Goal: Task Accomplishment & Management: Manage account settings

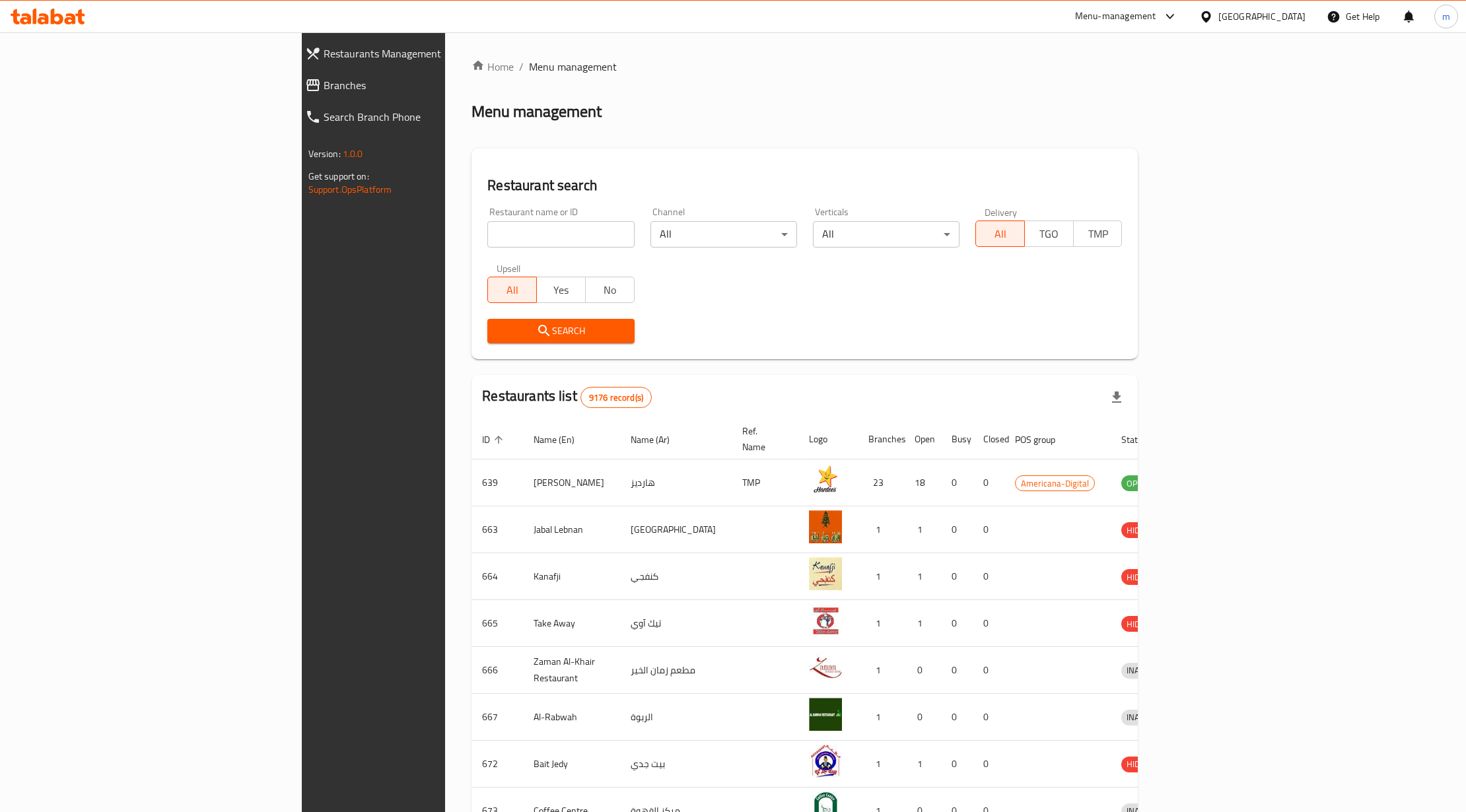
click at [1298, 10] on div "Qatar" at bounding box center [1262, 17] width 87 height 15
click at [1119, 235] on div "[GEOGRAPHIC_DATA]" at bounding box center [1162, 228] width 87 height 15
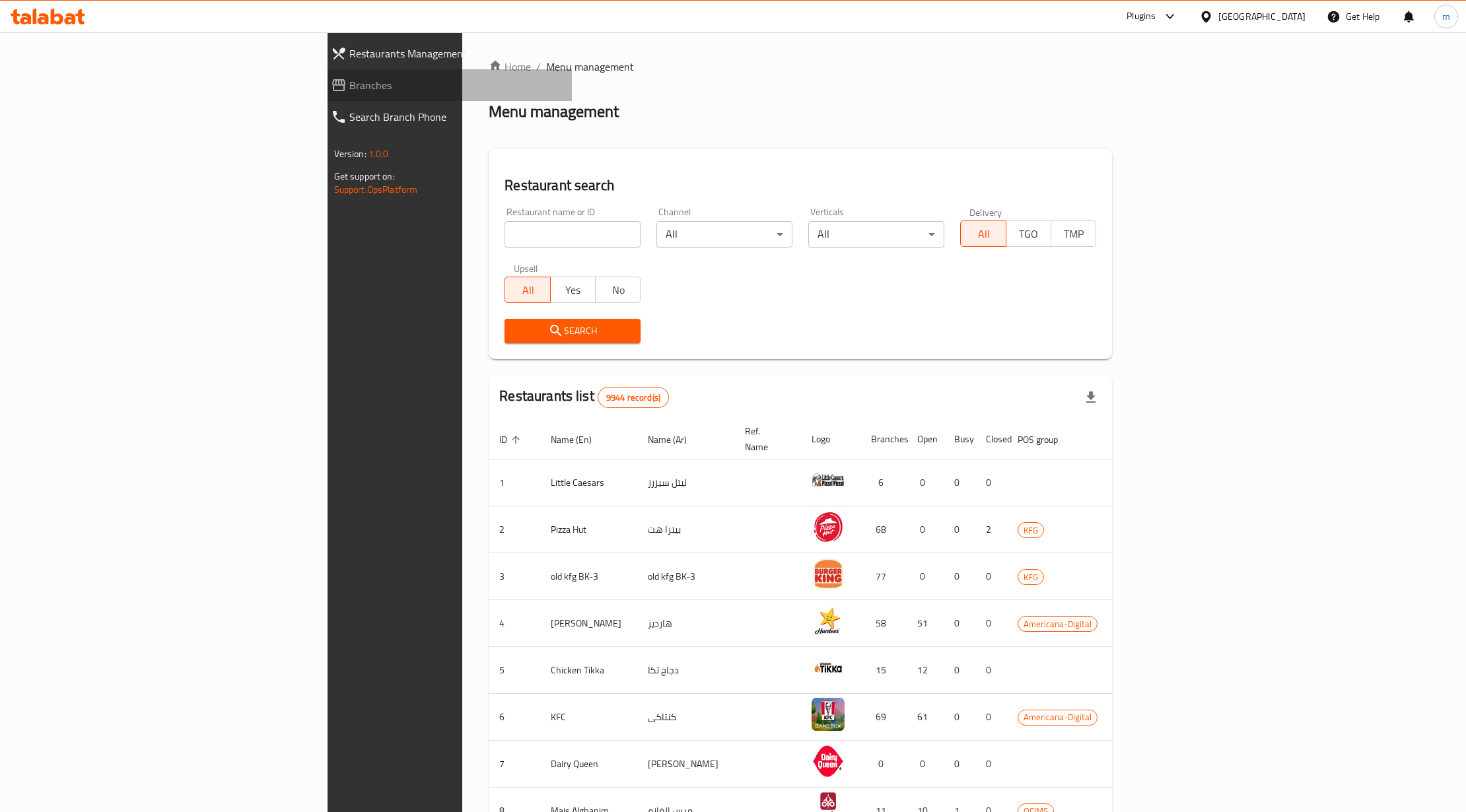
click at [349, 80] on span "Branches" at bounding box center [456, 84] width 213 height 16
click at [349, 81] on span "Branches" at bounding box center [456, 84] width 213 height 16
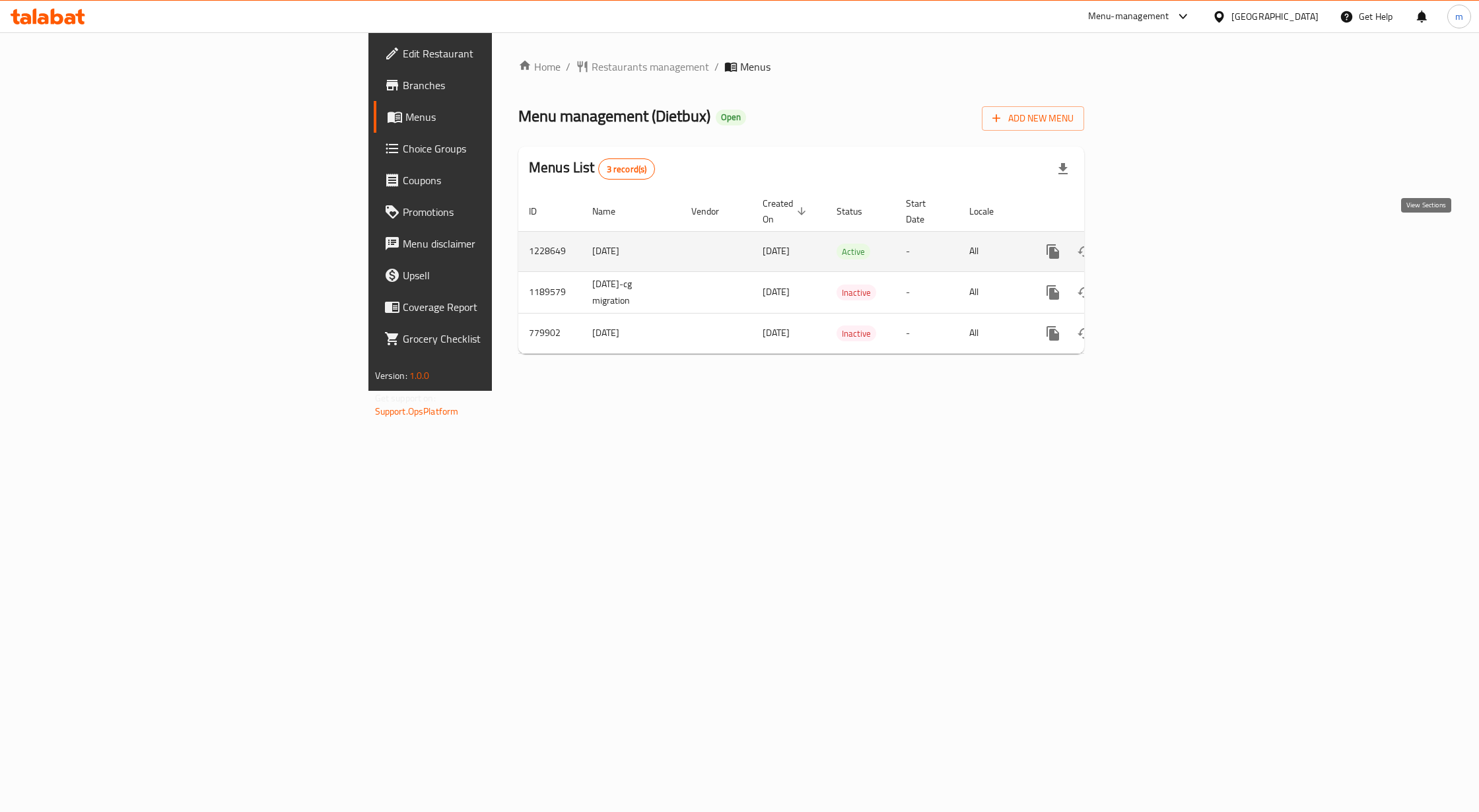
click at [1157, 244] on icon "enhanced table" at bounding box center [1147, 251] width 16 height 16
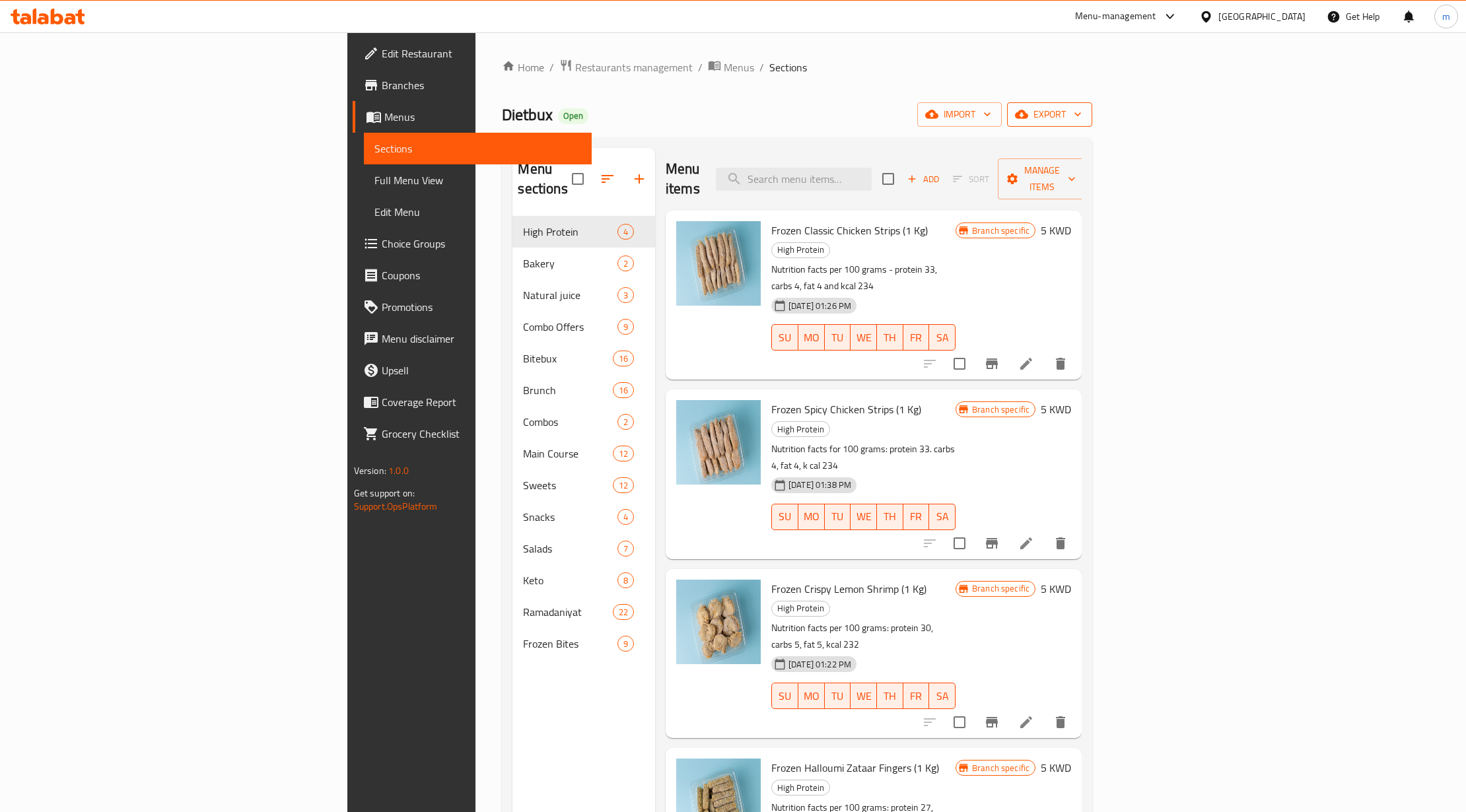
click at [1084, 116] on icon "button" at bounding box center [1078, 114] width 13 height 13
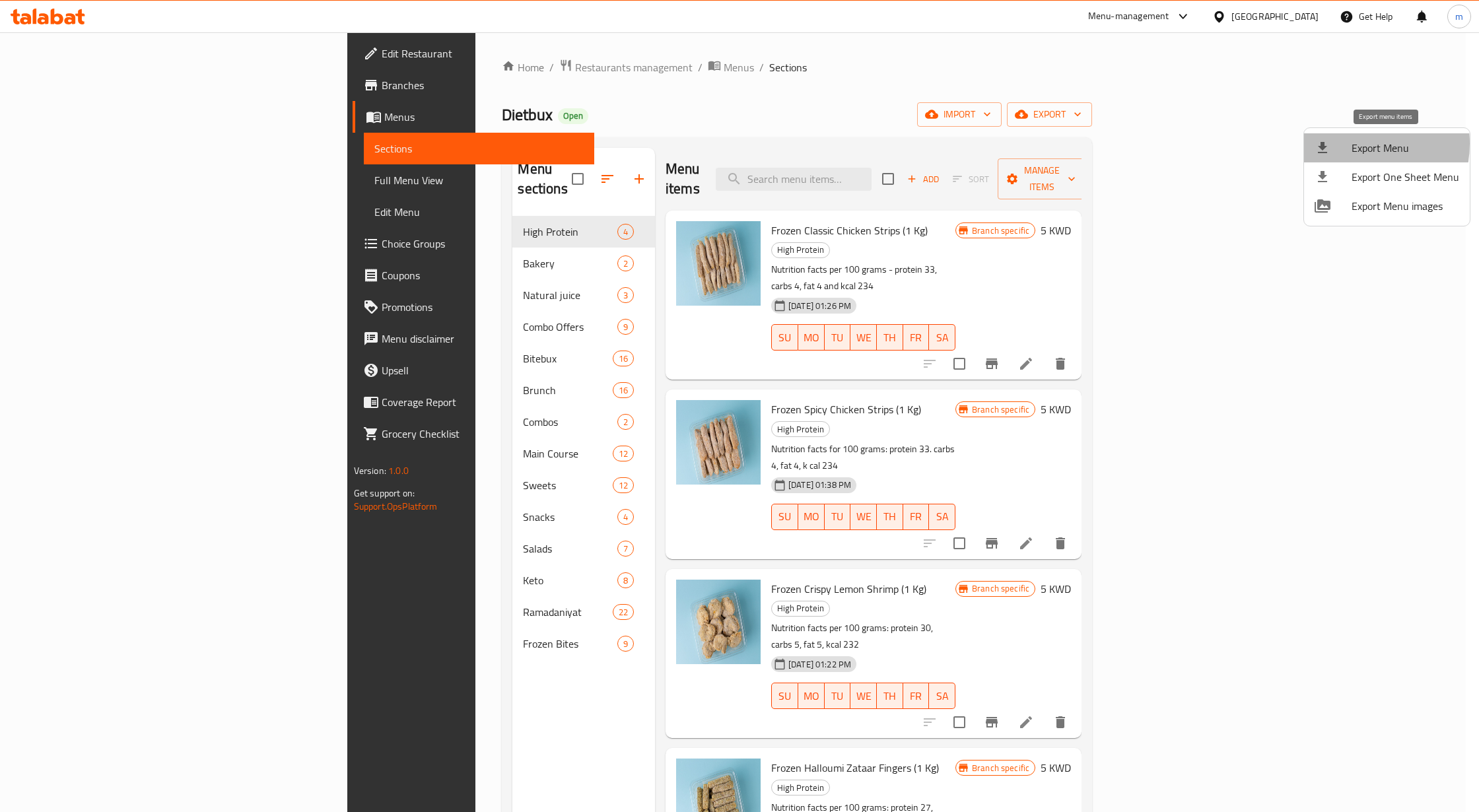
click at [1349, 144] on div at bounding box center [1334, 147] width 37 height 16
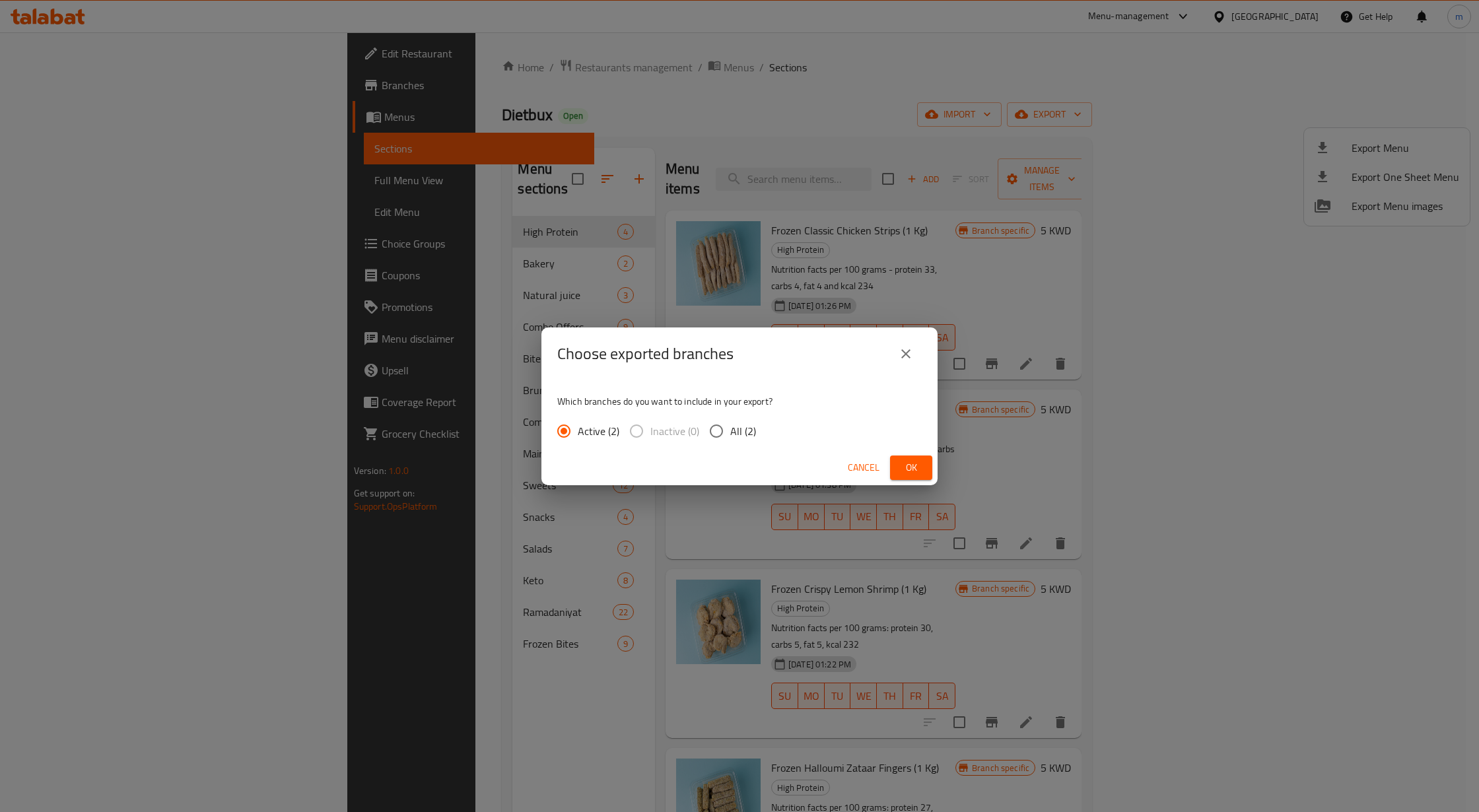
click at [700, 423] on div "Active (2) Inactive (0) All (2)" at bounding box center [662, 431] width 209 height 28
click at [719, 423] on input "All (2)" at bounding box center [717, 431] width 28 height 28
radio input "true"
click at [931, 461] on button "Ok" at bounding box center [911, 468] width 43 height 24
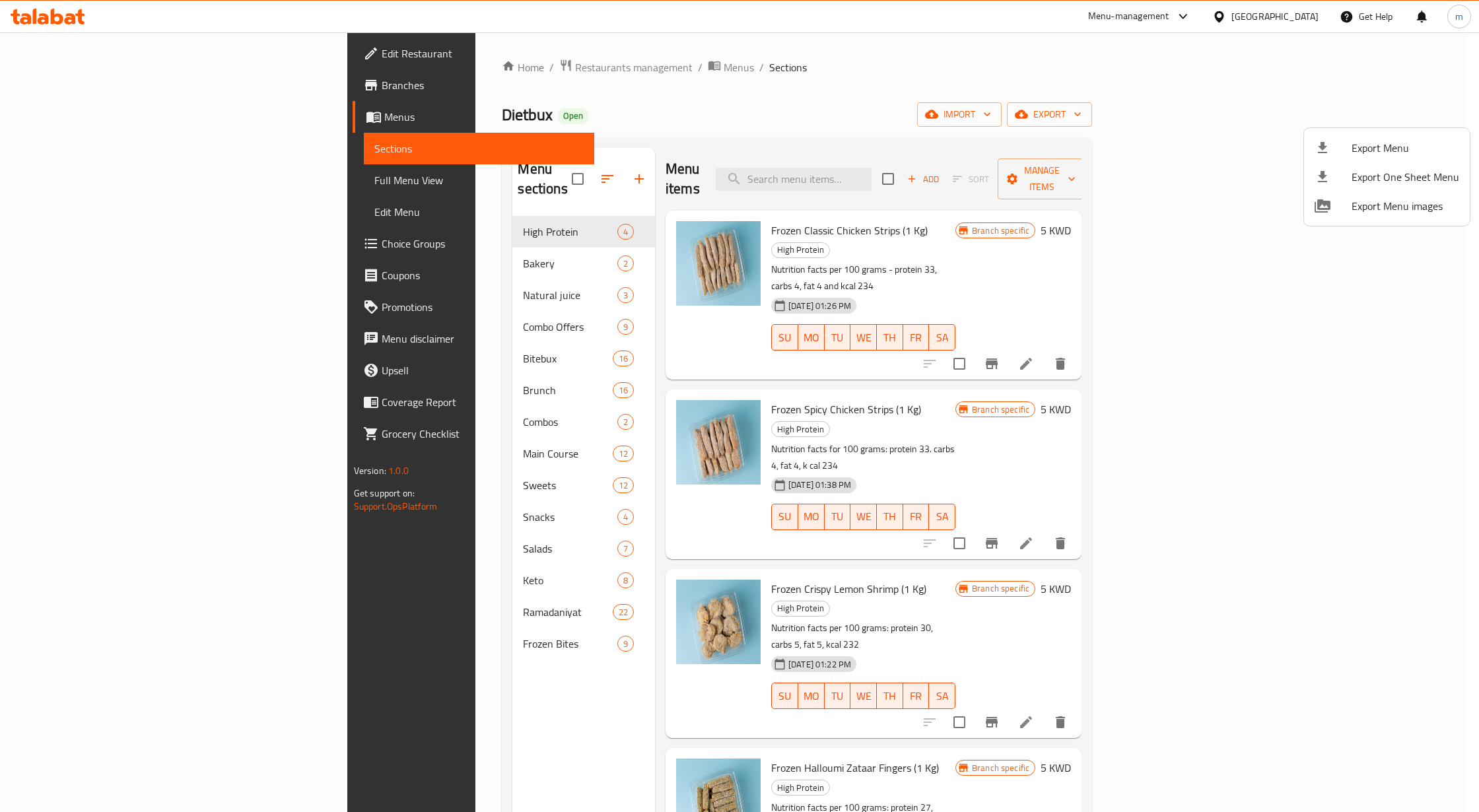
click at [58, 43] on div at bounding box center [739, 406] width 1479 height 812
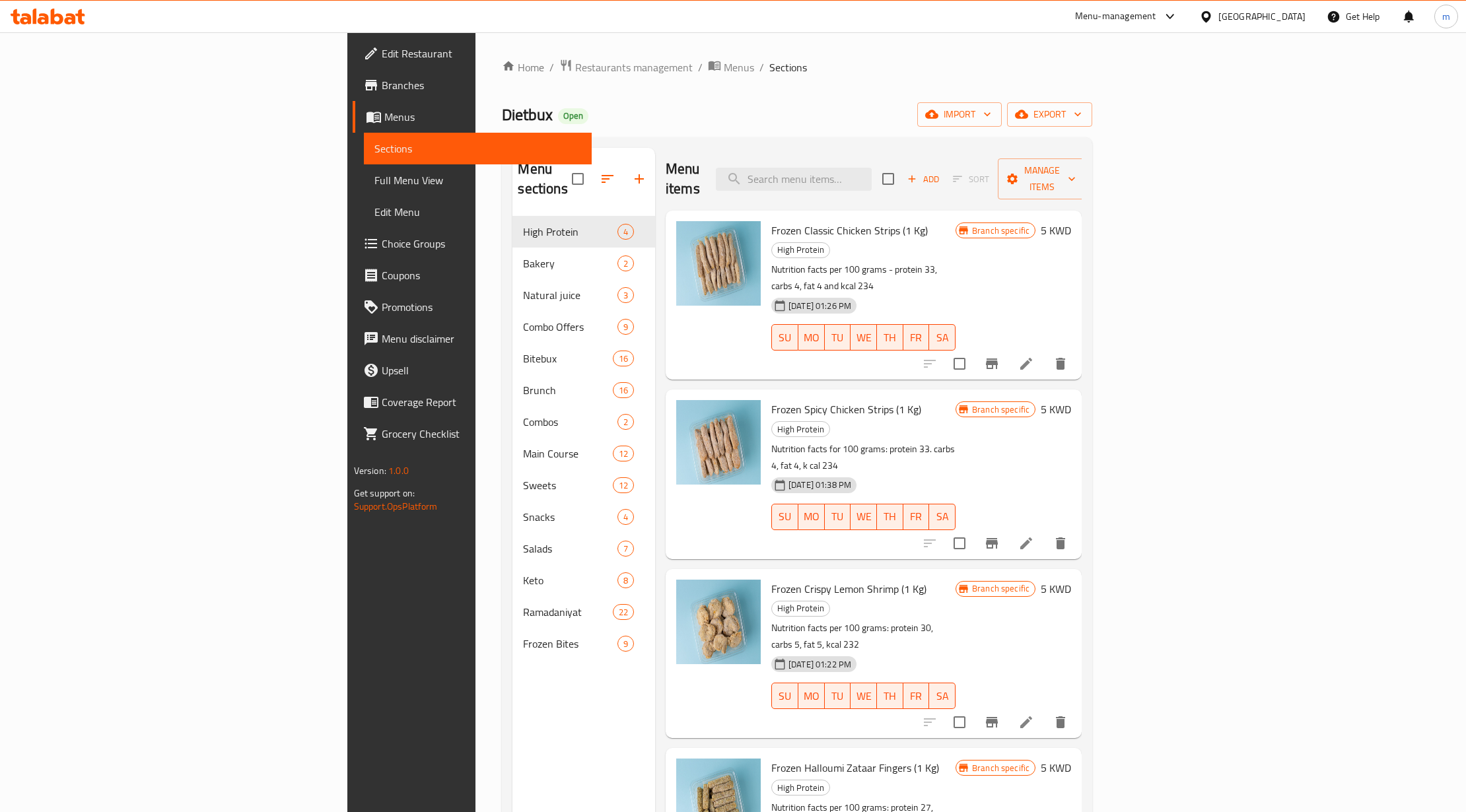
click at [382, 53] on span "Edit Restaurant" at bounding box center [482, 53] width 200 height 16
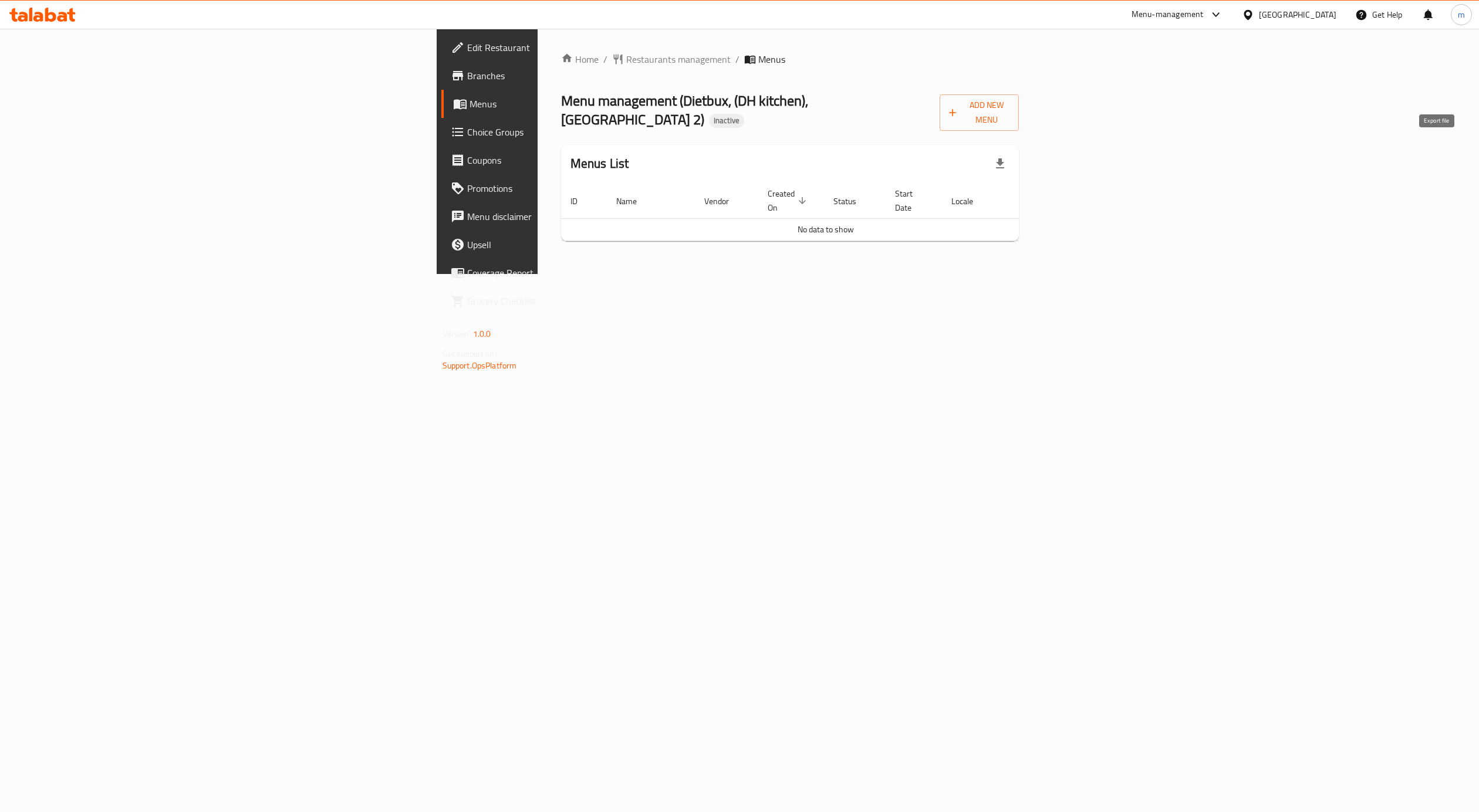
click at [1004, 159] on icon "button" at bounding box center [1000, 164] width 8 height 10
click at [1020, 66] on ol "Home / Restaurants management / Menus" at bounding box center [790, 58] width 458 height 14
click at [1010, 100] on span "Add New Menu" at bounding box center [979, 113] width 61 height 30
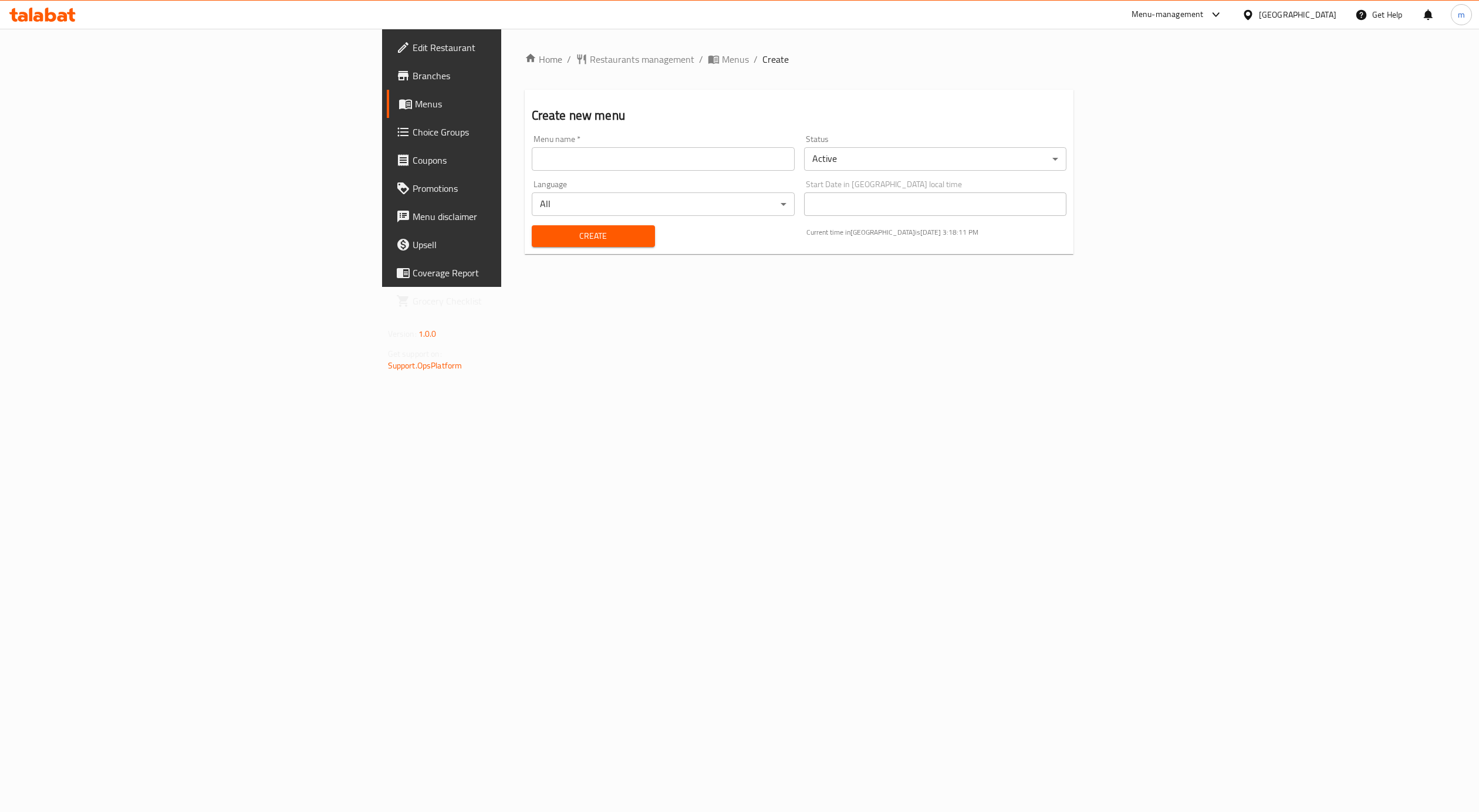
click at [622, 156] on input "text" at bounding box center [663, 159] width 263 height 24
drag, startPoint x: 298, startPoint y: 159, endPoint x: 250, endPoint y: 180, distance: 52.4
click at [501, 180] on div "Home / Restaurants management / Menus / Create Create new menu Menu name   * 25…" at bounding box center [799, 158] width 596 height 258
type input "29/9/2025"
drag, startPoint x: 449, startPoint y: 230, endPoint x: 444, endPoint y: 234, distance: 6.4
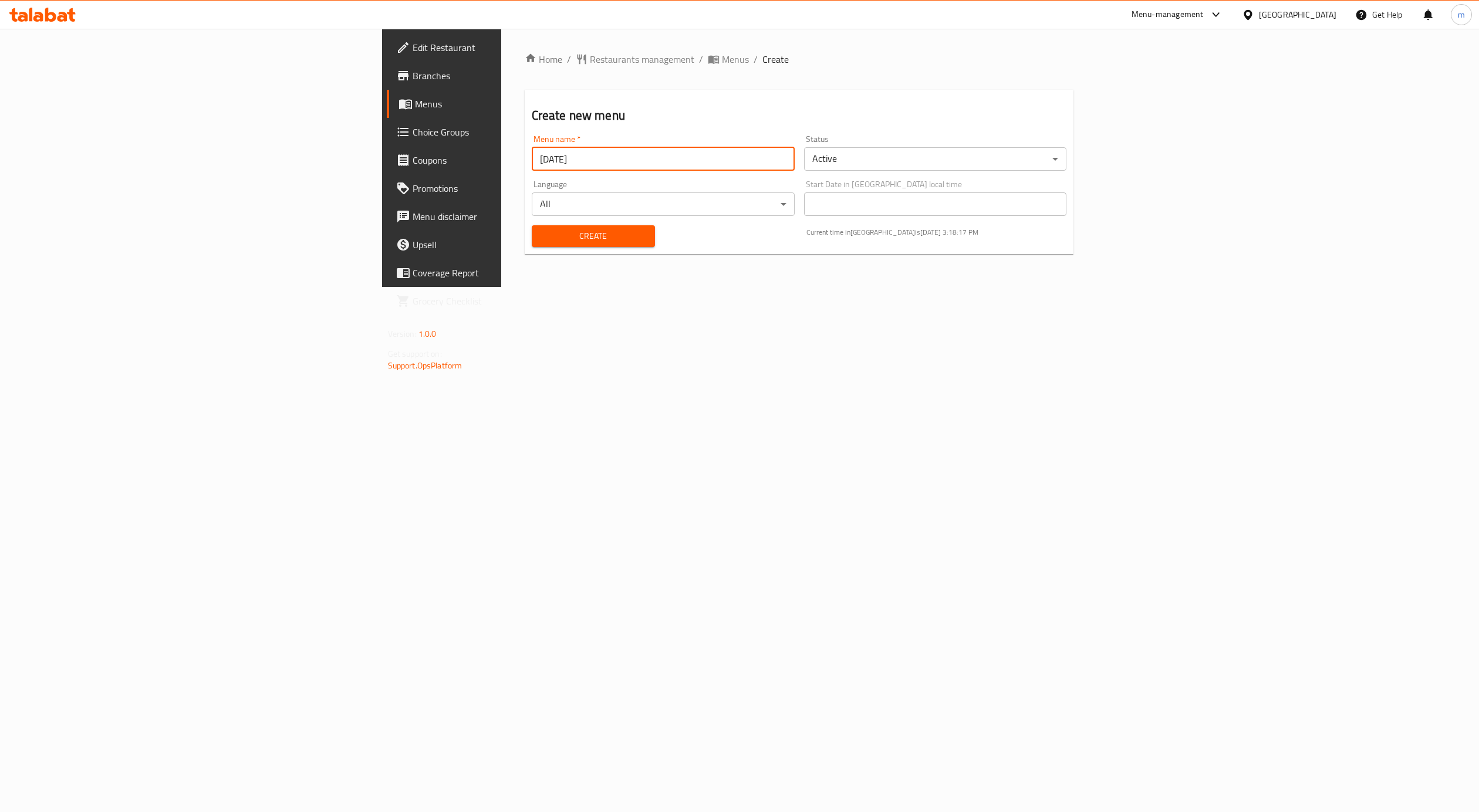
click at [541, 231] on span "Create" at bounding box center [593, 236] width 105 height 15
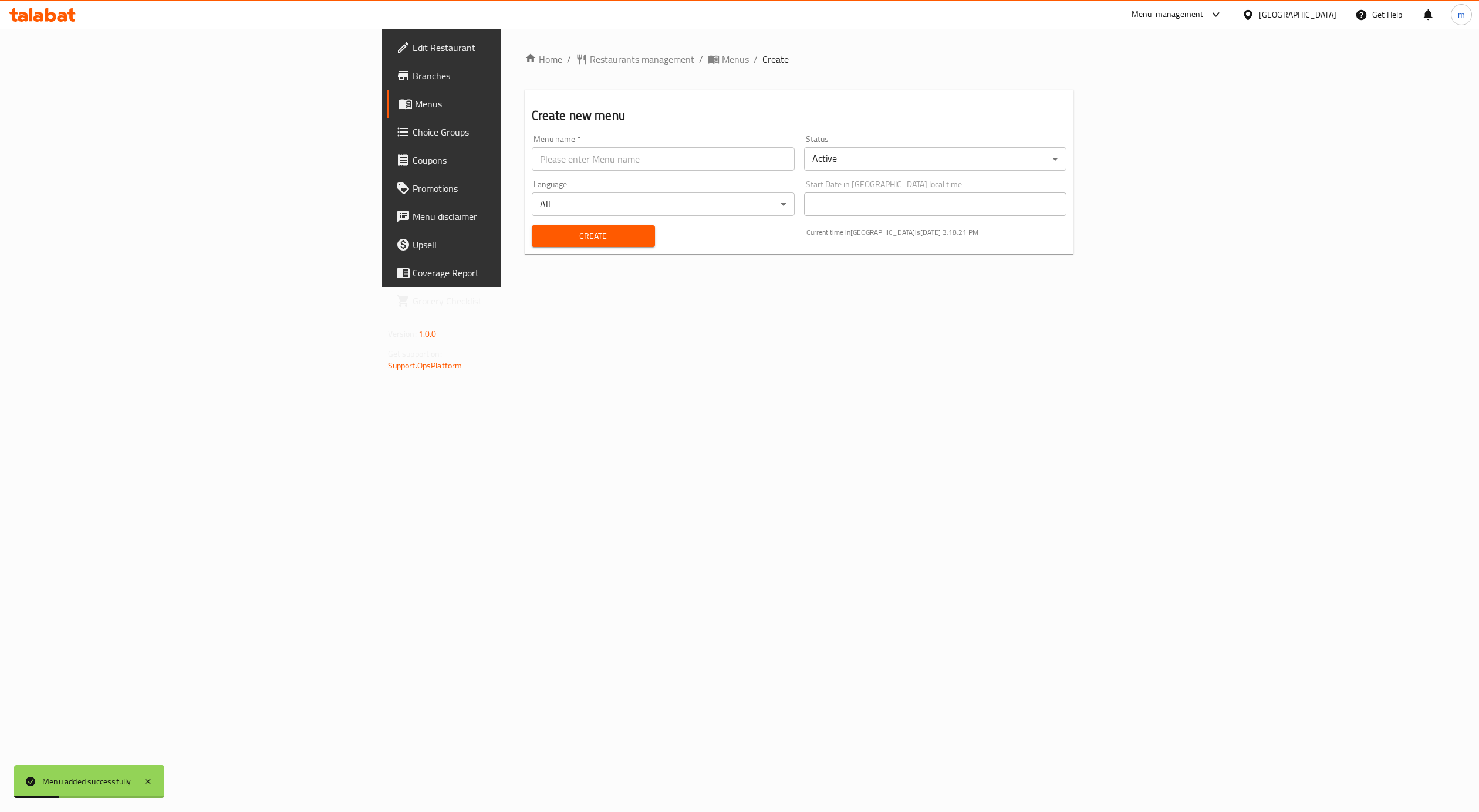
click at [415, 99] on span "Menus" at bounding box center [517, 104] width 205 height 14
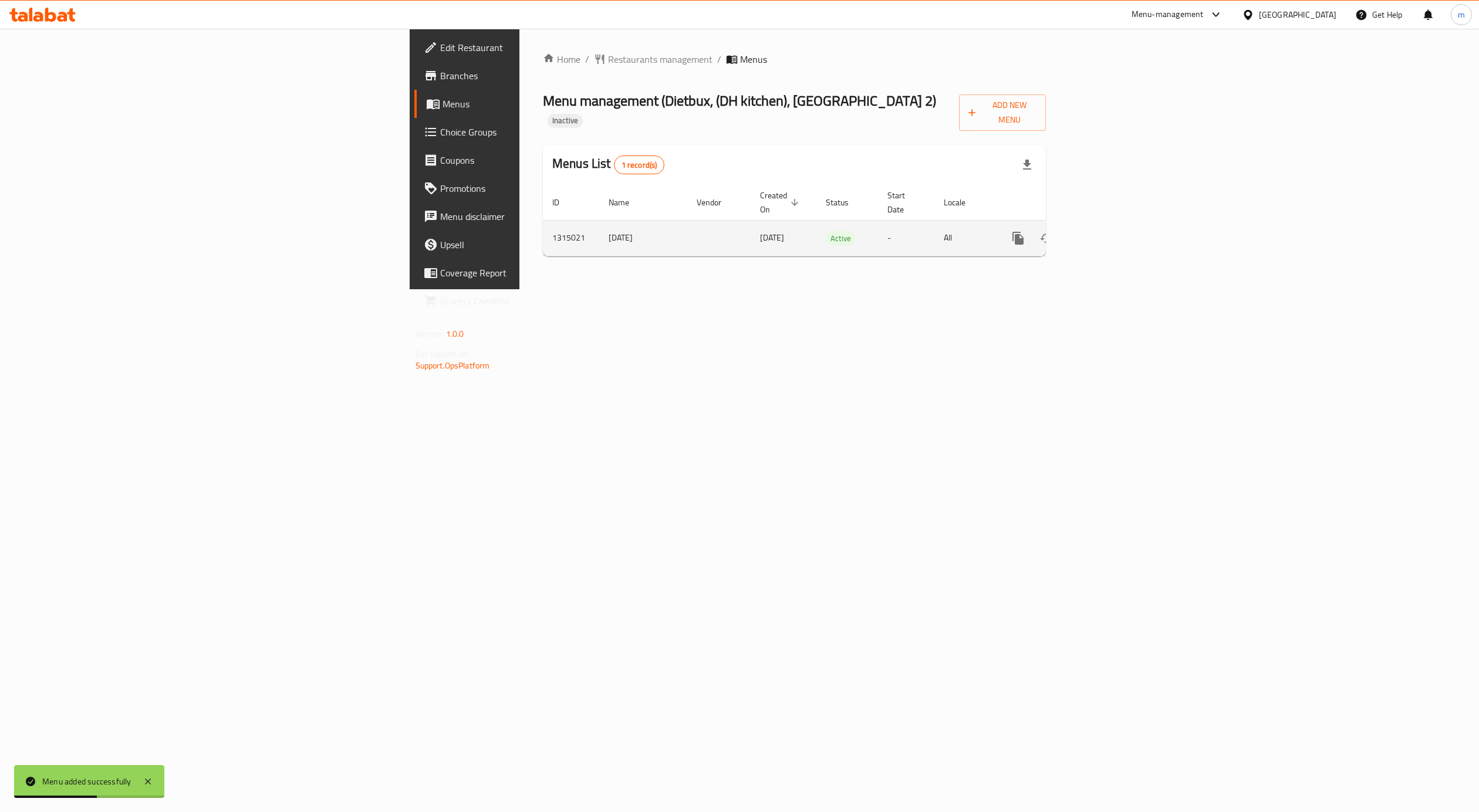
click at [1117, 224] on link "enhanced table" at bounding box center [1103, 238] width 28 height 28
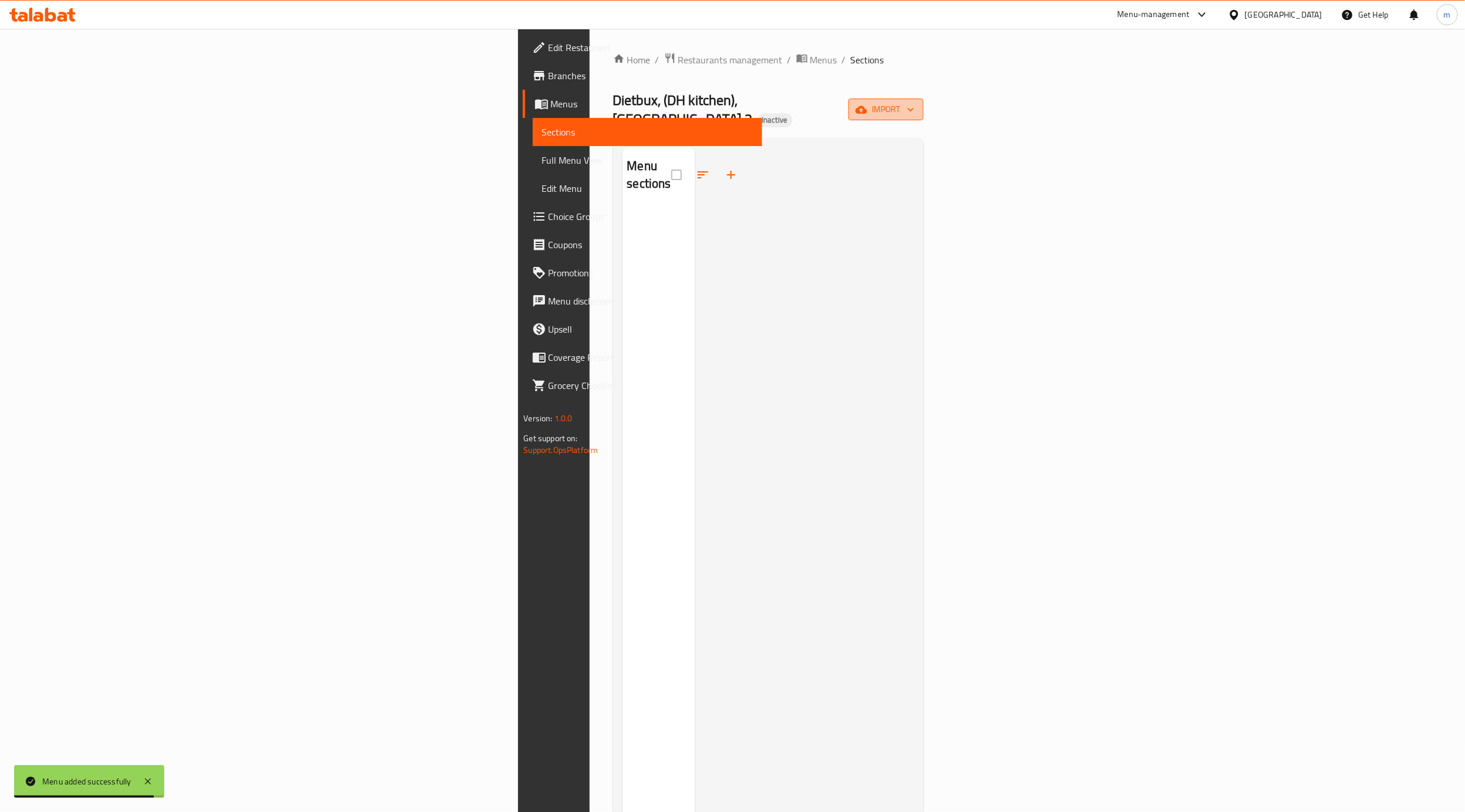
click at [923, 104] on button "import" at bounding box center [886, 109] width 75 height 21
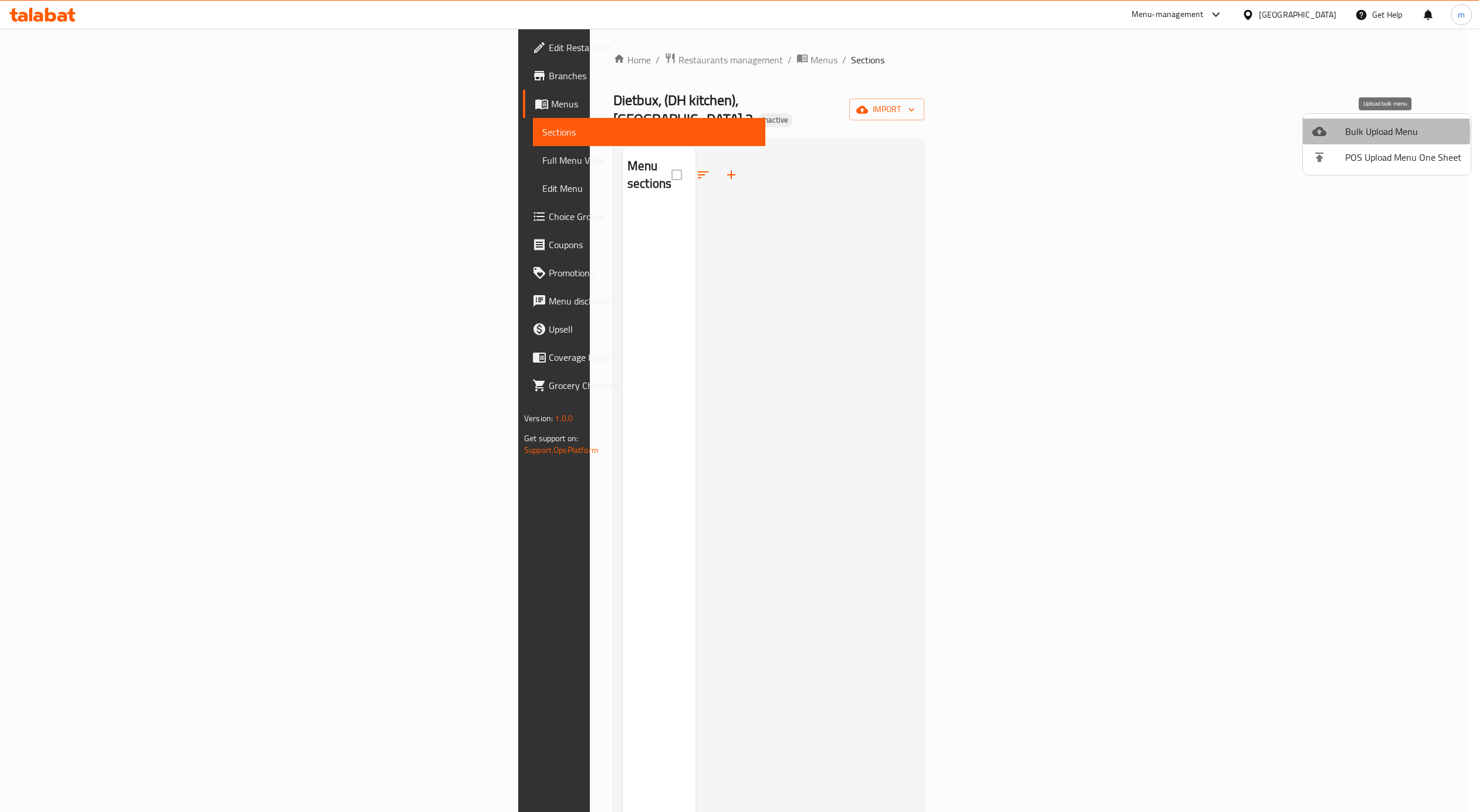
click at [1349, 132] on span "Bulk Upload Menu" at bounding box center [1402, 131] width 116 height 14
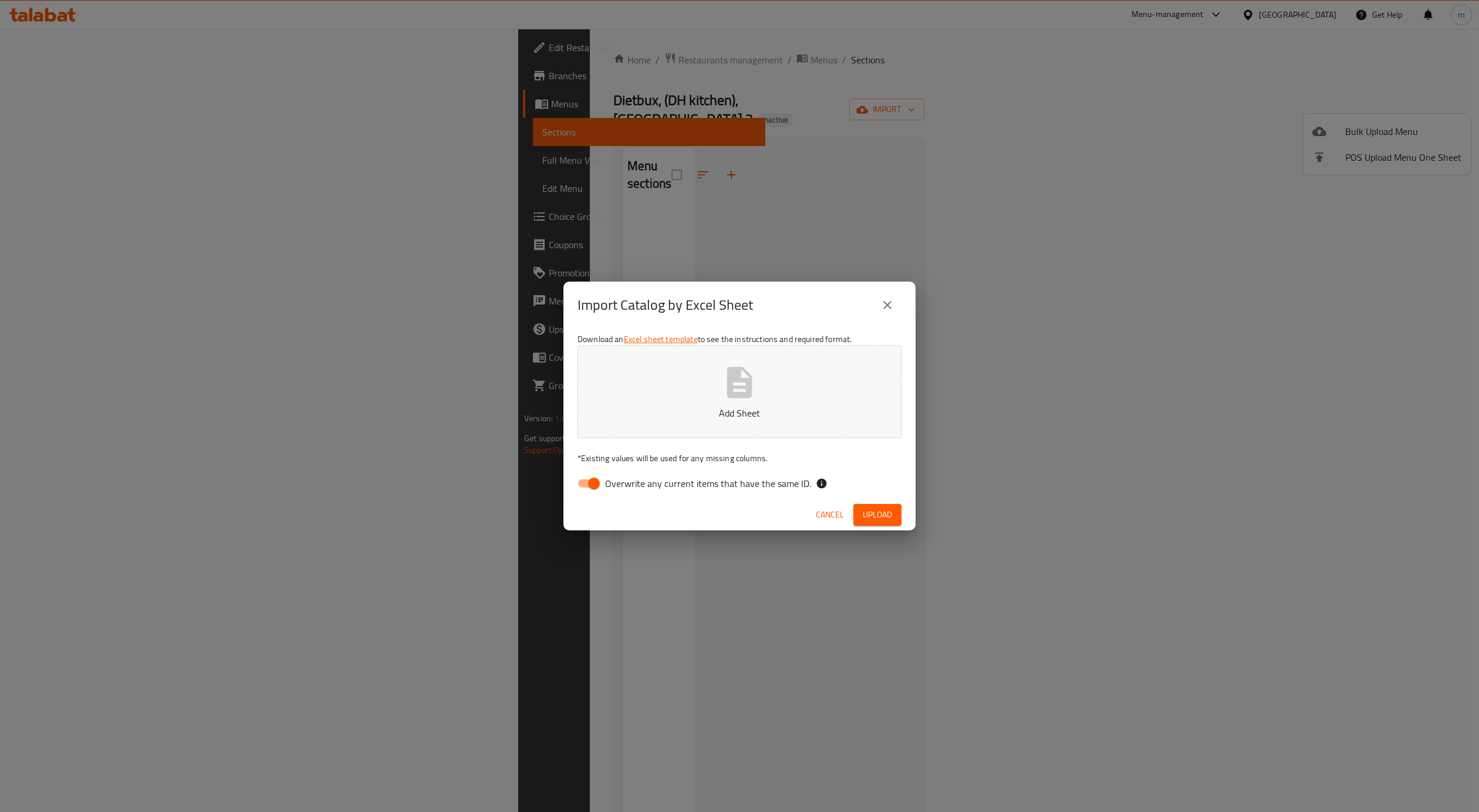
click at [647, 479] on span "Overwrite any current items that have the same ID." at bounding box center [708, 483] width 206 height 14
click at [627, 479] on input "Overwrite any current items that have the same ID." at bounding box center [593, 483] width 67 height 22
checkbox input "false"
click at [678, 421] on button "Add Sheet" at bounding box center [740, 392] width 324 height 93
click at [874, 522] on button "Upload" at bounding box center [877, 514] width 48 height 21
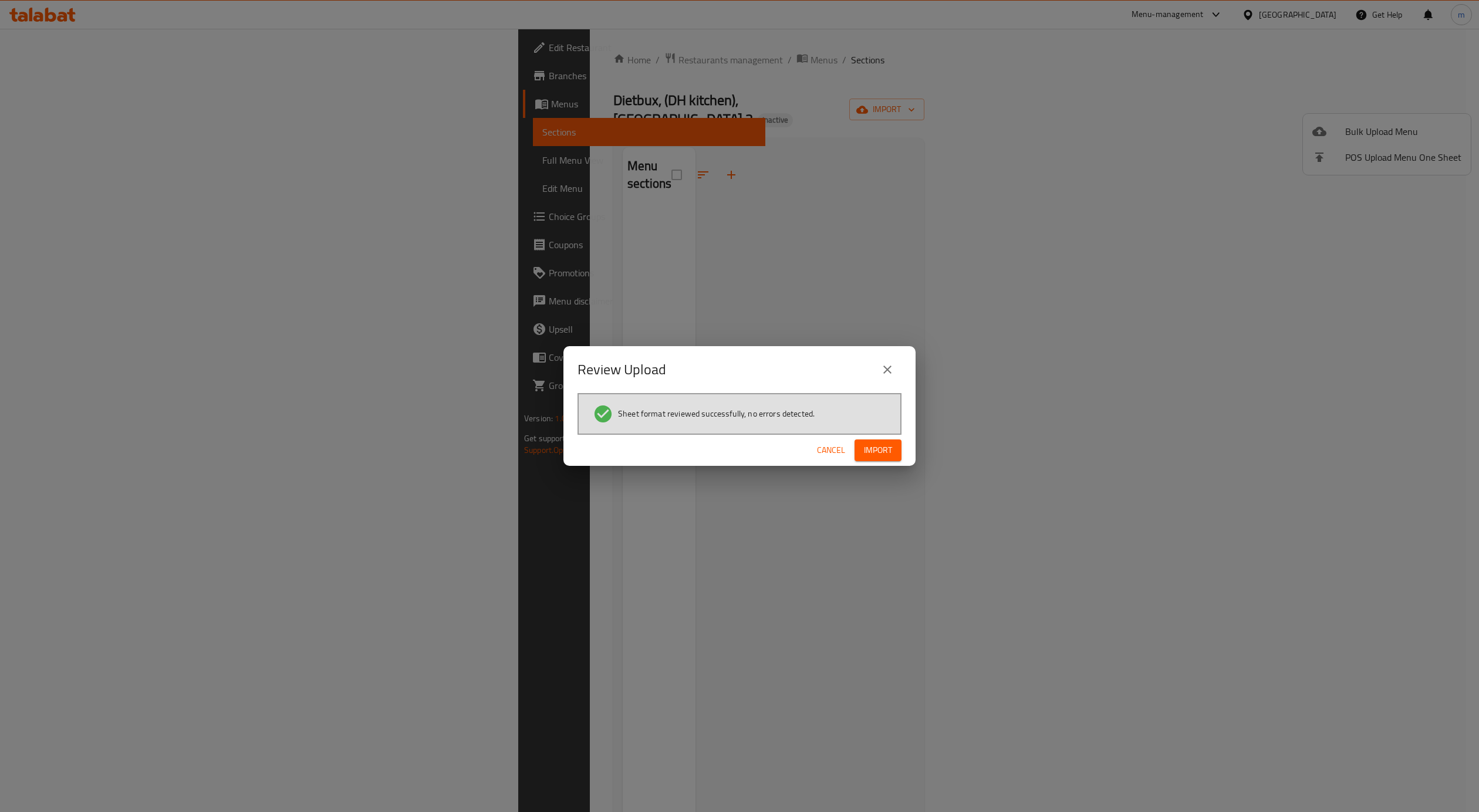
click at [874, 449] on span "Import" at bounding box center [878, 450] width 28 height 15
click at [868, 444] on span "Import" at bounding box center [878, 450] width 28 height 15
click at [896, 365] on button "close" at bounding box center [887, 369] width 28 height 28
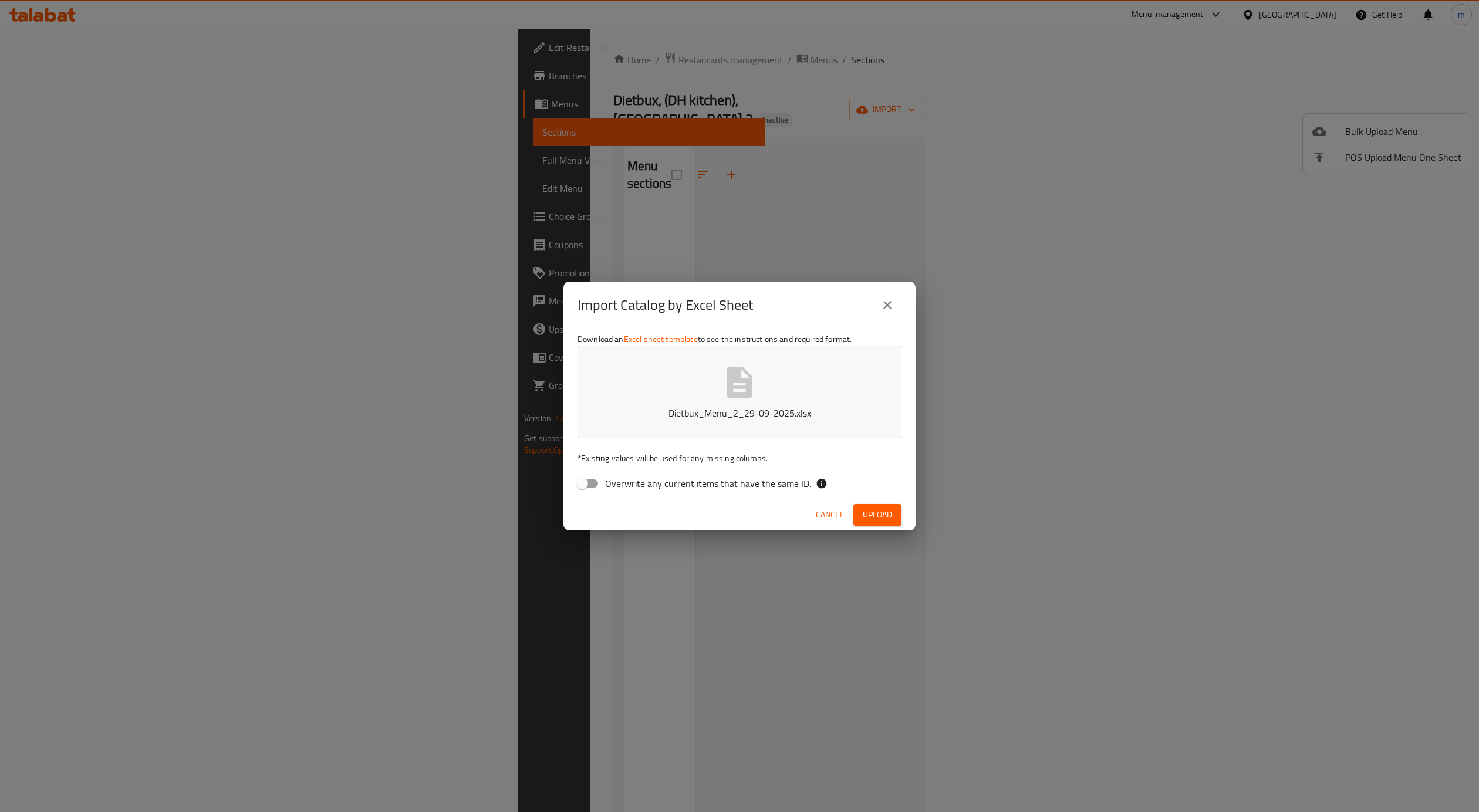
click at [884, 299] on icon "close" at bounding box center [887, 304] width 14 height 14
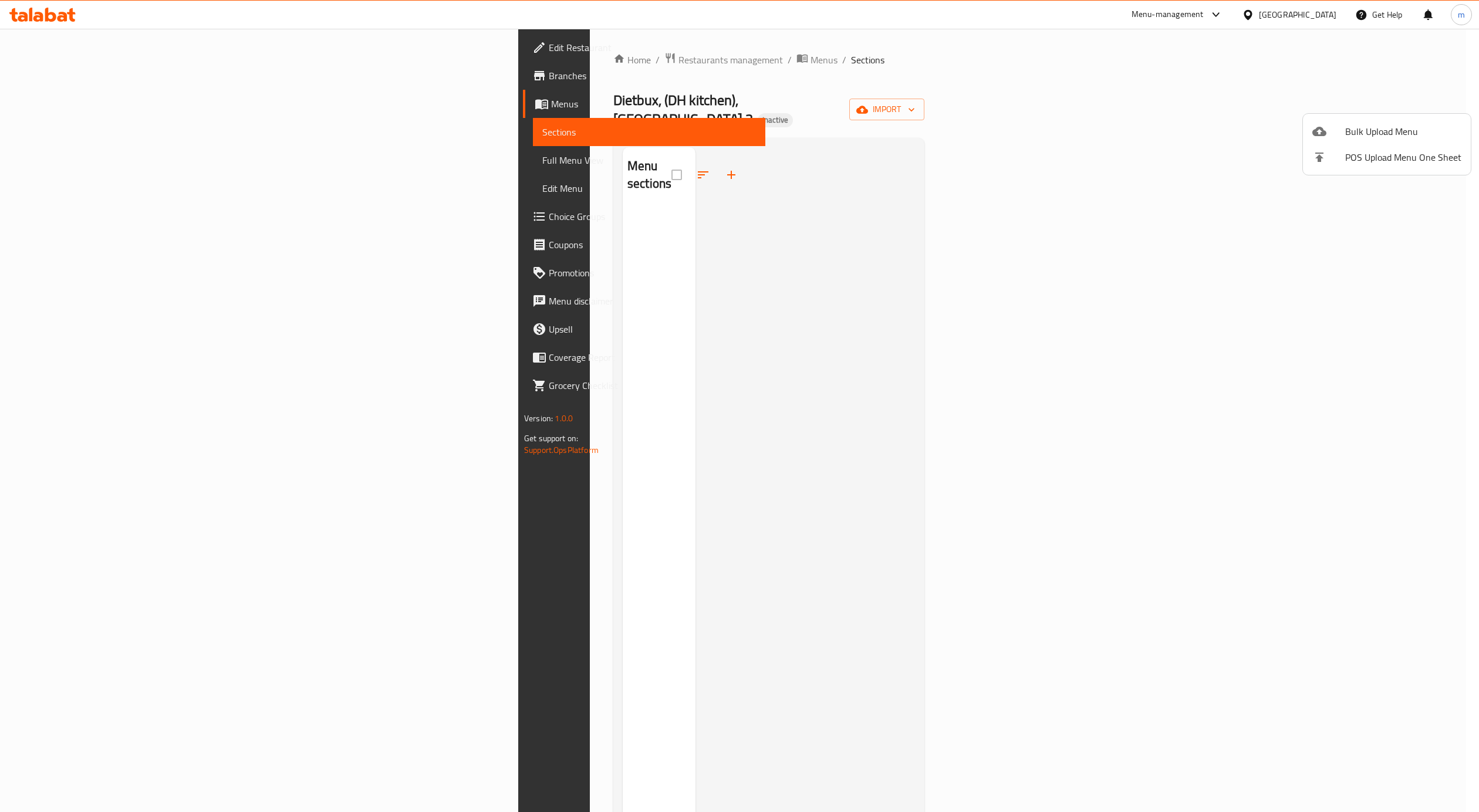
click at [543, 146] on div at bounding box center [739, 406] width 1479 height 812
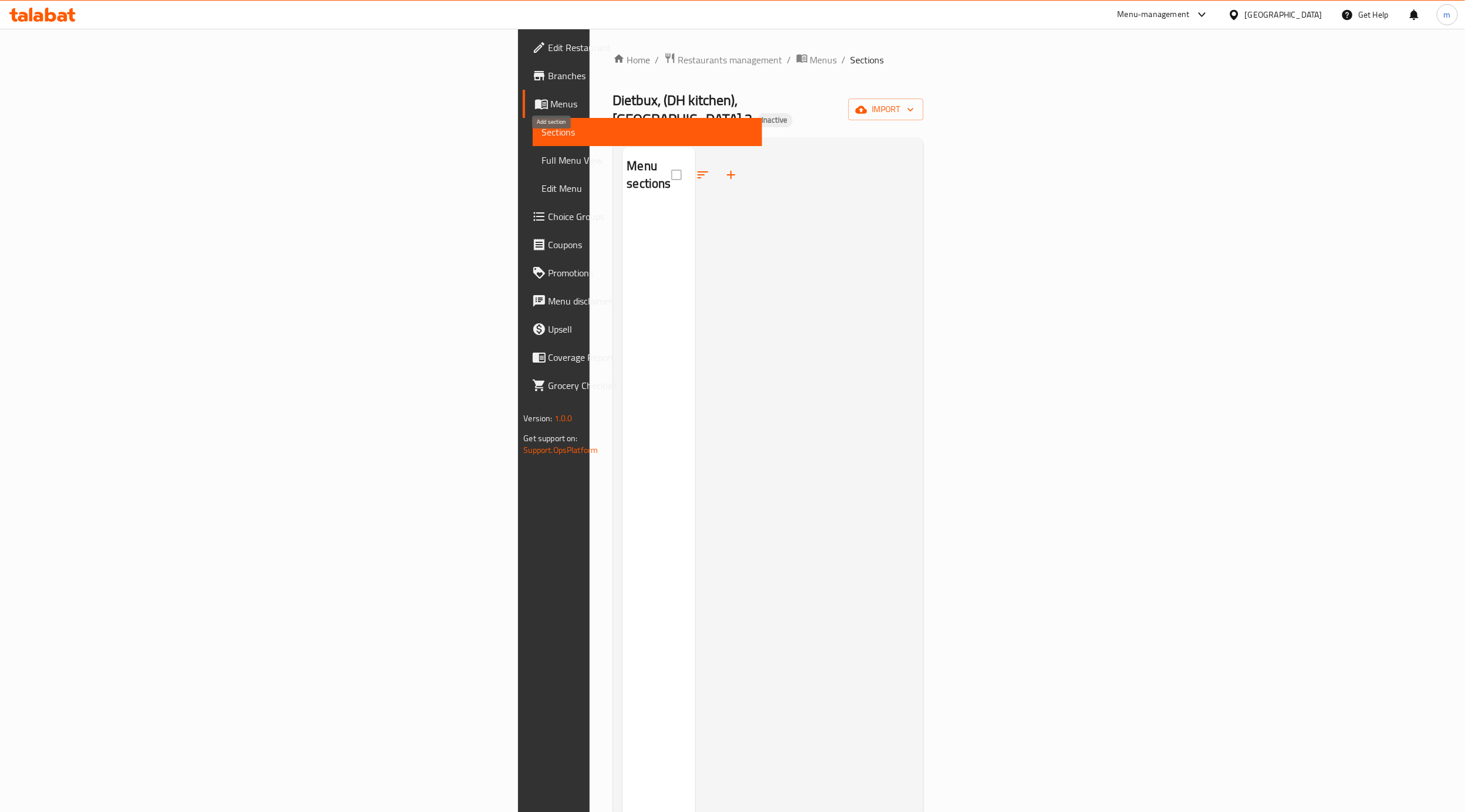
click at [724, 168] on icon "button" at bounding box center [731, 174] width 14 height 14
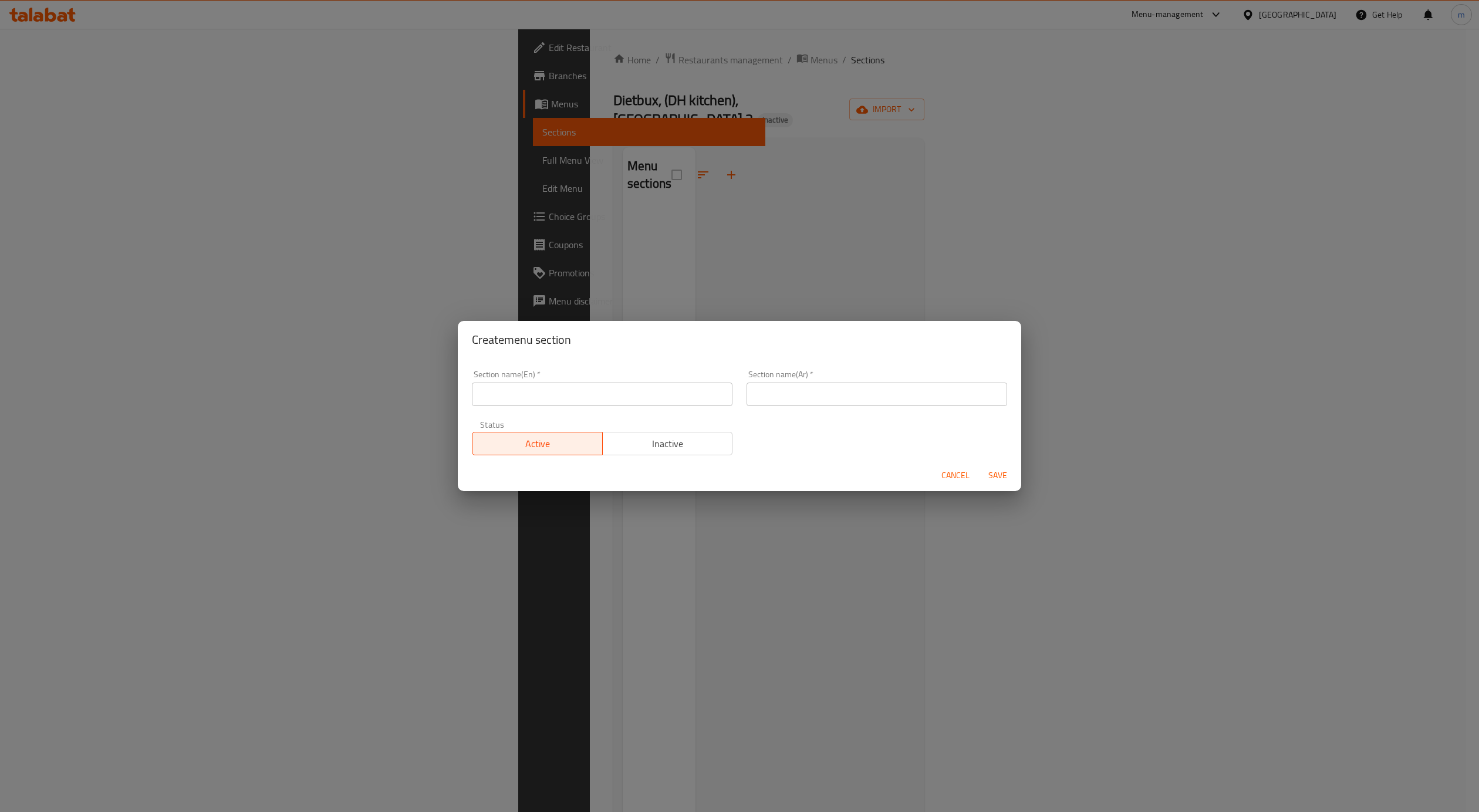
click at [612, 253] on div "Create menu section Section name(En)   * Section name(En) * Section name(Ar)   …" at bounding box center [739, 406] width 1479 height 812
click at [947, 476] on span "Cancel" at bounding box center [956, 476] width 28 height 15
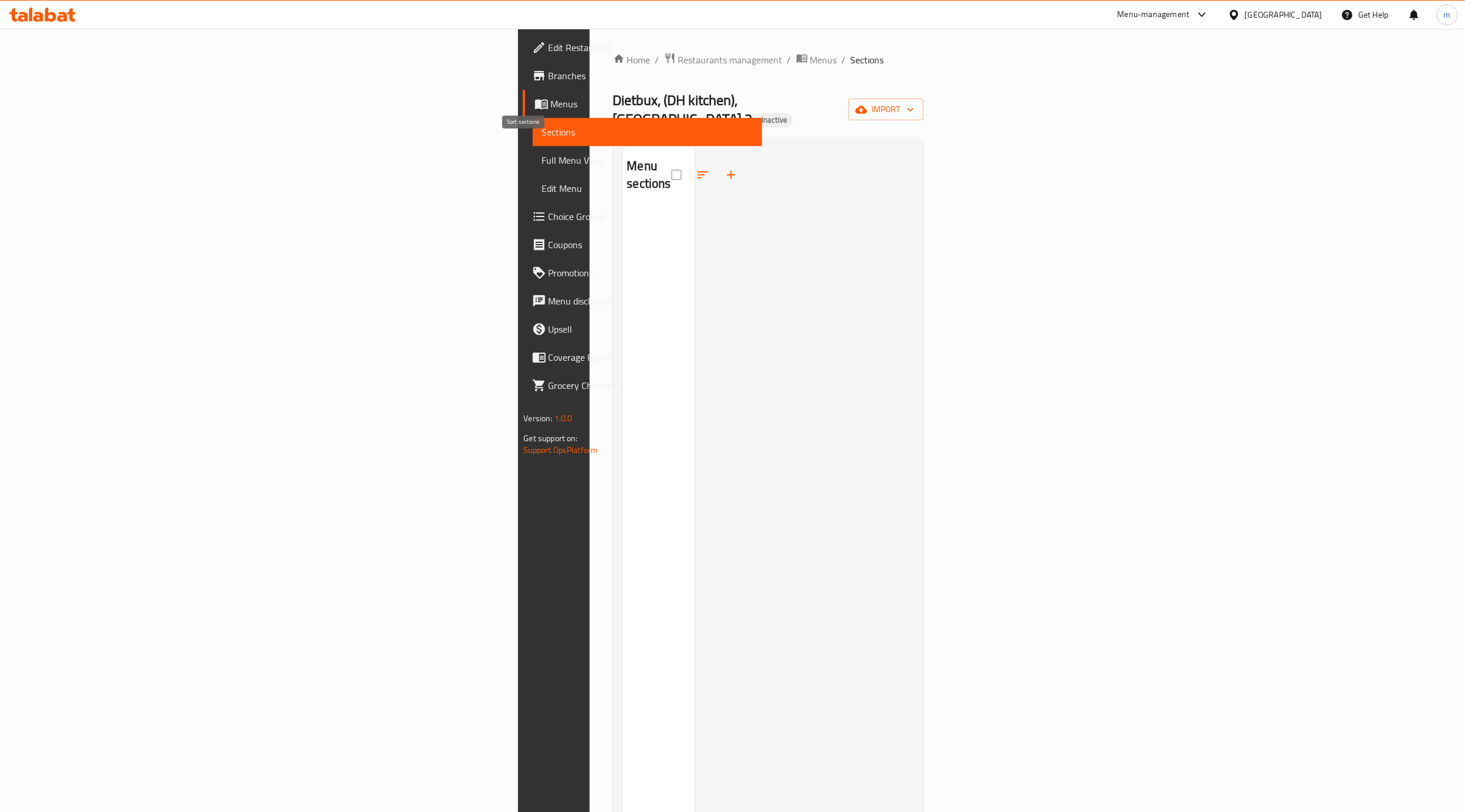
click at [689, 160] on span at bounding box center [703, 174] width 28 height 28
click at [924, 83] on div "Home / Restaurants management / Menus / Sections Dietbux, (DH kitchen), Lake Ma…" at bounding box center [769, 510] width 311 height 916
click at [924, 118] on div "Home / Restaurants management / Menus / Sections Dietbux, (DH kitchen), Lake Ma…" at bounding box center [769, 510] width 311 height 916
click at [914, 105] on span "import" at bounding box center [886, 109] width 56 height 15
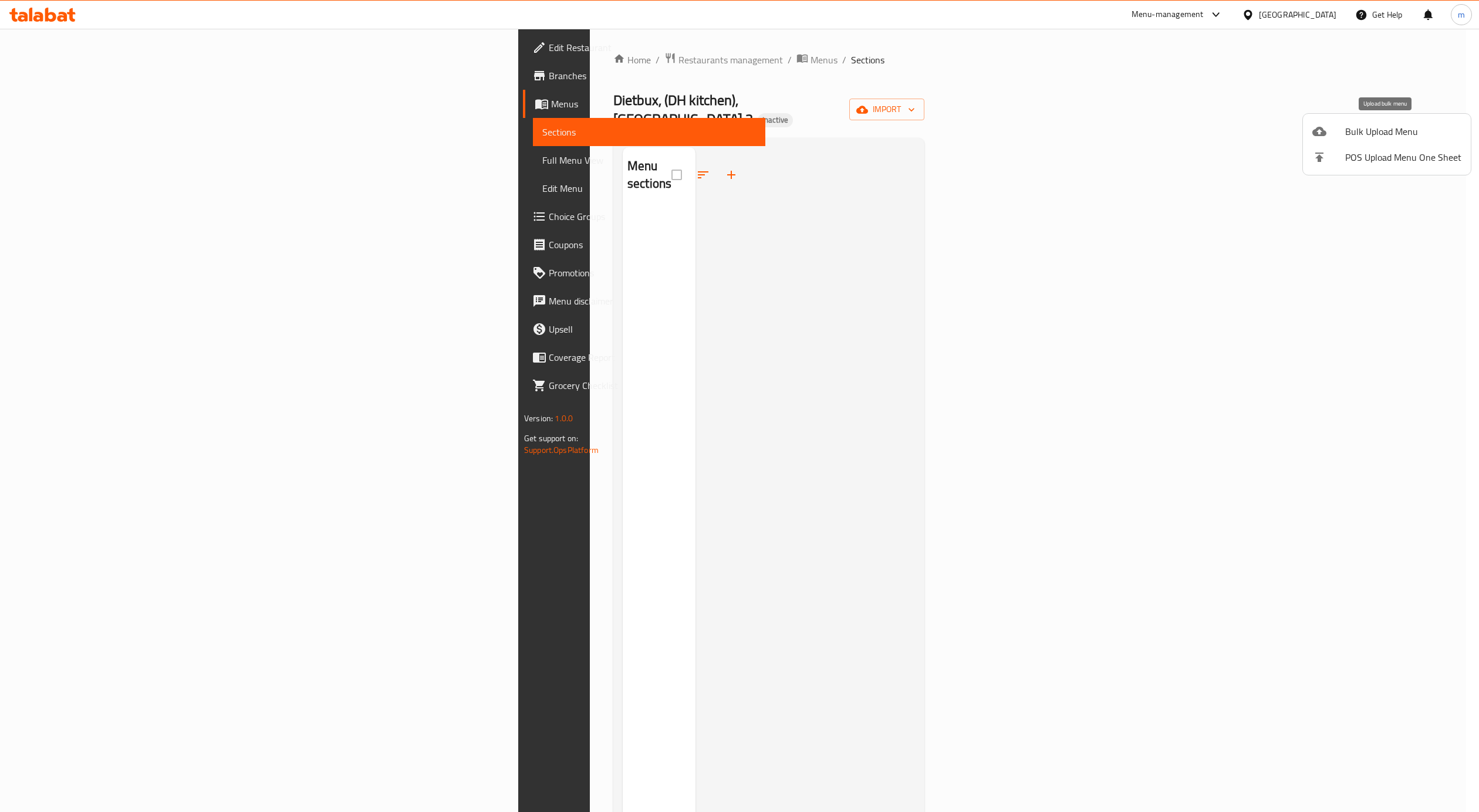
click at [1372, 138] on span "Bulk Upload Menu" at bounding box center [1402, 131] width 116 height 14
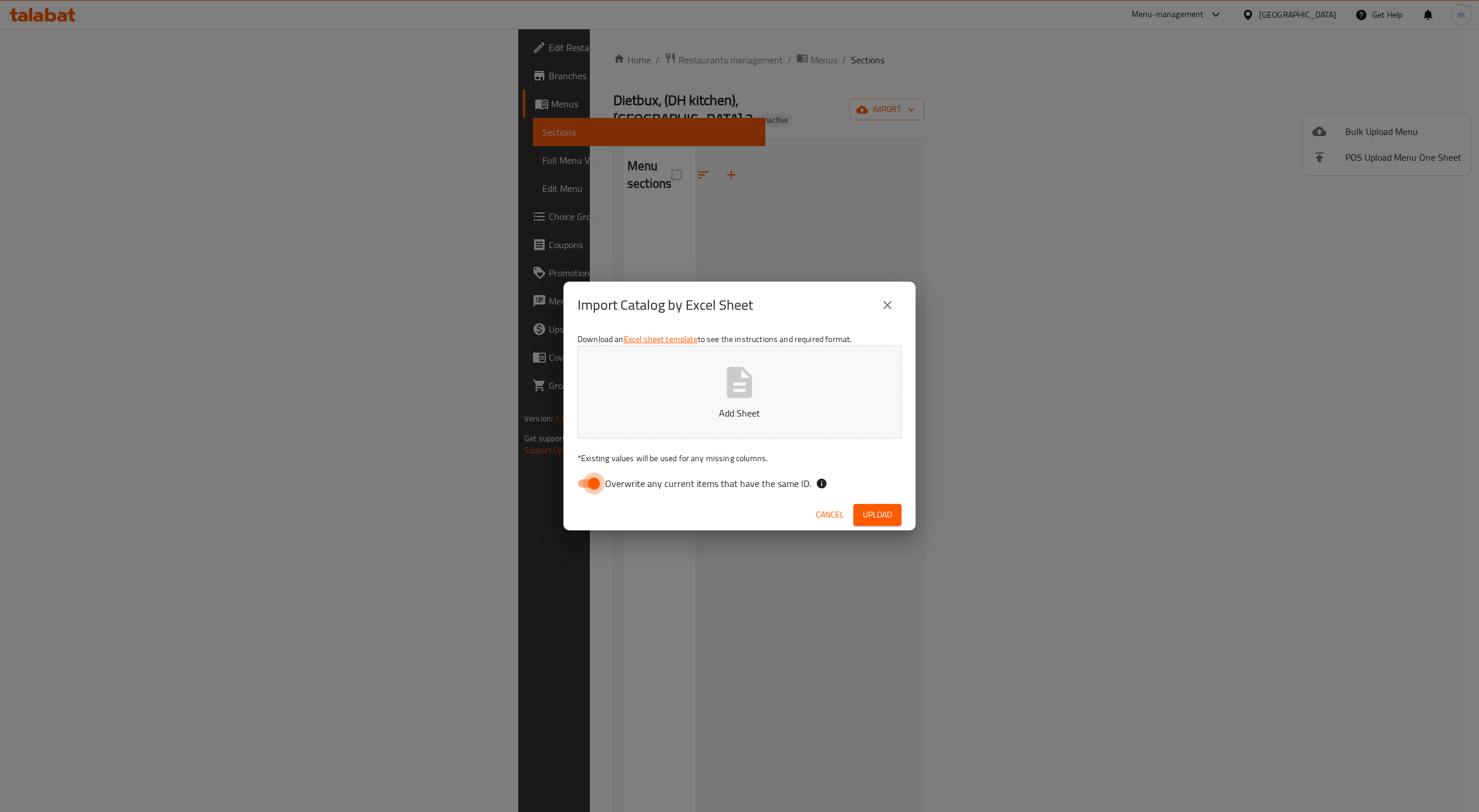
click at [572, 477] on input "Overwrite any current items that have the same ID." at bounding box center [593, 483] width 67 height 22
checkbox input "false"
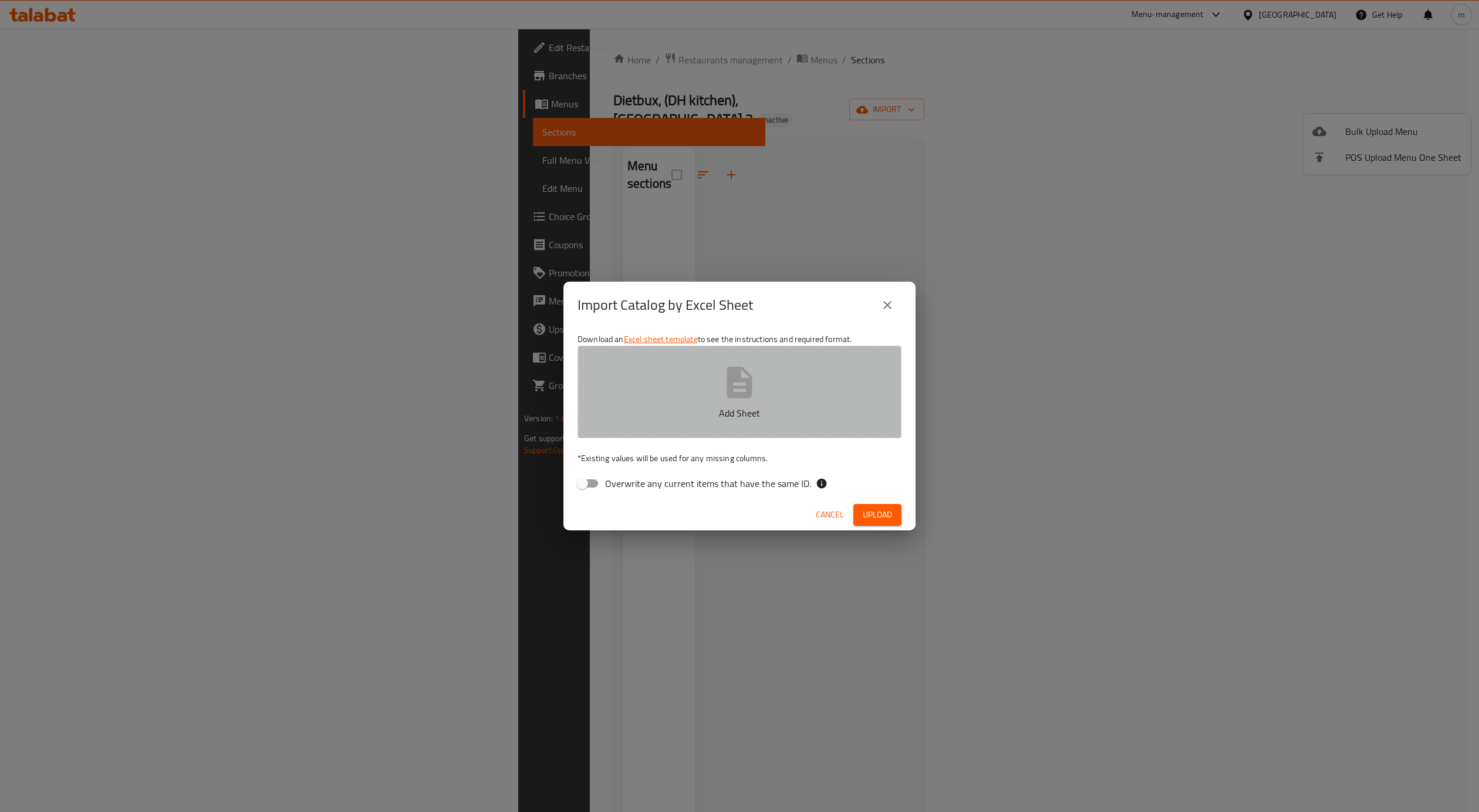
click at [669, 387] on button "Add Sheet" at bounding box center [740, 392] width 324 height 93
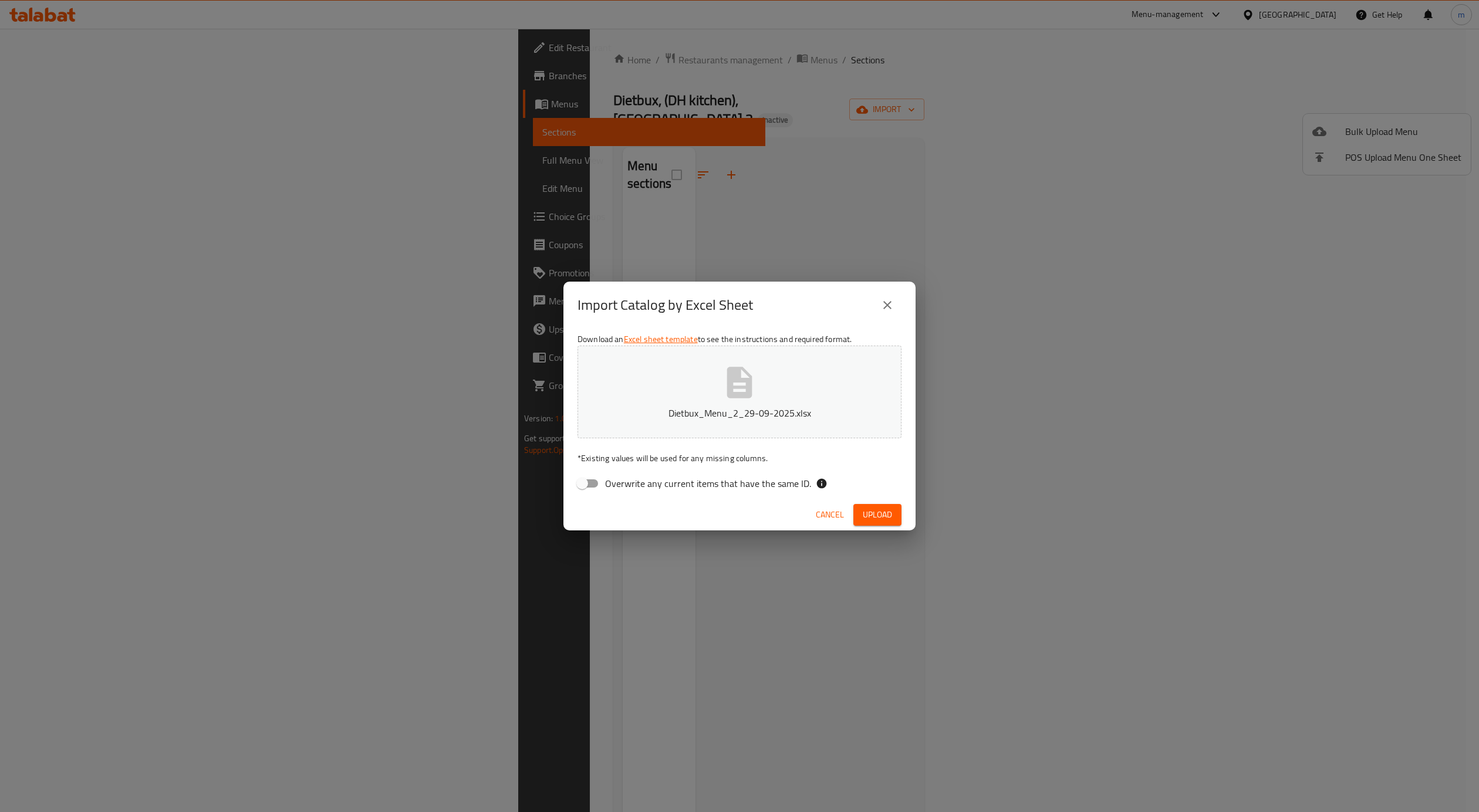
click at [878, 508] on span "Upload" at bounding box center [877, 515] width 30 height 15
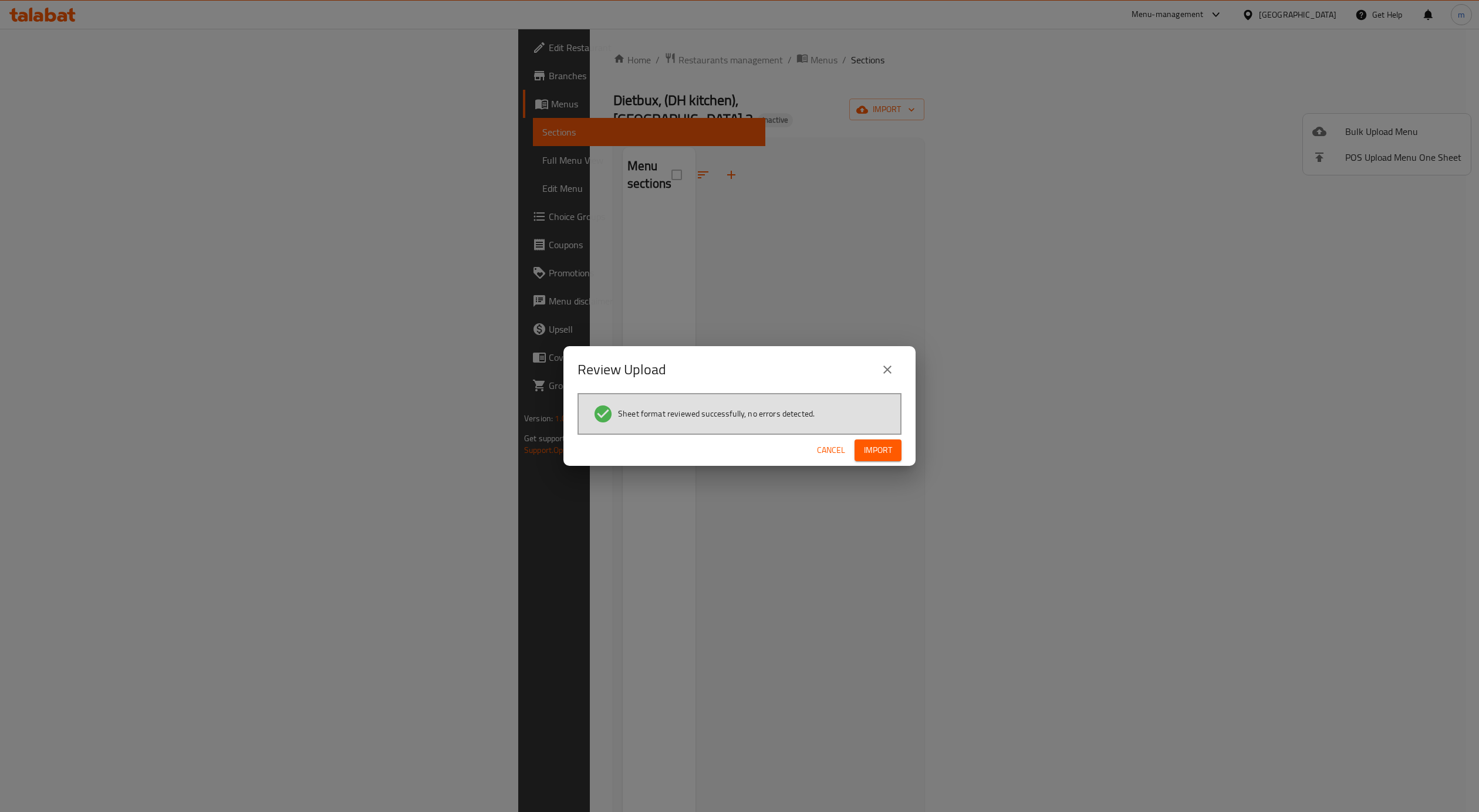
click at [887, 451] on span "Import" at bounding box center [878, 450] width 28 height 15
click at [887, 451] on span "button" at bounding box center [882, 450] width 19 height 12
click at [887, 451] on span "Import" at bounding box center [878, 450] width 28 height 15
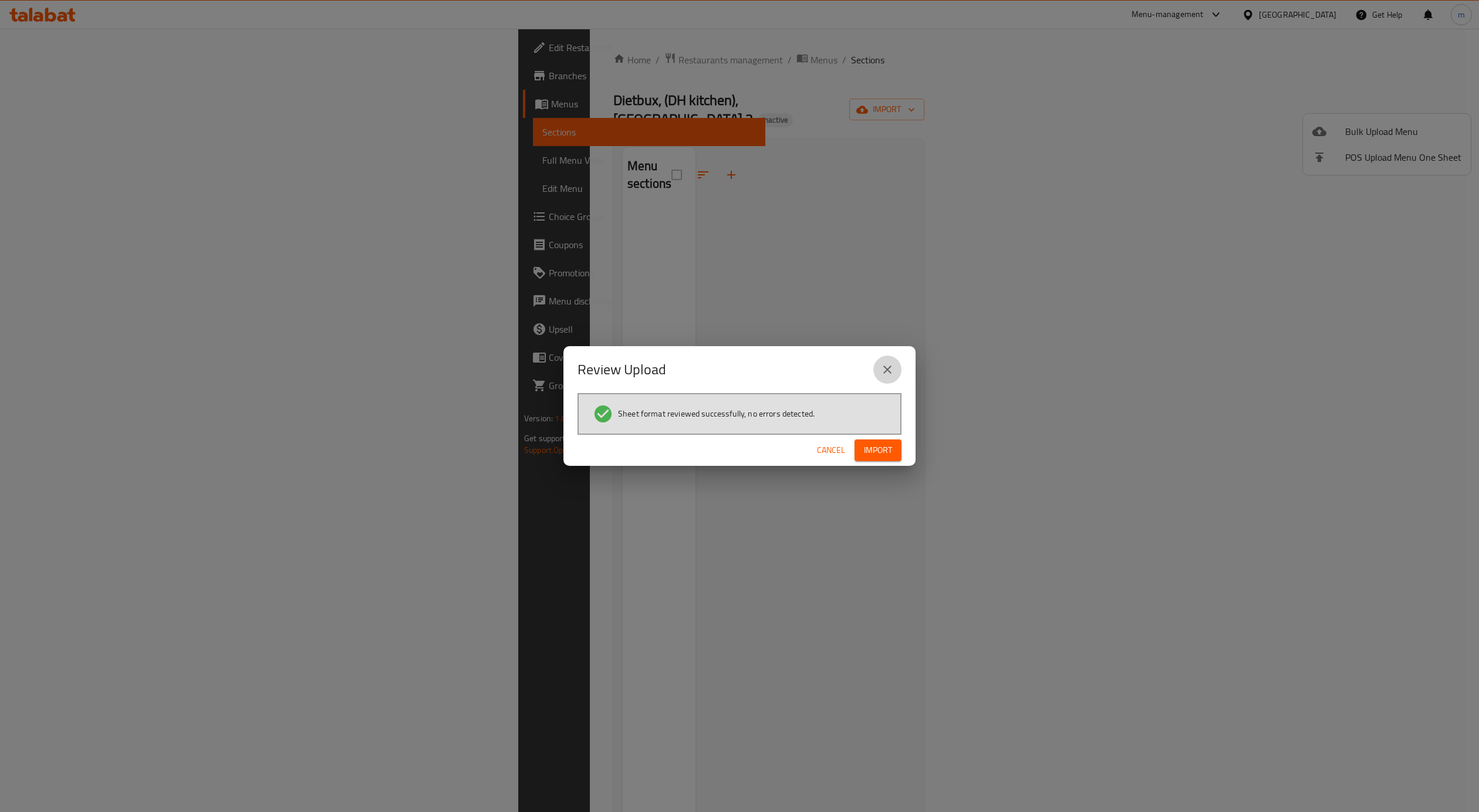
click at [886, 363] on icon "close" at bounding box center [887, 369] width 14 height 14
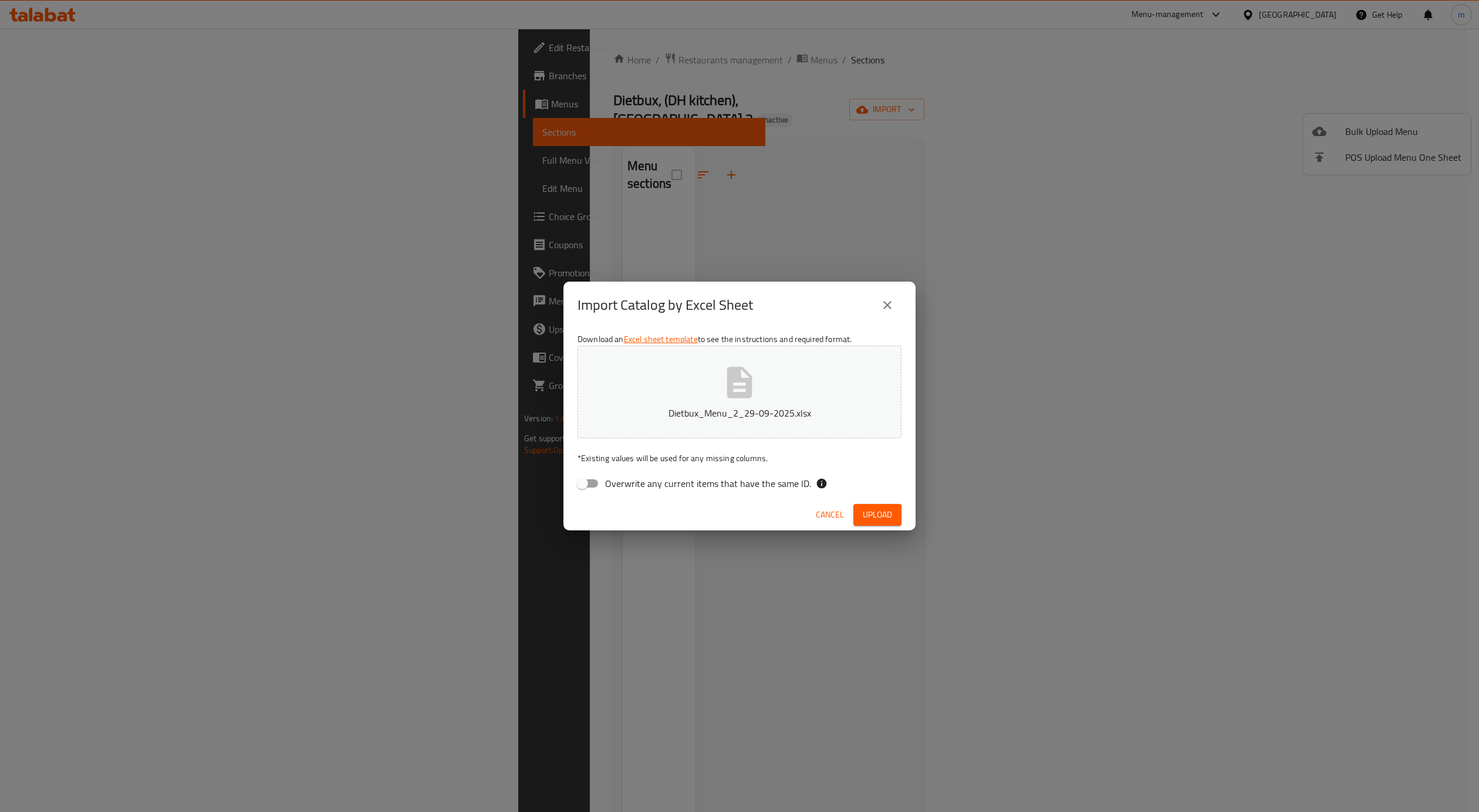
click at [653, 407] on p "Dietbux_Menu_2_29-09-2025.xlsx" at bounding box center [739, 412] width 287 height 14
click at [881, 516] on span "Upload" at bounding box center [877, 515] width 30 height 15
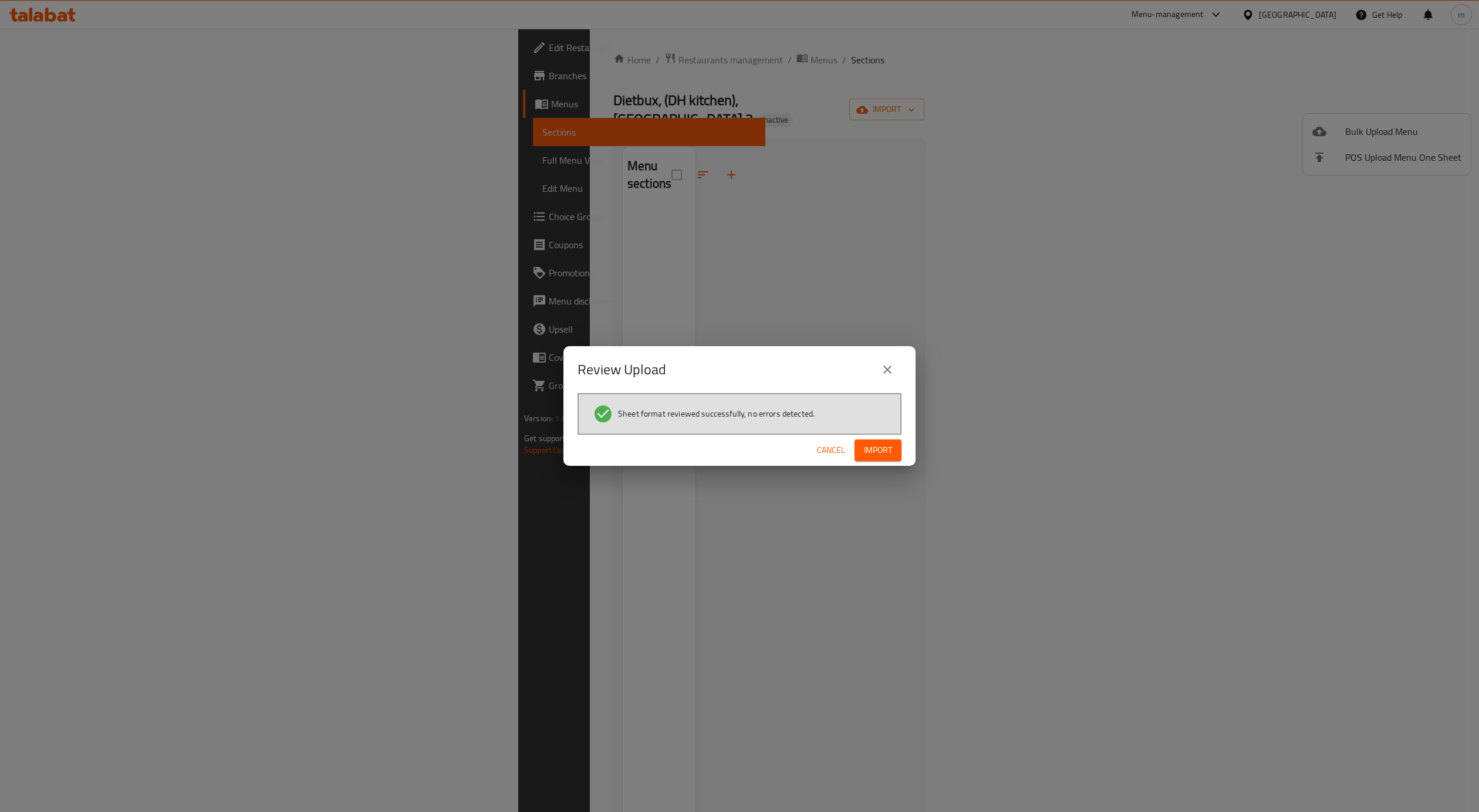
click at [878, 448] on span "Import" at bounding box center [878, 450] width 28 height 15
click at [895, 364] on button "close" at bounding box center [887, 369] width 28 height 28
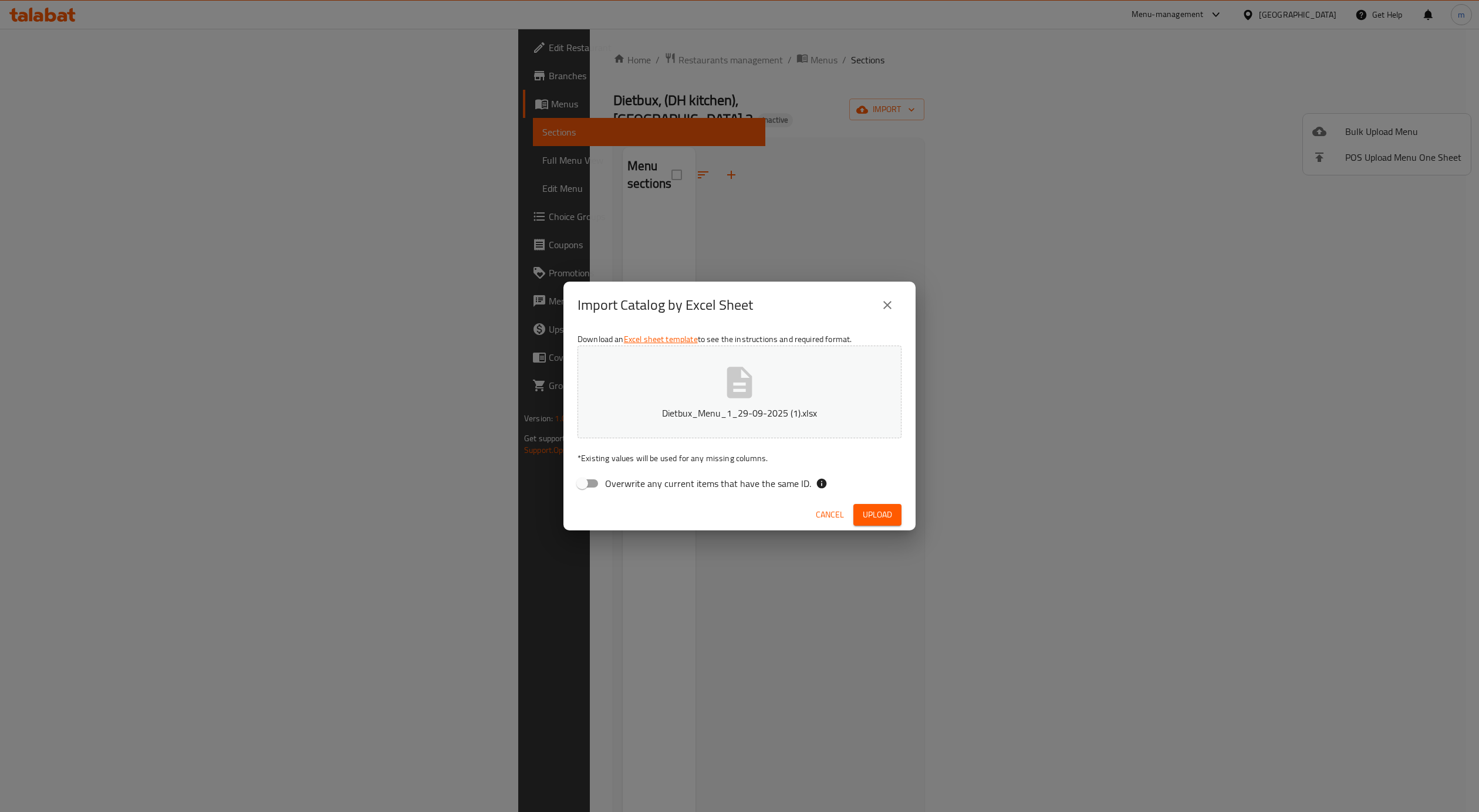
click at [881, 295] on button "close" at bounding box center [887, 305] width 28 height 28
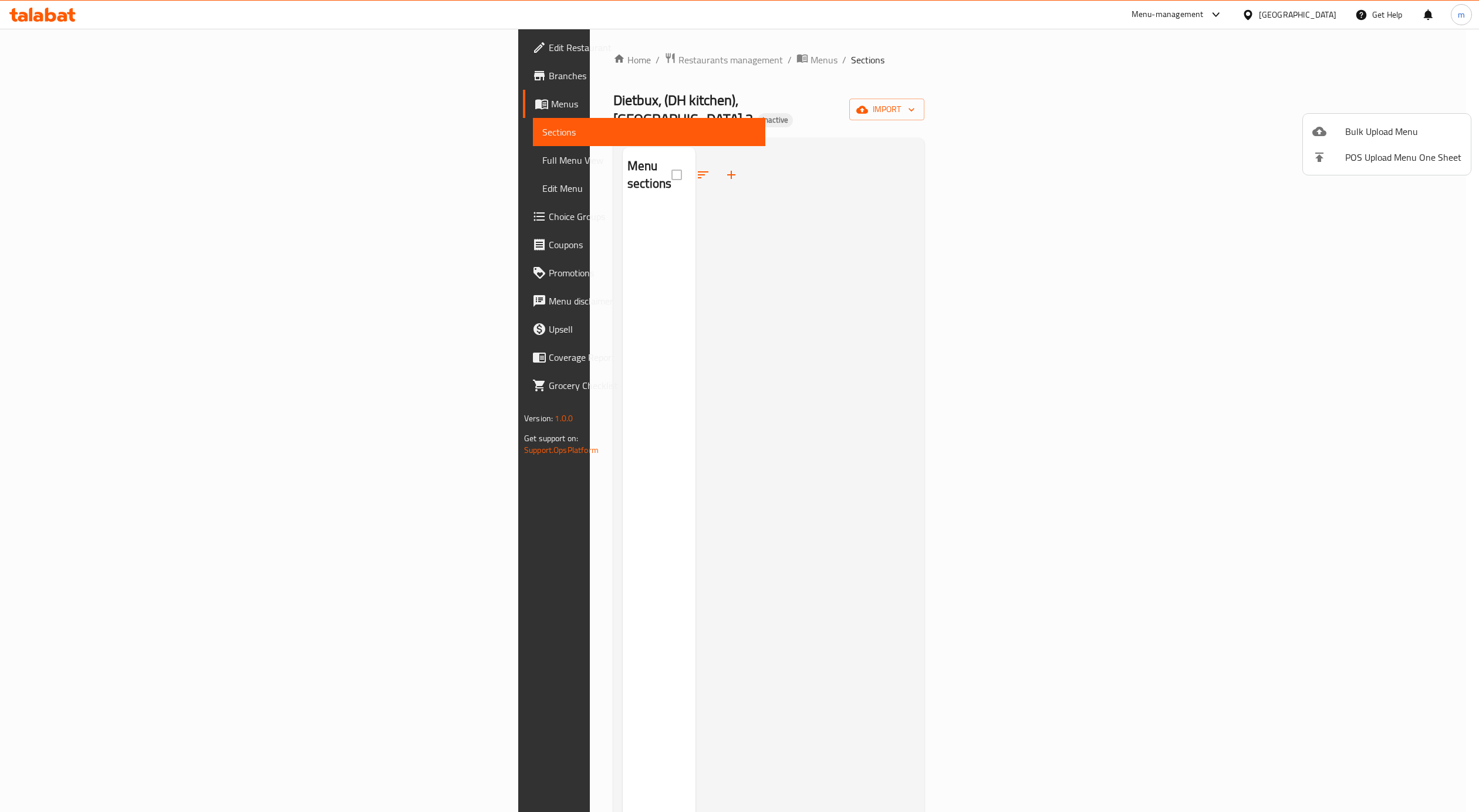
click at [1228, 247] on div at bounding box center [739, 406] width 1479 height 812
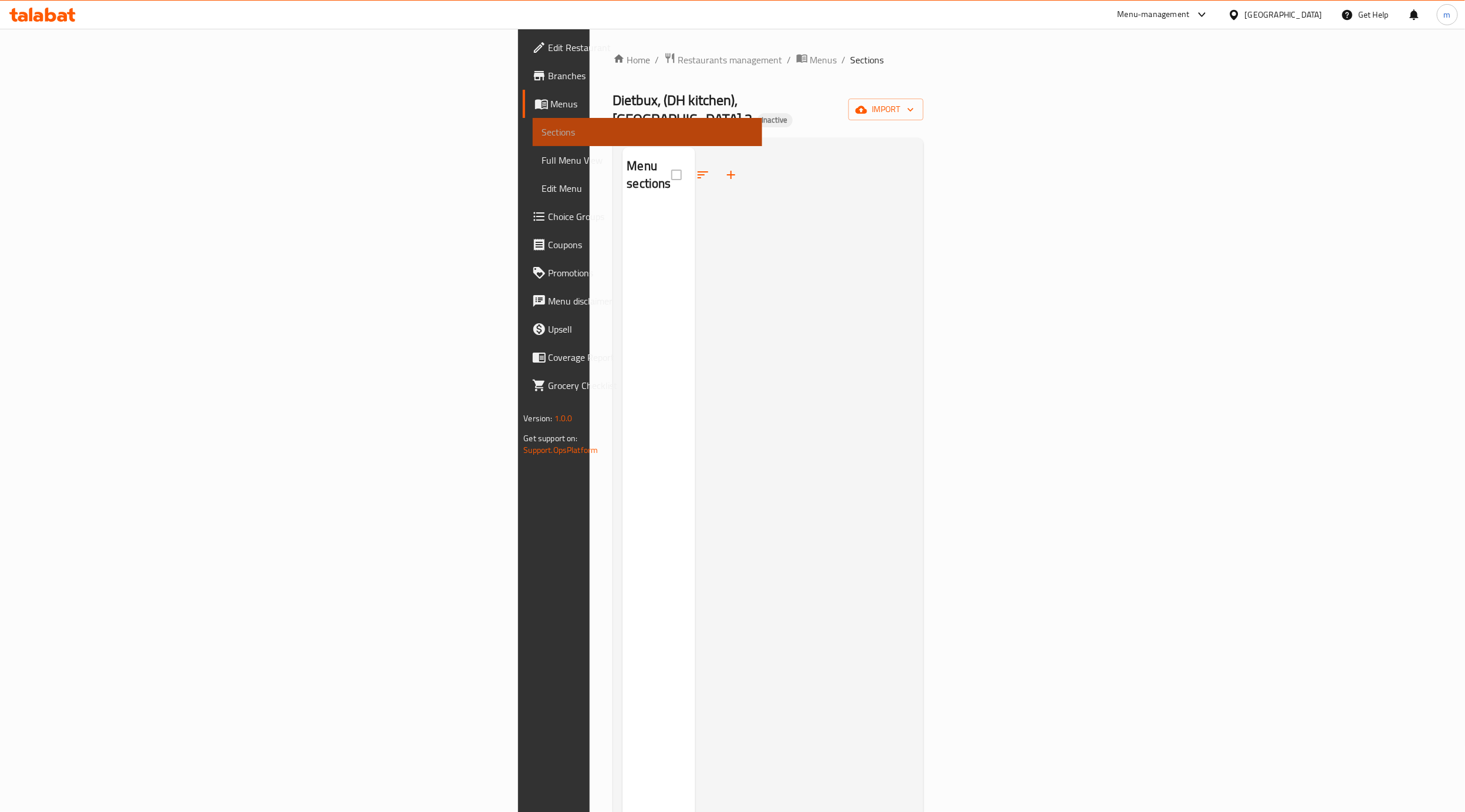
click at [533, 123] on link "Sections" at bounding box center [648, 132] width 230 height 28
click at [551, 99] on span "Menus" at bounding box center [653, 104] width 202 height 14
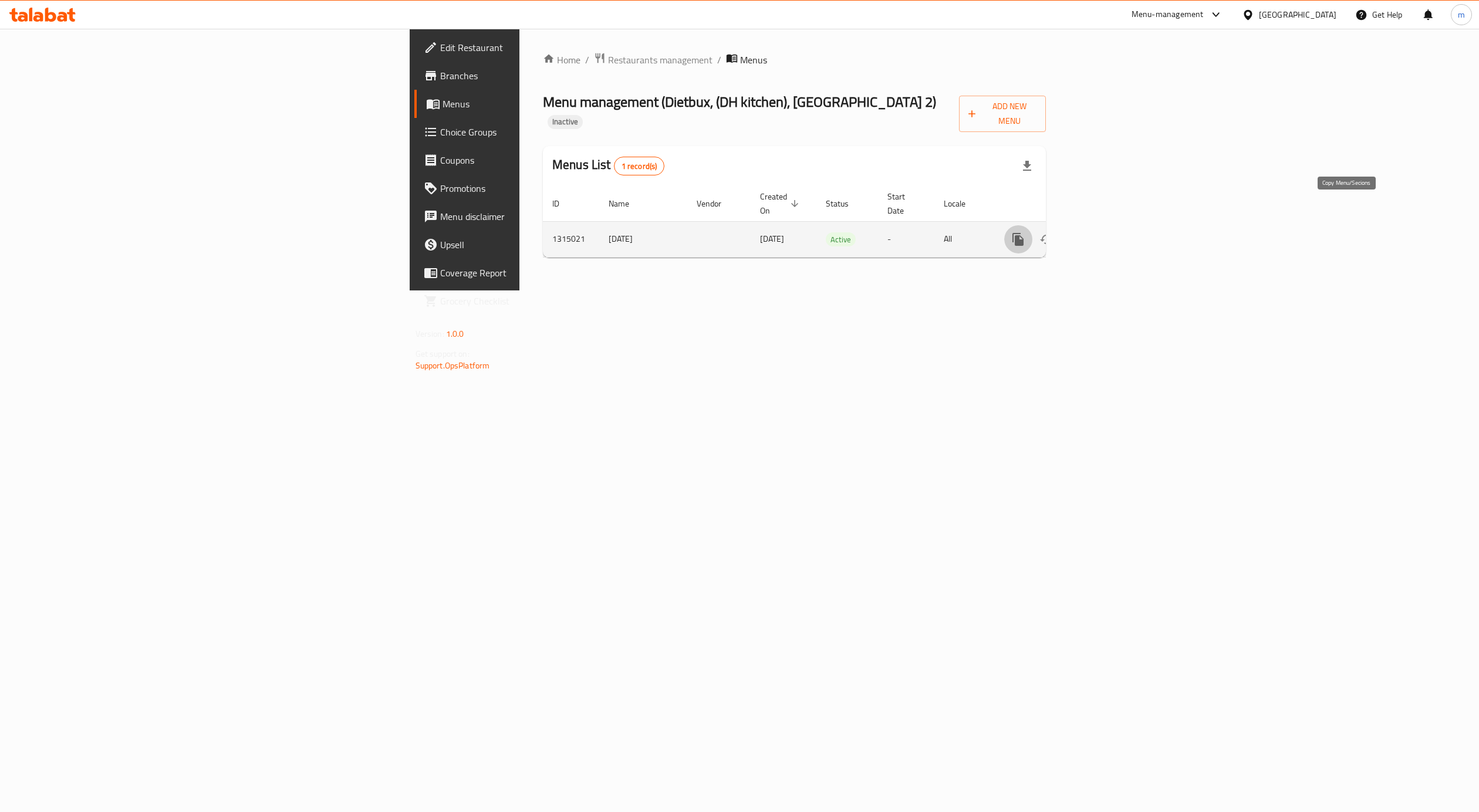
click at [1032, 225] on button "more" at bounding box center [1018, 239] width 28 height 28
click at [1295, 284] on div at bounding box center [739, 406] width 1479 height 812
click at [1117, 225] on link "enhanced table" at bounding box center [1103, 239] width 28 height 28
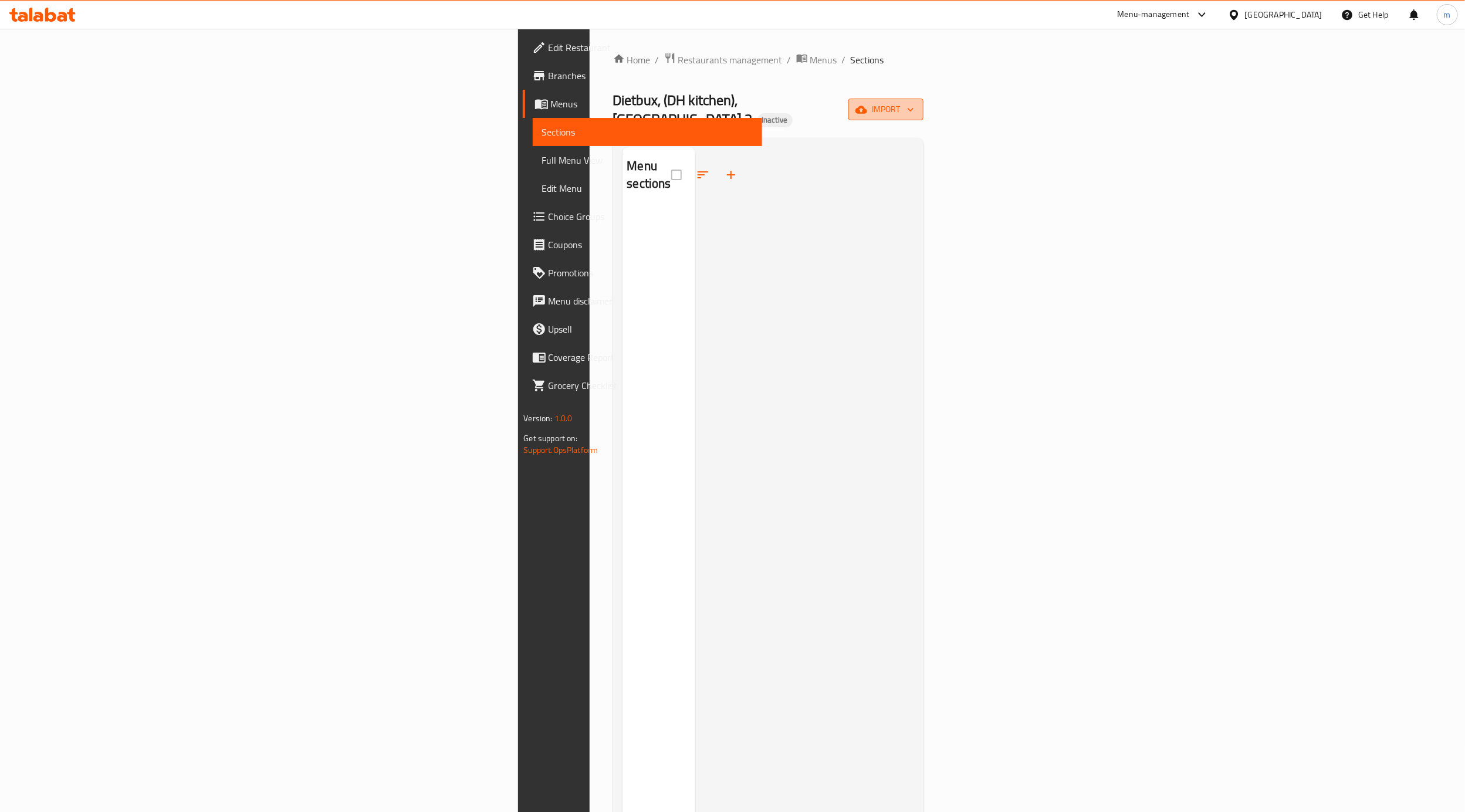
click at [914, 105] on span "import" at bounding box center [886, 109] width 56 height 15
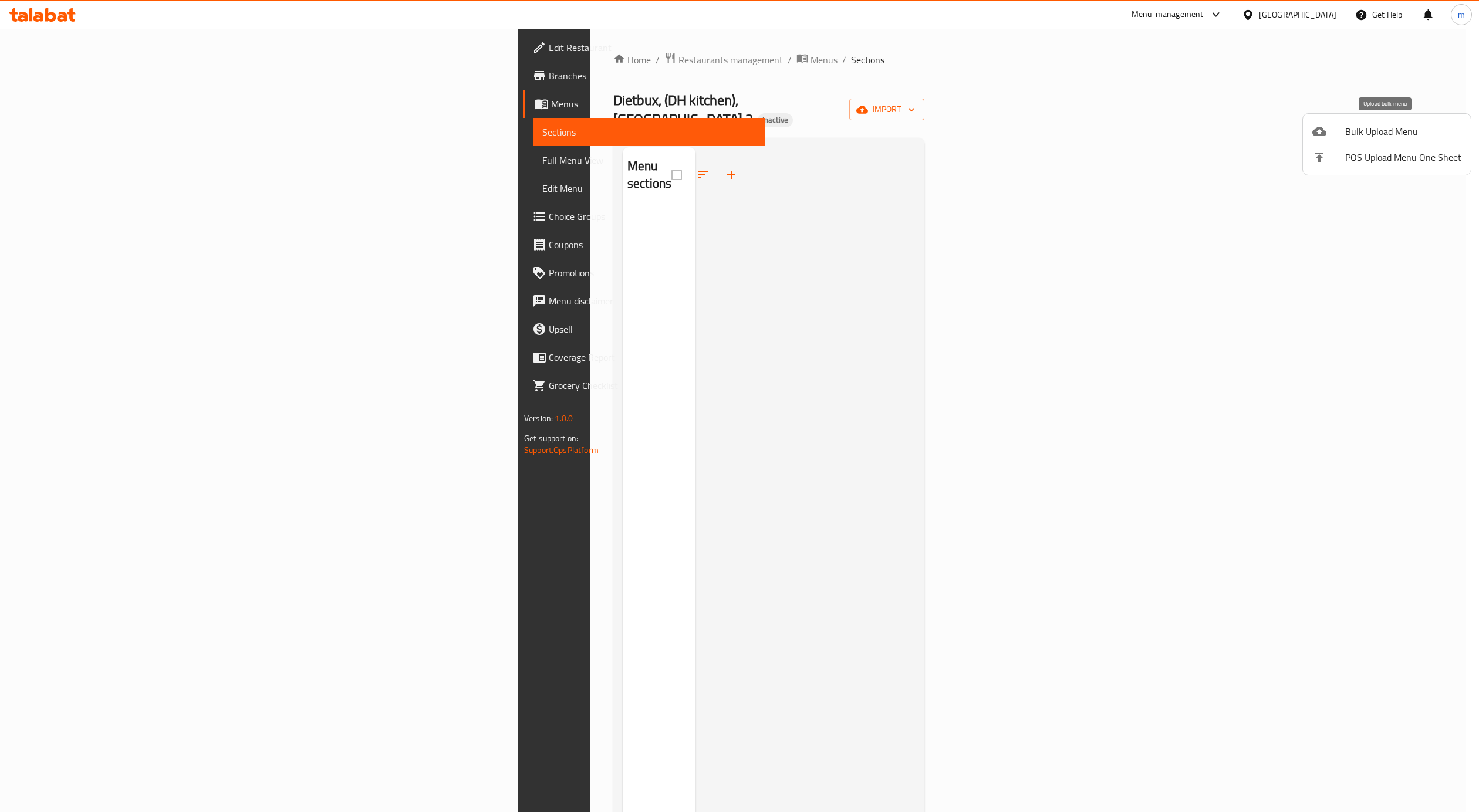
click at [1365, 132] on span "Bulk Upload Menu" at bounding box center [1402, 131] width 116 height 14
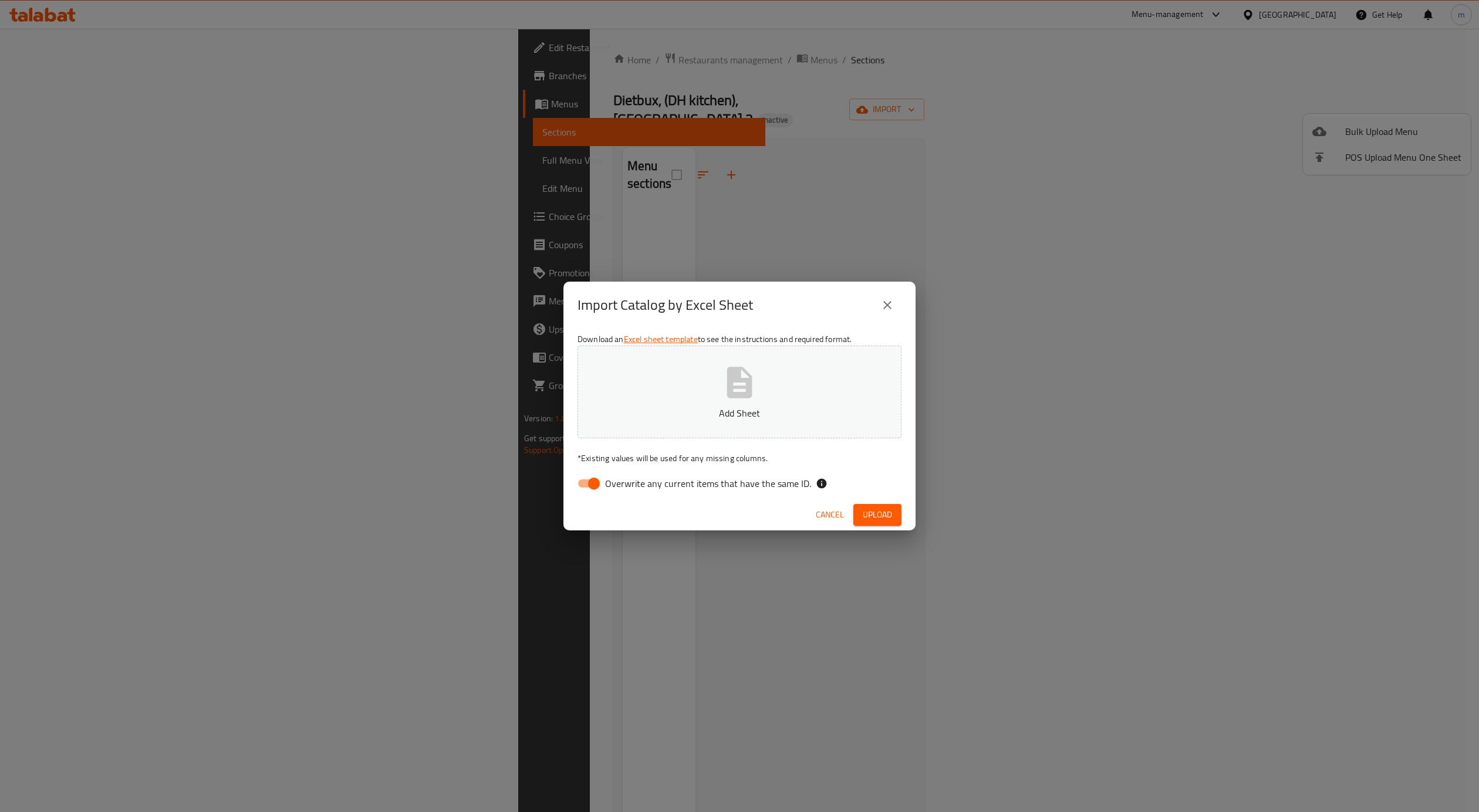
click at [616, 500] on div "Cancel Upload" at bounding box center [740, 515] width 352 height 31
click at [611, 467] on div "Download an Excel sheet template to see the instructions and required format. A…" at bounding box center [740, 413] width 352 height 170
click at [604, 476] on input "Overwrite any current items that have the same ID." at bounding box center [593, 483] width 67 height 22
checkbox input "false"
click at [647, 381] on button "Add Sheet" at bounding box center [740, 392] width 324 height 93
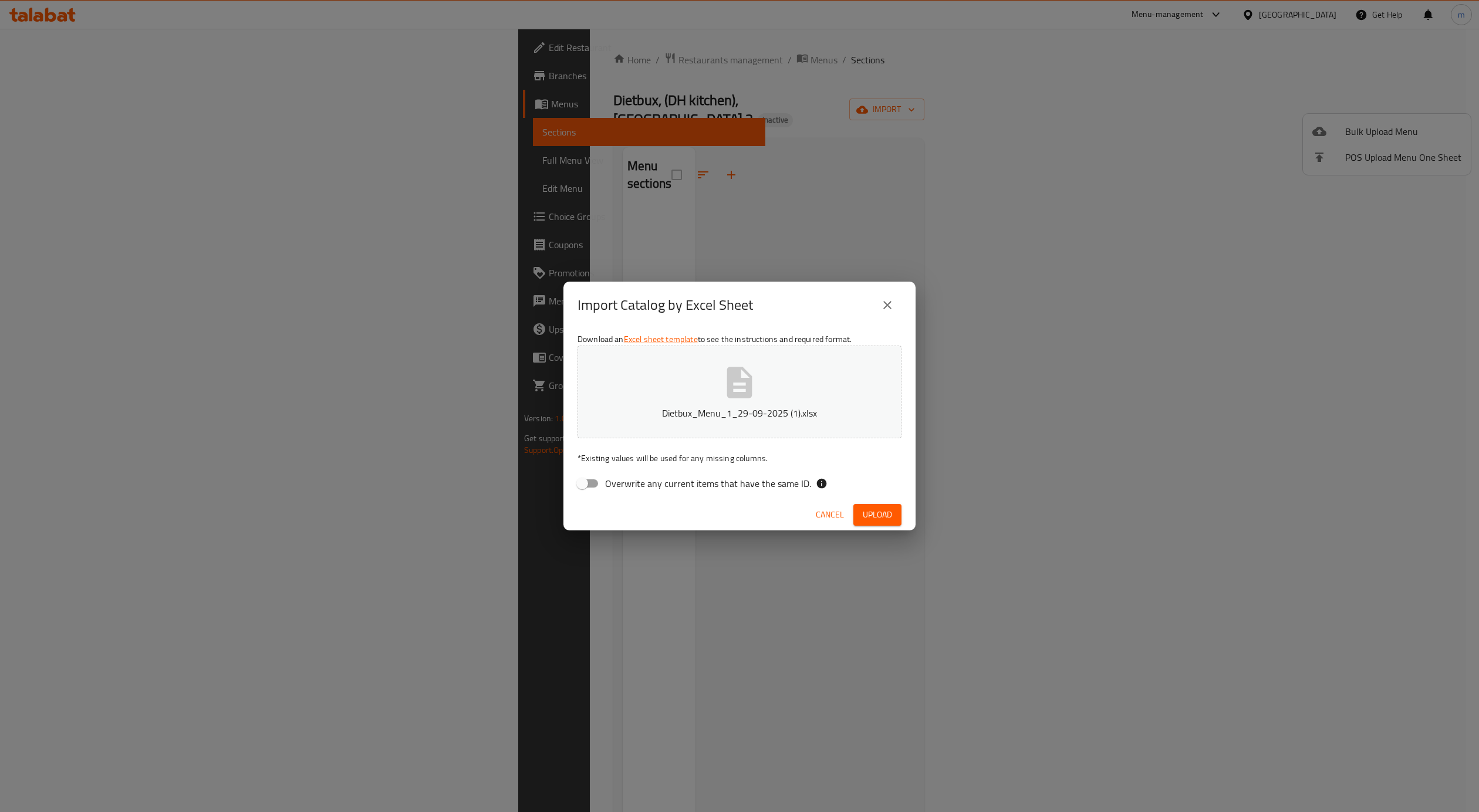
click at [872, 493] on div "Overwrite any current items that have the same ID." at bounding box center [740, 483] width 324 height 22
click at [873, 508] on span "Upload" at bounding box center [877, 515] width 30 height 15
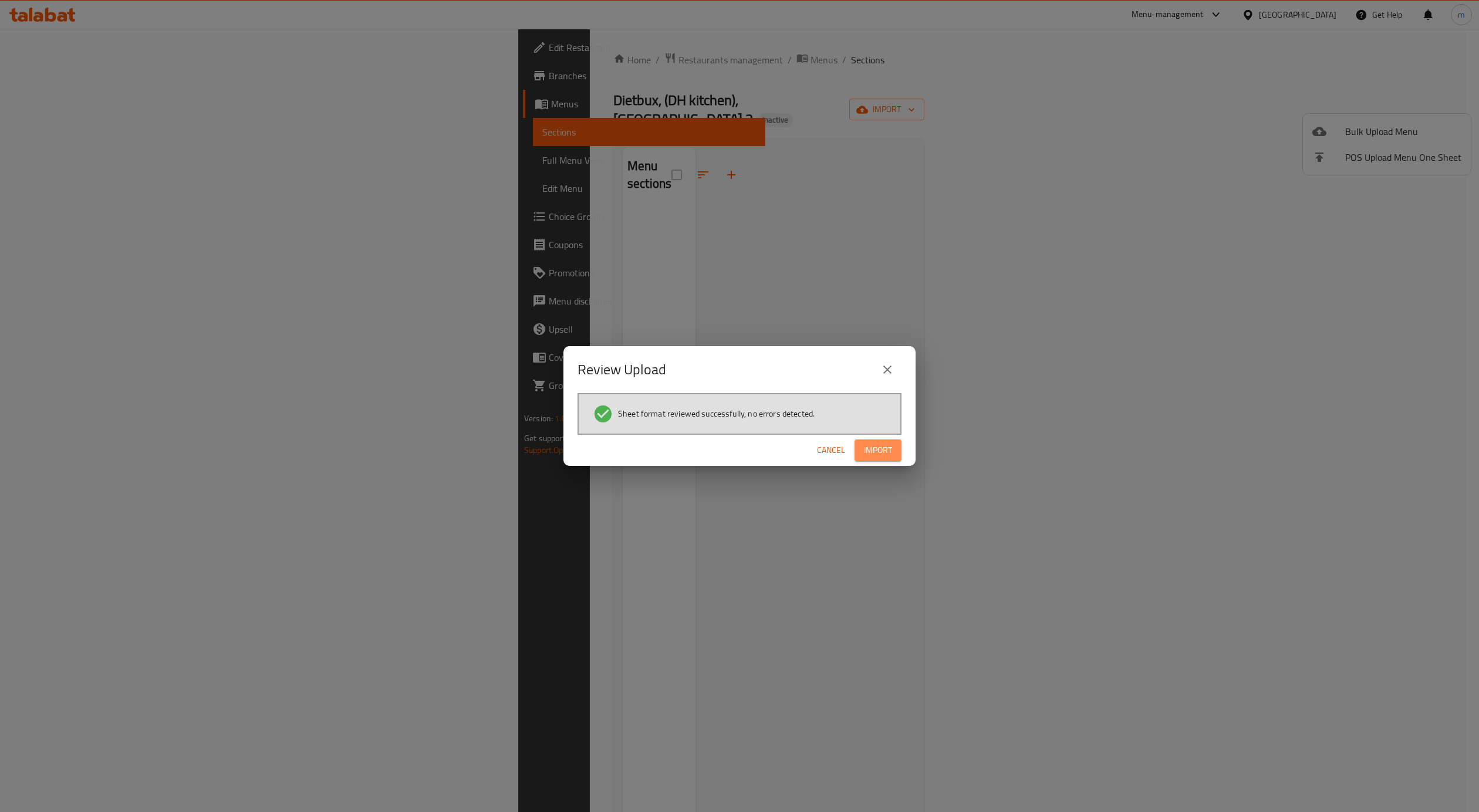
click at [888, 455] on span "Import" at bounding box center [878, 450] width 28 height 15
click at [886, 368] on icon "close" at bounding box center [887, 369] width 14 height 14
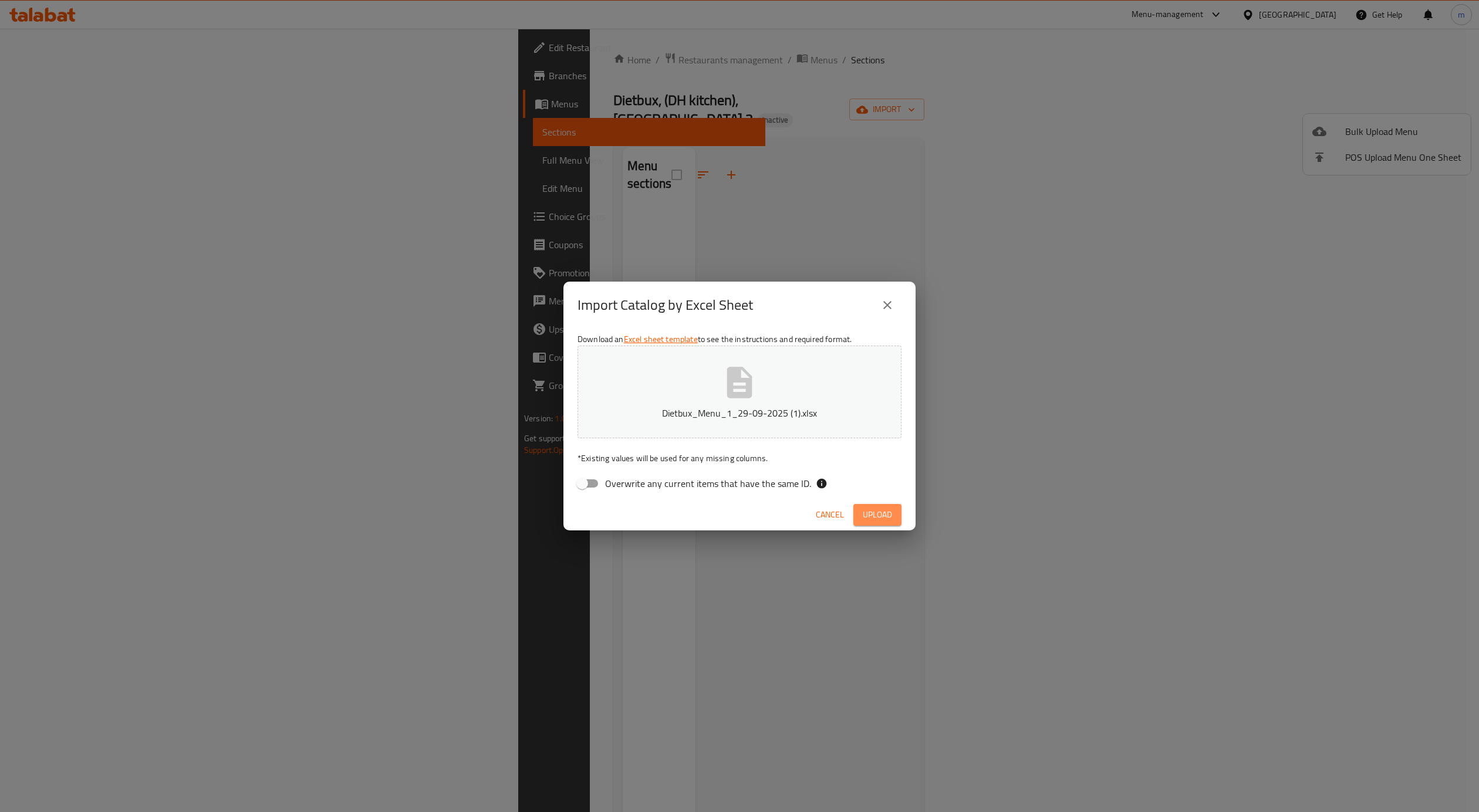
click at [888, 506] on button "Upload" at bounding box center [877, 514] width 48 height 21
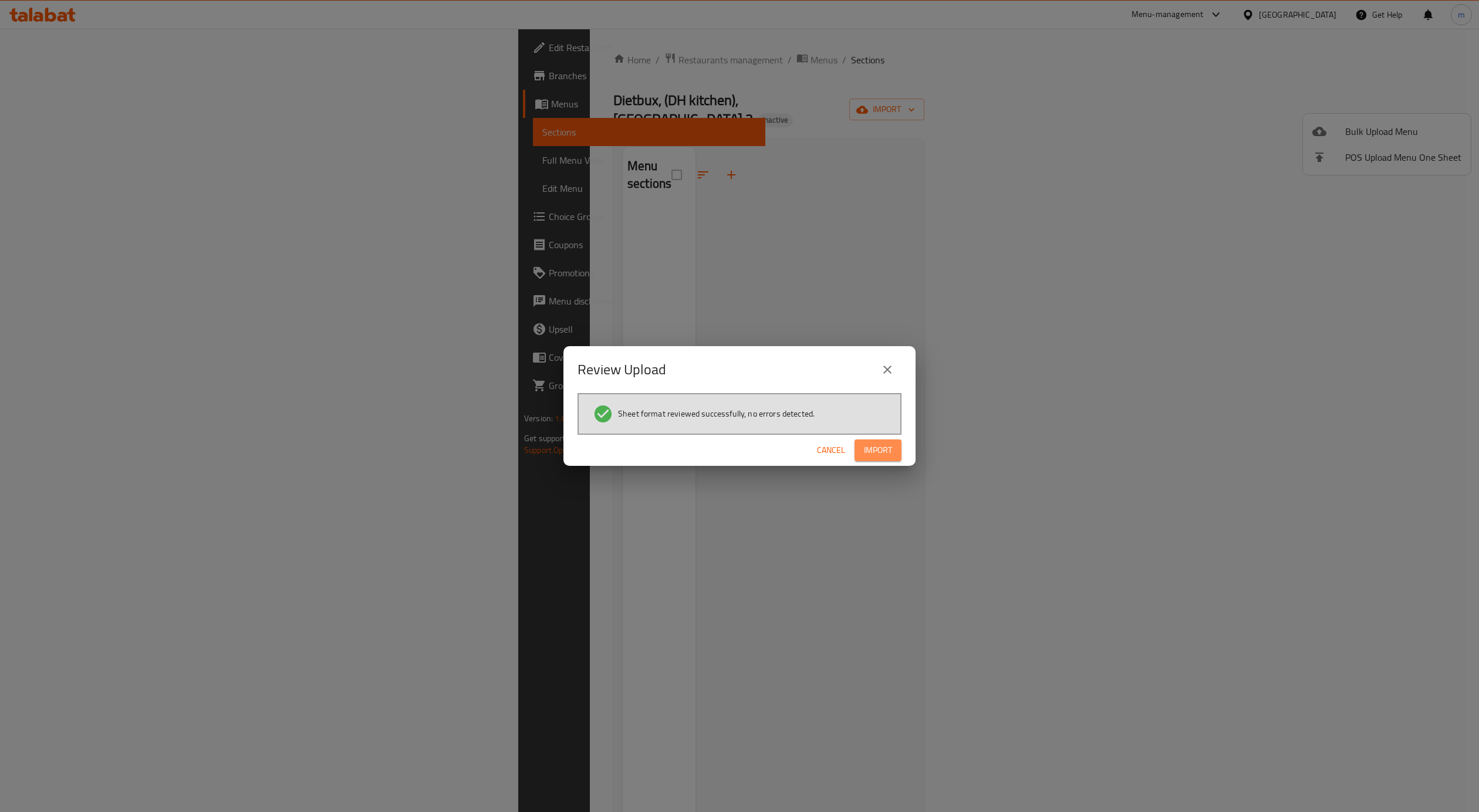
click at [881, 443] on span "Import" at bounding box center [878, 450] width 28 height 15
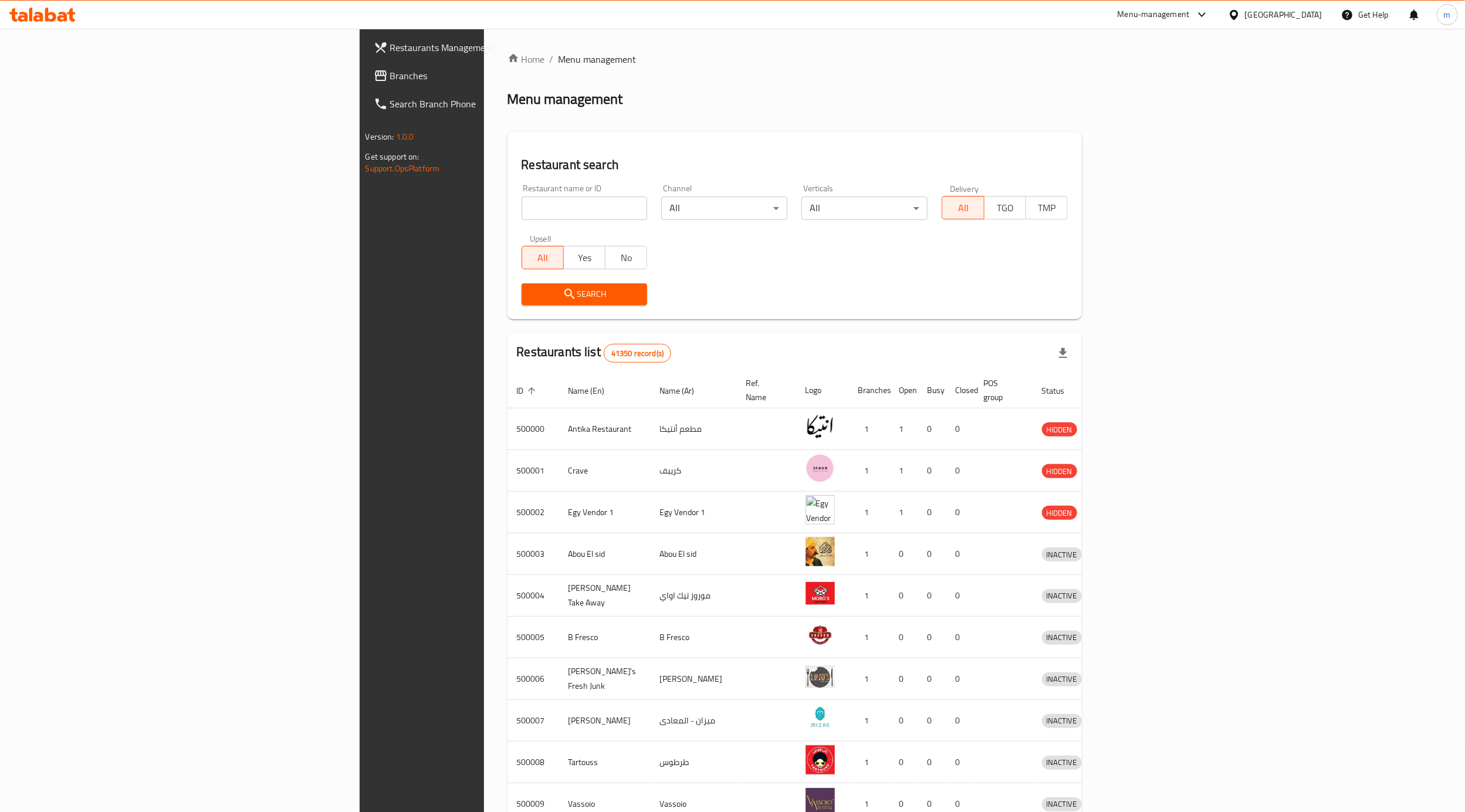
click at [390, 68] on span "Branches" at bounding box center [492, 75] width 205 height 14
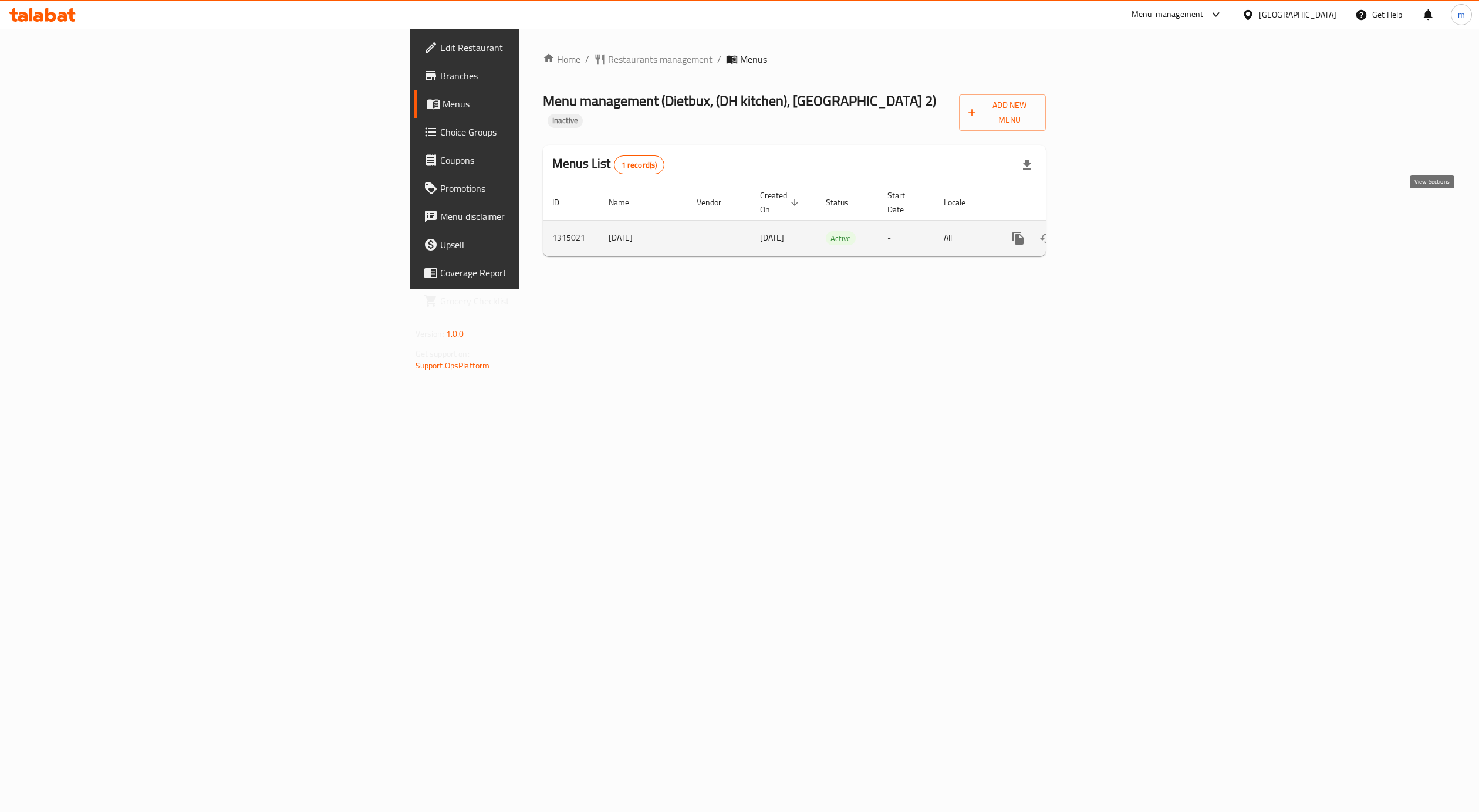
click at [1109, 231] on icon "enhanced table" at bounding box center [1102, 238] width 14 height 14
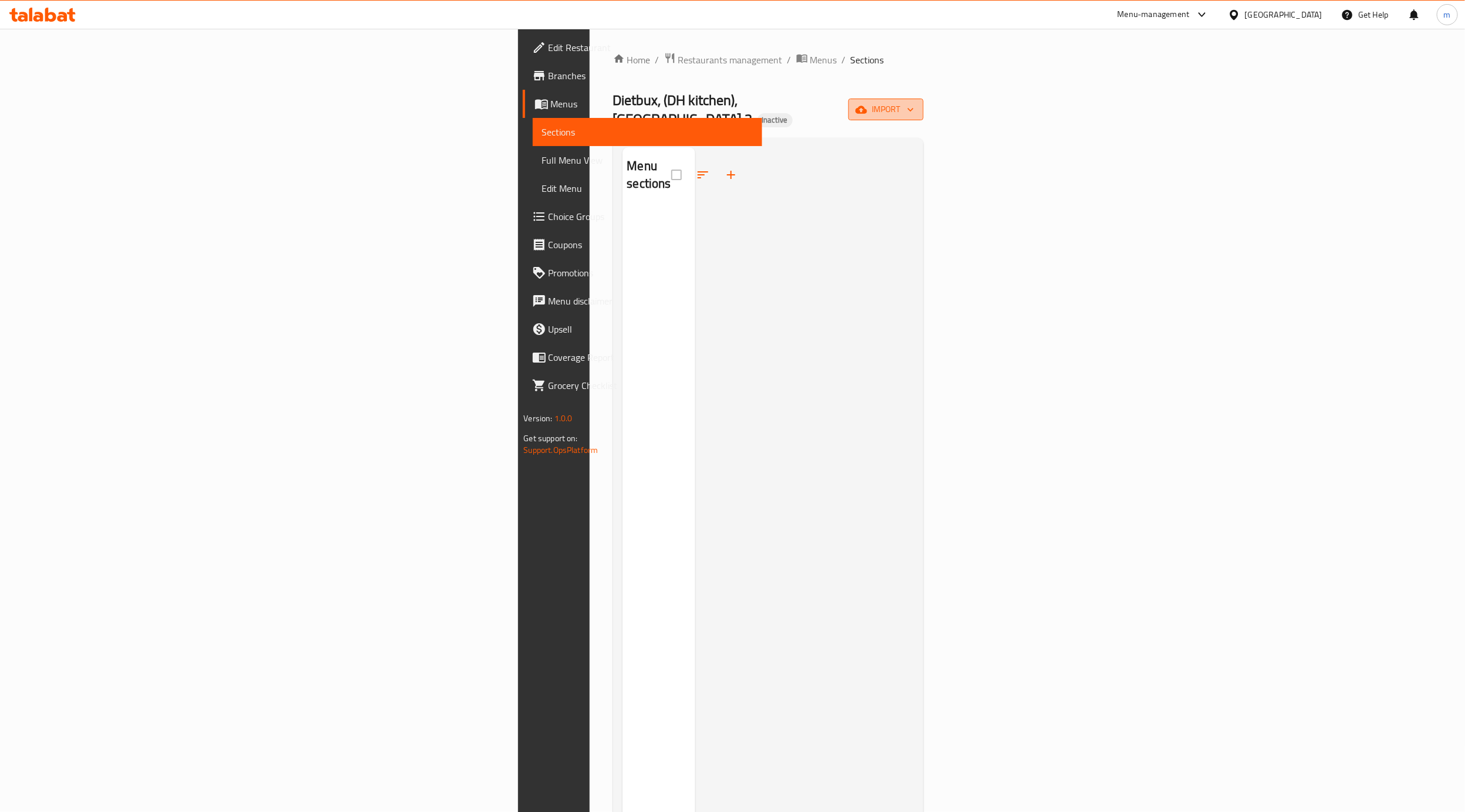
click at [923, 101] on button "import" at bounding box center [886, 109] width 75 height 21
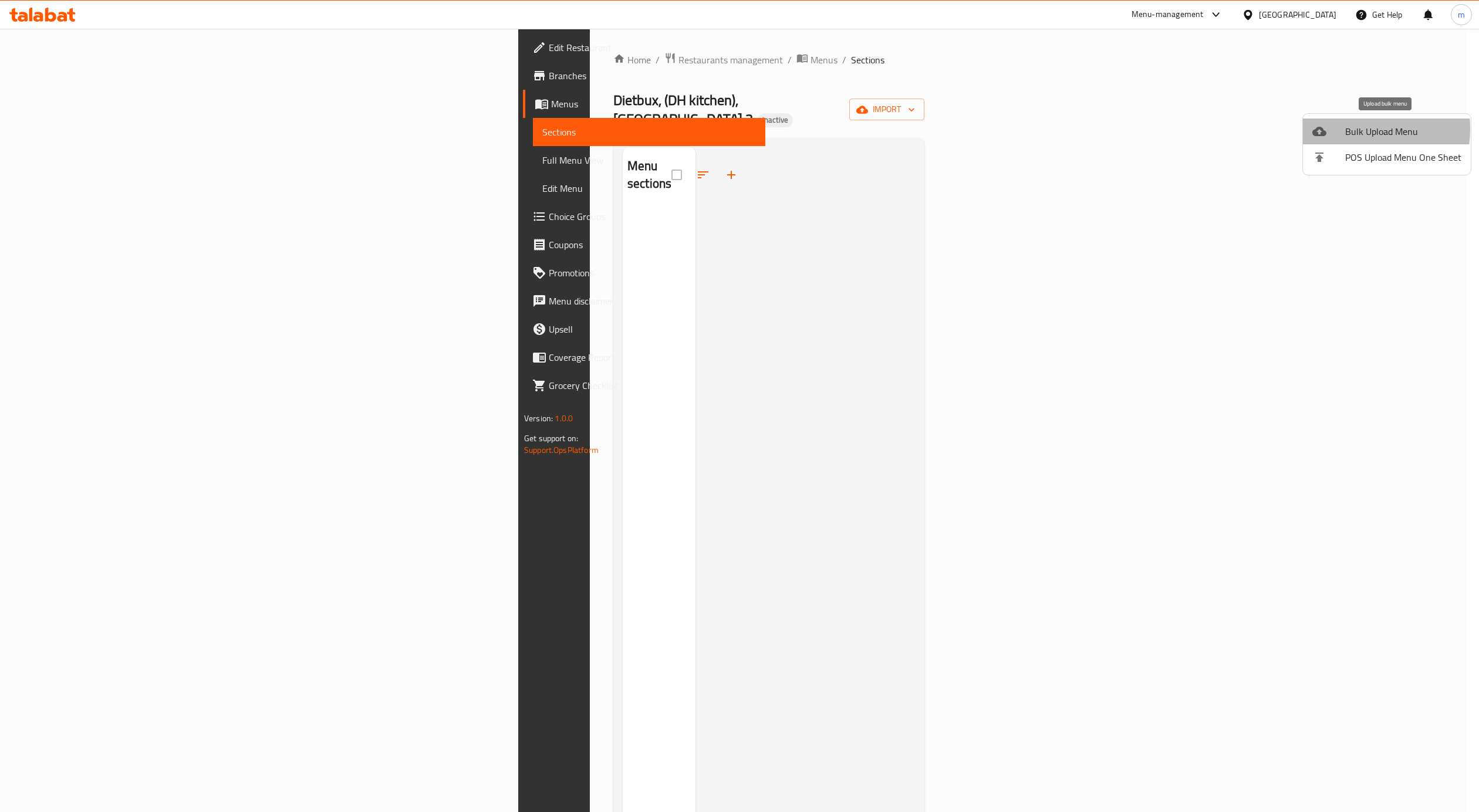
click at [1344, 128] on div at bounding box center [1328, 131] width 33 height 14
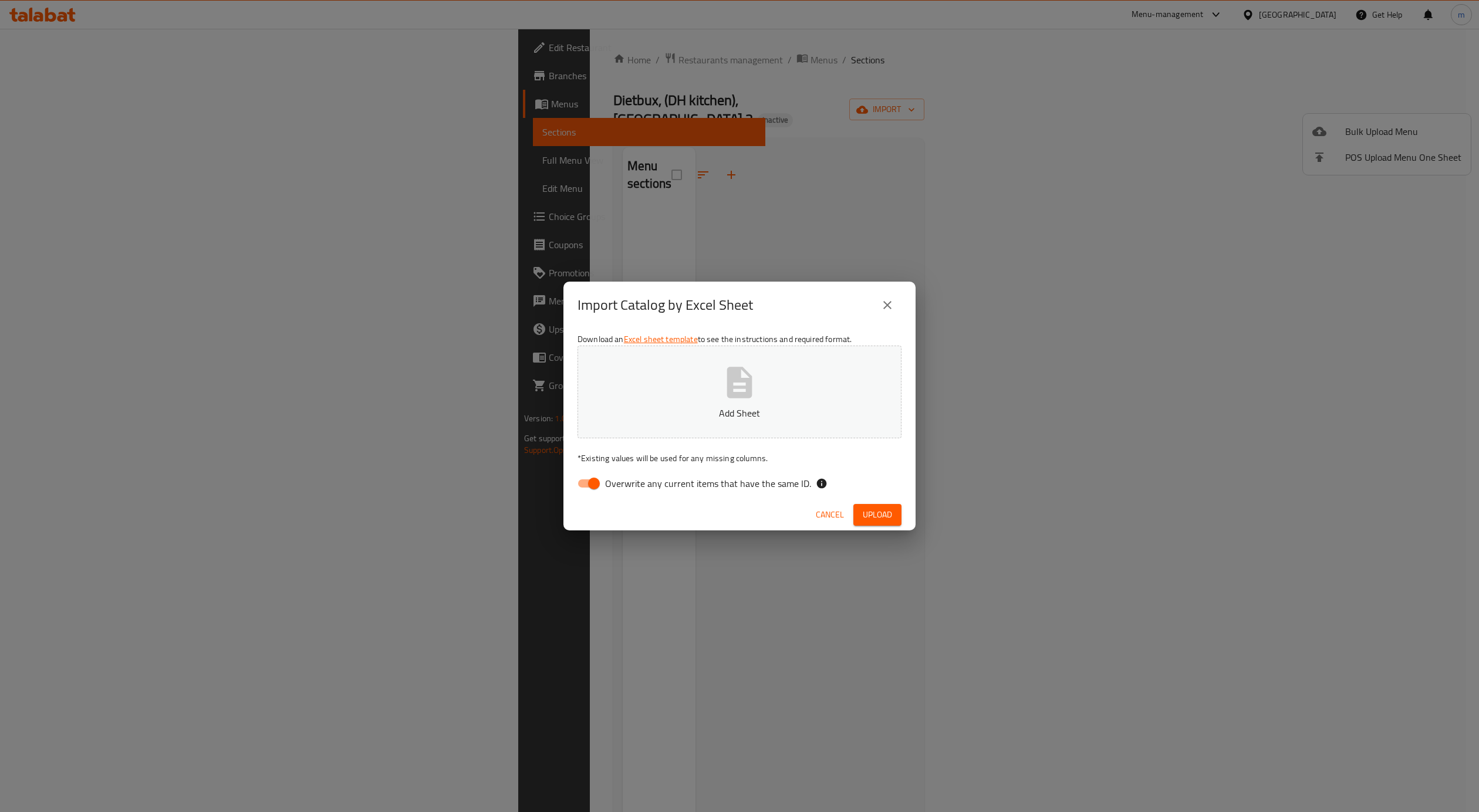
click at [640, 392] on button "Add Sheet" at bounding box center [740, 392] width 324 height 93
click at [678, 492] on label "Overwrite any current items that have the same ID." at bounding box center [691, 483] width 240 height 22
click at [627, 492] on input "Overwrite any current items that have the same ID." at bounding box center [593, 483] width 67 height 22
checkbox input "false"
click at [875, 516] on span "Upload" at bounding box center [877, 515] width 30 height 15
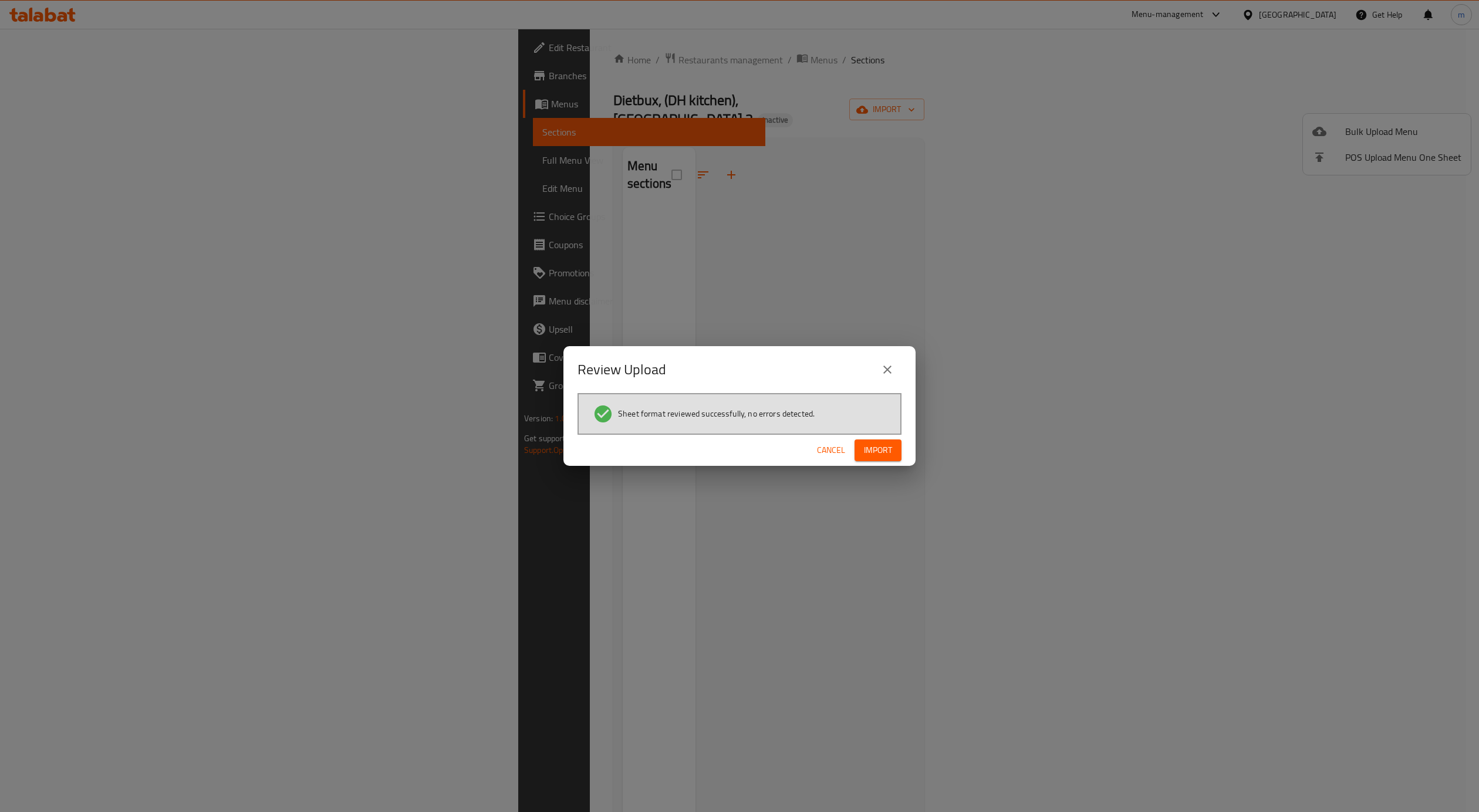
click at [886, 440] on button "Import" at bounding box center [877, 450] width 47 height 21
click at [885, 448] on span "Import" at bounding box center [878, 450] width 28 height 15
click at [889, 451] on span "Import" at bounding box center [878, 450] width 28 height 15
click at [884, 375] on icon "close" at bounding box center [887, 369] width 14 height 14
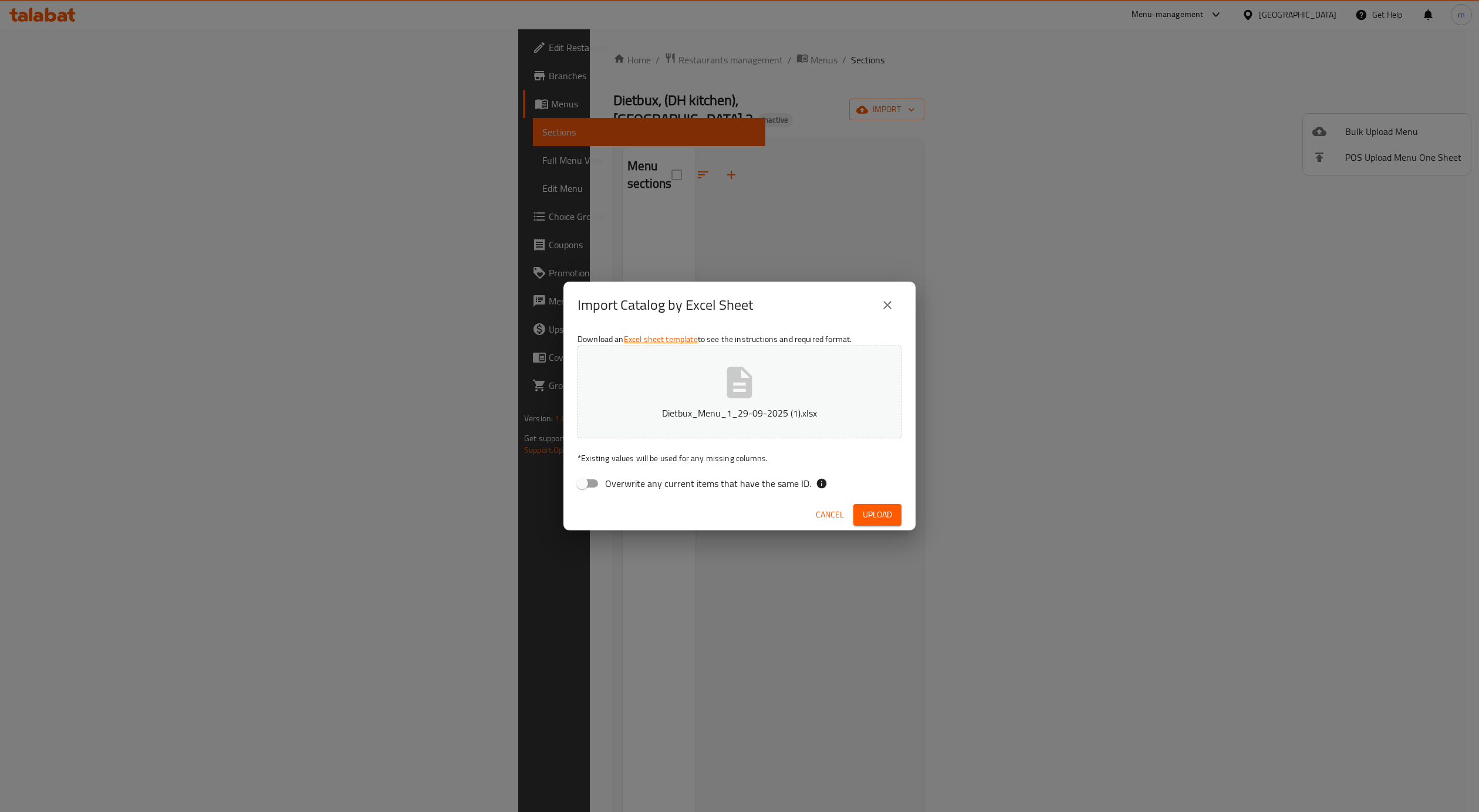
click at [870, 521] on span "Upload" at bounding box center [877, 515] width 30 height 15
click at [893, 308] on icon "close" at bounding box center [887, 304] width 14 height 14
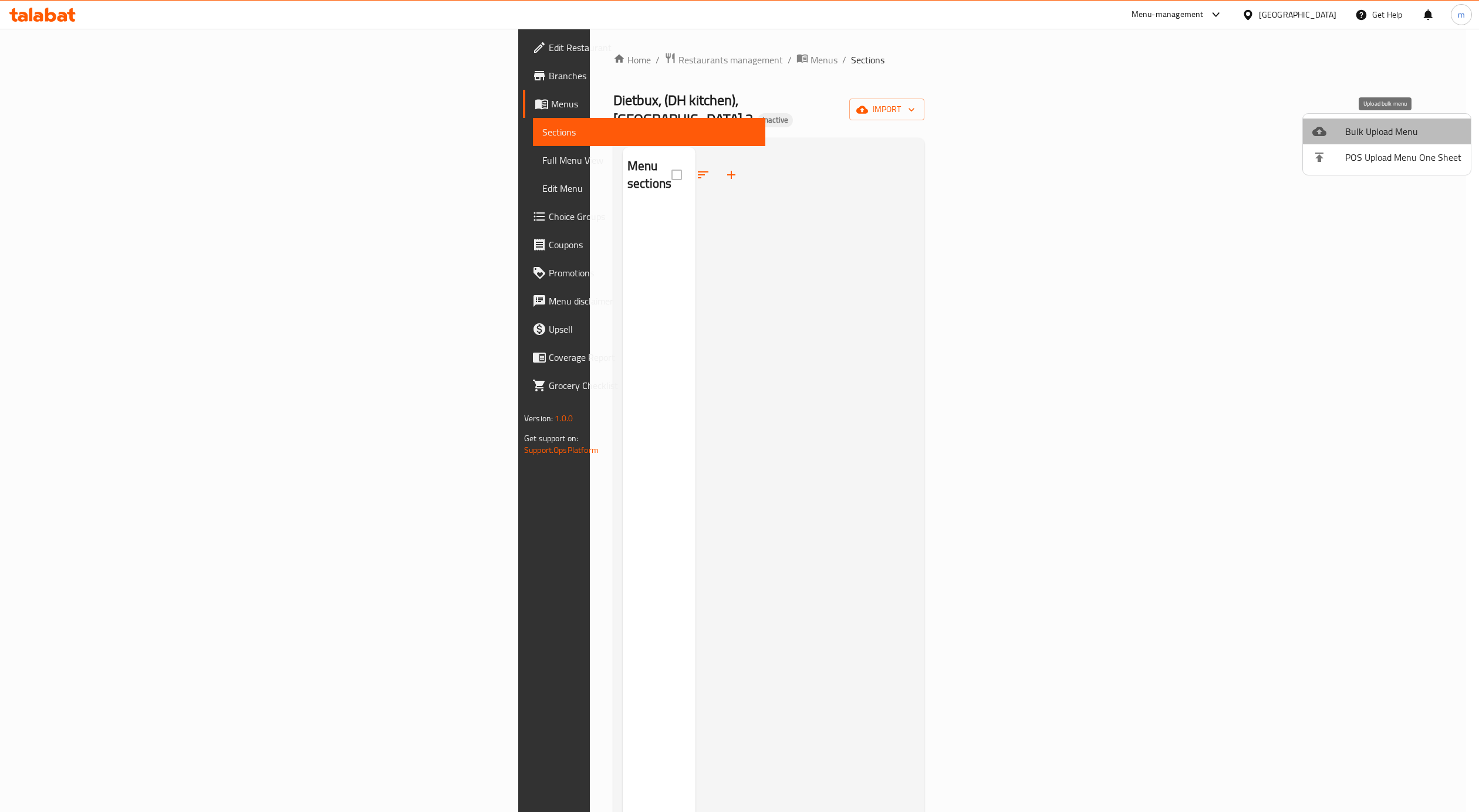
click at [1402, 132] on span "Bulk Upload Menu" at bounding box center [1402, 131] width 116 height 14
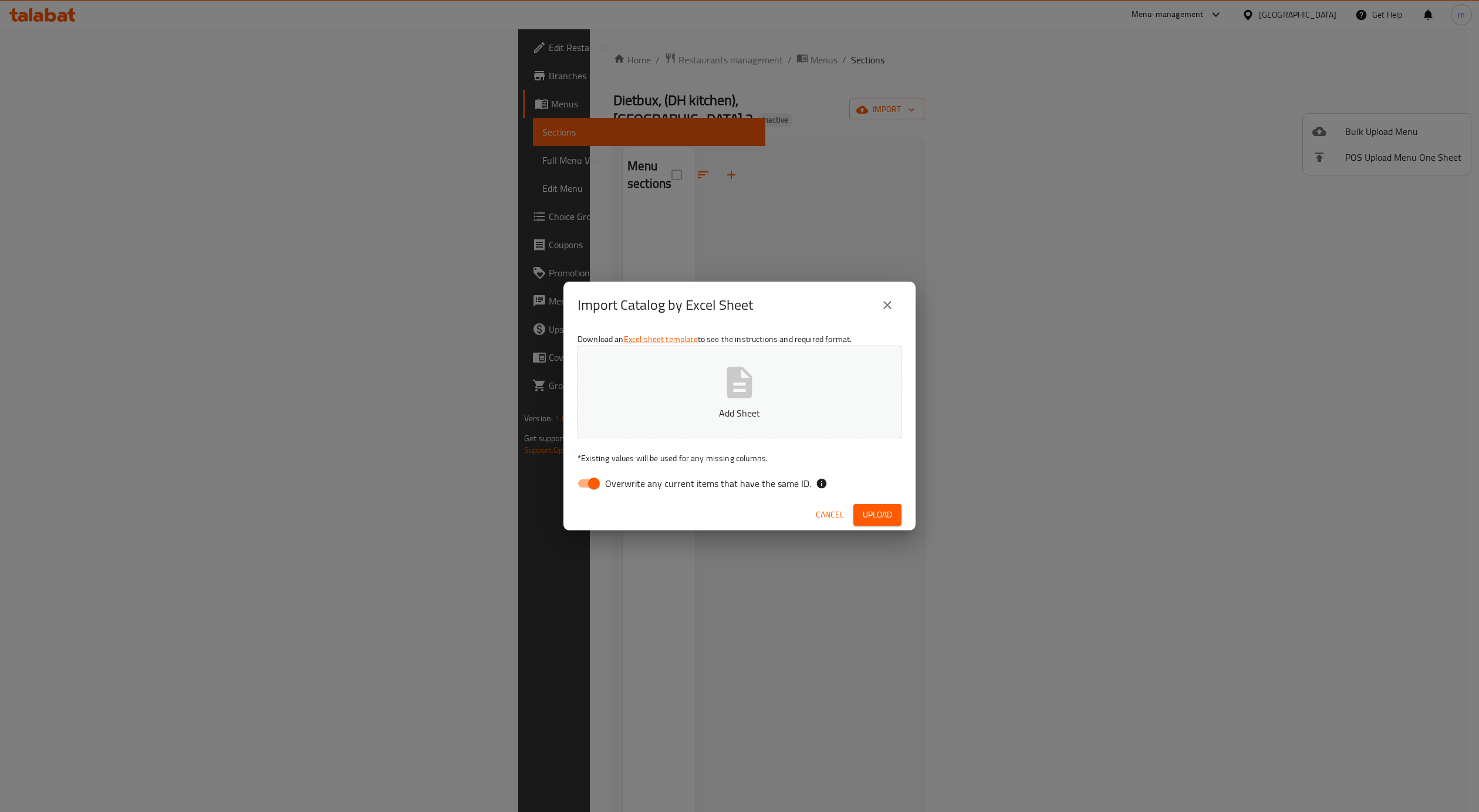
click at [667, 482] on span "Overwrite any current items that have the same ID." at bounding box center [708, 483] width 206 height 14
click at [627, 482] on input "Overwrite any current items that have the same ID." at bounding box center [593, 483] width 67 height 22
checkbox input "false"
click at [749, 349] on button "Add Sheet" at bounding box center [740, 392] width 324 height 93
click at [895, 503] on button "Upload" at bounding box center [877, 514] width 48 height 21
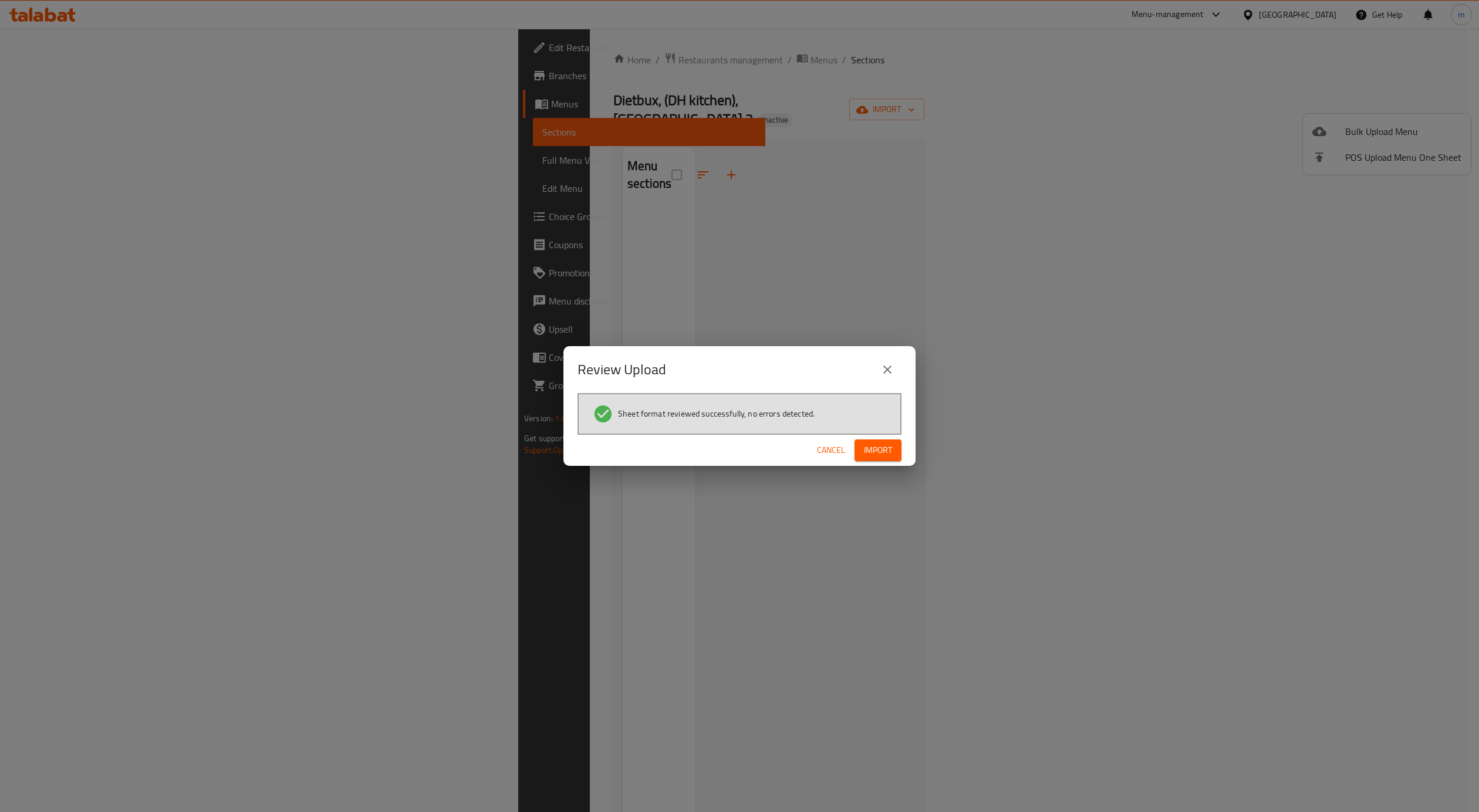
click at [886, 437] on div "Cancel Import" at bounding box center [740, 450] width 352 height 31
click at [876, 443] on span "Import" at bounding box center [878, 450] width 28 height 15
click at [868, 452] on span "Import" at bounding box center [878, 450] width 28 height 15
click at [868, 452] on button "button" at bounding box center [883, 449] width 38 height 19
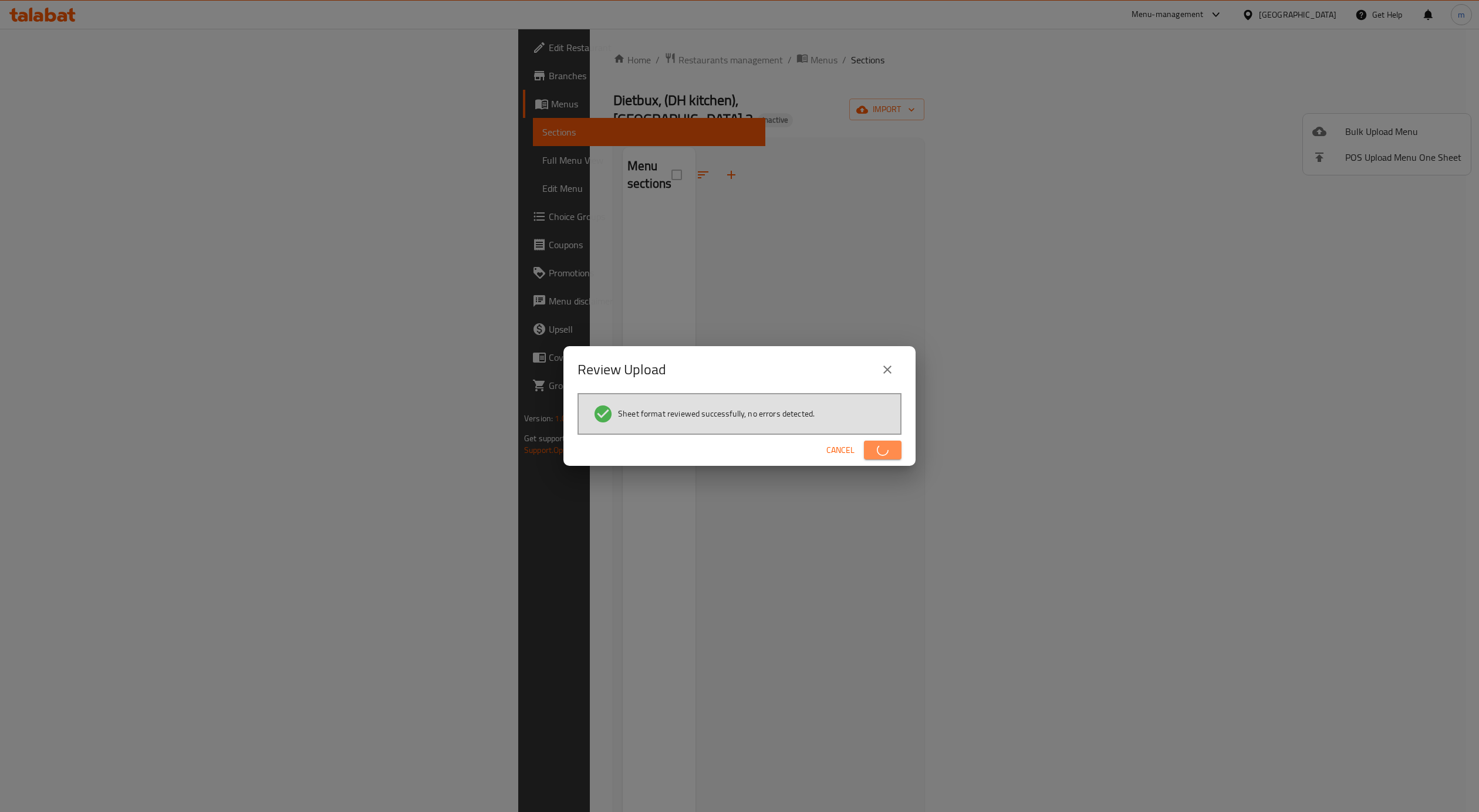
click at [868, 452] on button "button" at bounding box center [883, 449] width 38 height 19
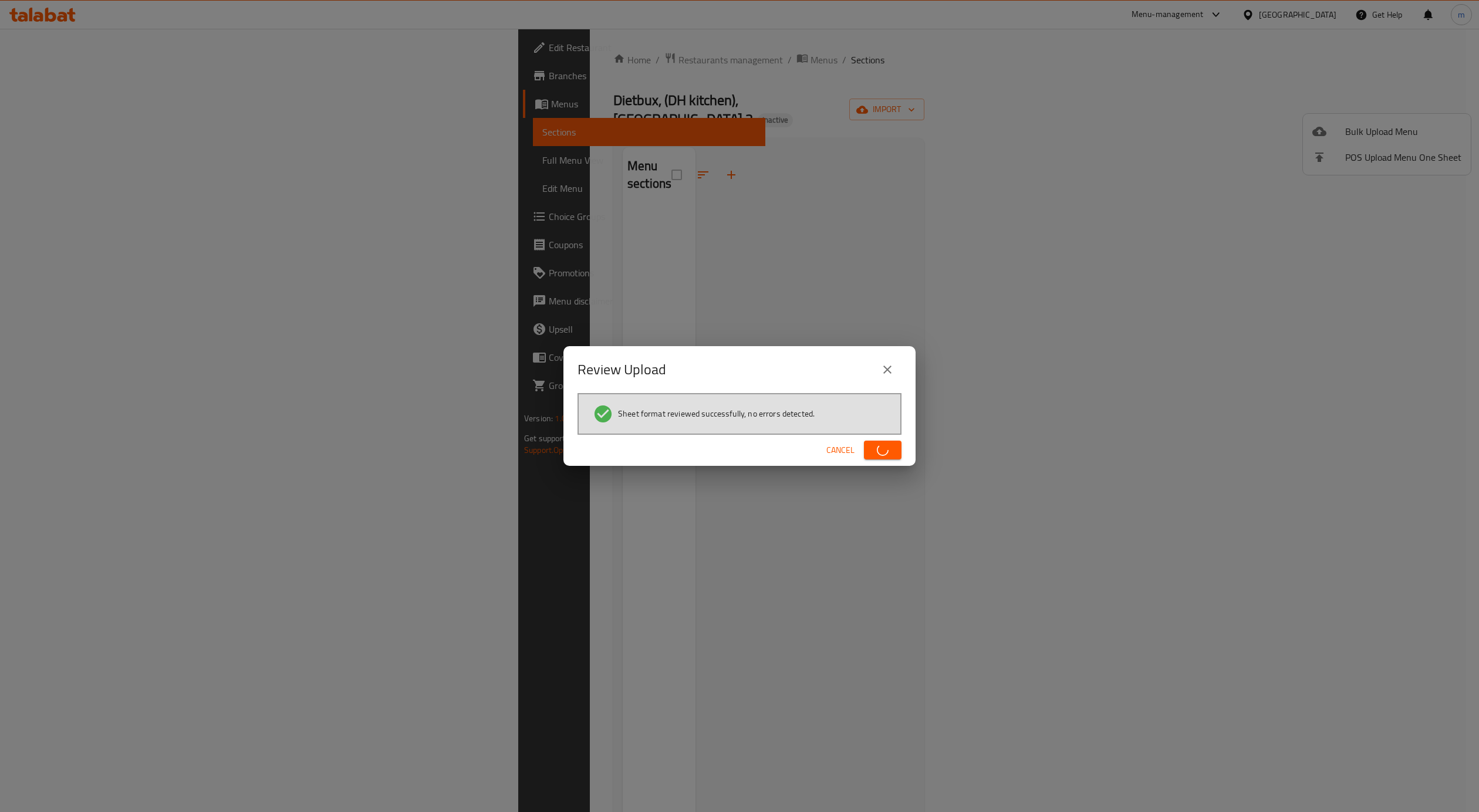
click at [868, 452] on button "button" at bounding box center [883, 449] width 38 height 19
click at [868, 452] on button "Import" at bounding box center [877, 450] width 47 height 21
click at [868, 452] on button "button" at bounding box center [883, 449] width 38 height 19
click at [868, 452] on button "Import" at bounding box center [877, 450] width 47 height 21
click at [868, 452] on span "Import" at bounding box center [878, 450] width 28 height 15
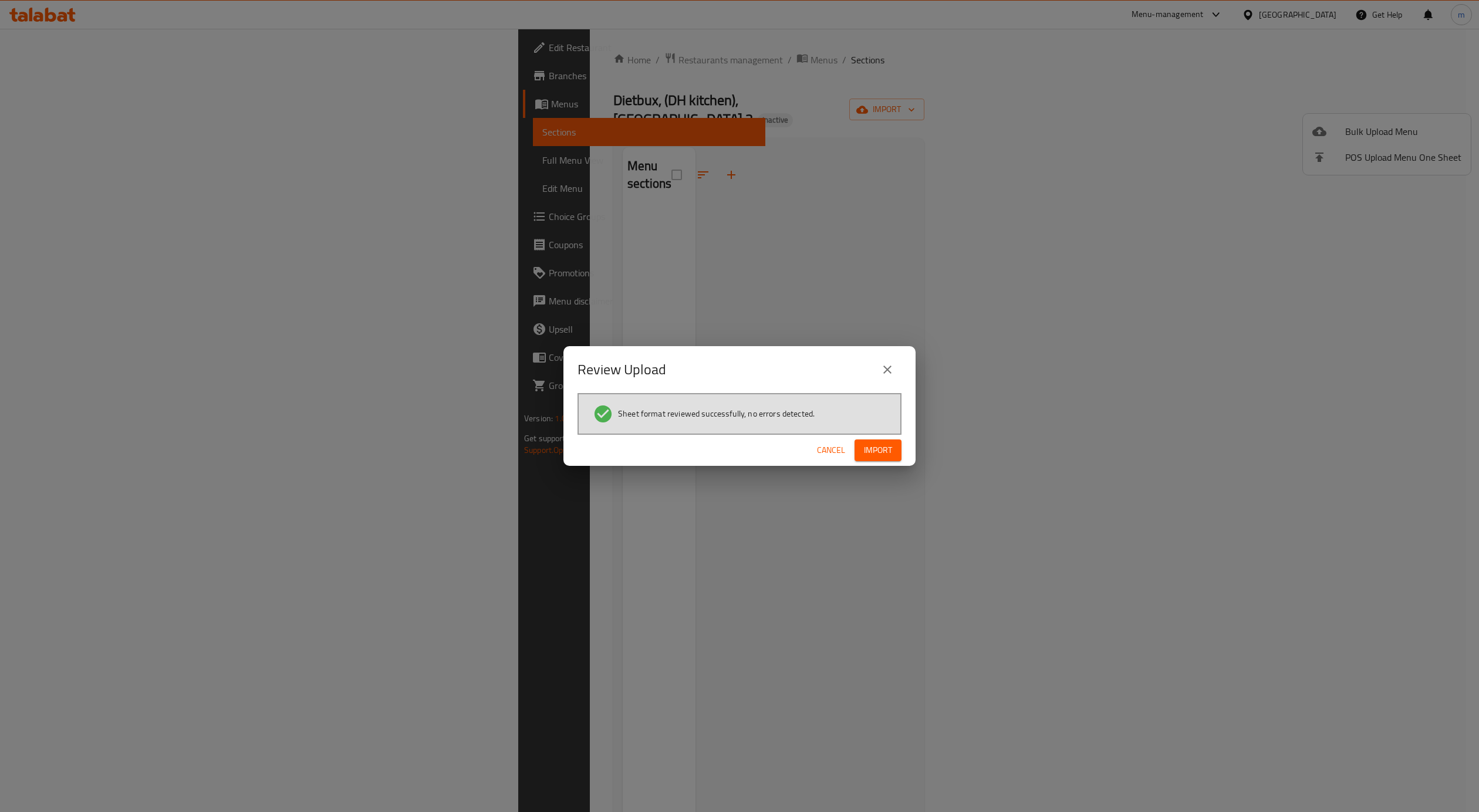
click at [868, 452] on span "Import" at bounding box center [878, 450] width 28 height 15
click at [873, 452] on span "button" at bounding box center [882, 450] width 19 height 12
click at [868, 452] on span "Import" at bounding box center [878, 450] width 28 height 15
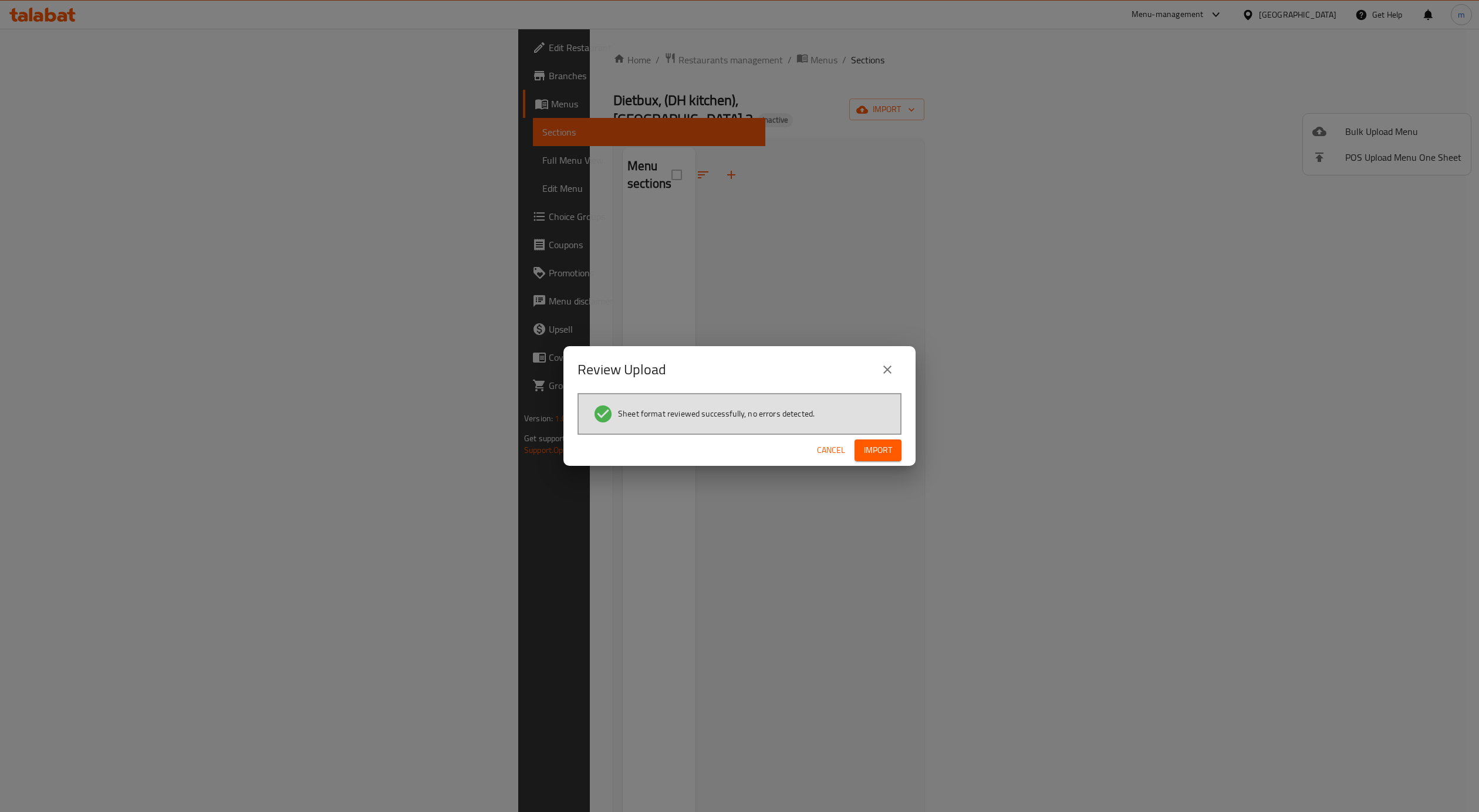
click at [882, 369] on icon "close" at bounding box center [887, 369] width 14 height 14
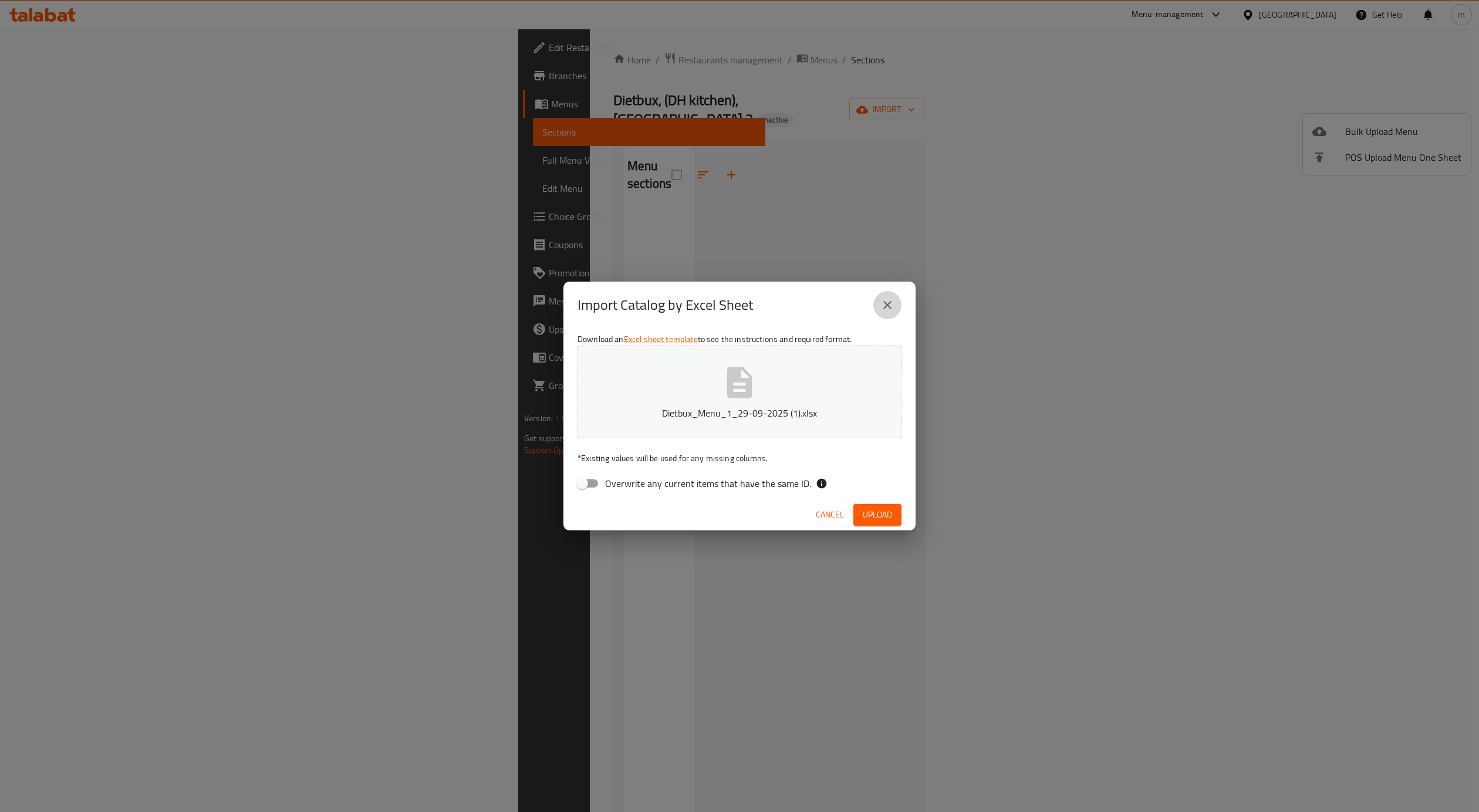
click at [881, 304] on icon "close" at bounding box center [887, 304] width 14 height 14
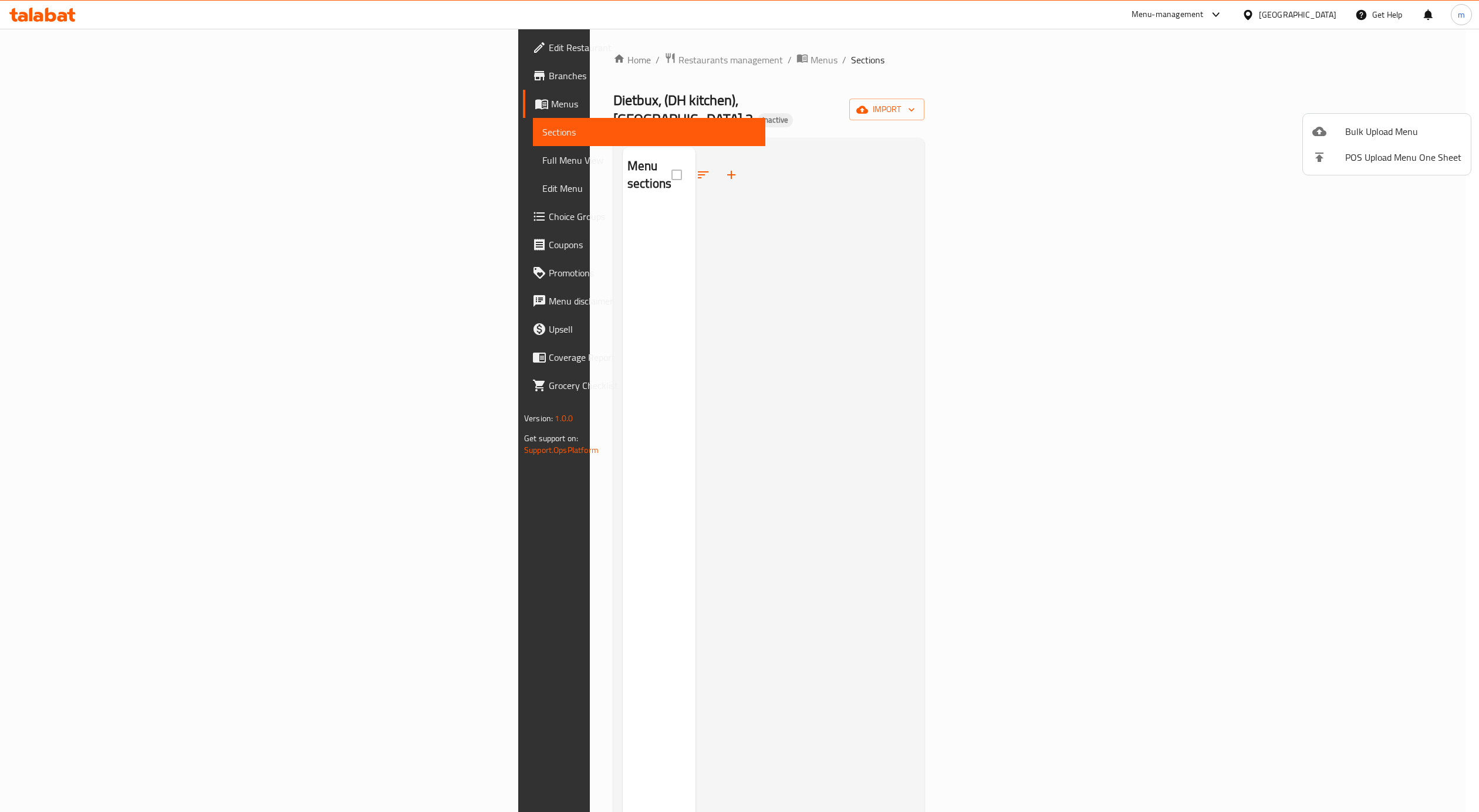
click at [105, 77] on div at bounding box center [739, 406] width 1479 height 812
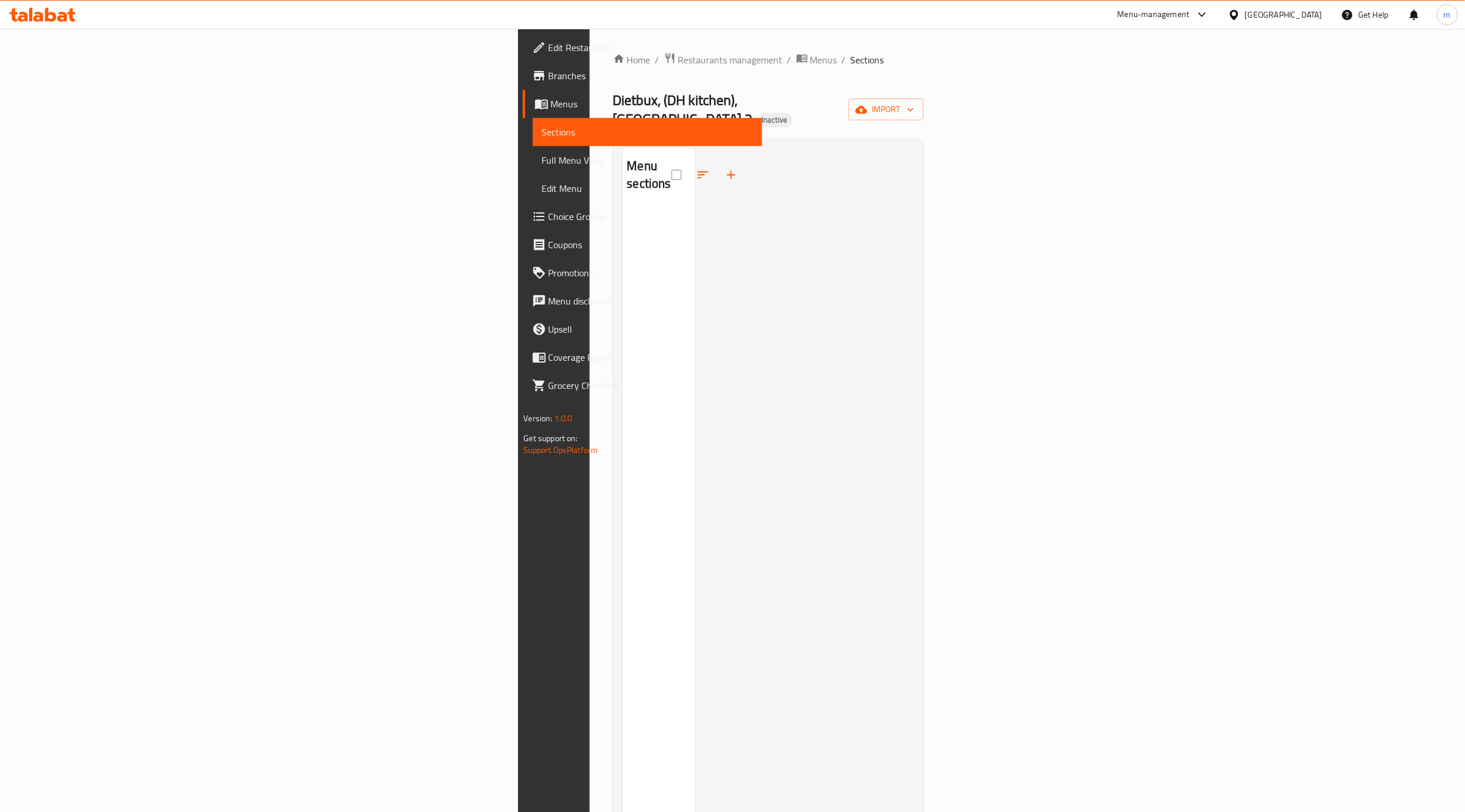
click at [549, 77] on span "Branches" at bounding box center [651, 75] width 205 height 14
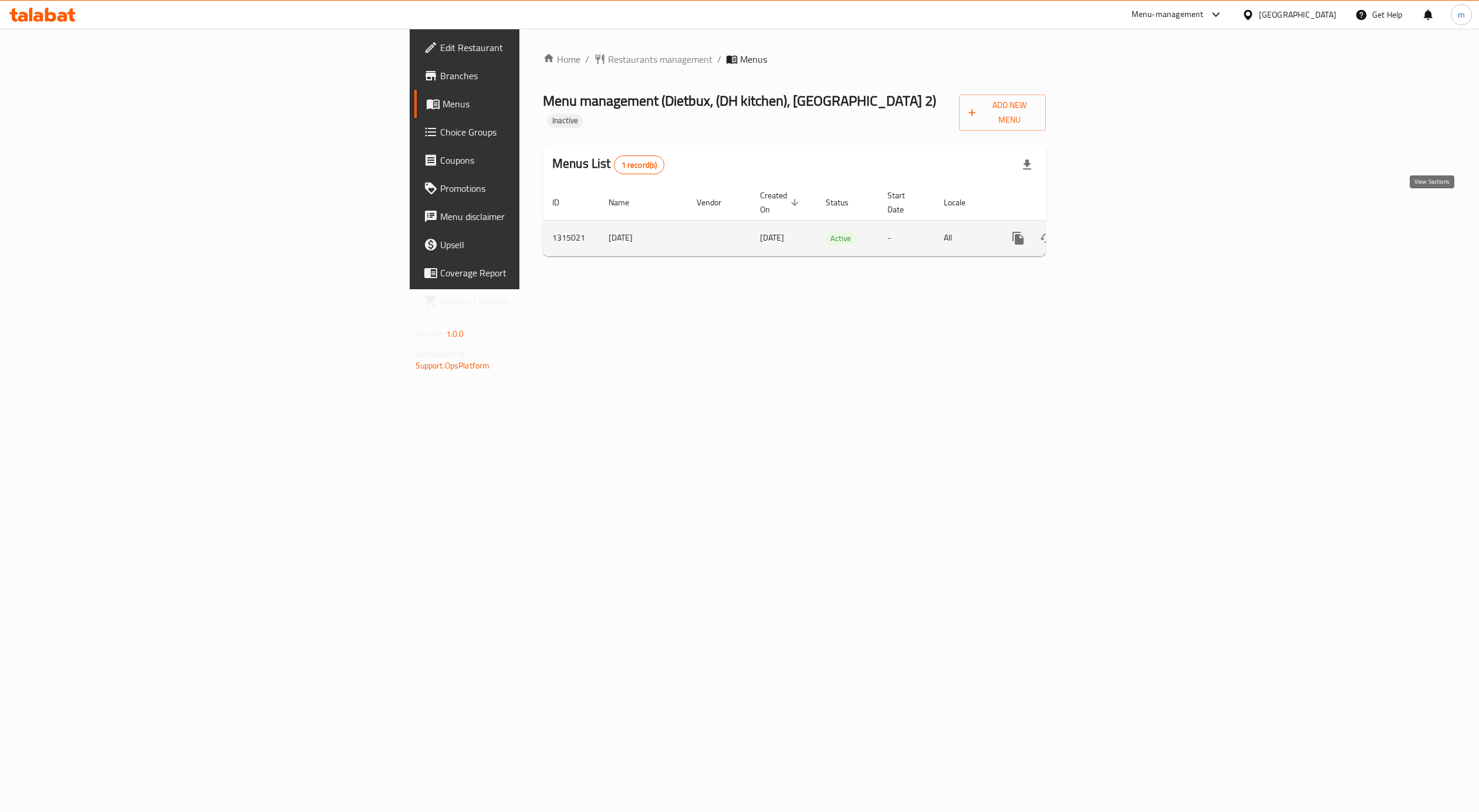
click at [1109, 231] on icon "enhanced table" at bounding box center [1102, 238] width 14 height 14
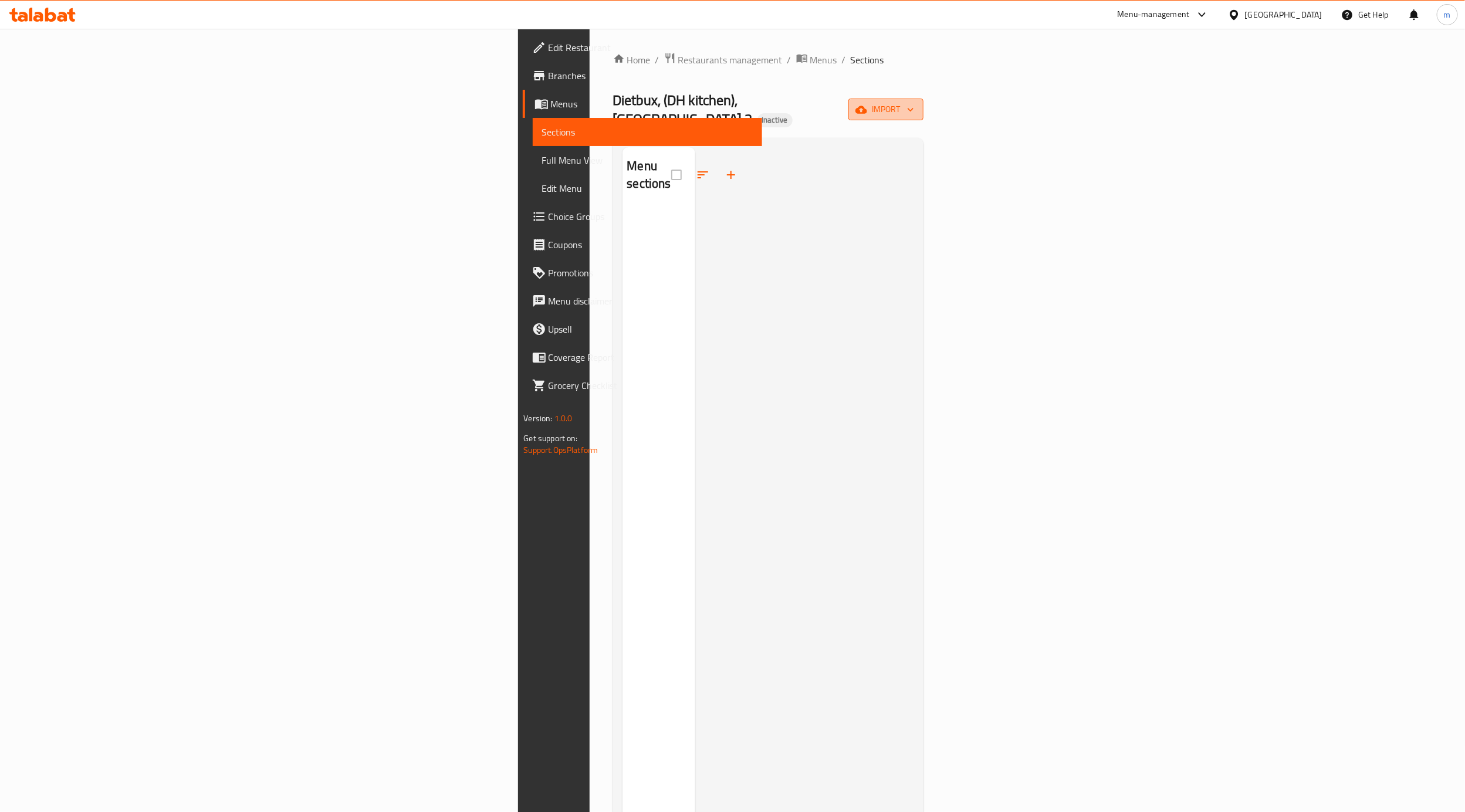
click at [914, 102] on span "import" at bounding box center [886, 109] width 56 height 15
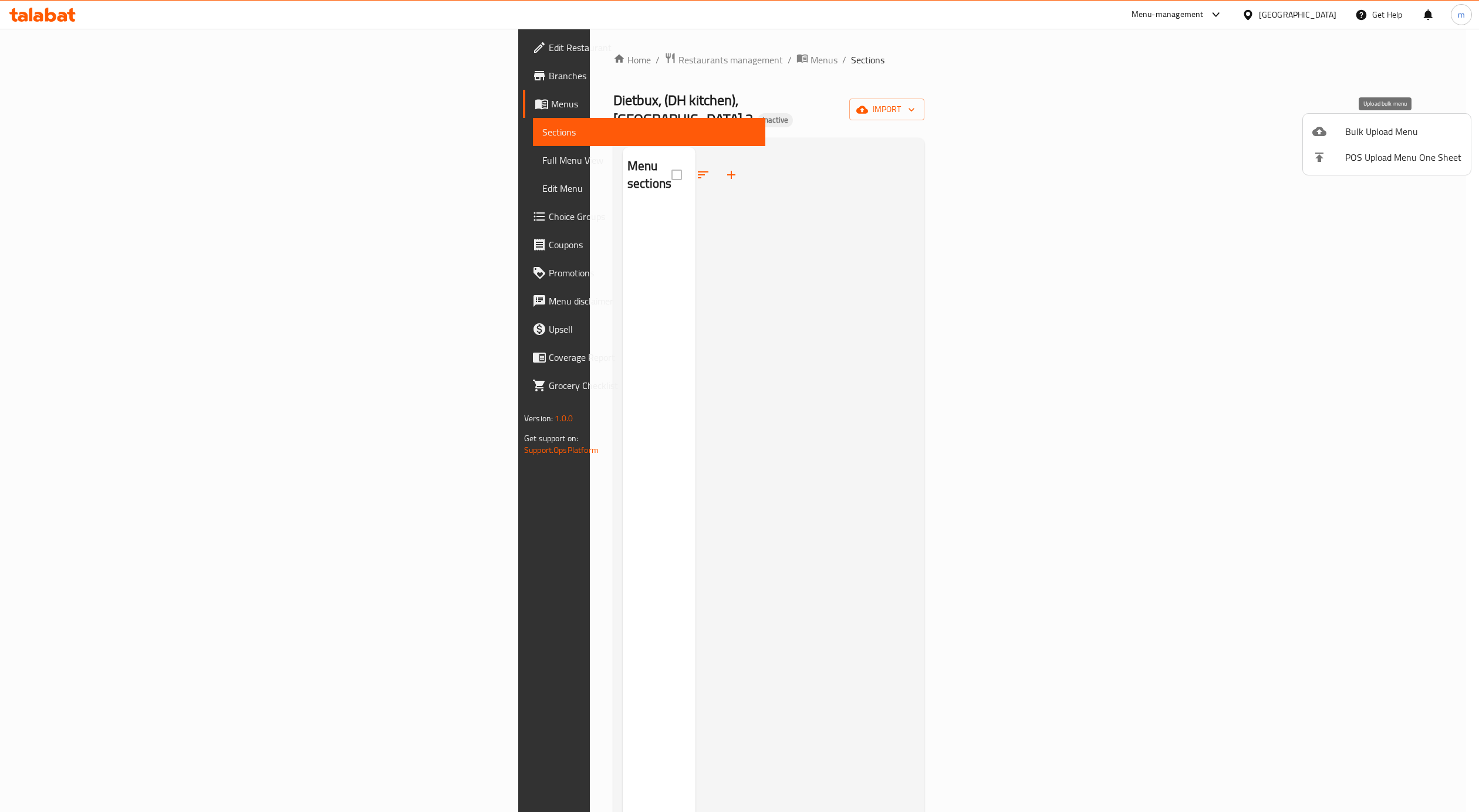
click at [1381, 128] on span "Bulk Upload Menu" at bounding box center [1402, 131] width 116 height 14
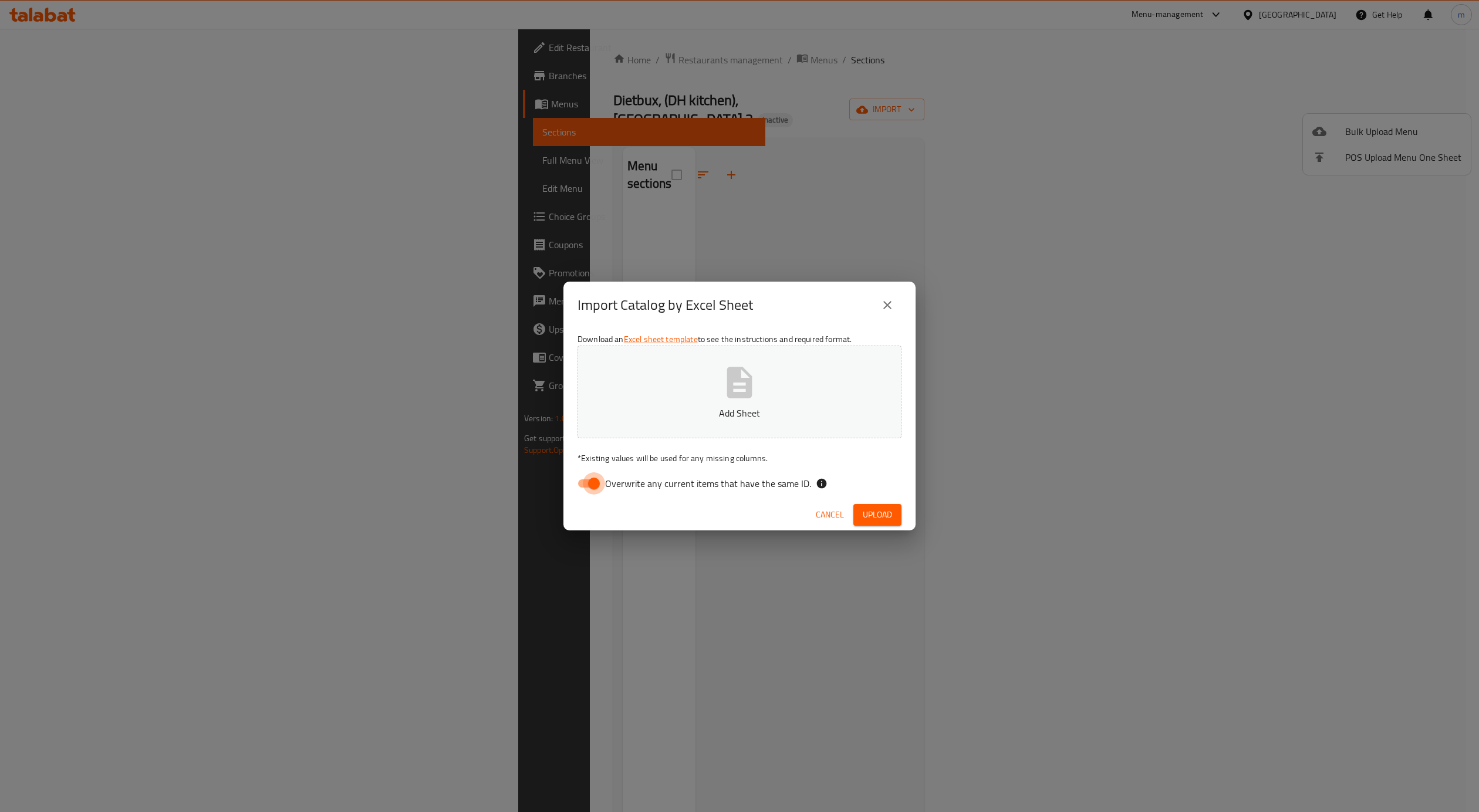
click at [590, 482] on input "Overwrite any current items that have the same ID." at bounding box center [593, 483] width 67 height 22
checkbox input "false"
click at [789, 393] on button "Add Sheet" at bounding box center [740, 392] width 324 height 93
click at [878, 513] on span "Upload" at bounding box center [877, 515] width 30 height 15
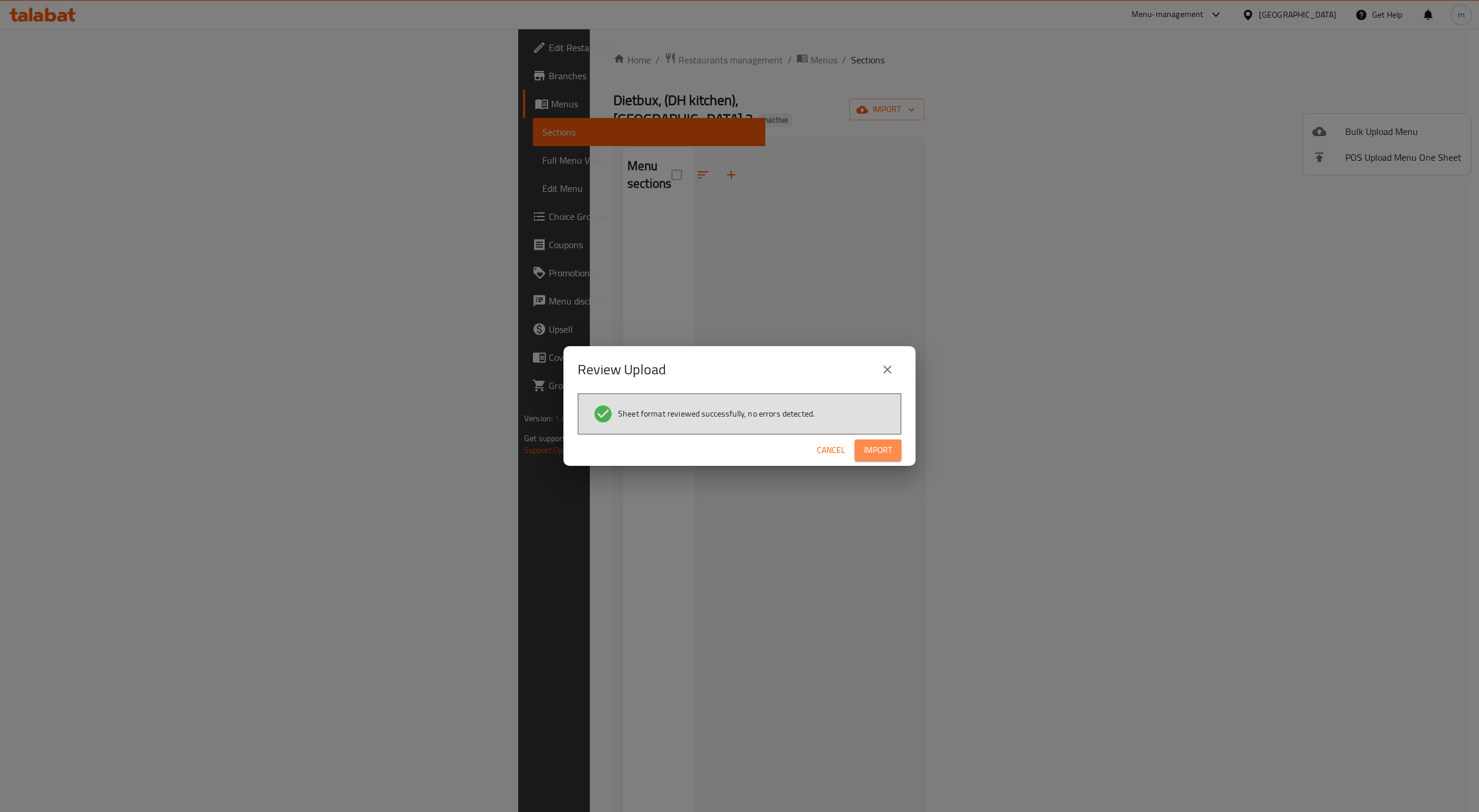
click at [893, 446] on button "Import" at bounding box center [877, 450] width 47 height 21
click at [891, 364] on icon "close" at bounding box center [887, 369] width 14 height 14
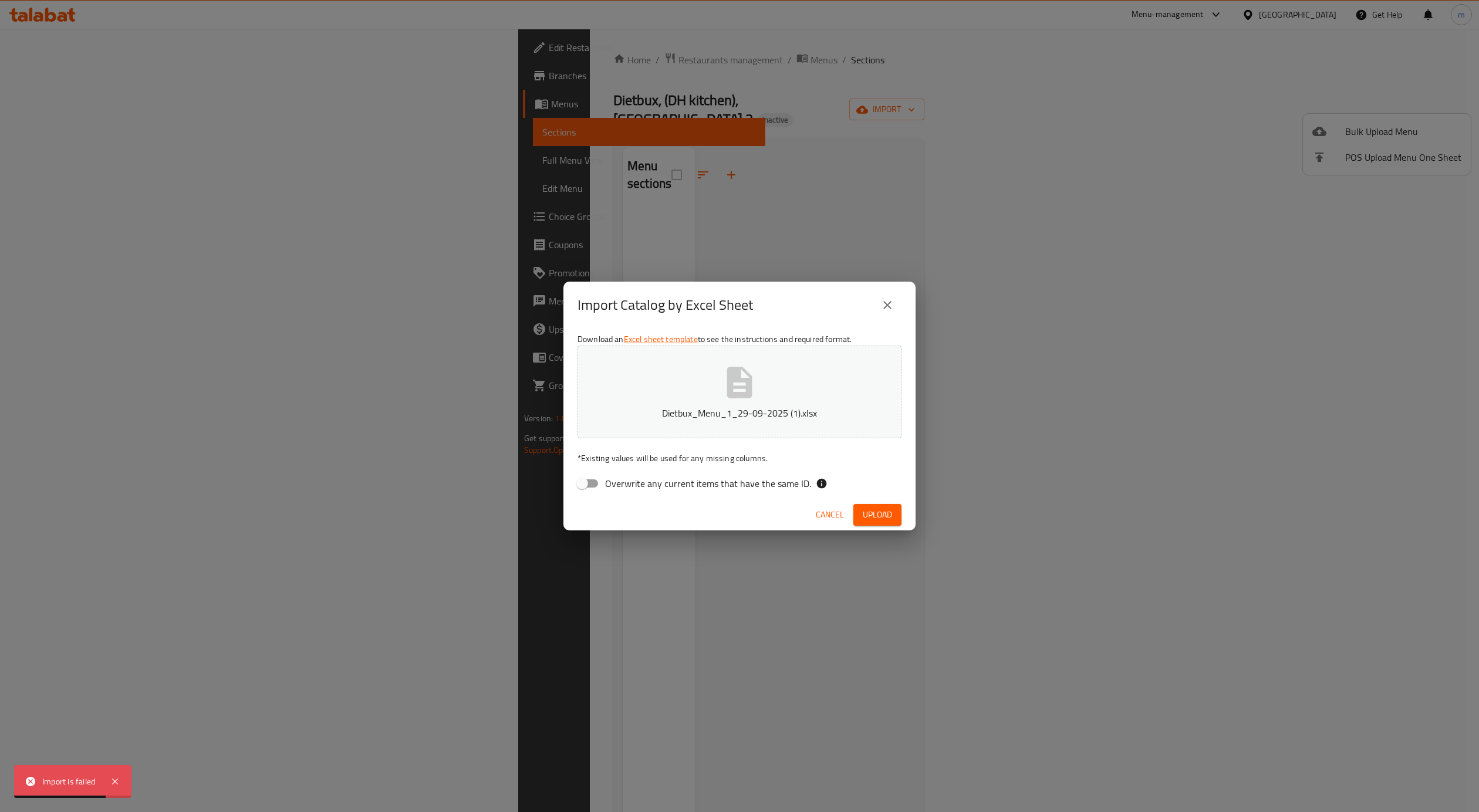
click at [886, 295] on button "close" at bounding box center [887, 305] width 28 height 28
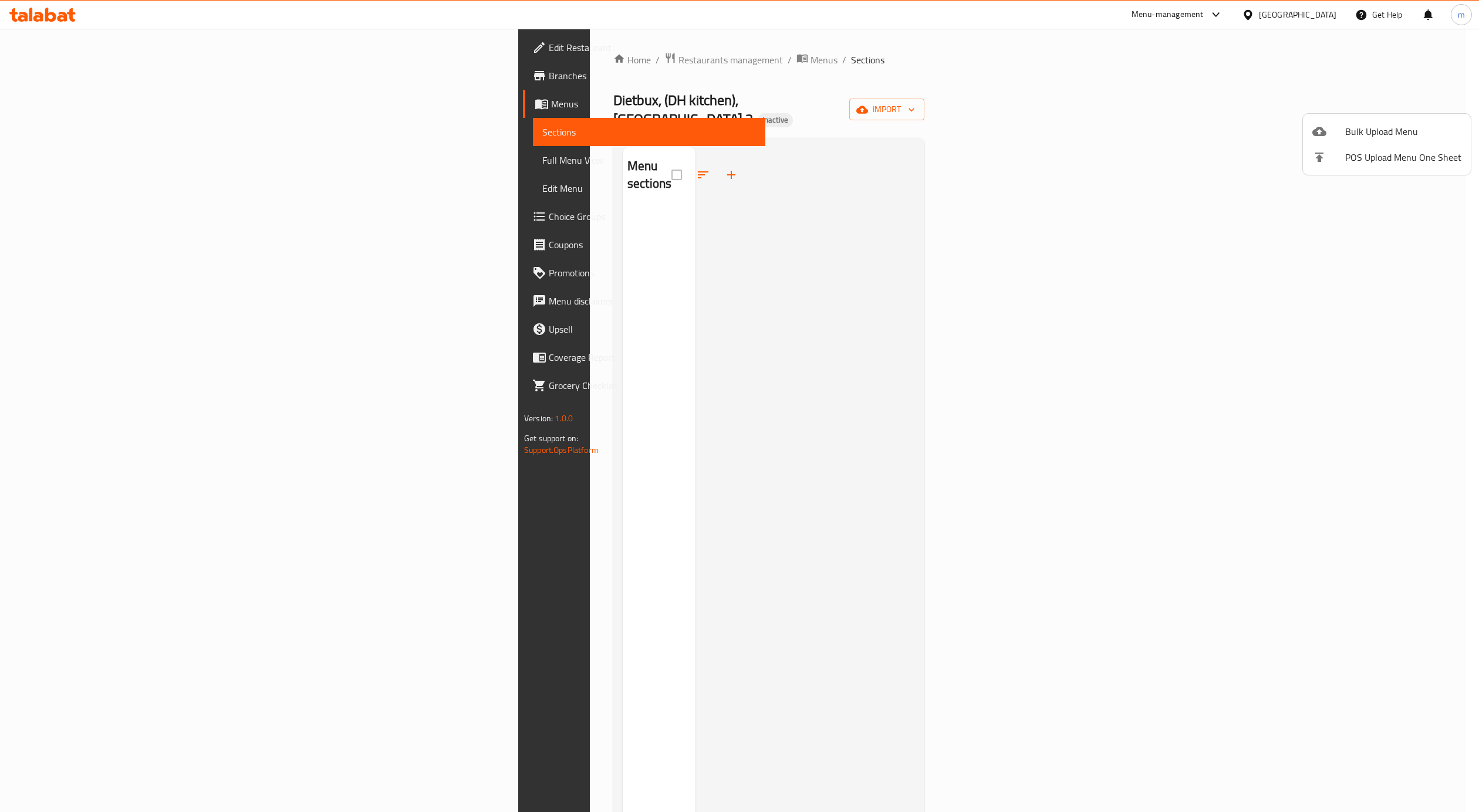
click at [79, 77] on div at bounding box center [739, 406] width 1479 height 812
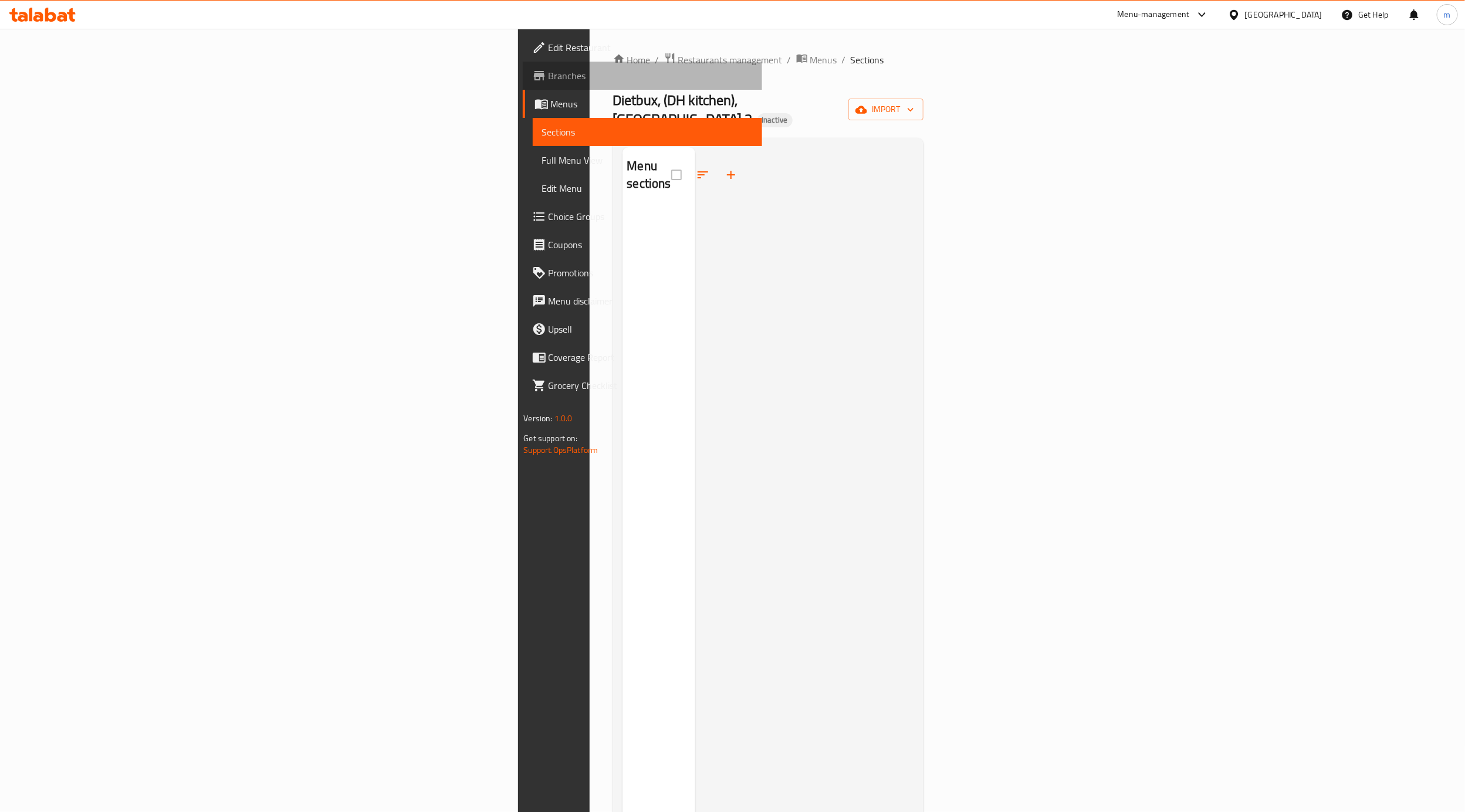
click at [549, 77] on span "Branches" at bounding box center [651, 75] width 205 height 14
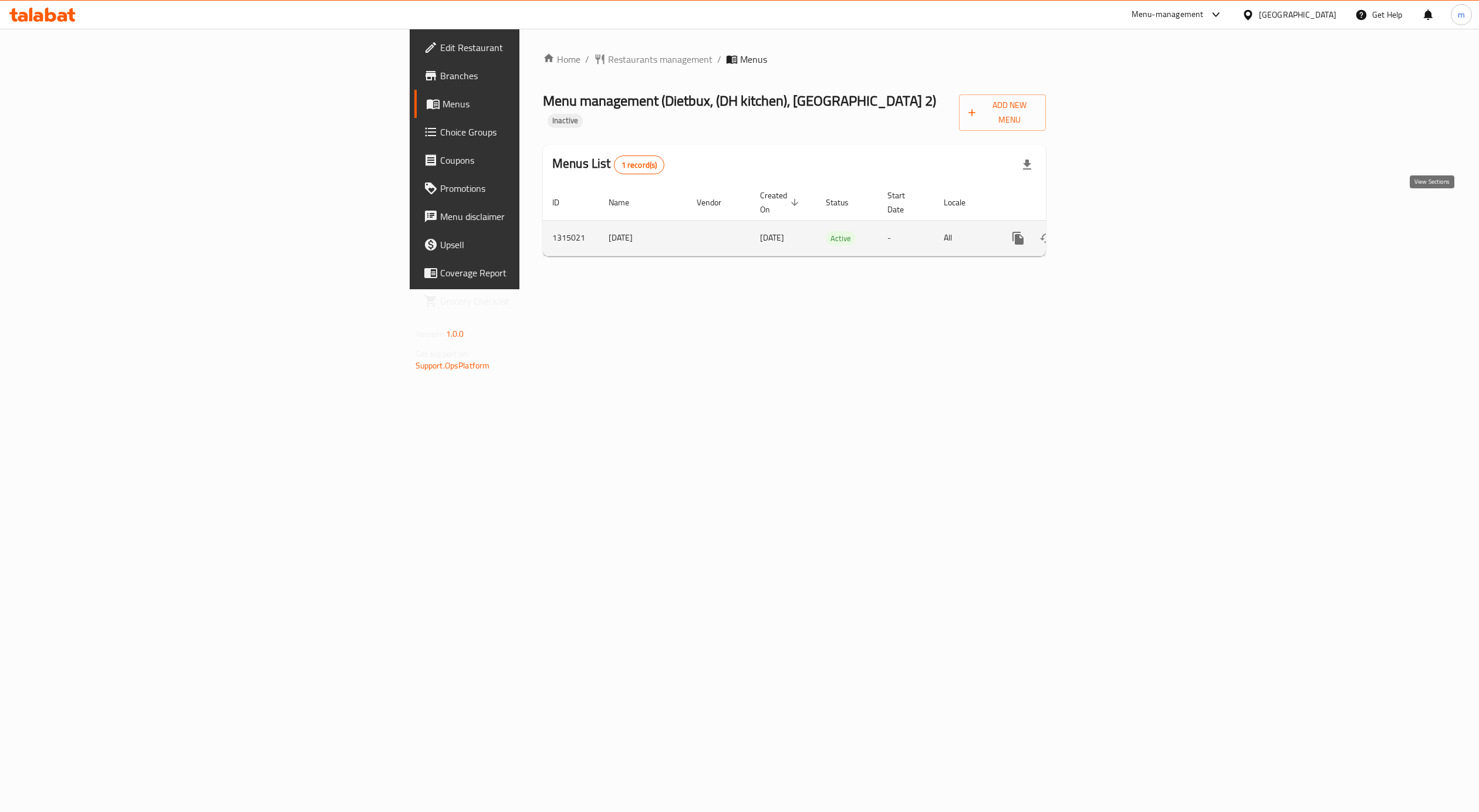
click at [1109, 231] on icon "enhanced table" at bounding box center [1102, 238] width 14 height 14
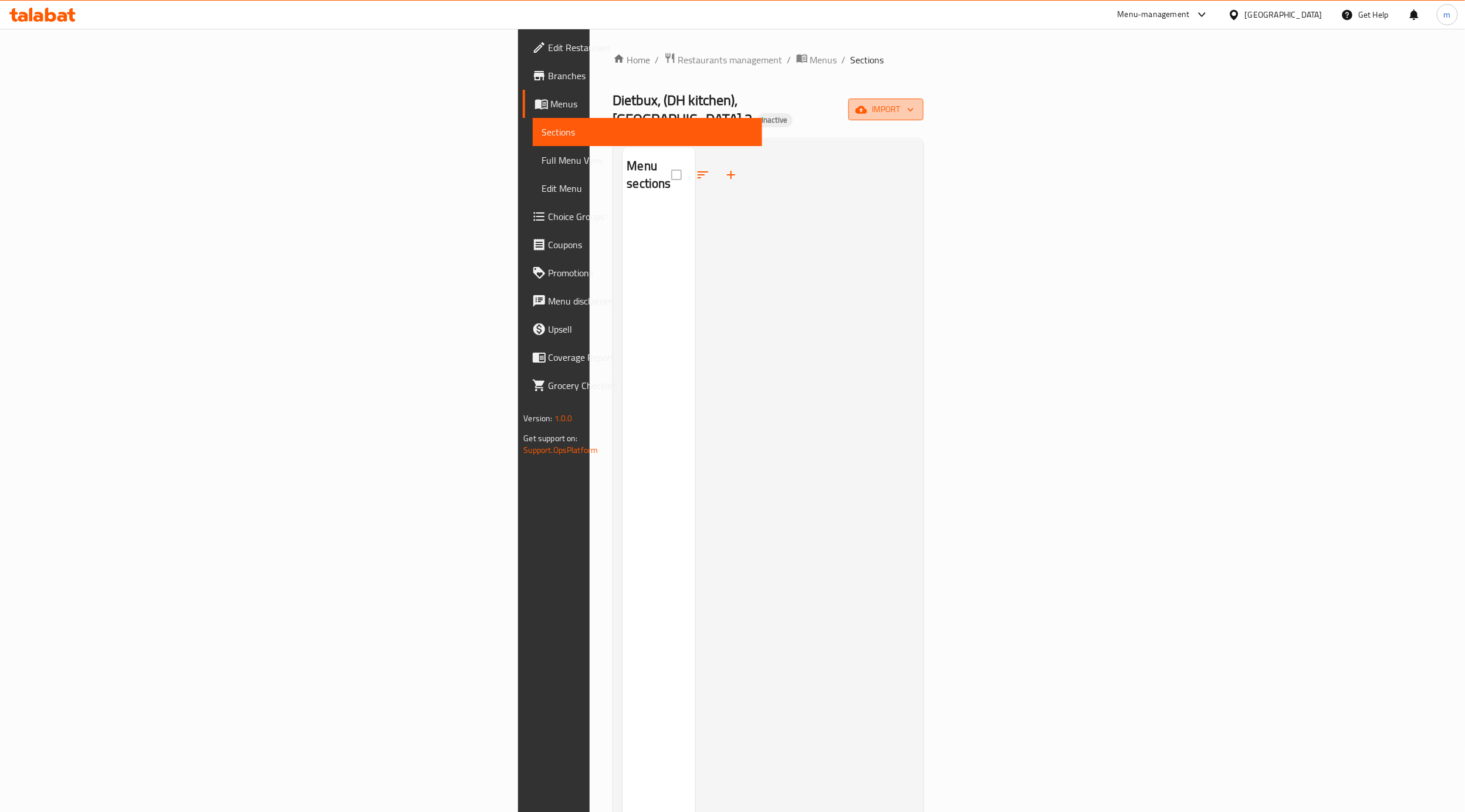
click at [914, 102] on span "import" at bounding box center [886, 109] width 56 height 15
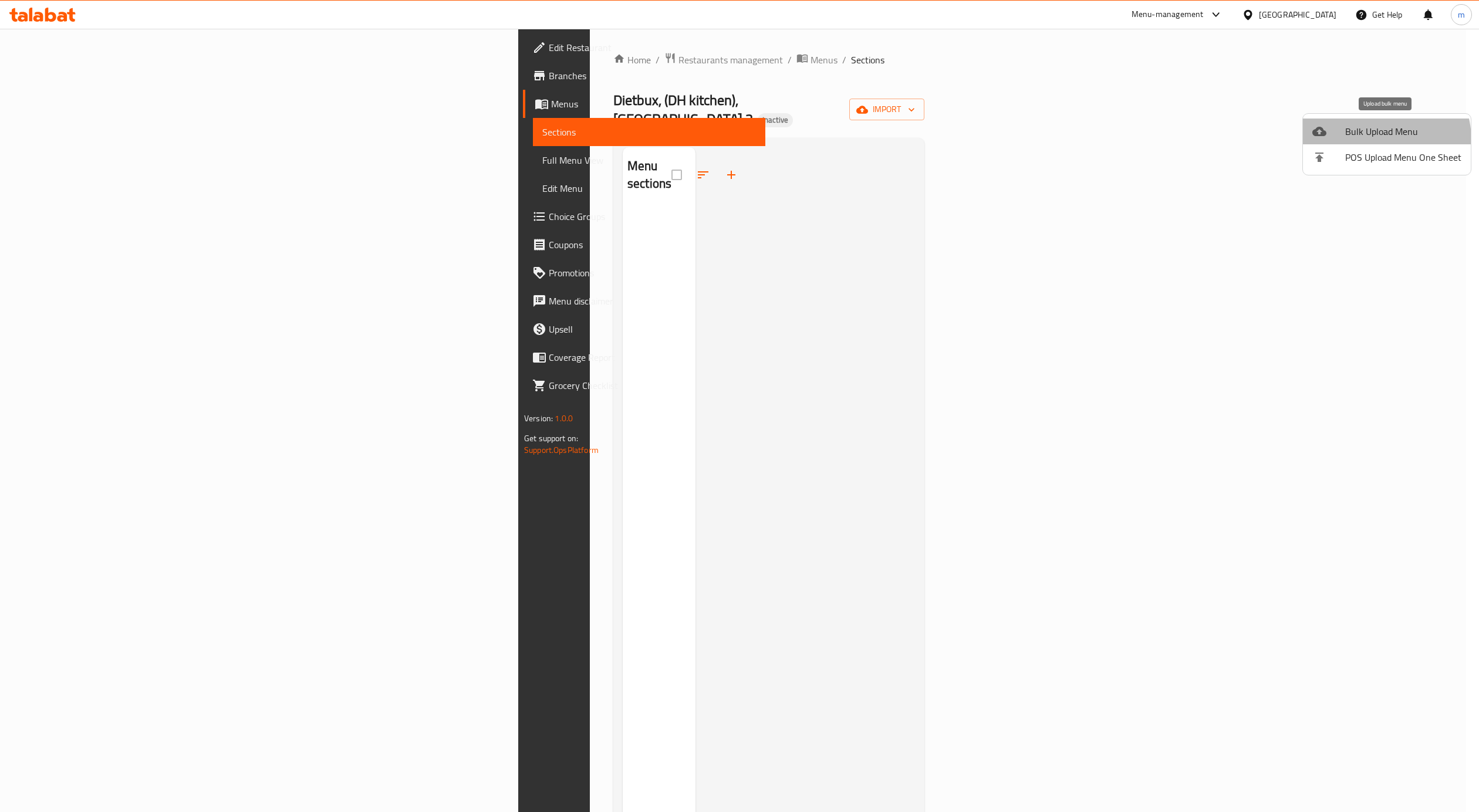
click at [1377, 138] on span "Bulk Upload Menu" at bounding box center [1402, 131] width 116 height 14
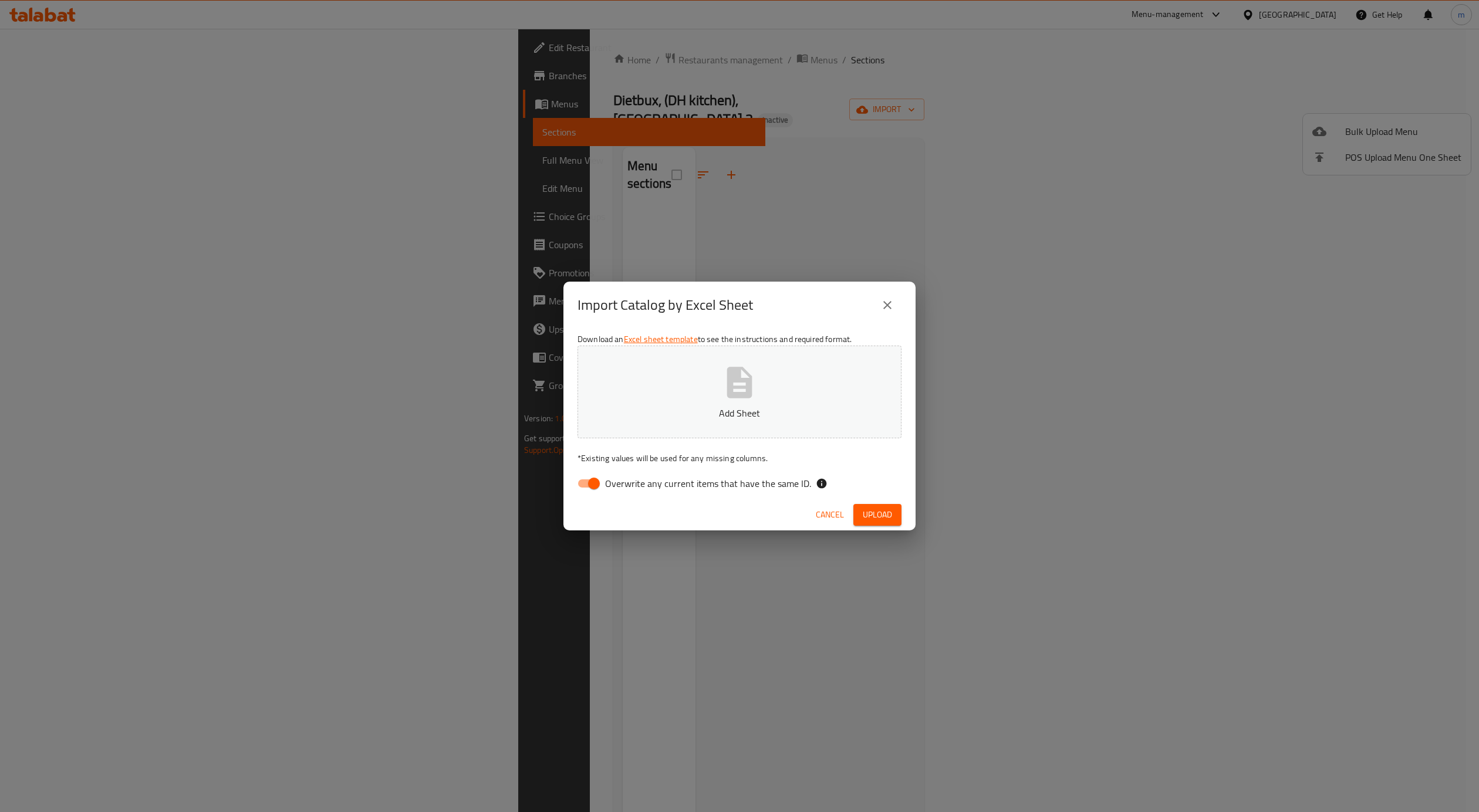
click at [631, 481] on span "Overwrite any current items that have the same ID." at bounding box center [708, 483] width 206 height 14
click at [627, 481] on input "Overwrite any current items that have the same ID." at bounding box center [593, 483] width 67 height 22
checkbox input "false"
click at [697, 393] on button "Add Sheet" at bounding box center [740, 392] width 324 height 93
click at [876, 509] on span "Upload" at bounding box center [877, 515] width 30 height 15
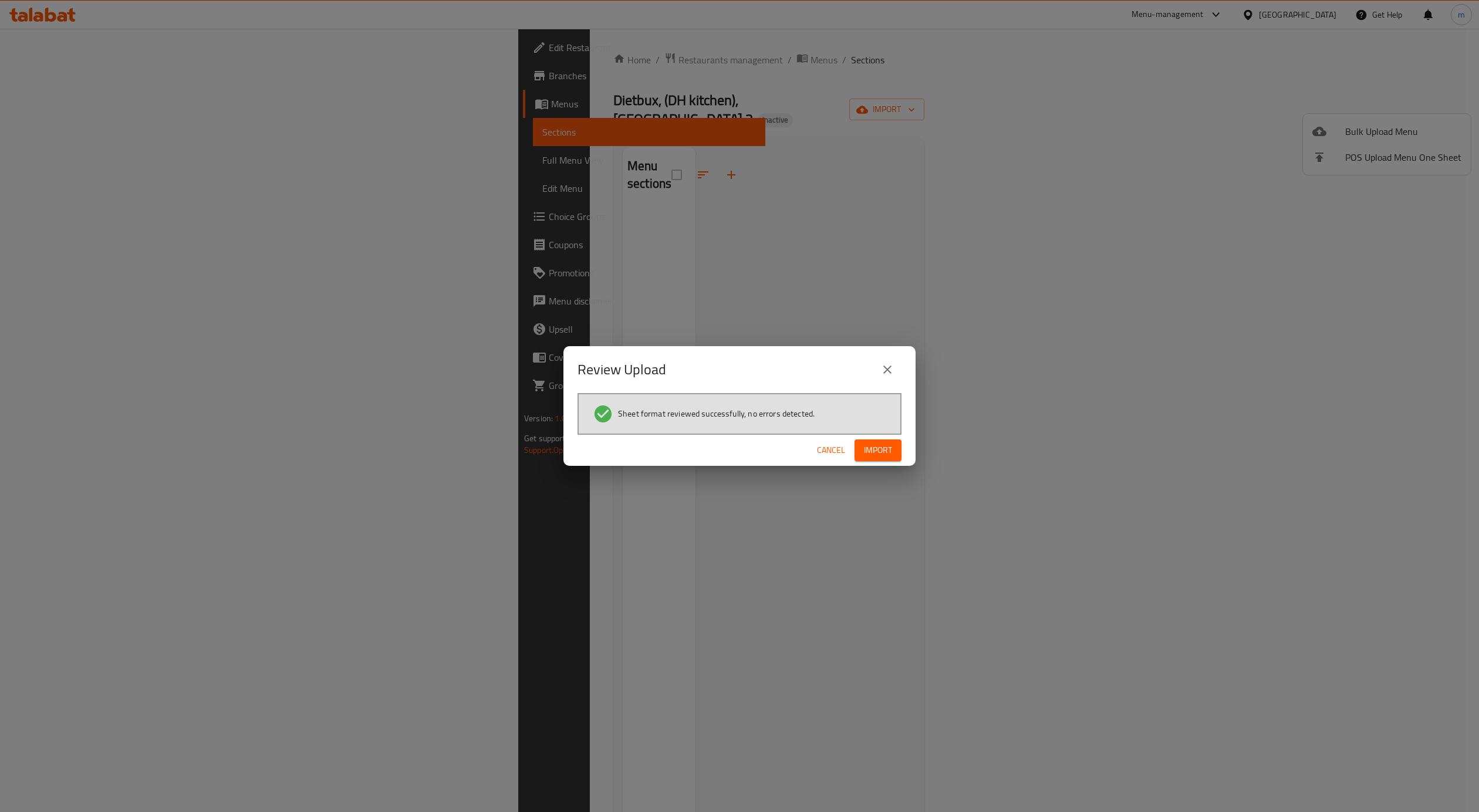
click at [879, 459] on button "Import" at bounding box center [877, 450] width 47 height 21
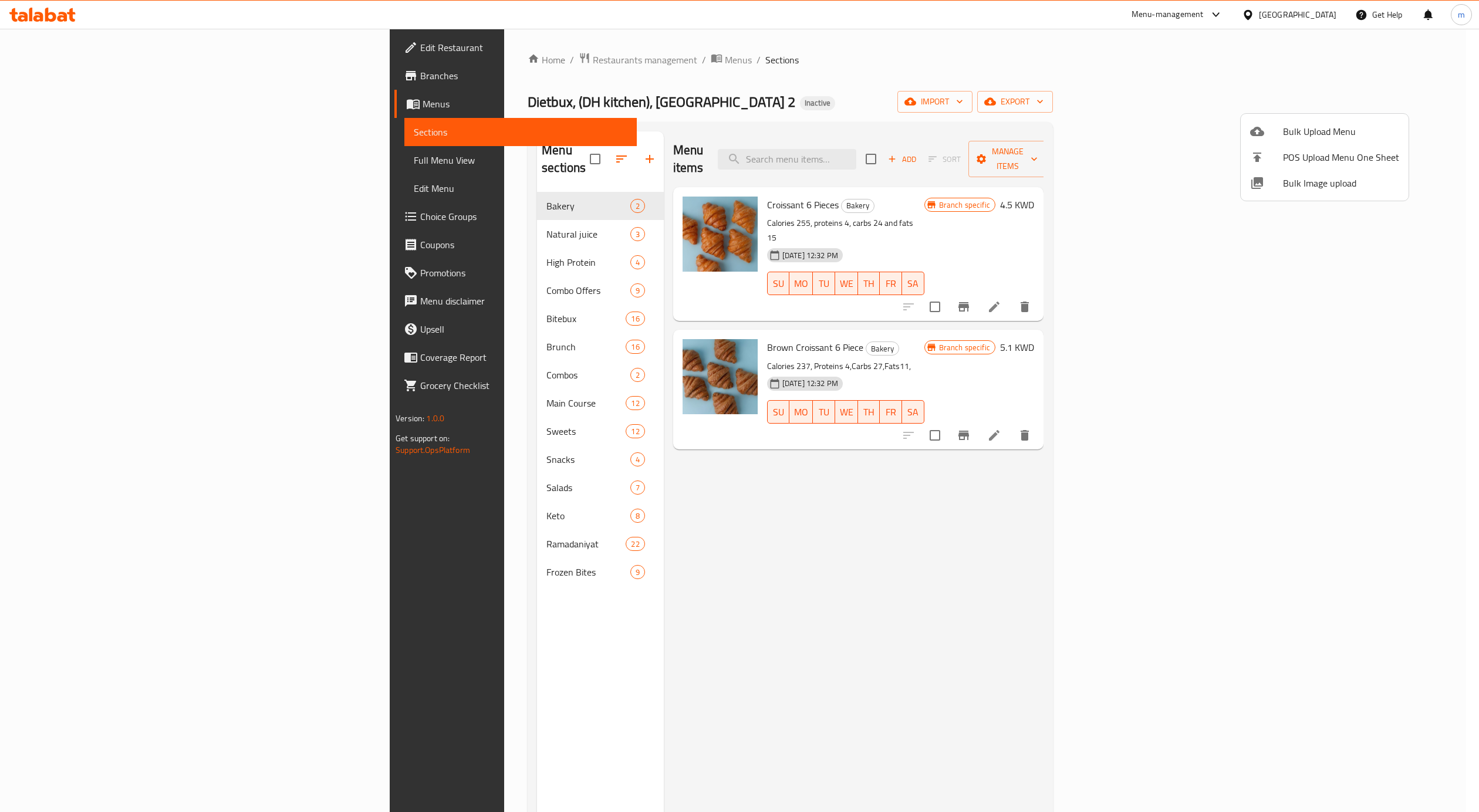
click at [1153, 97] on div at bounding box center [739, 406] width 1479 height 812
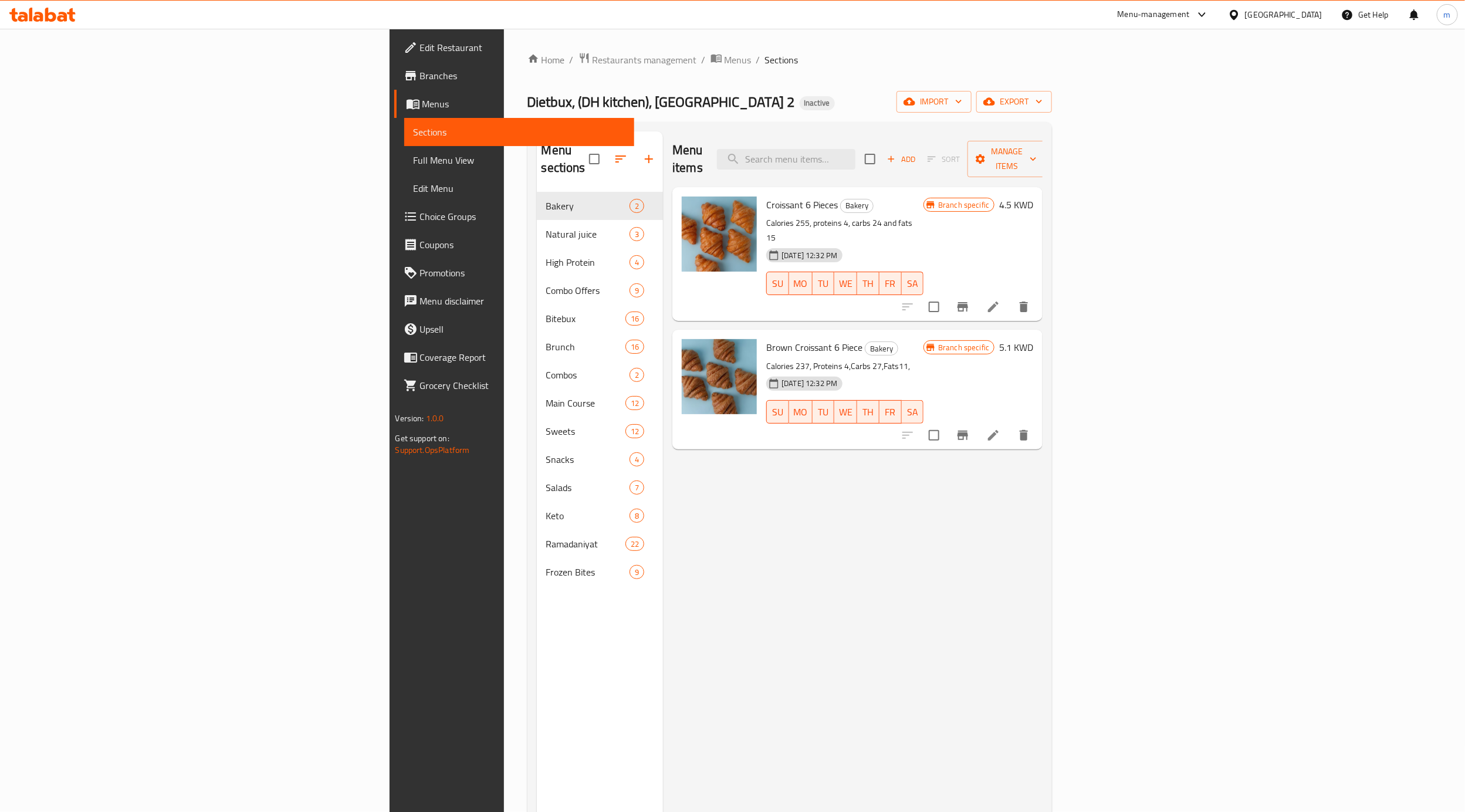
click at [414, 163] on span "Full Menu View" at bounding box center [519, 160] width 212 height 14
click at [414, 160] on span "Full Menu View" at bounding box center [519, 160] width 212 height 14
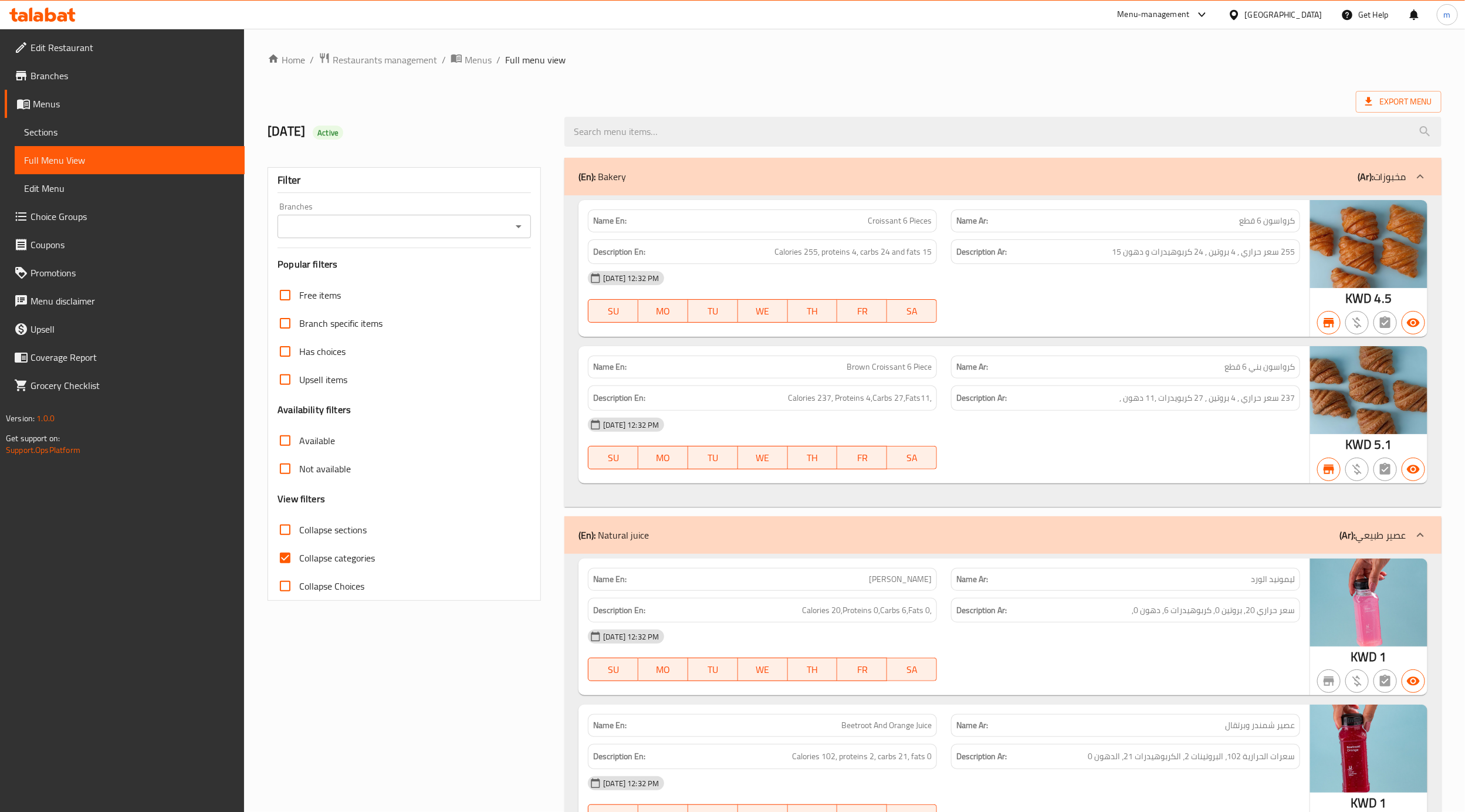
click at [309, 557] on span "Collapse categories" at bounding box center [337, 558] width 76 height 14
click at [300, 557] on input "Collapse categories" at bounding box center [285, 558] width 28 height 28
checkbox input "false"
click at [1389, 104] on span "Export Menu" at bounding box center [1398, 102] width 67 height 15
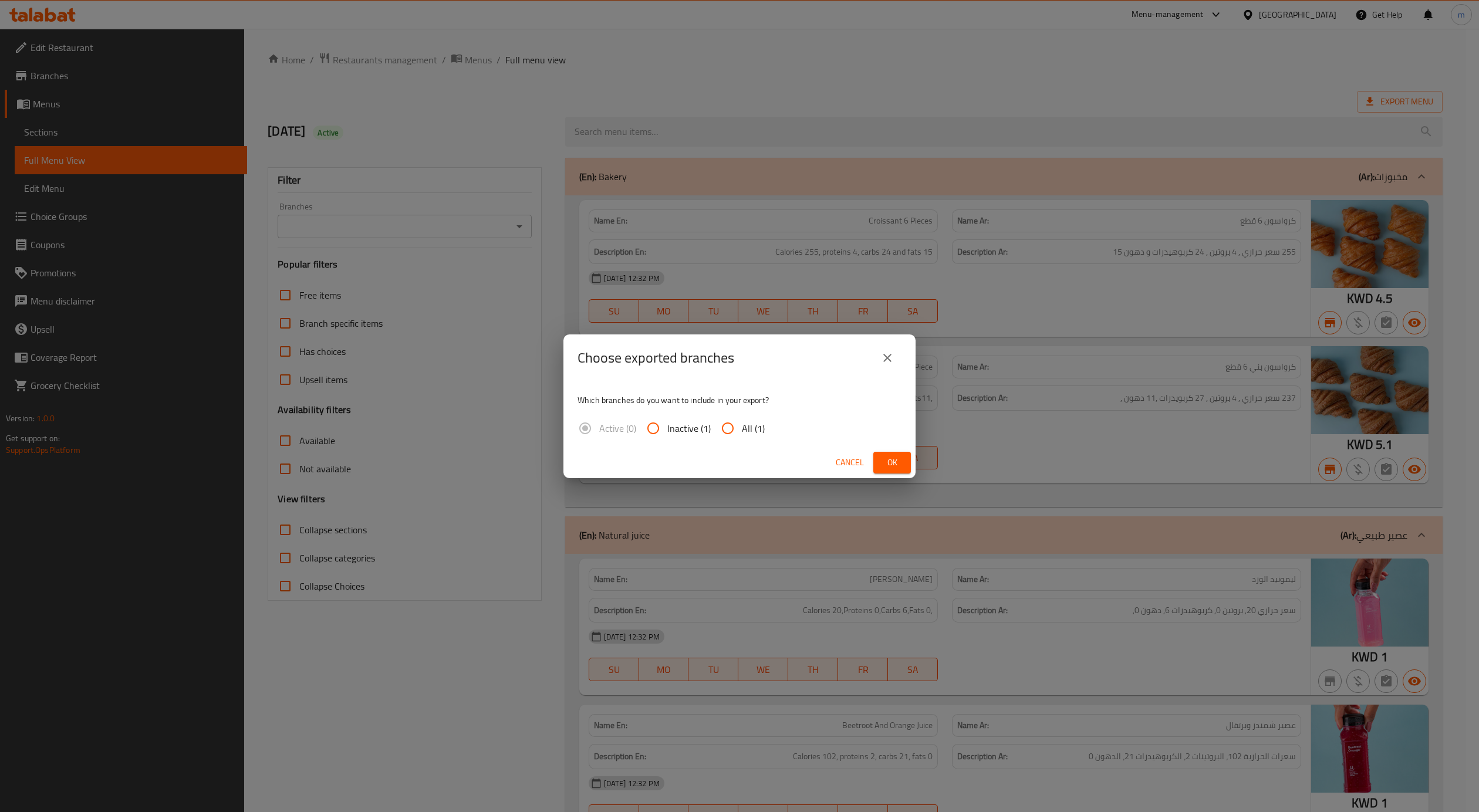
click at [737, 423] on input "All (1)" at bounding box center [728, 428] width 28 height 28
radio input "true"
click at [881, 455] on button "Ok" at bounding box center [892, 462] width 38 height 21
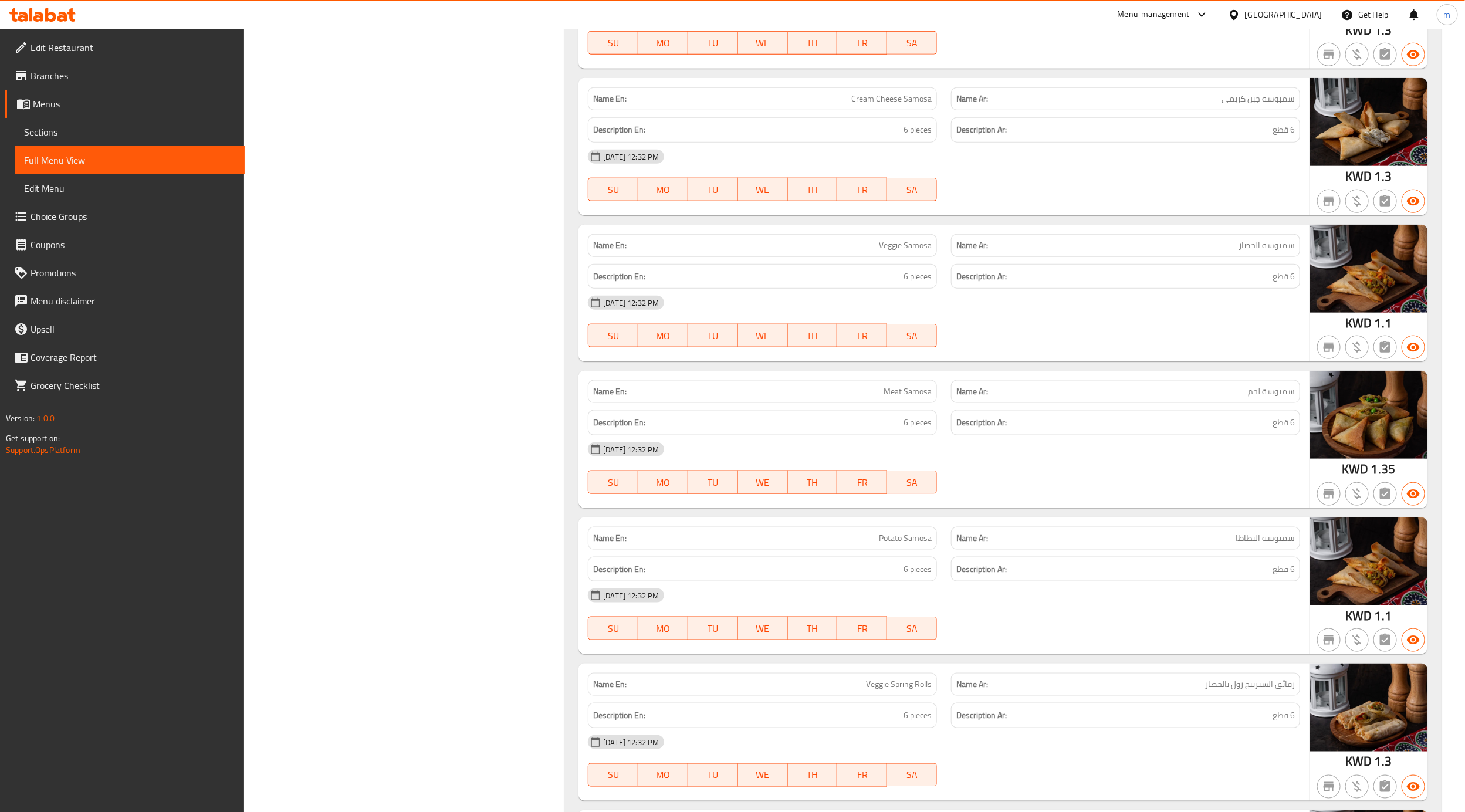
scroll to position [20970, 0]
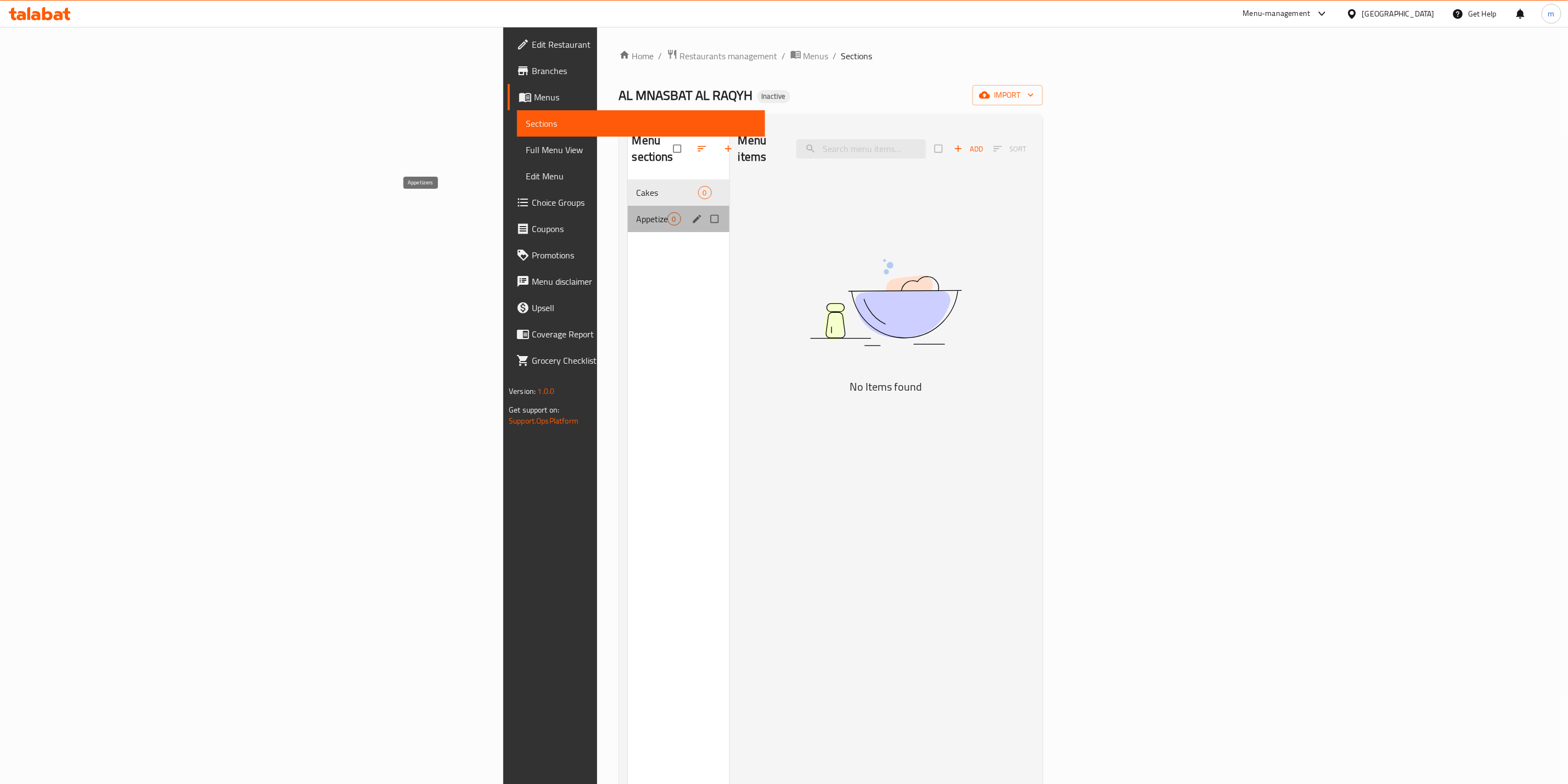
click at [637, 212] on span "Appetizers" at bounding box center [652, 219] width 31 height 13
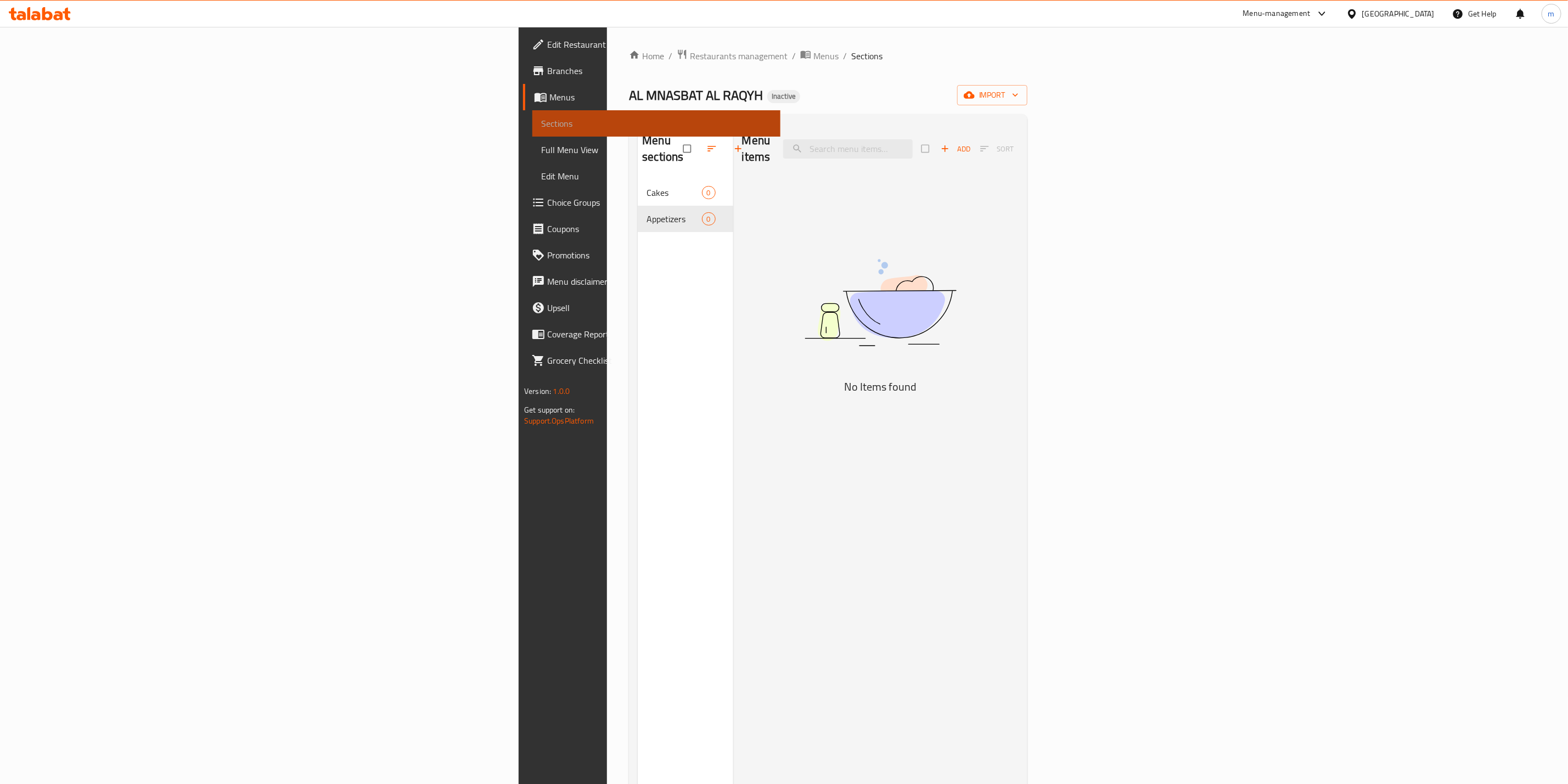
click at [541, 129] on span "Sections" at bounding box center [656, 123] width 230 height 13
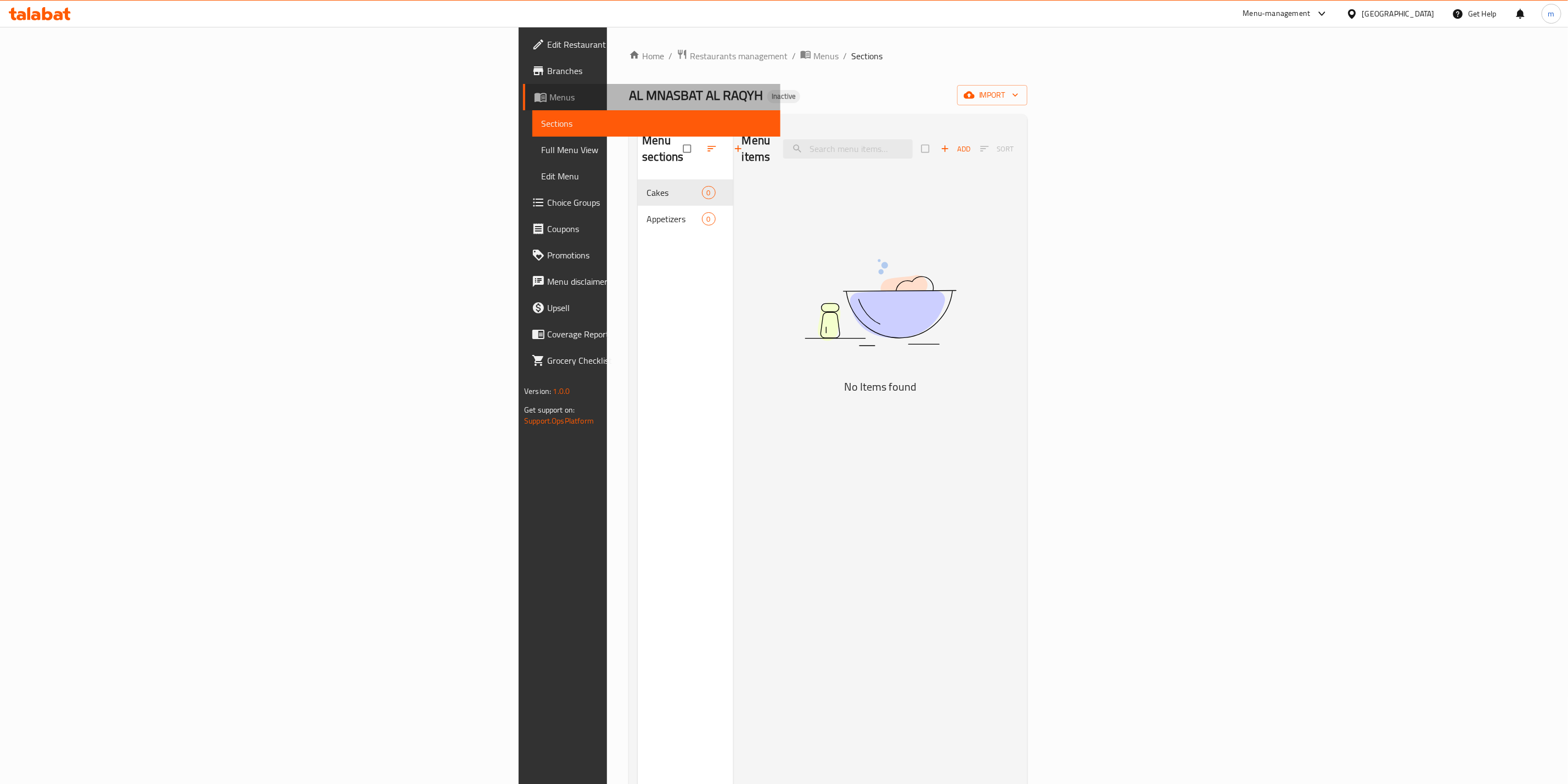
click at [550, 98] on span "Menus" at bounding box center [660, 97] width 222 height 13
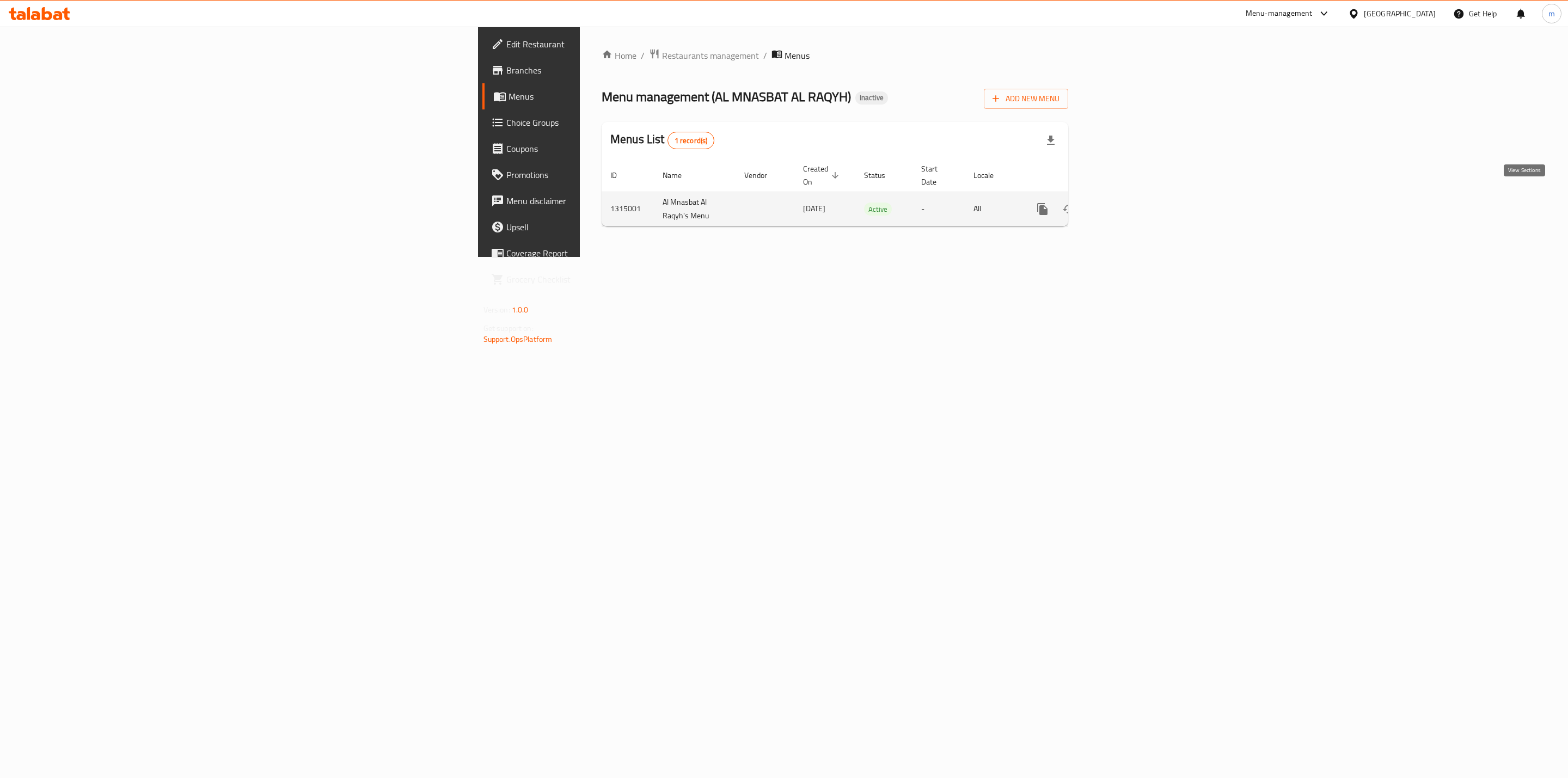
click at [1128, 202] on icon "enhanced table" at bounding box center [1121, 208] width 13 height 13
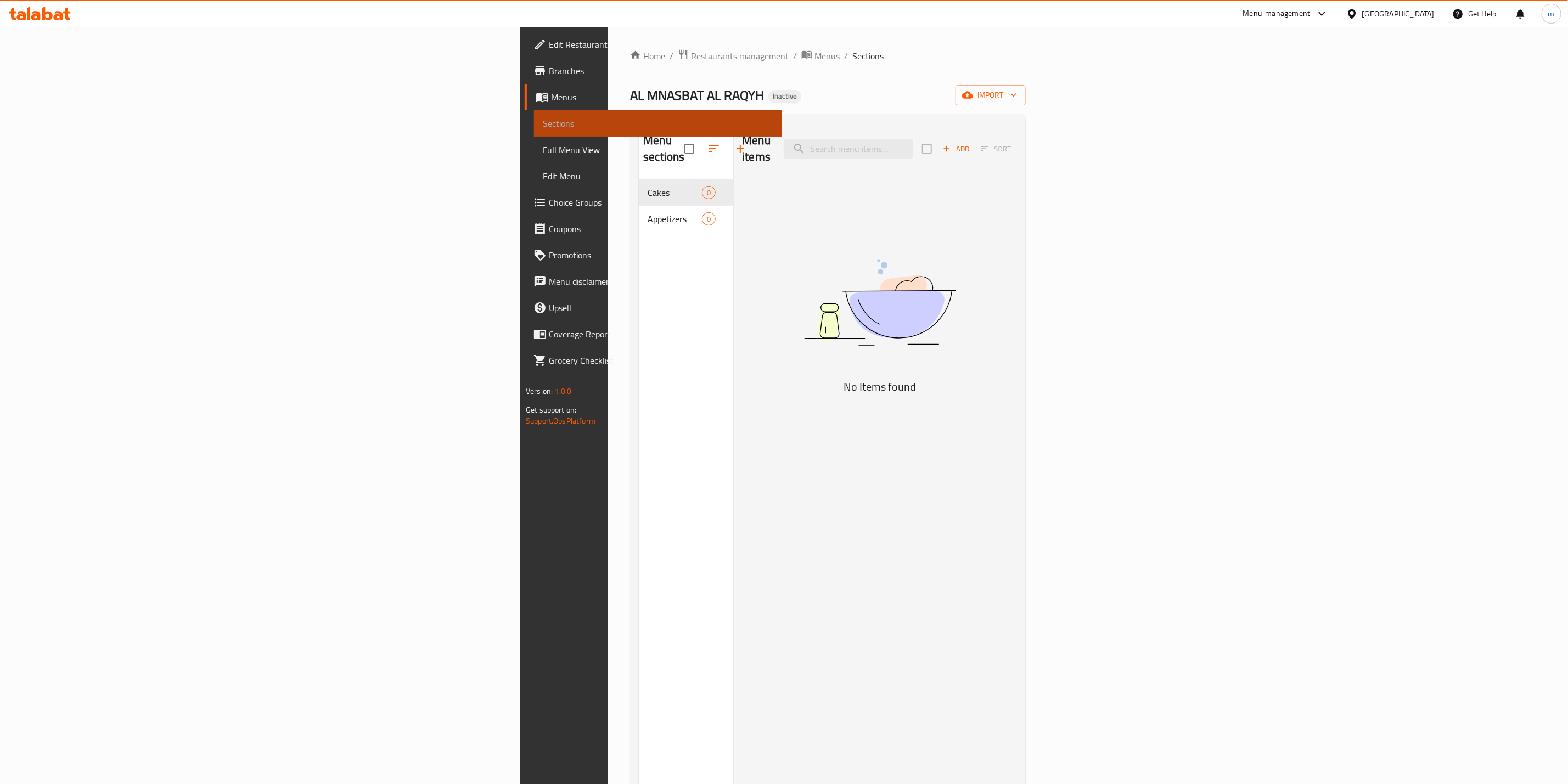
click at [543, 125] on span "Sections" at bounding box center [657, 123] width 230 height 13
click at [1017, 96] on span "import" at bounding box center [991, 95] width 52 height 14
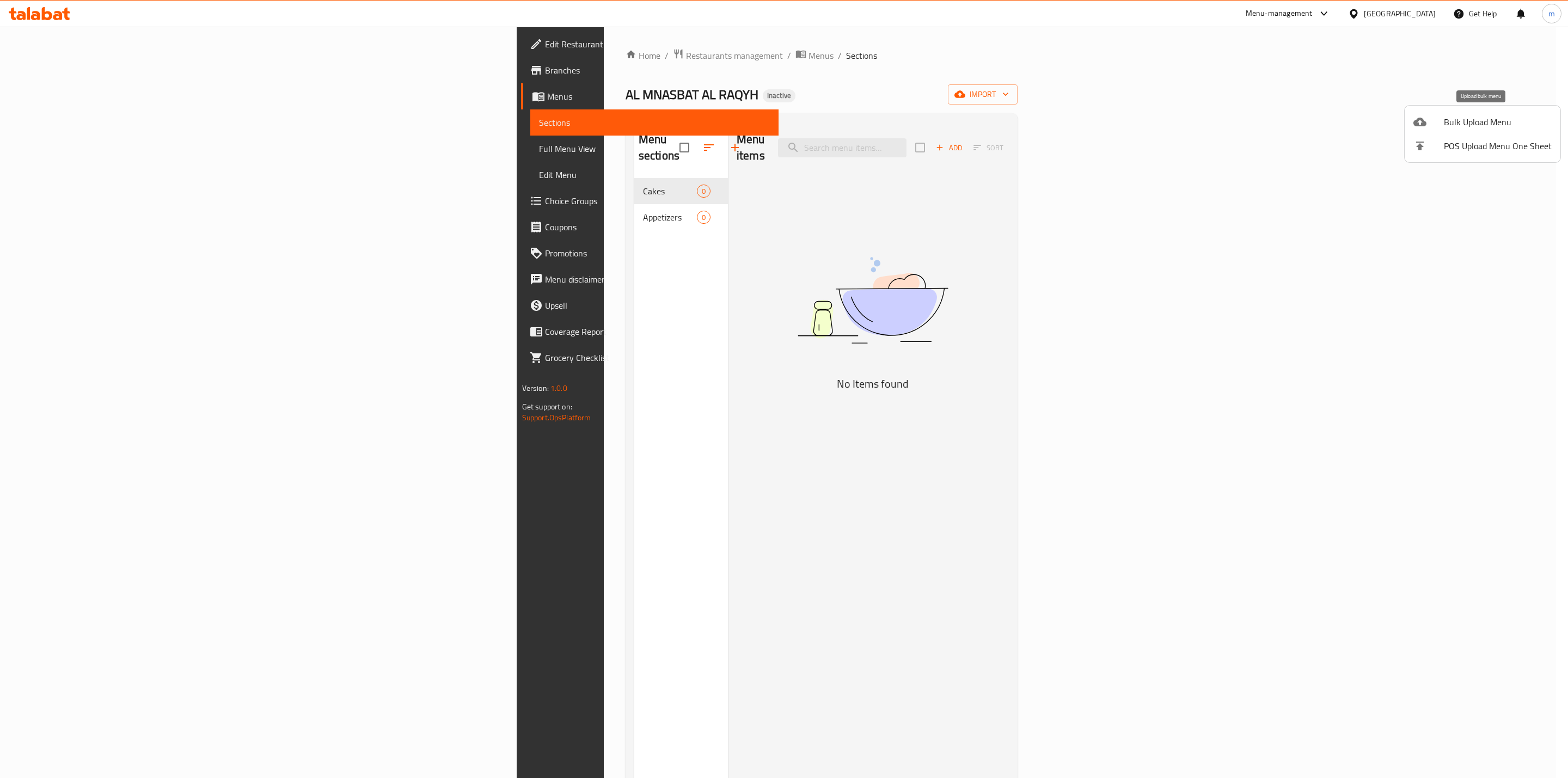
click at [1444, 123] on span "Bulk Upload Menu" at bounding box center [1497, 121] width 108 height 13
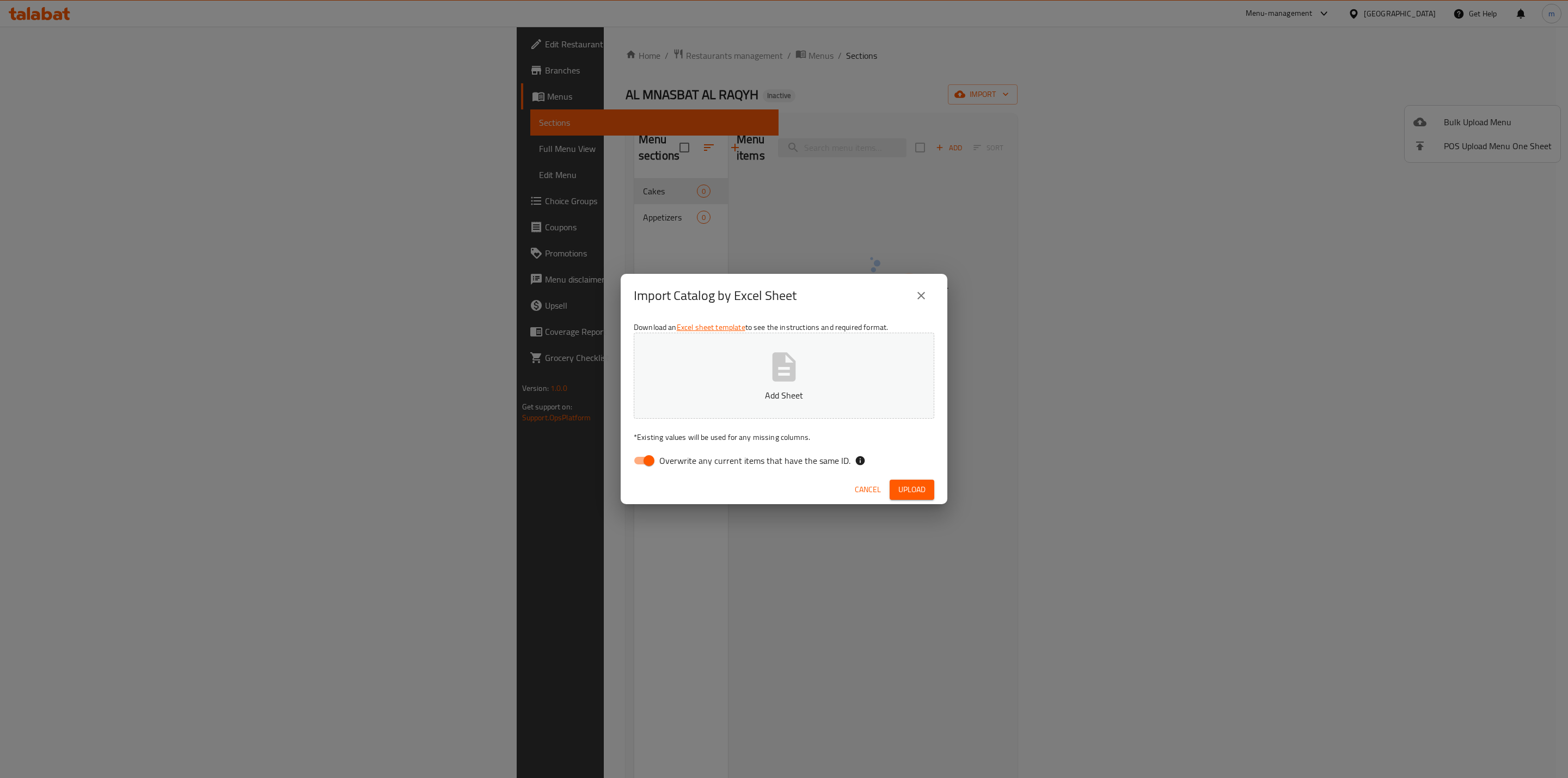
click at [673, 473] on div "Download an Excel sheet template to see the instructions and required format. A…" at bounding box center [784, 396] width 327 height 158
click at [659, 463] on input "Overwrite any current items that have the same ID." at bounding box center [648, 460] width 62 height 21
checkbox input "false"
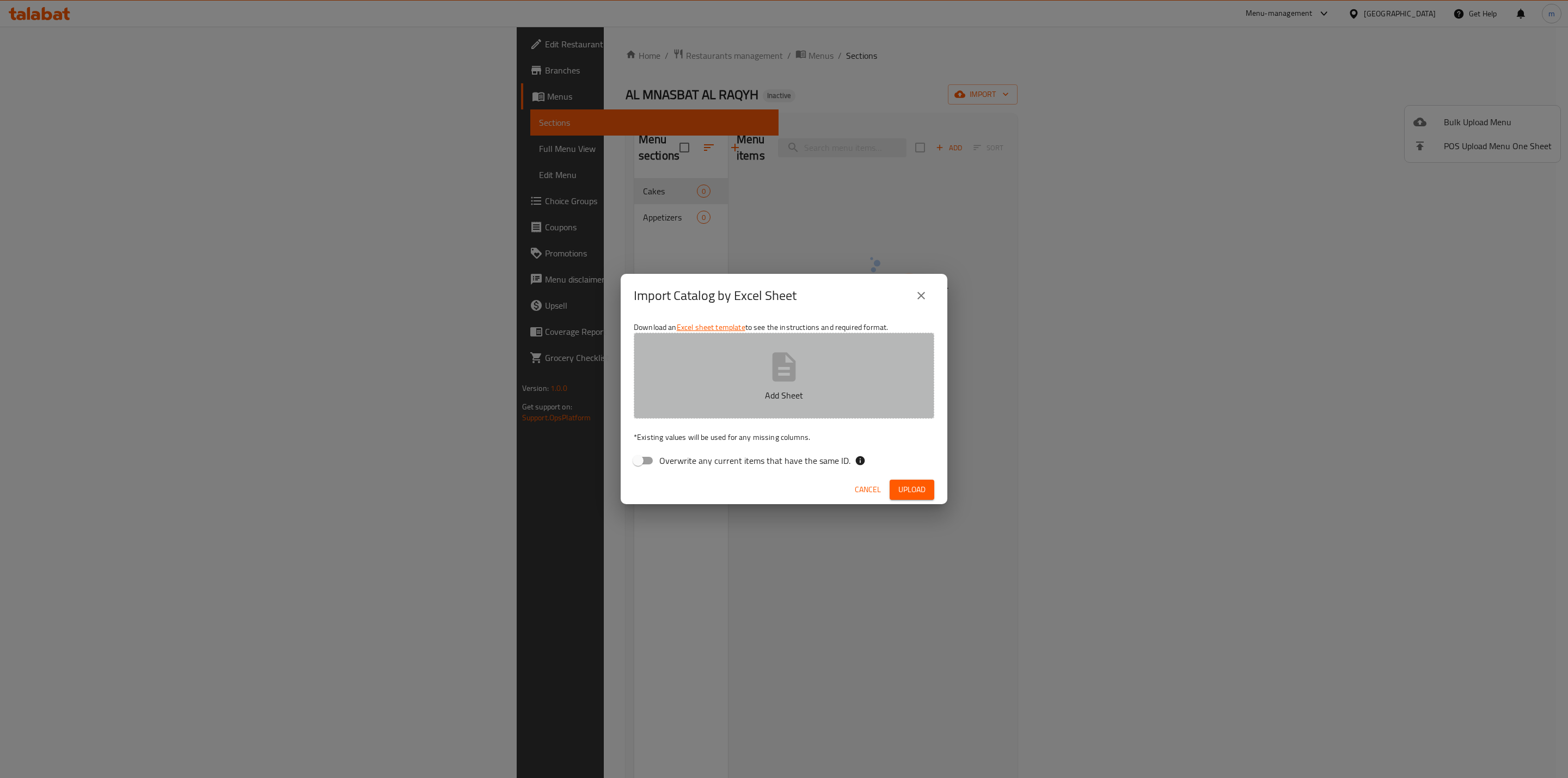
click at [662, 416] on button "Add Sheet" at bounding box center [784, 376] width 301 height 86
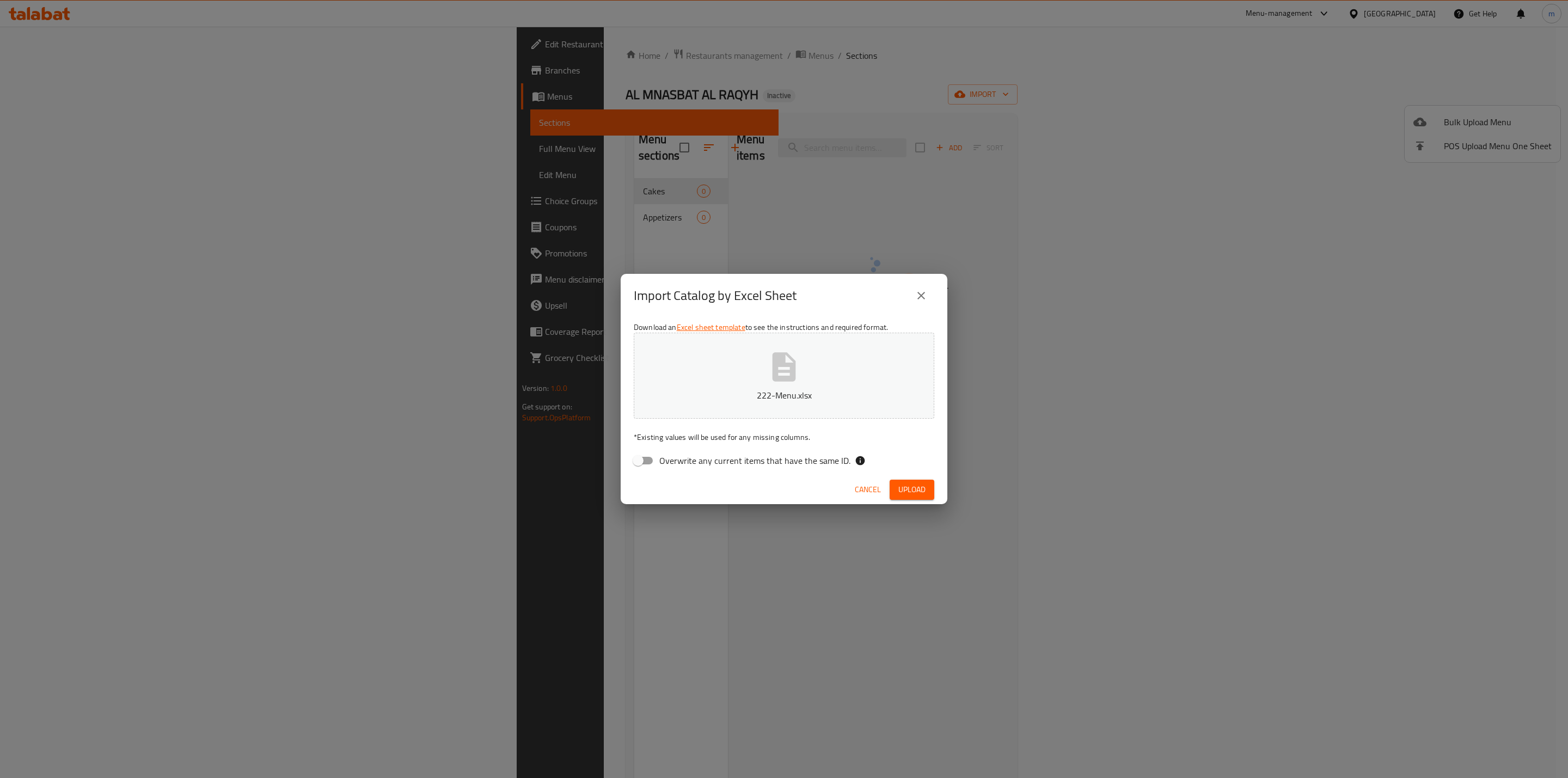
click at [895, 493] on button "Upload" at bounding box center [911, 489] width 44 height 20
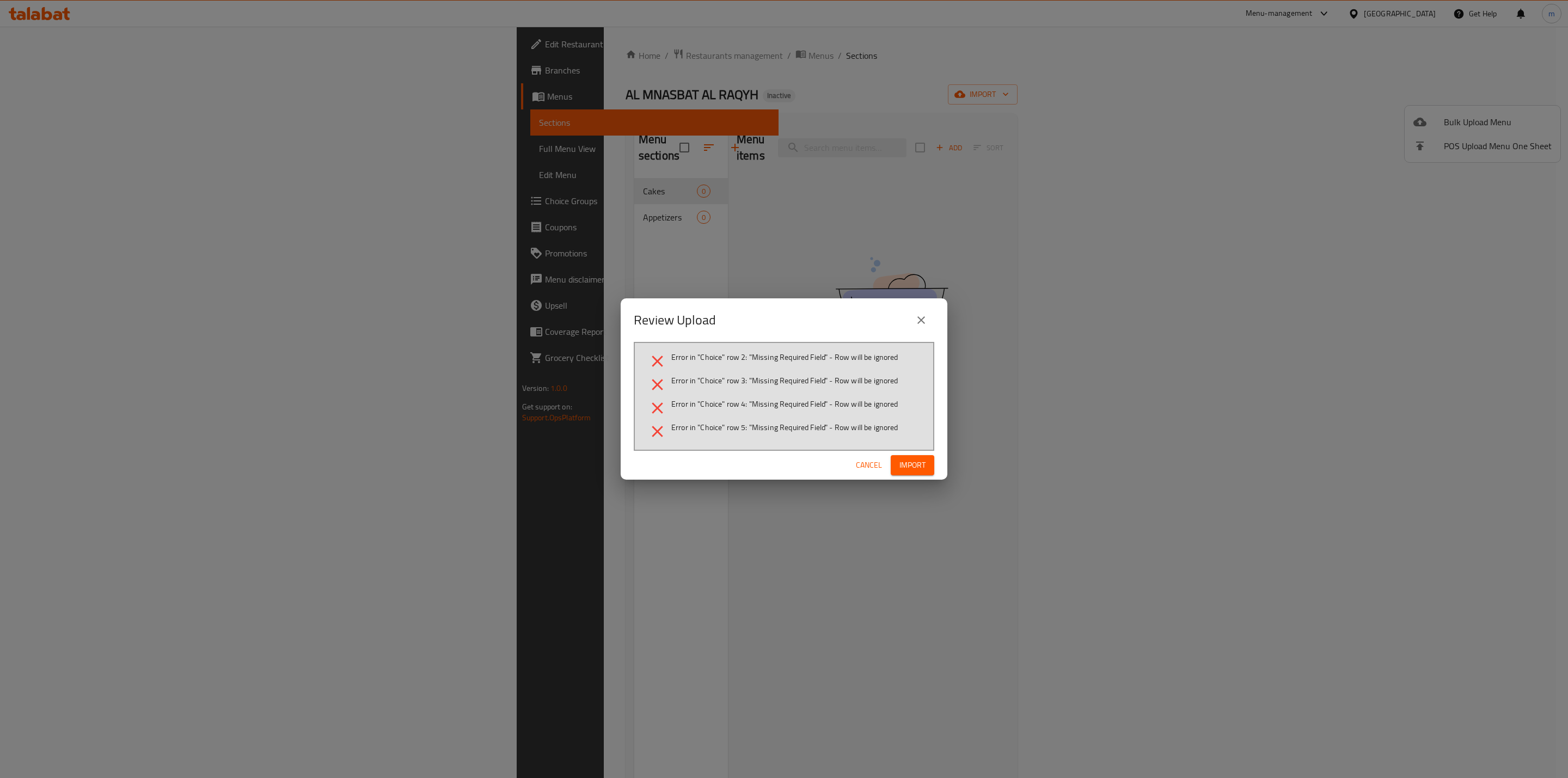
click at [905, 470] on span "Import" at bounding box center [912, 465] width 26 height 14
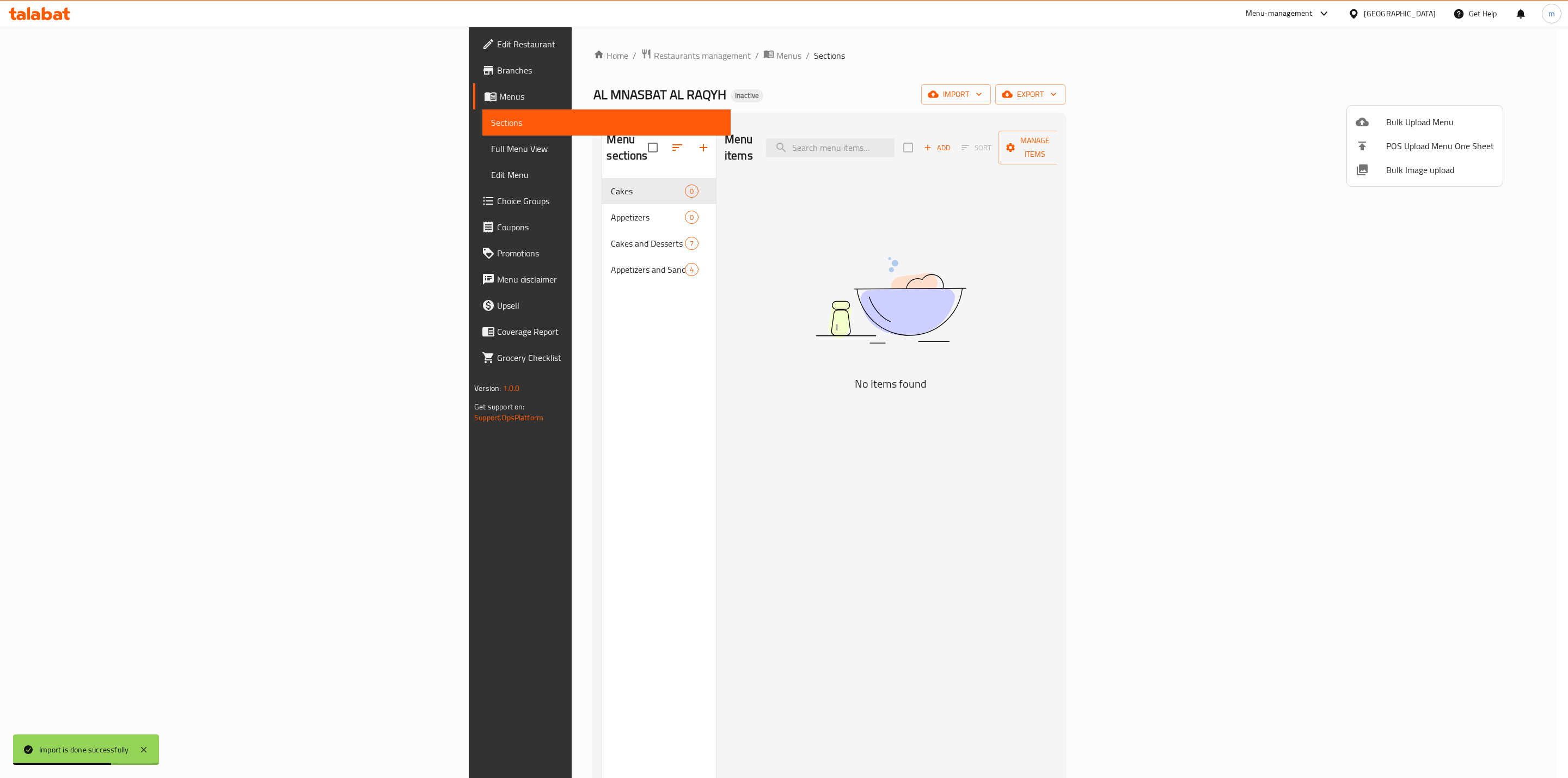
click at [449, 208] on div at bounding box center [784, 389] width 1568 height 778
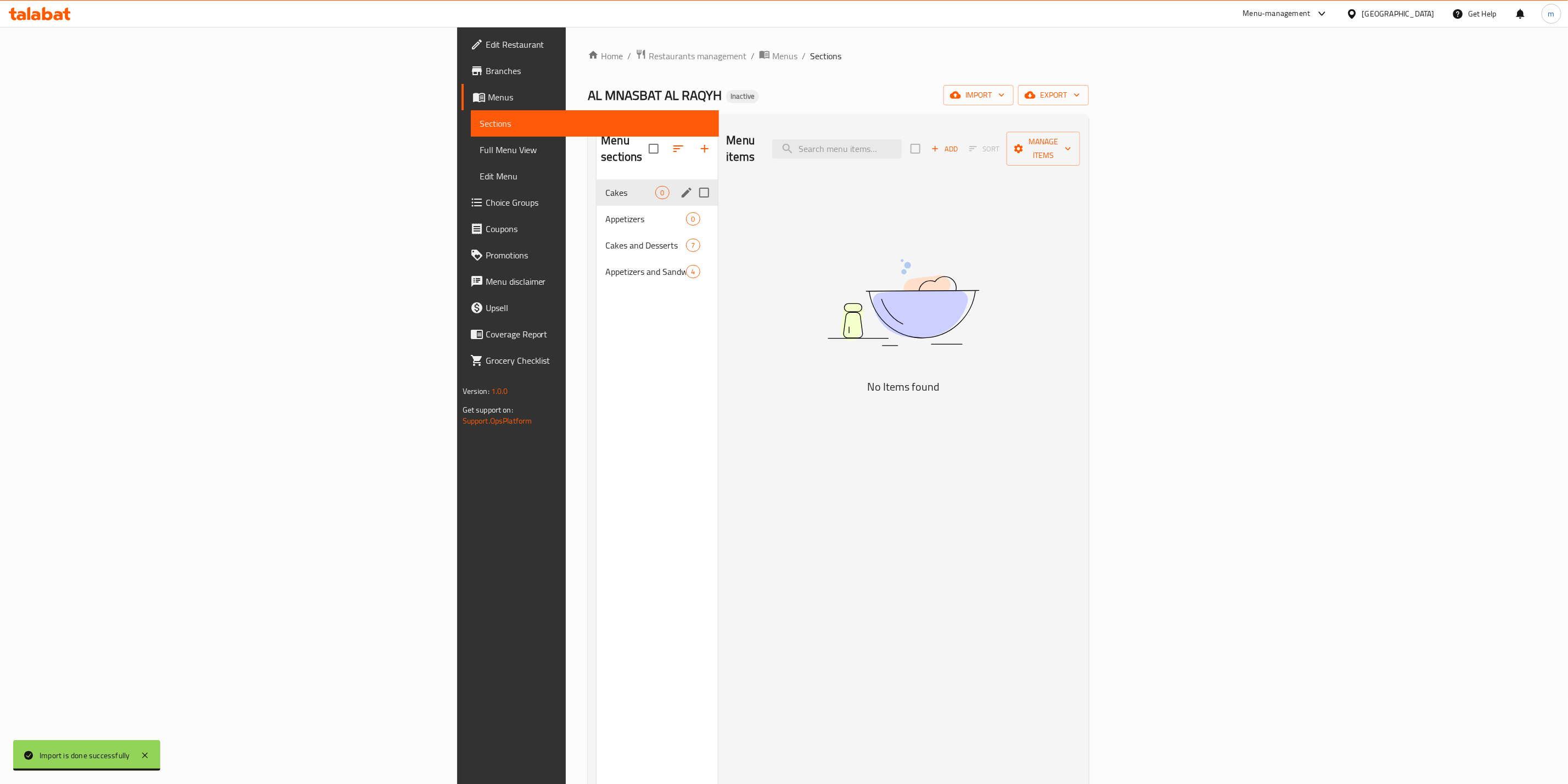
click at [693, 181] on input "Menu sections" at bounding box center [704, 192] width 23 height 23
checkbox input "true"
click at [693, 208] on input "Menu sections" at bounding box center [704, 219] width 23 height 23
checkbox input "true"
click at [665, 147] on icon "button" at bounding box center [671, 148] width 13 height 13
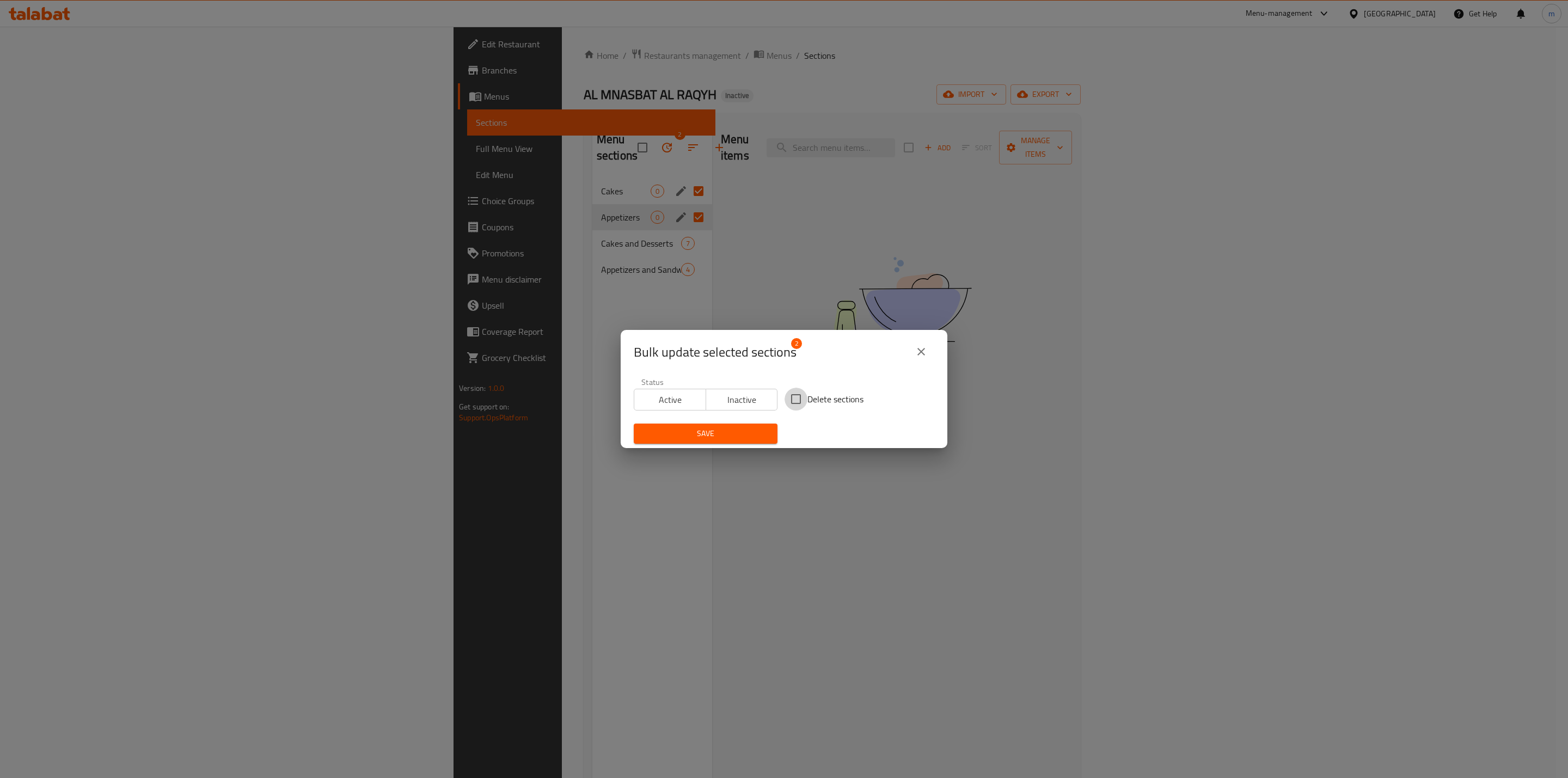
click at [794, 402] on input "Delete sections" at bounding box center [795, 399] width 23 height 23
checkbox input "true"
click at [730, 420] on div "Save" at bounding box center [705, 433] width 156 height 33
click at [725, 441] on button "Save" at bounding box center [705, 434] width 144 height 20
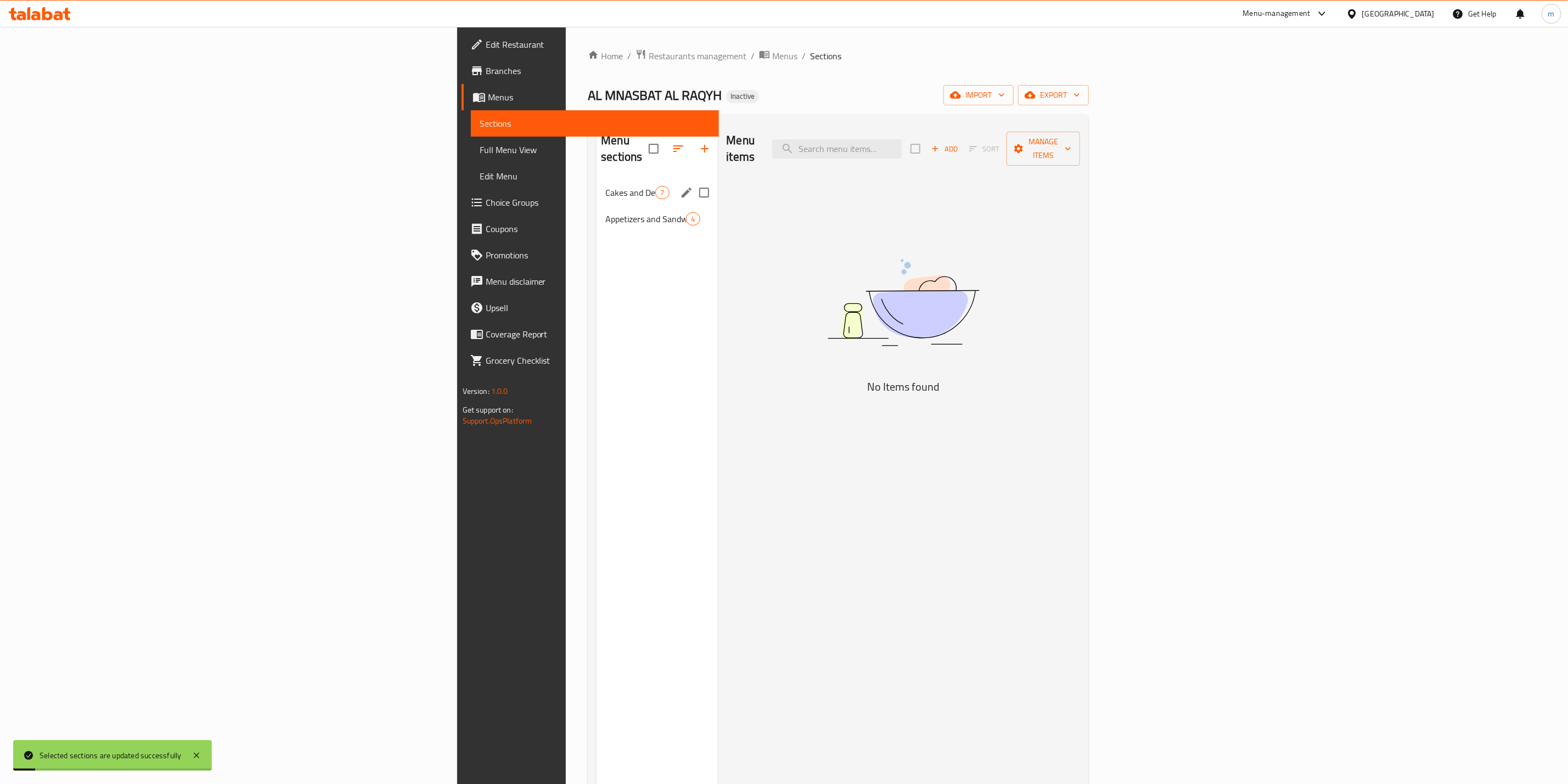
click at [605, 186] on span "Cakes and Desserts" at bounding box center [630, 192] width 50 height 13
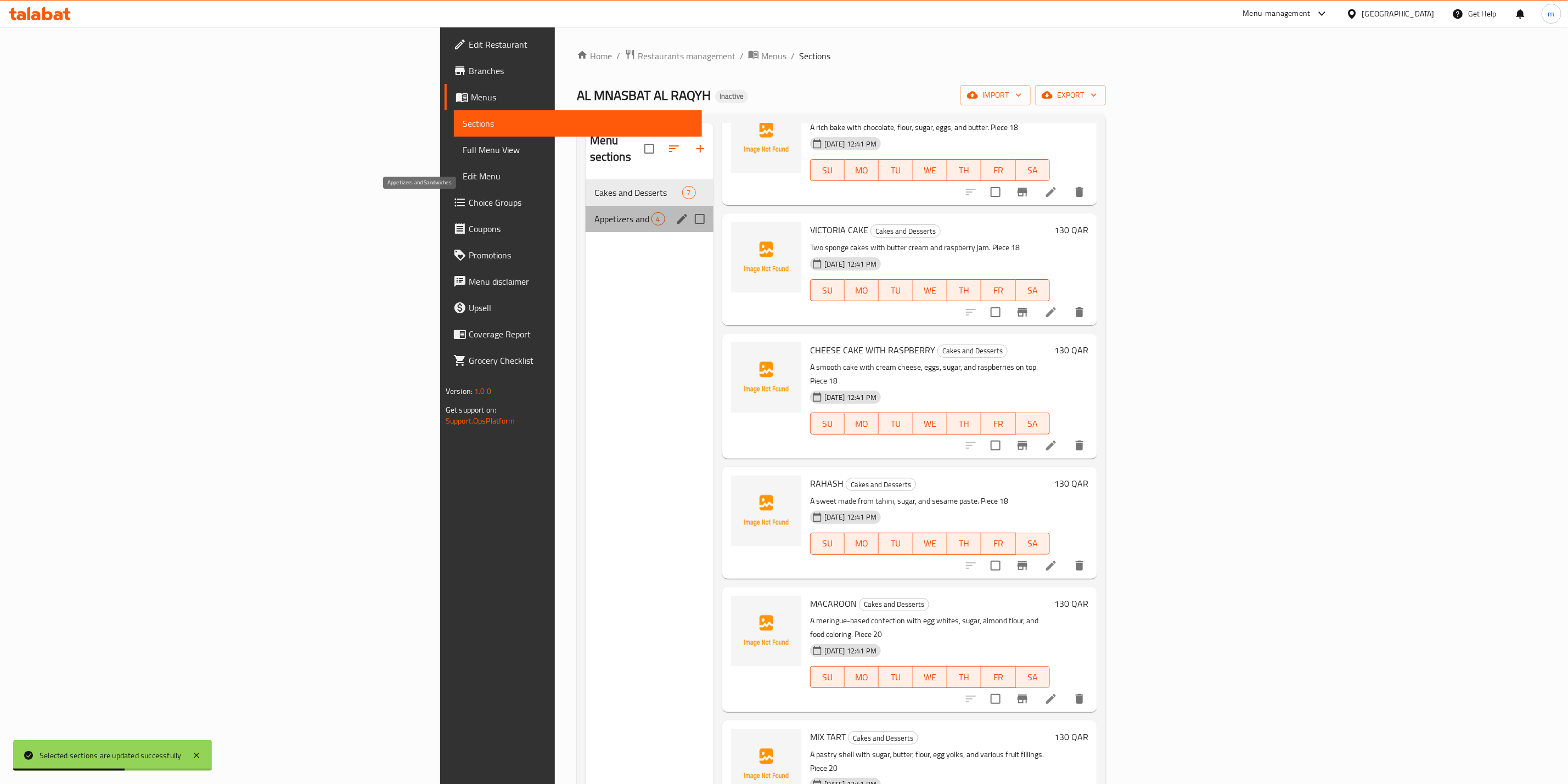
click at [594, 212] on span "Appetizers and Sandwiches" at bounding box center [623, 219] width 57 height 13
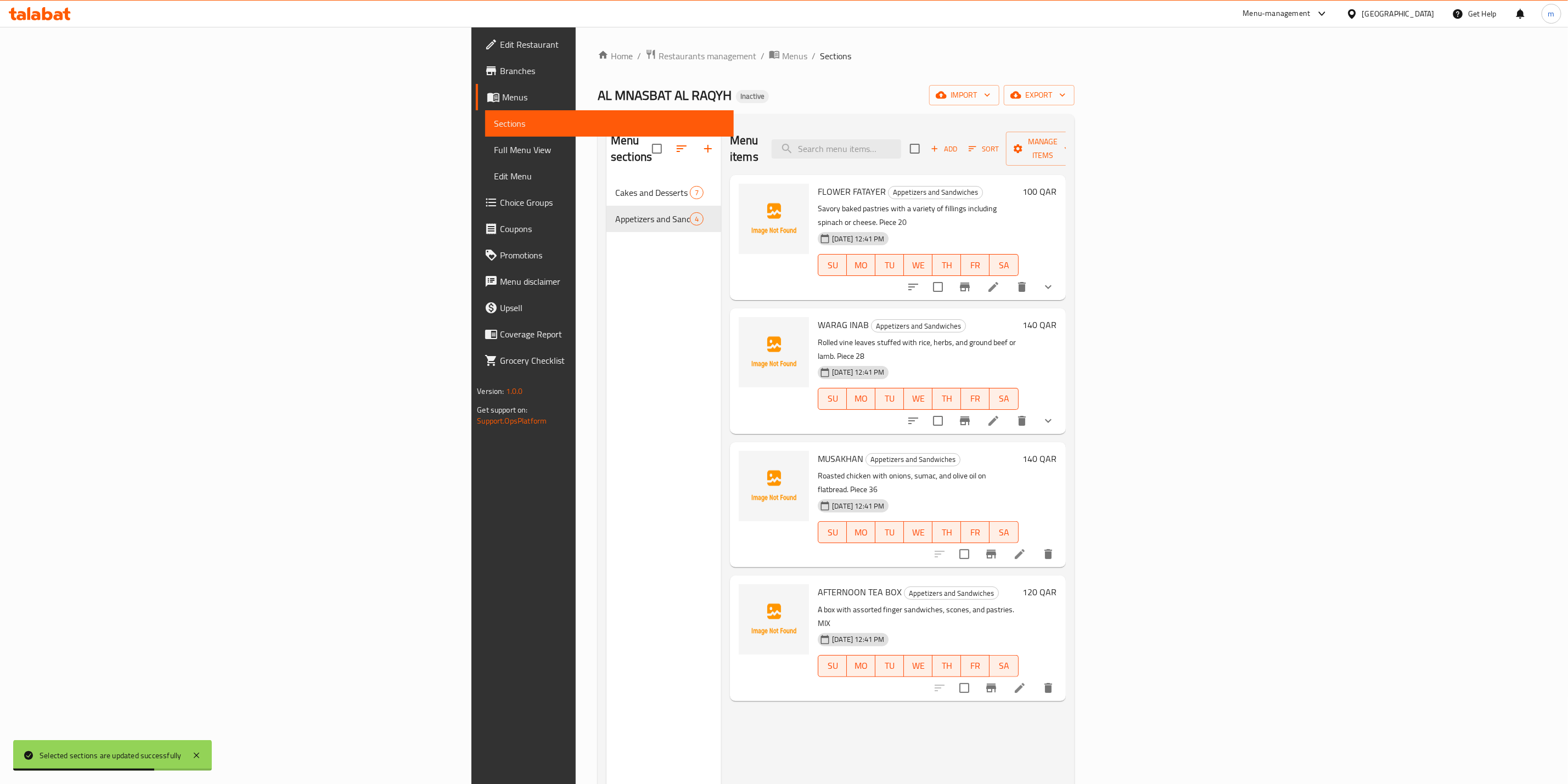
drag, startPoint x: 1510, startPoint y: 269, endPoint x: 1517, endPoint y: 259, distance: 12.2
click at [1061, 274] on div at bounding box center [981, 287] width 162 height 26
click at [1055, 280] on icon "show more" at bounding box center [1048, 286] width 13 height 13
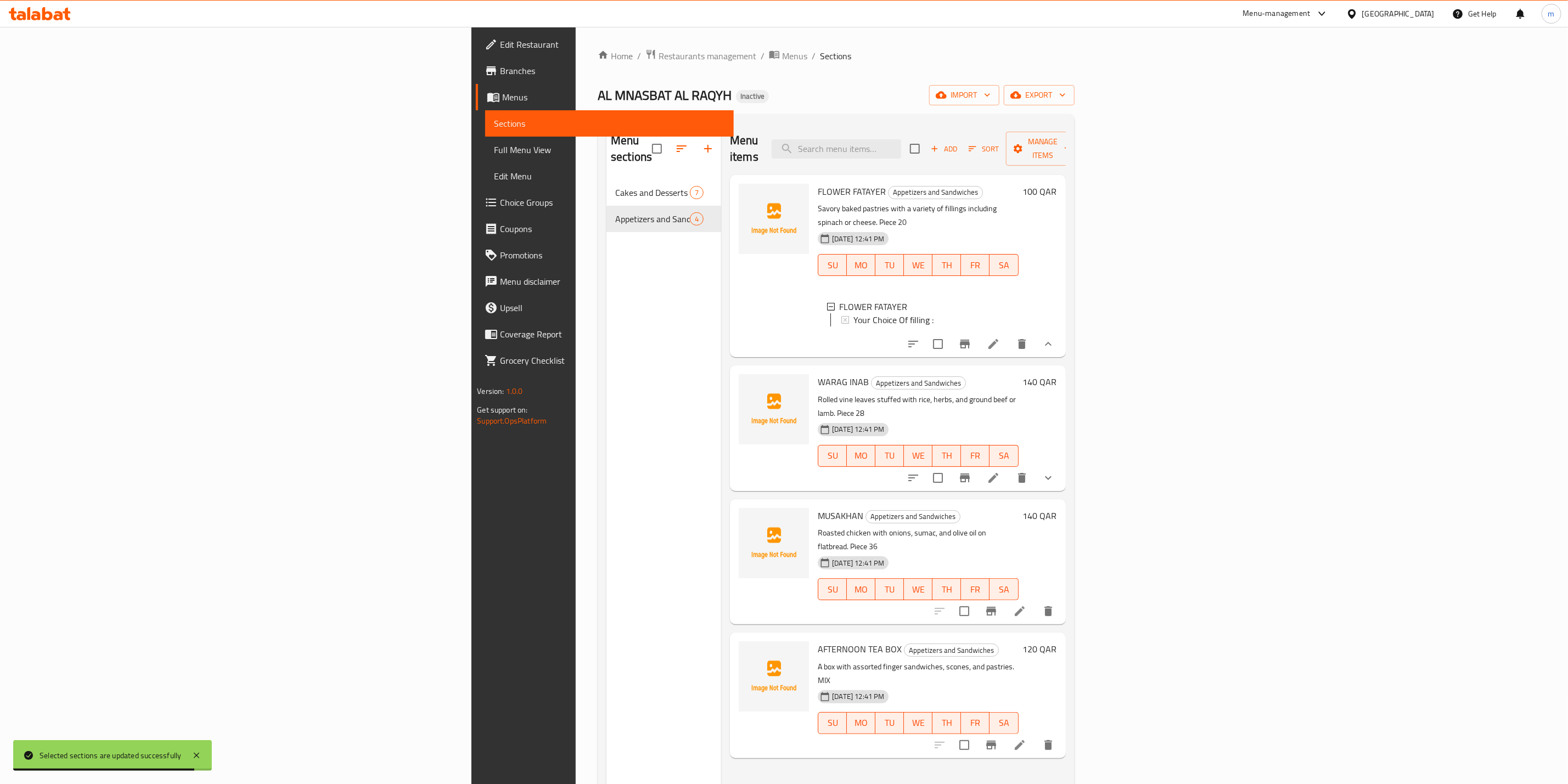
click at [1061, 465] on button "show more" at bounding box center [1048, 478] width 26 height 26
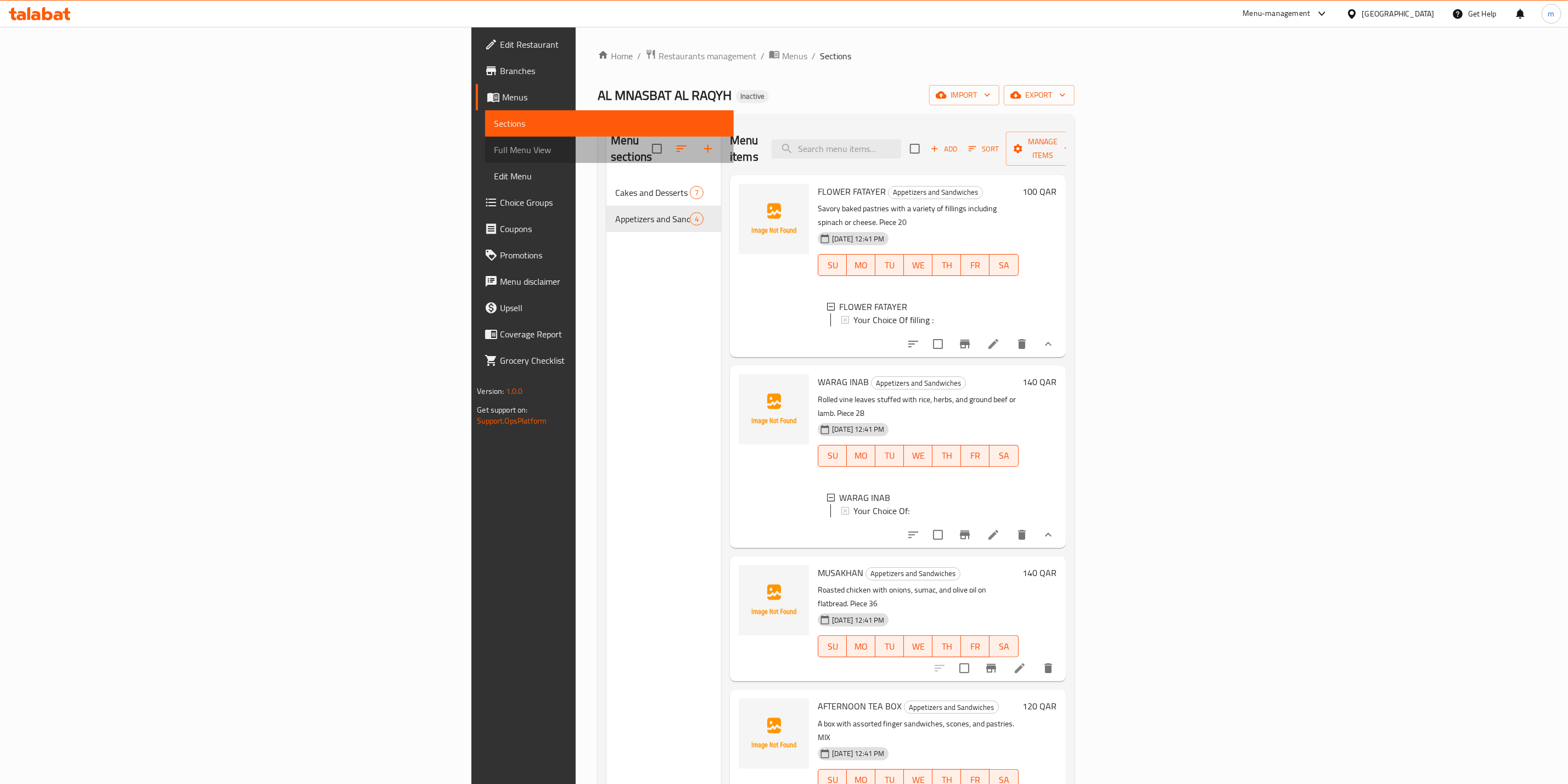
click at [494, 148] on span "Full Menu View" at bounding box center [609, 149] width 230 height 13
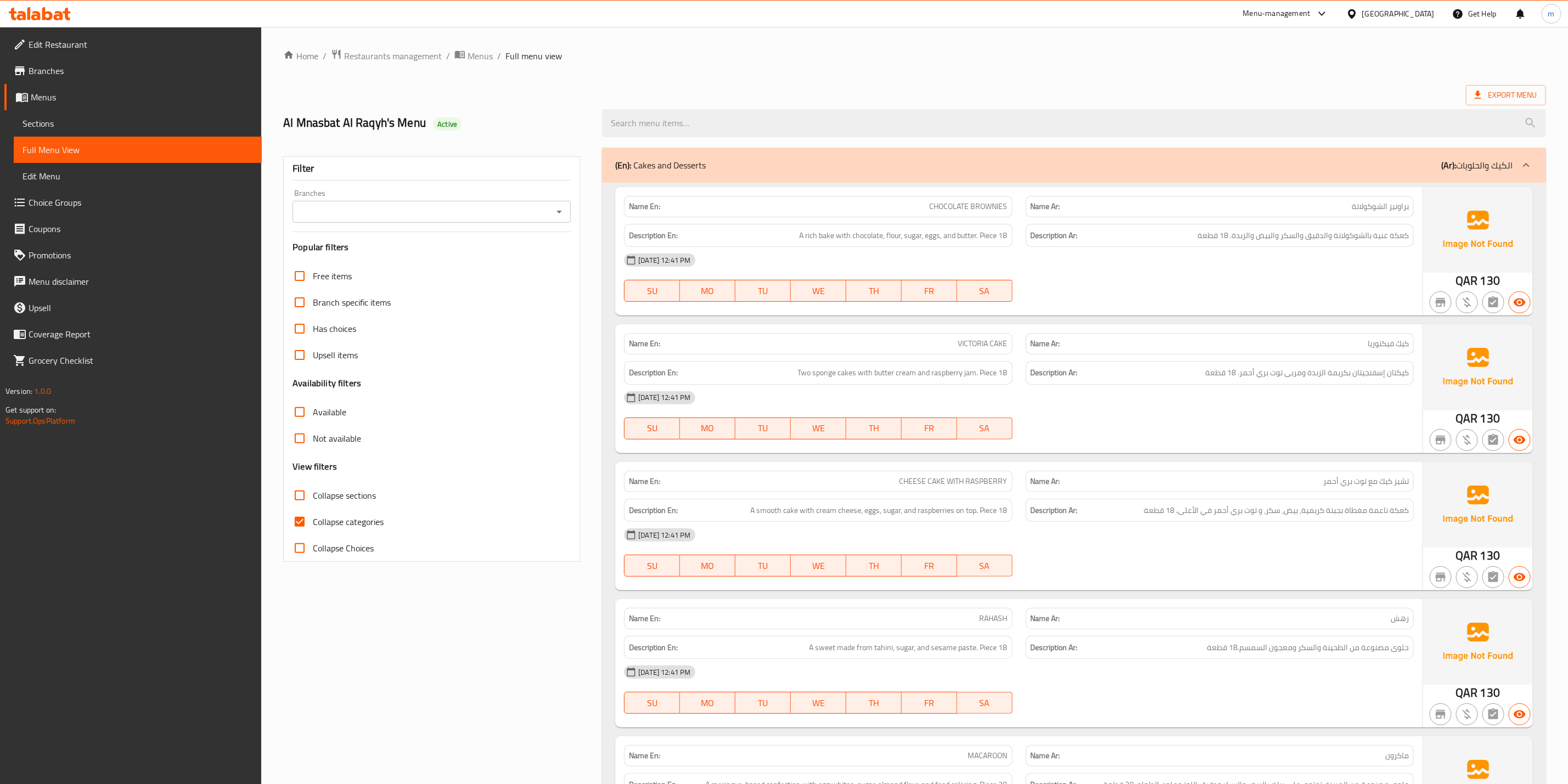
click at [342, 519] on span "Collapse categories" at bounding box center [348, 522] width 71 height 13
click at [313, 519] on input "Collapse categories" at bounding box center [299, 522] width 26 height 26
checkbox input "false"
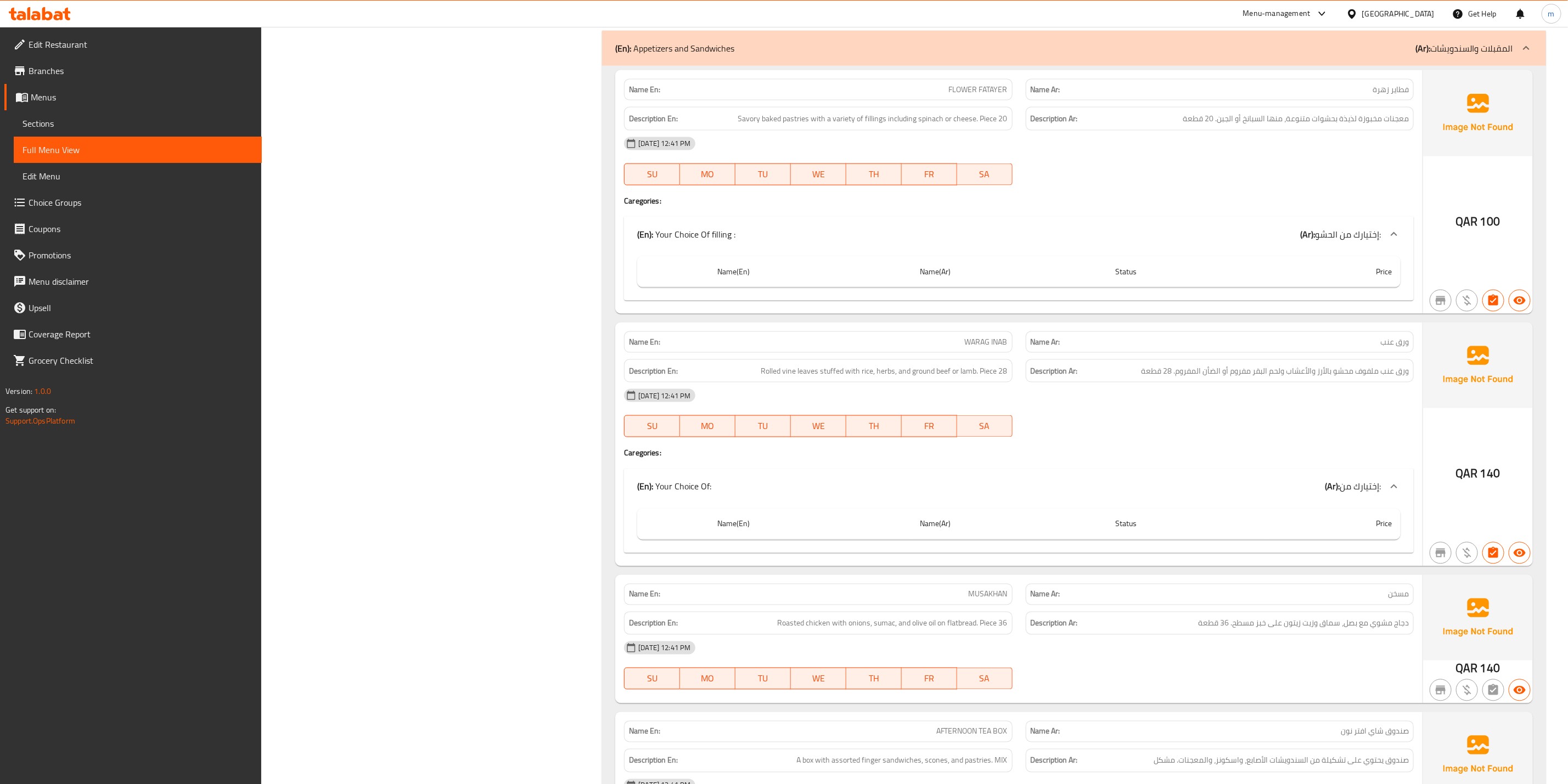
scroll to position [1247, 0]
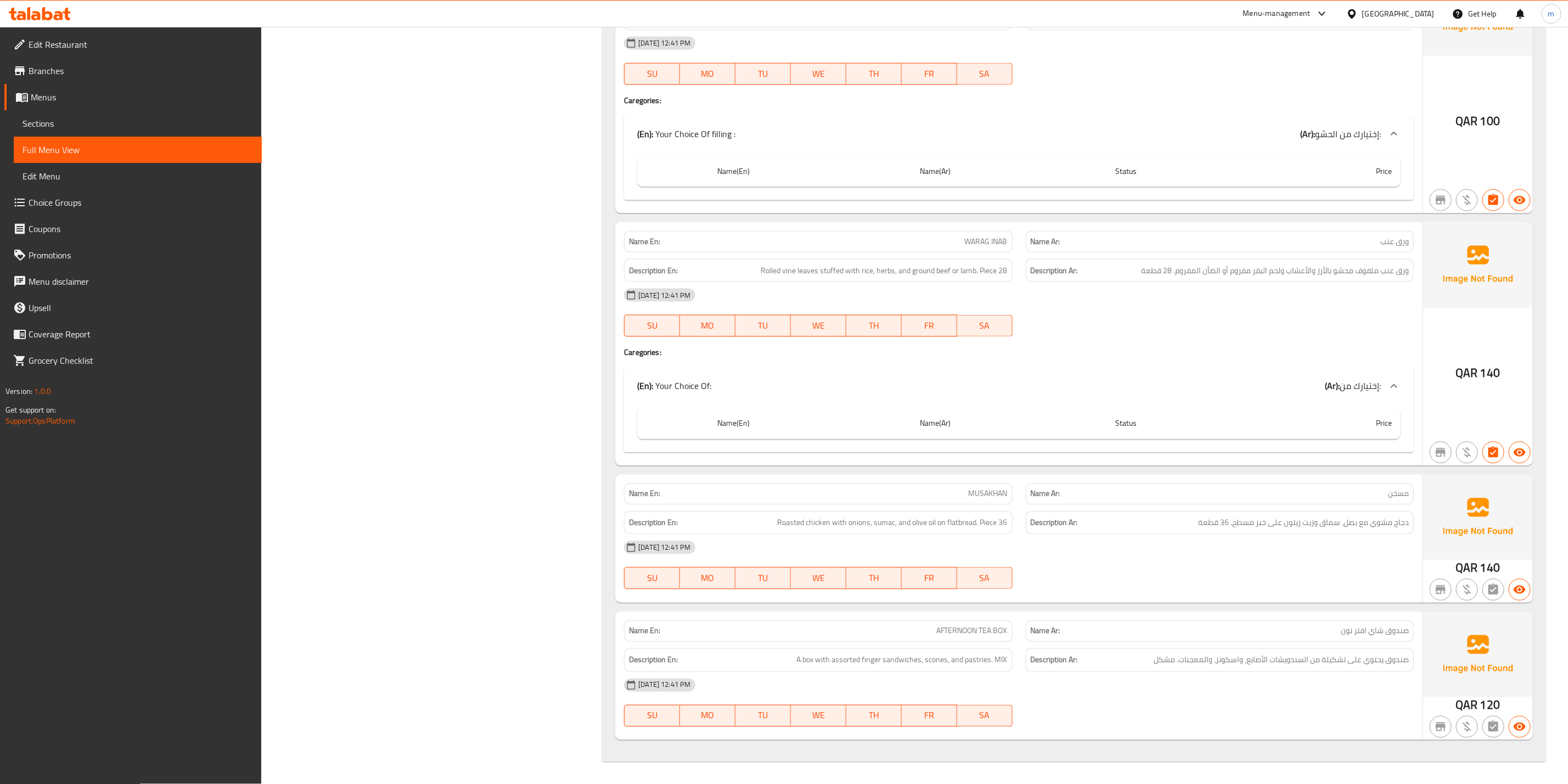
click at [1392, 382] on icon at bounding box center [1394, 385] width 13 height 13
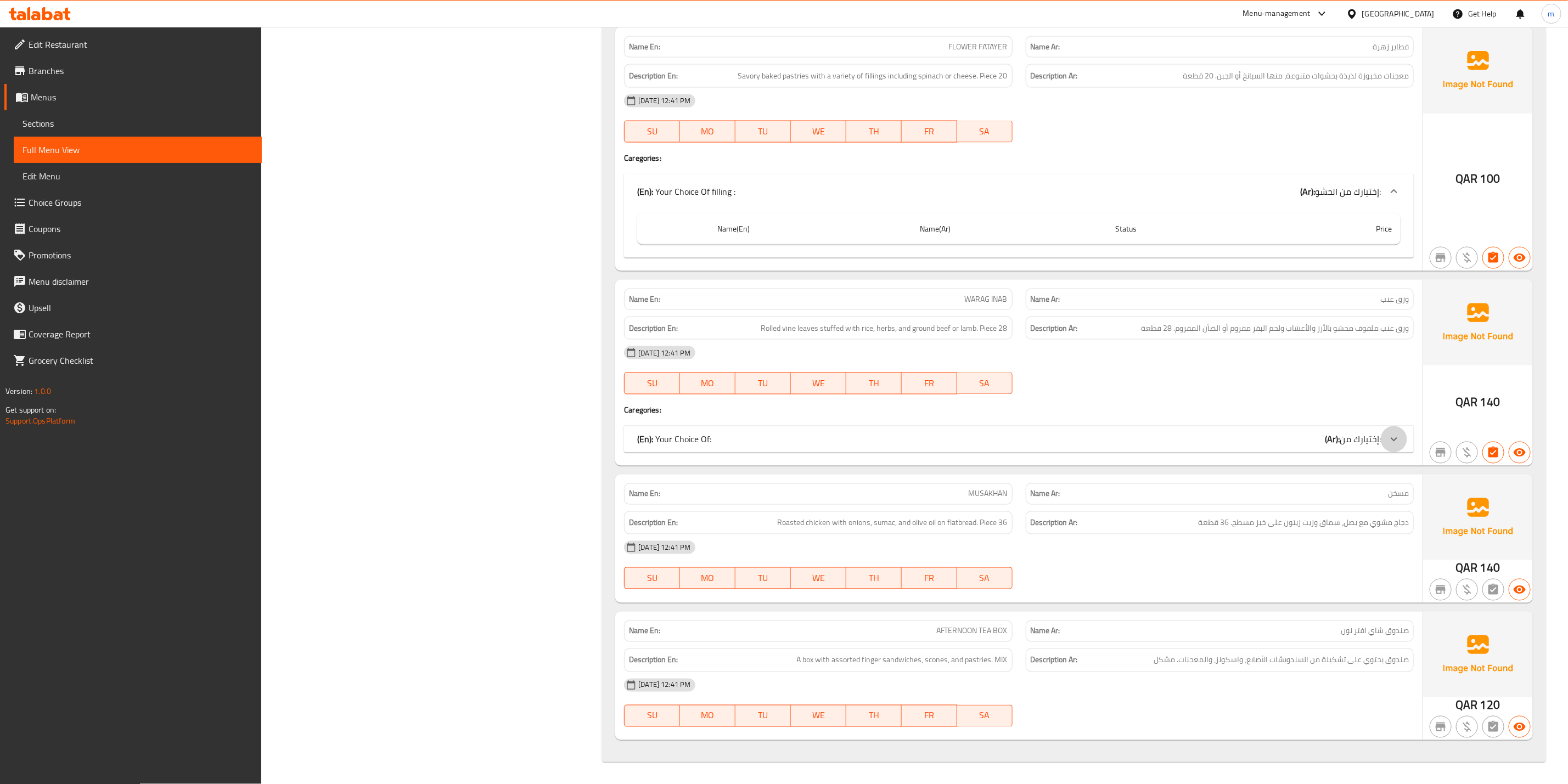
click at [1382, 436] on div at bounding box center [1394, 439] width 26 height 26
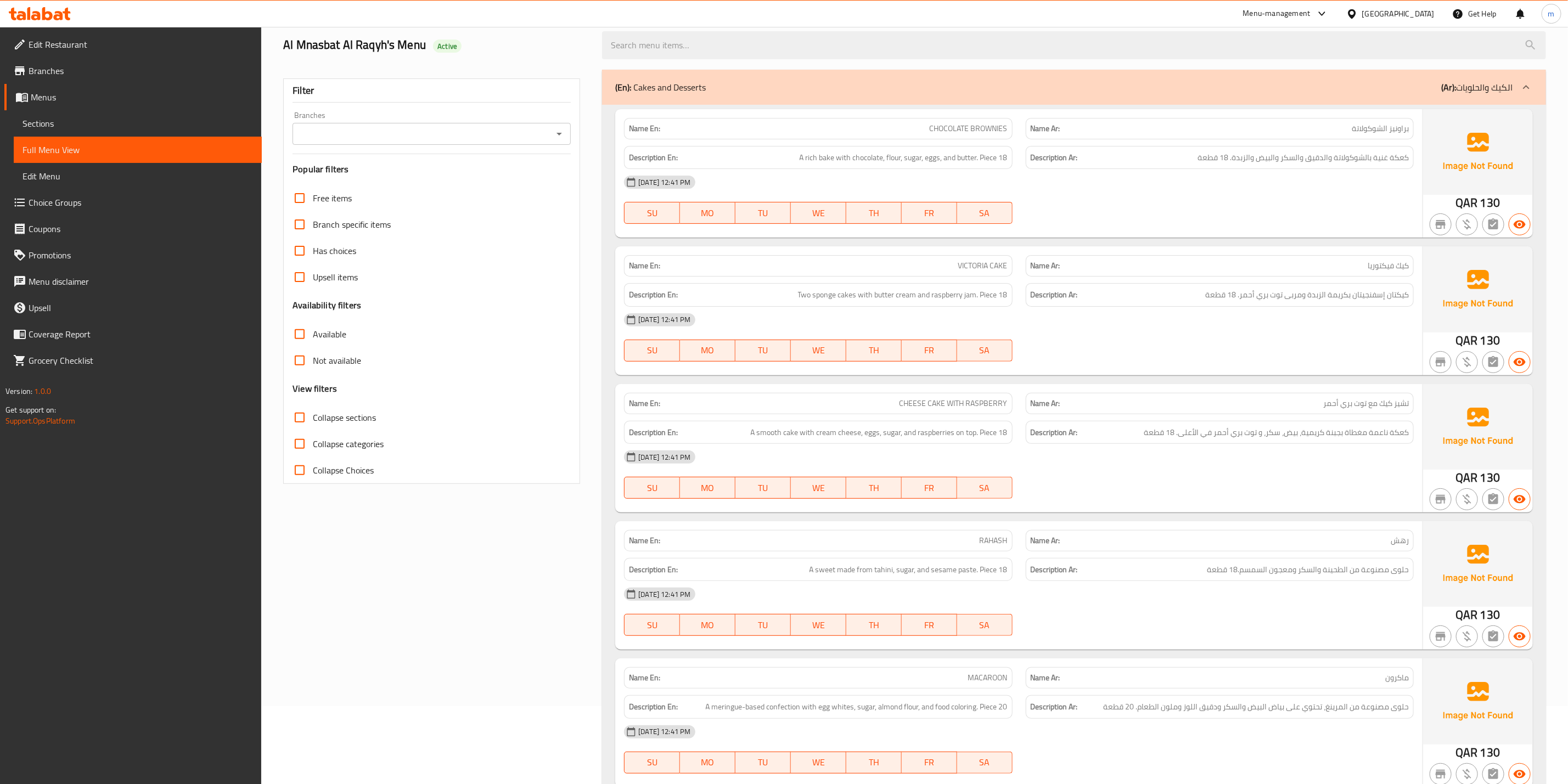
scroll to position [0, 0]
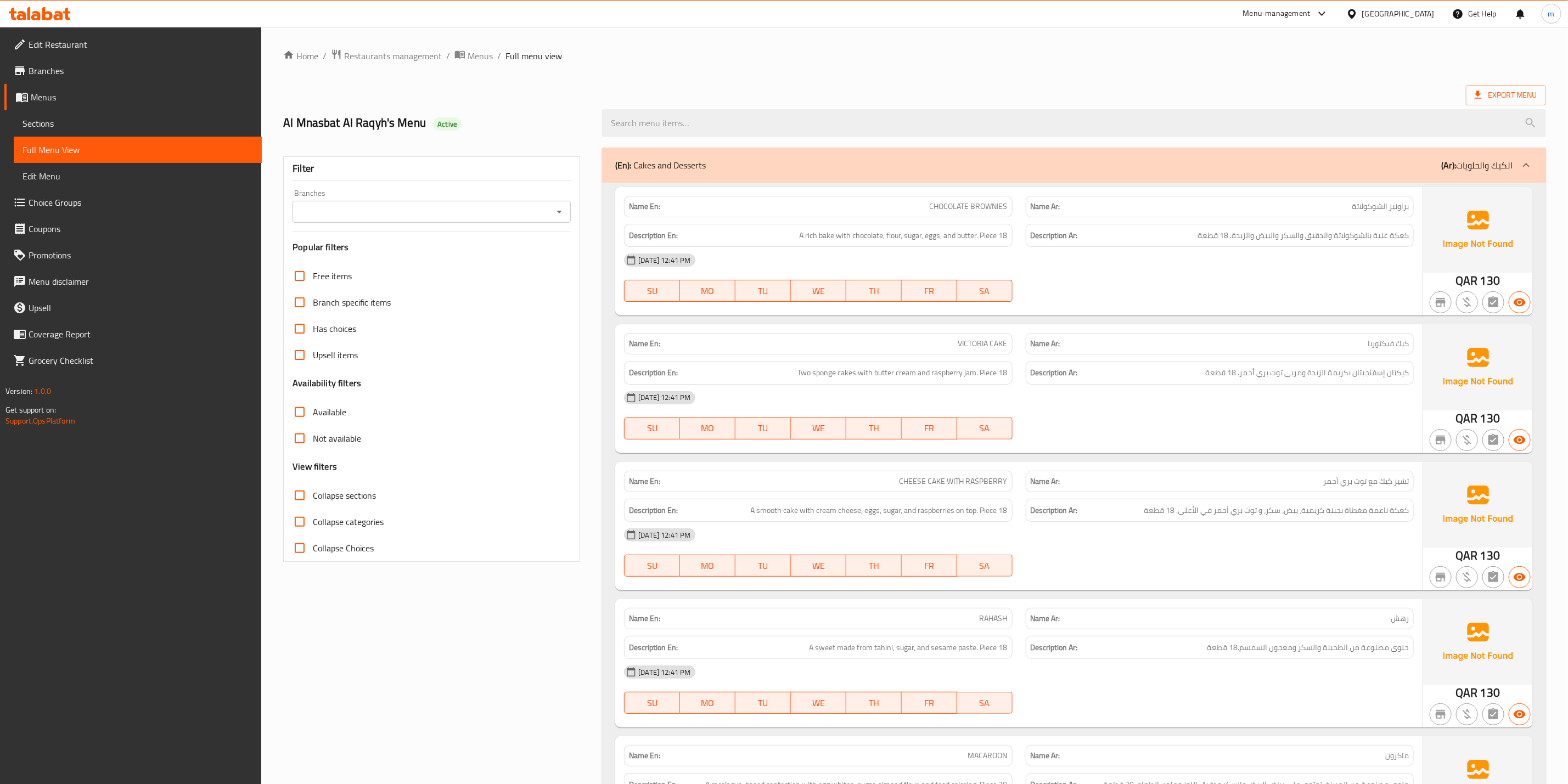
click at [37, 114] on link "Sections" at bounding box center [138, 123] width 248 height 26
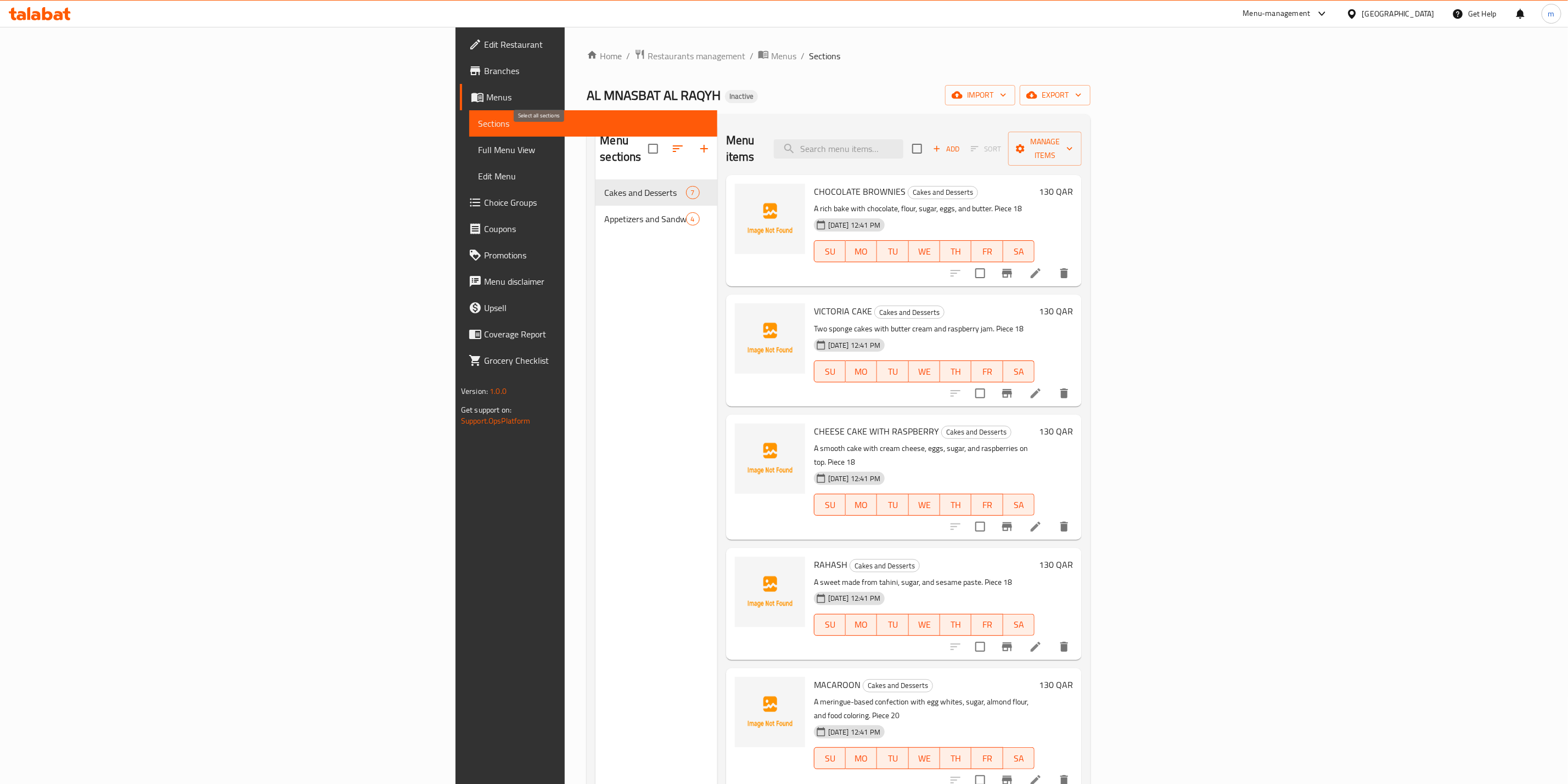
click at [642, 145] on input "checkbox" at bounding box center [654, 148] width 23 height 23
checkbox input "true"
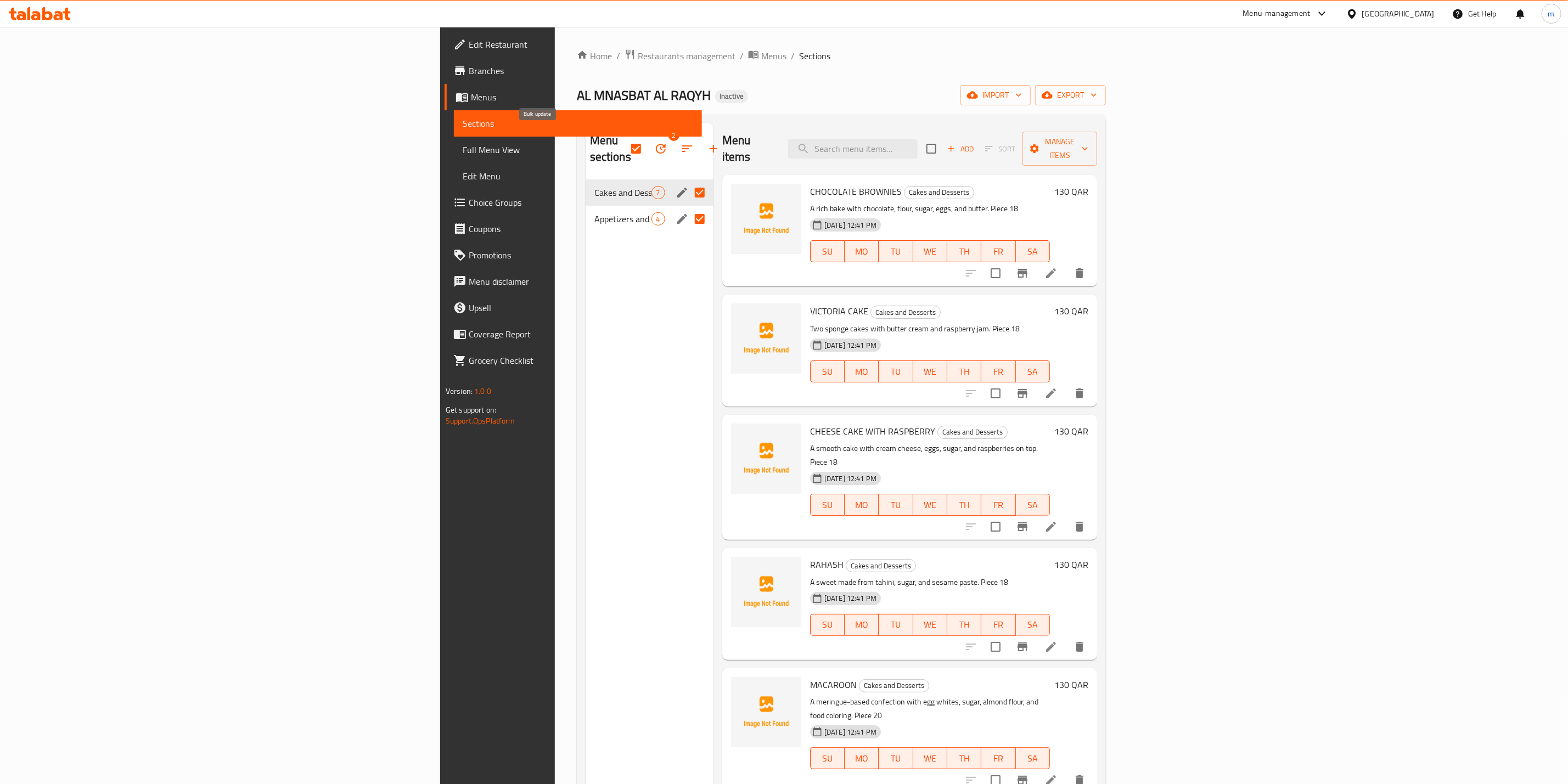
click at [654, 142] on icon "button" at bounding box center [660, 148] width 13 height 13
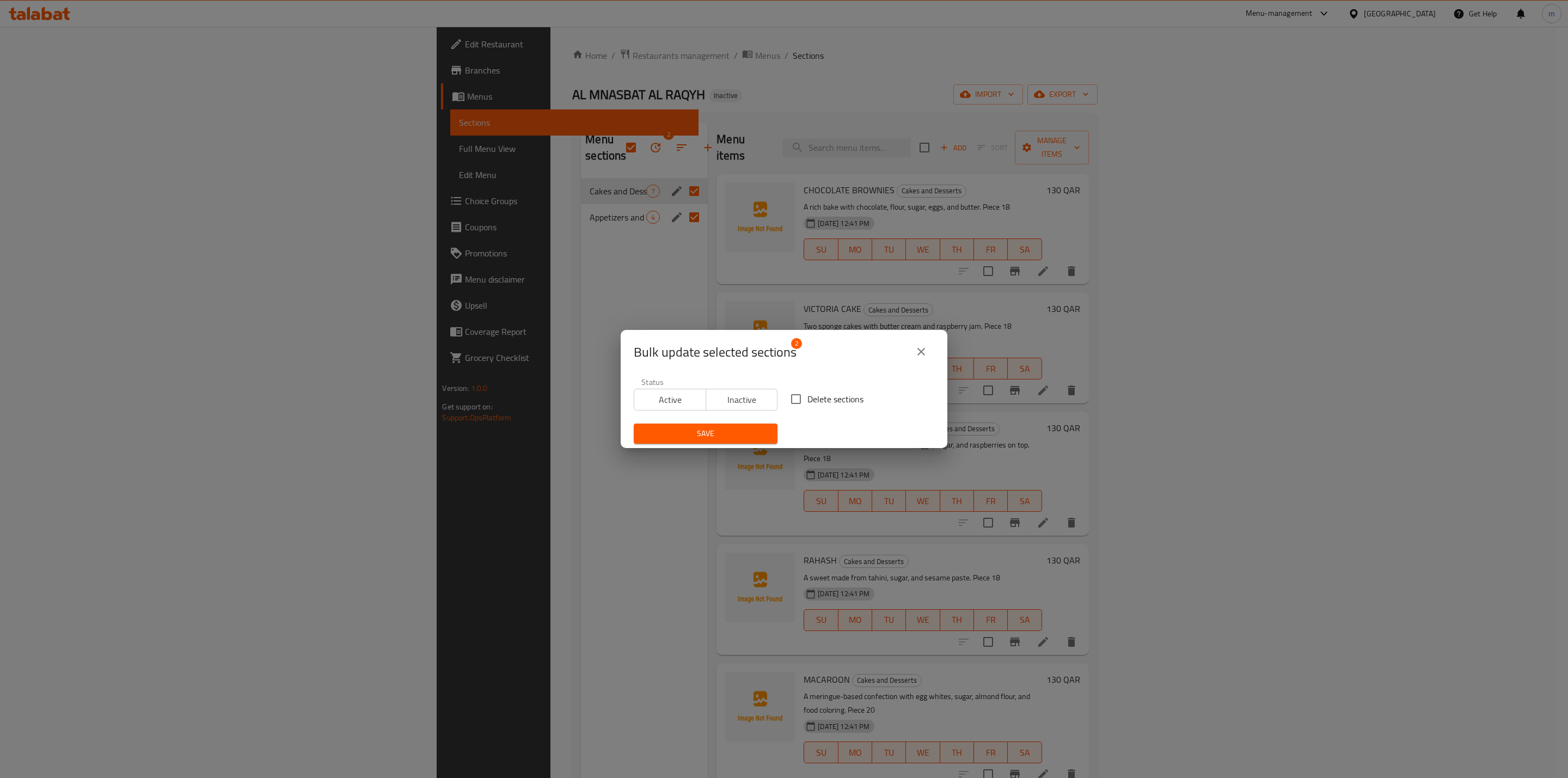
drag, startPoint x: 801, startPoint y: 402, endPoint x: 761, endPoint y: 421, distance: 44.3
click at [801, 401] on input "Delete sections" at bounding box center [795, 399] width 23 height 23
checkbox input "true"
click at [735, 425] on button "Save" at bounding box center [705, 434] width 144 height 20
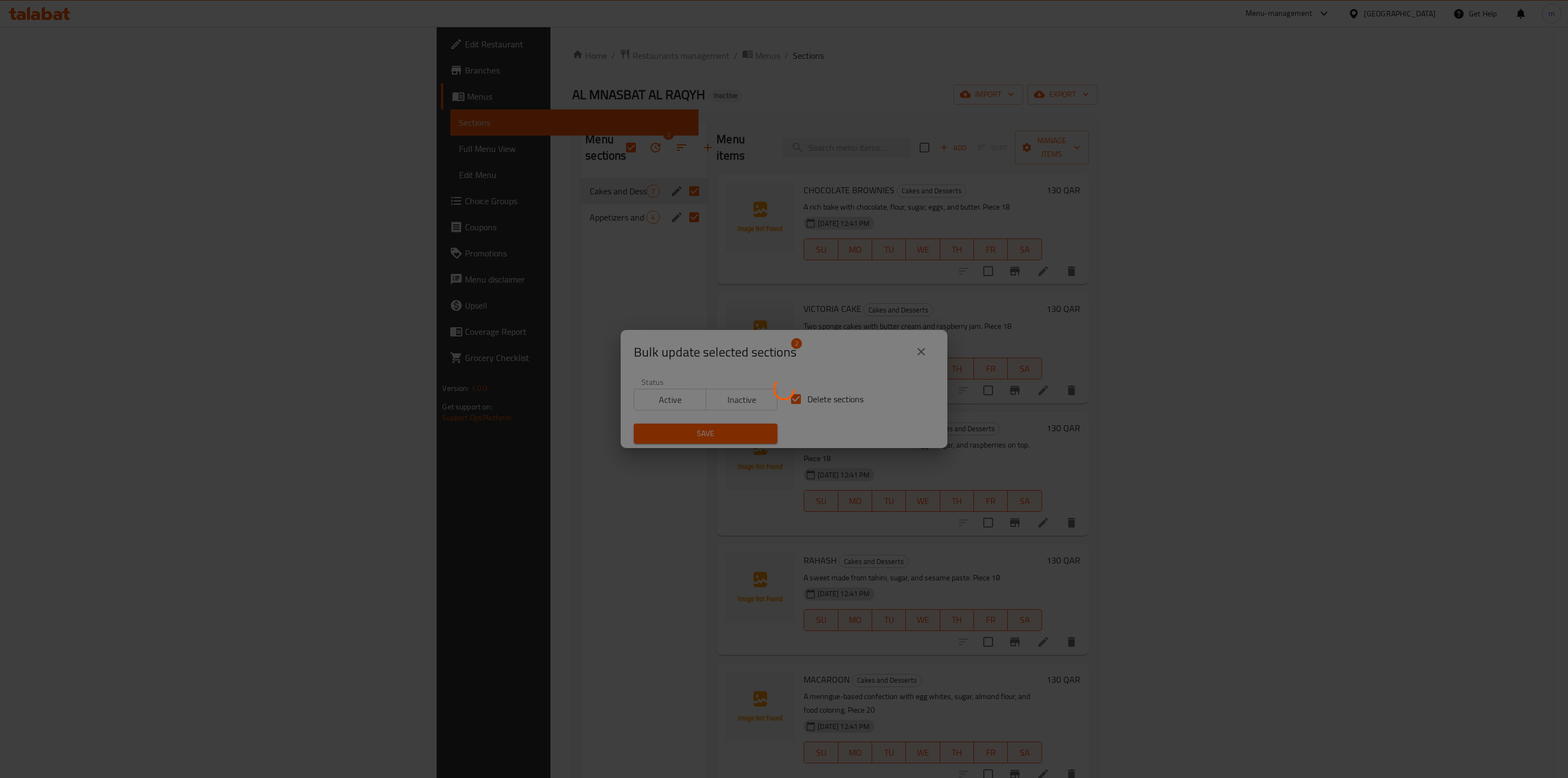
checkbox input "false"
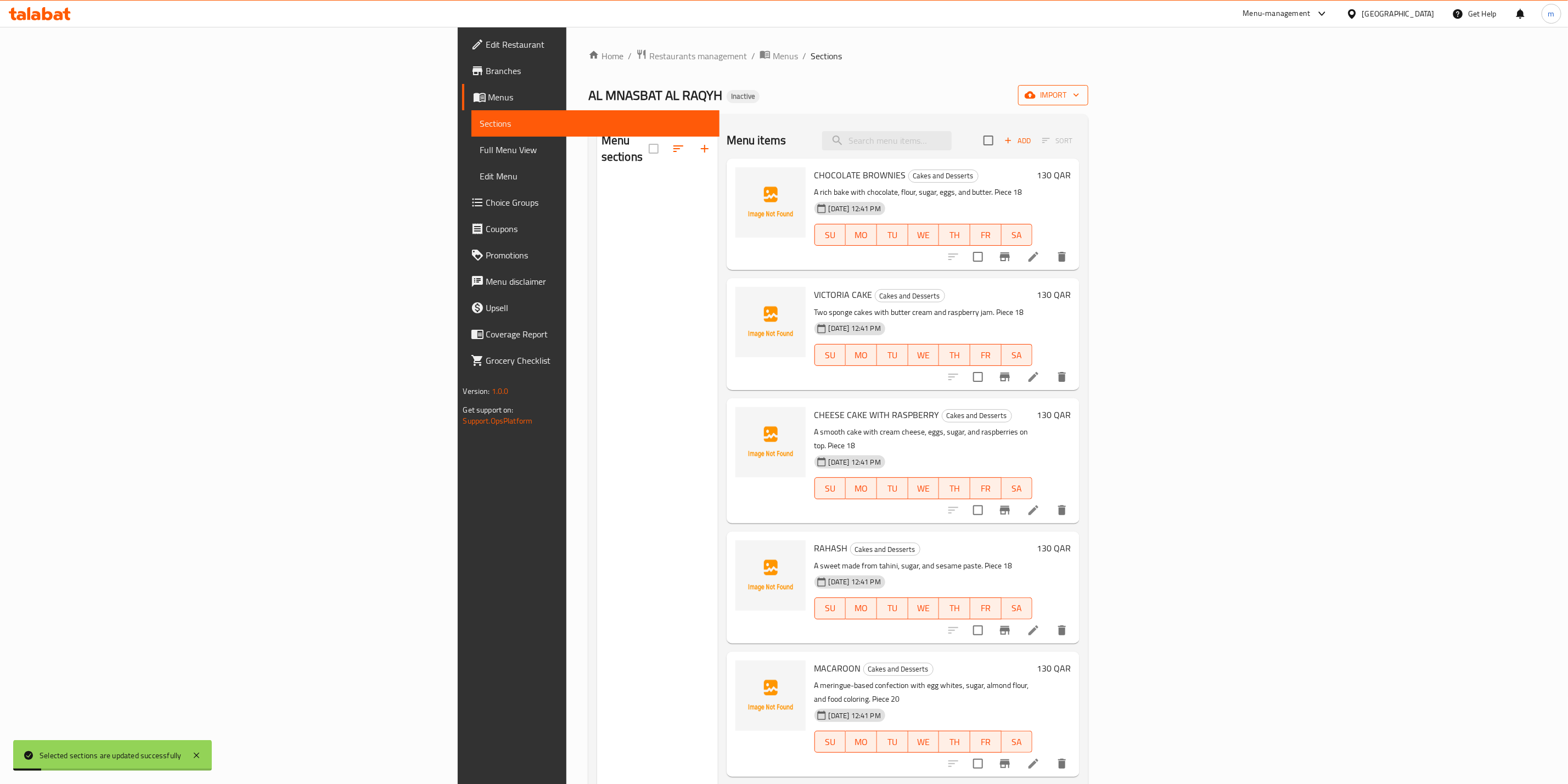
click at [1080, 96] on span "import" at bounding box center [1053, 95] width 52 height 14
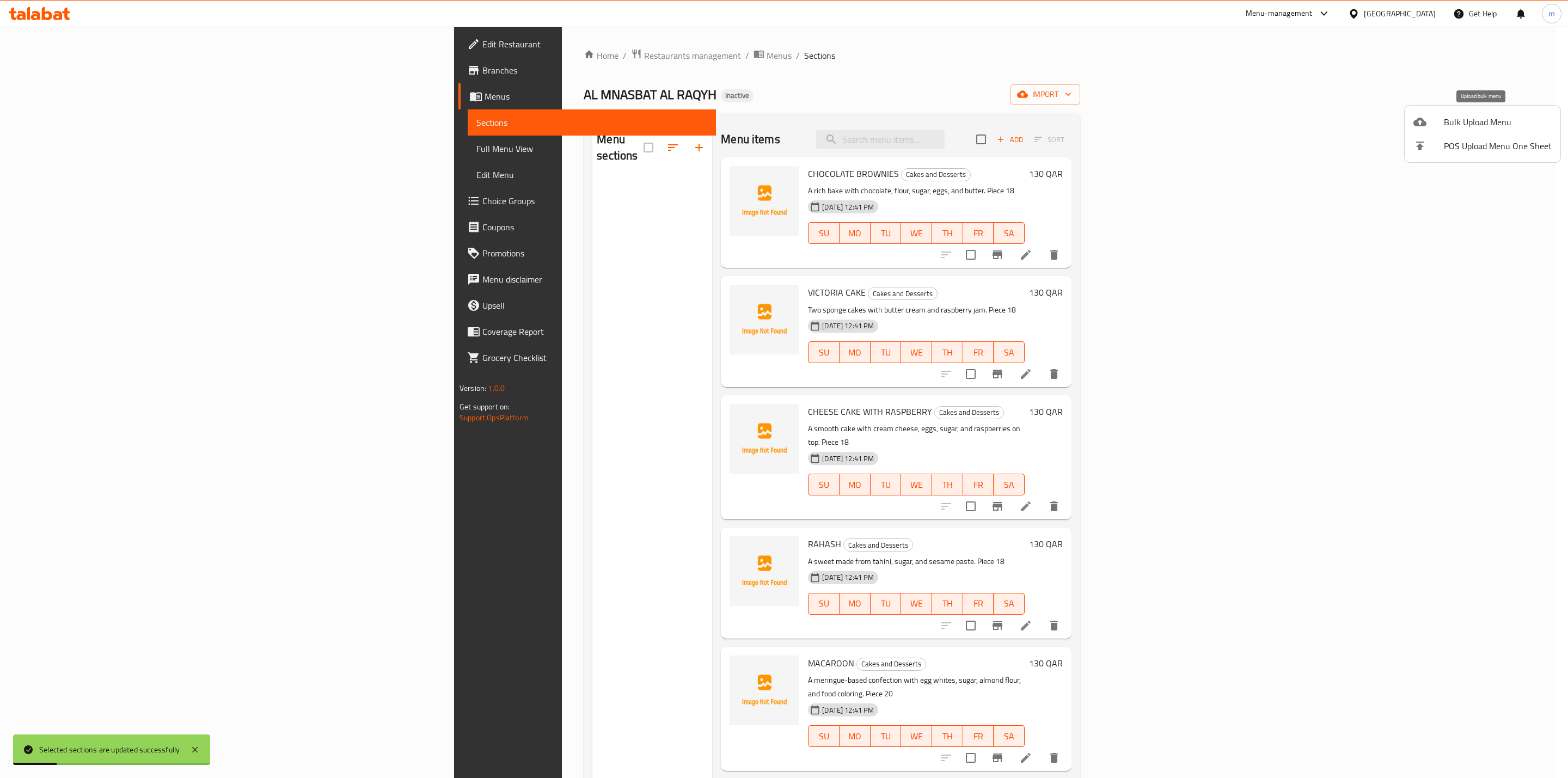
click at [1478, 120] on span "Bulk Upload Menu" at bounding box center [1497, 121] width 108 height 13
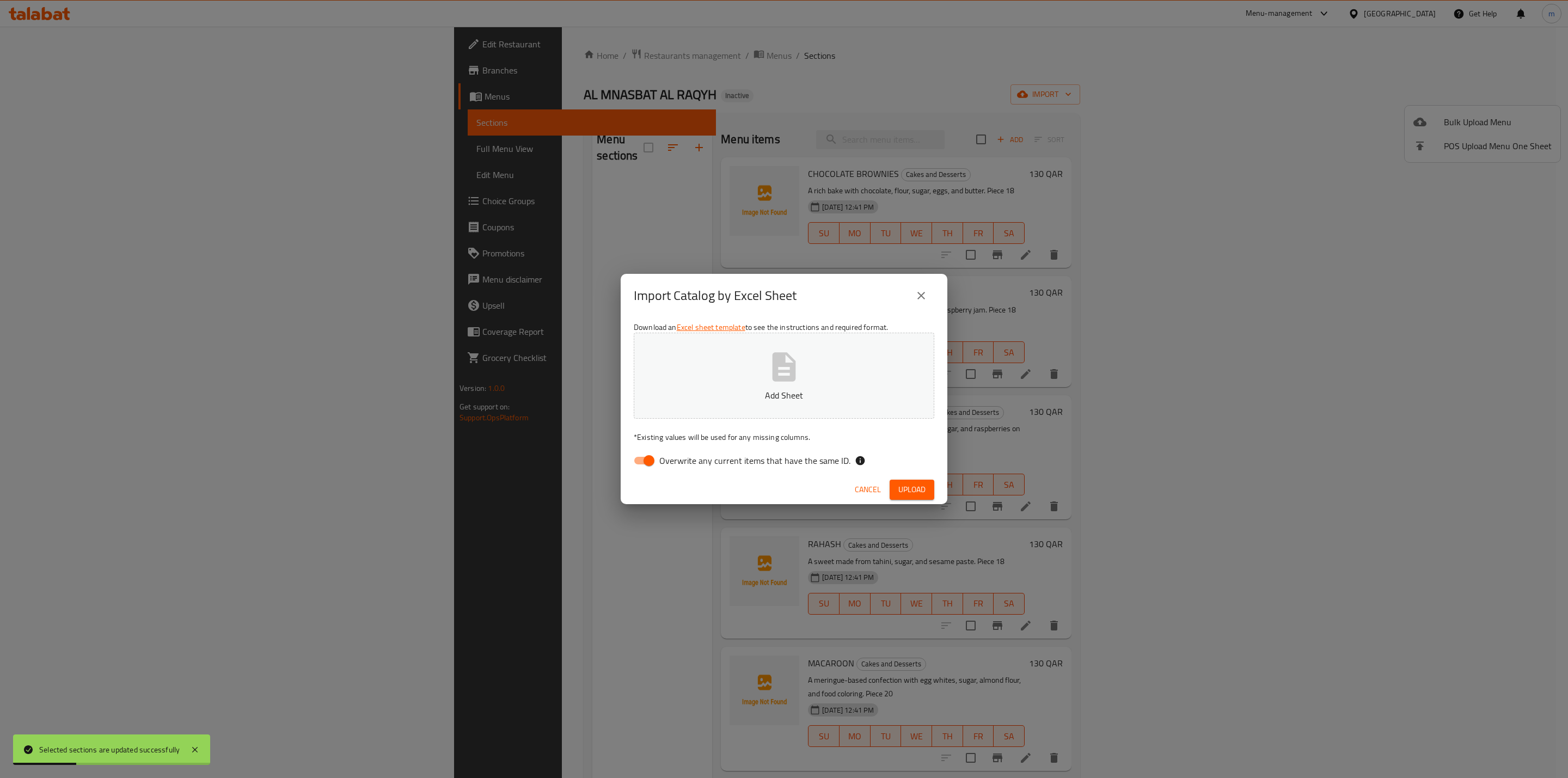
click at [734, 392] on p "Add Sheet" at bounding box center [783, 395] width 266 height 13
click at [725, 466] on span "Overwrite any current items that have the same ID." at bounding box center [754, 460] width 191 height 13
click at [680, 466] on input "Overwrite any current items that have the same ID." at bounding box center [648, 460] width 62 height 21
checkbox input "false"
click at [921, 498] on button "Upload" at bounding box center [911, 489] width 44 height 20
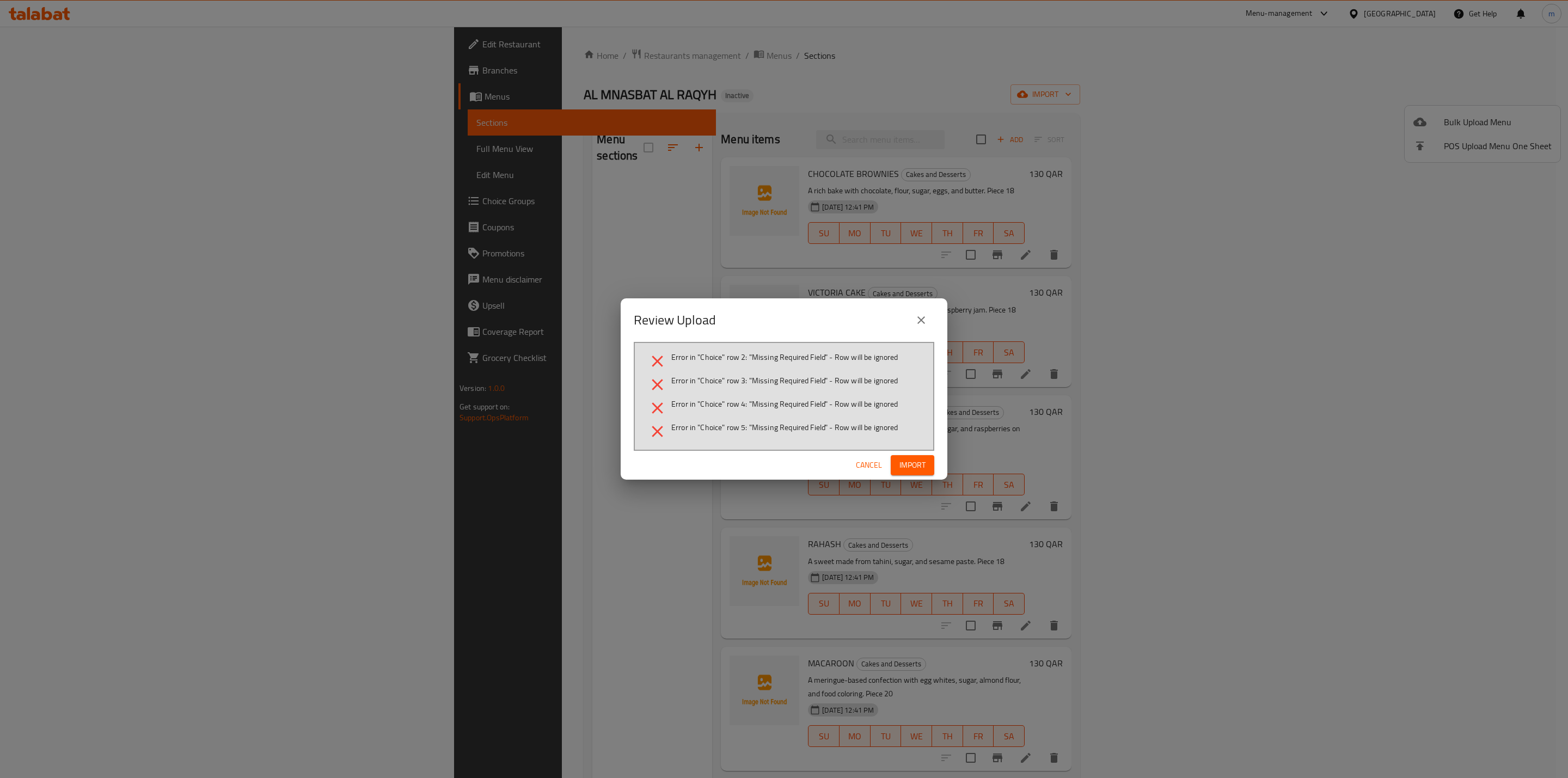
click at [913, 320] on button "close" at bounding box center [921, 320] width 26 height 26
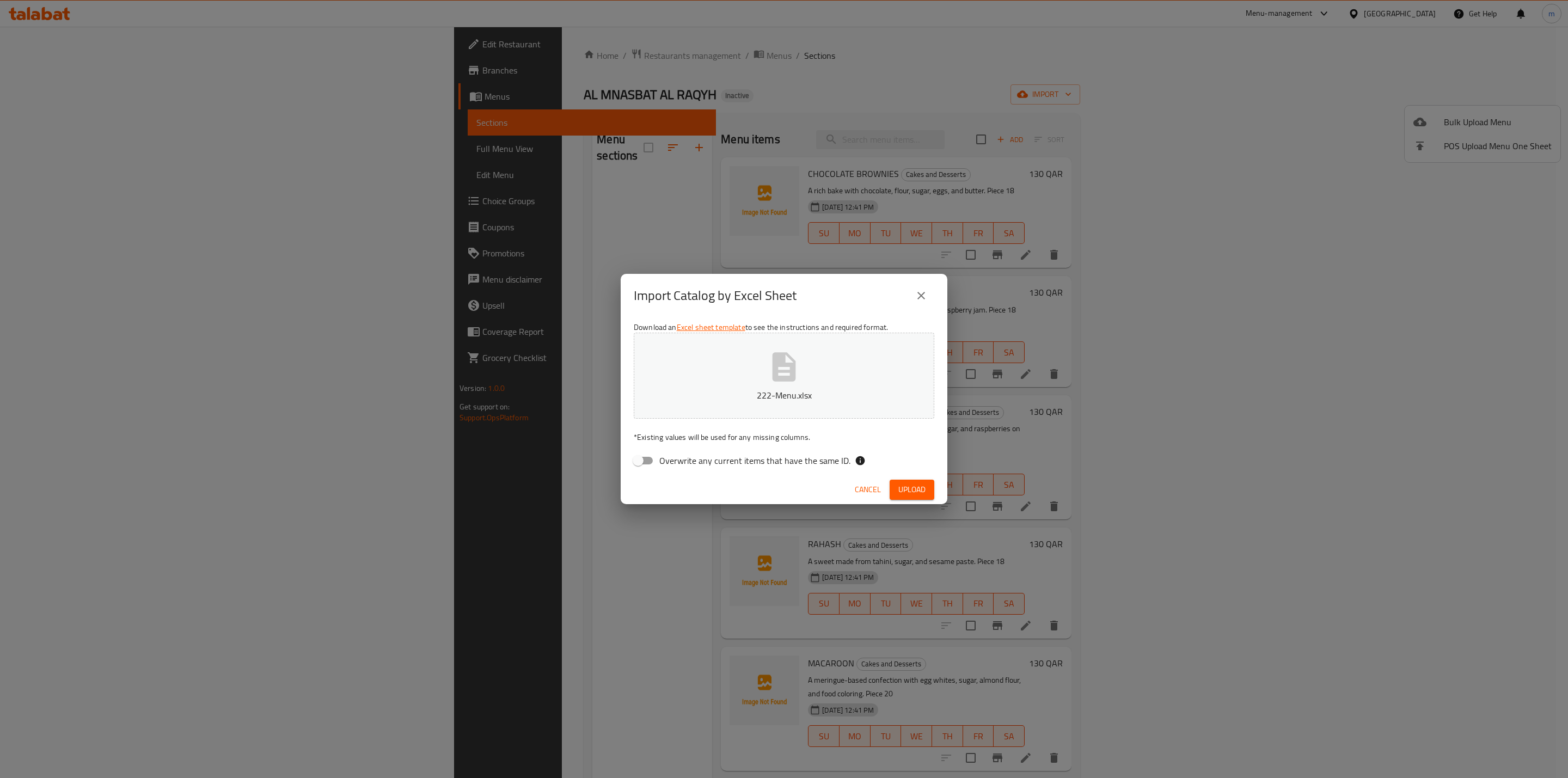
click at [860, 489] on span "Cancel" at bounding box center [867, 489] width 26 height 14
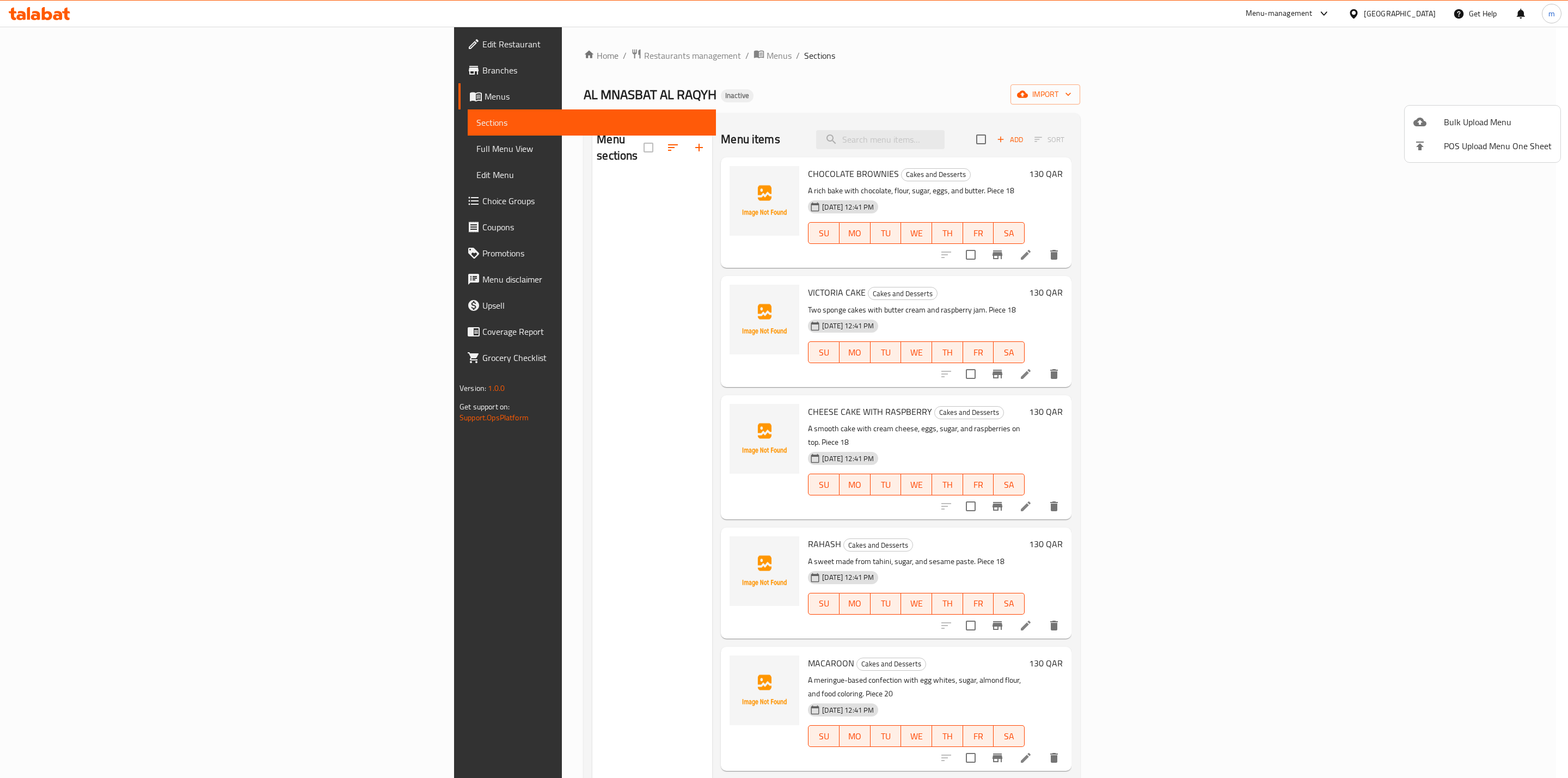
click at [531, 298] on div at bounding box center [784, 389] width 1568 height 778
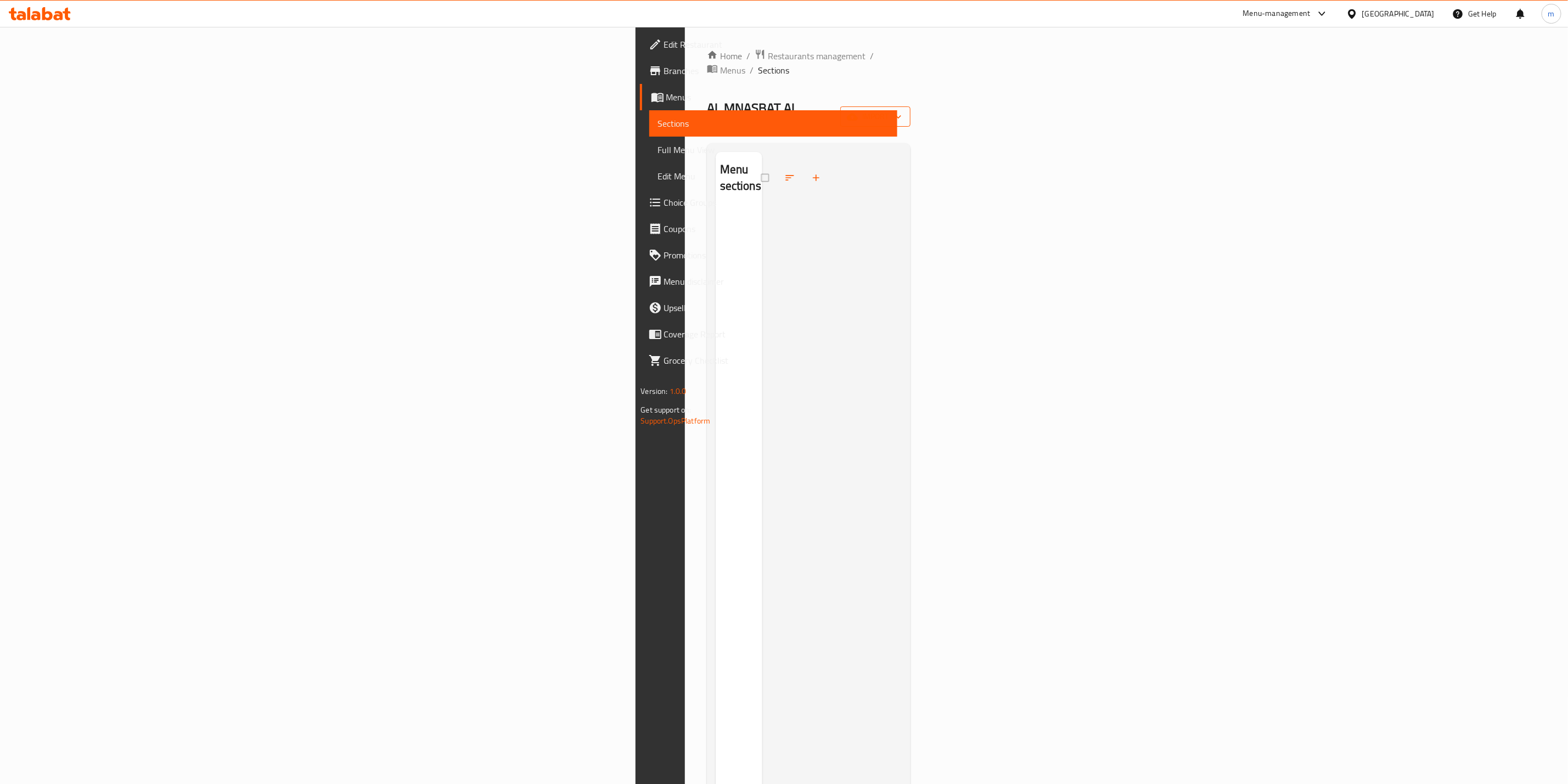
click at [902, 110] on span "import" at bounding box center [875, 117] width 52 height 14
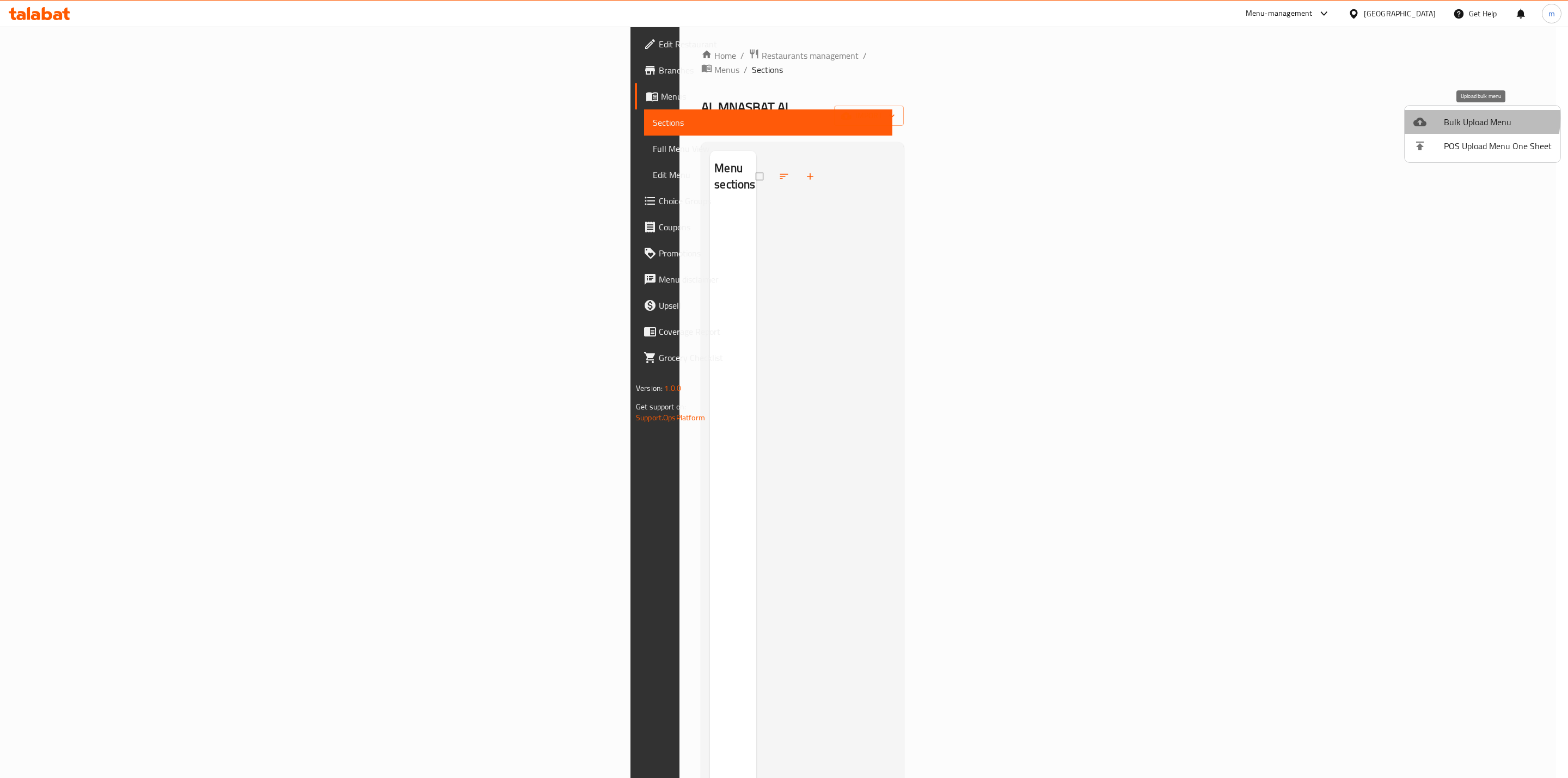
click at [1463, 118] on span "Bulk Upload Menu" at bounding box center [1497, 121] width 108 height 13
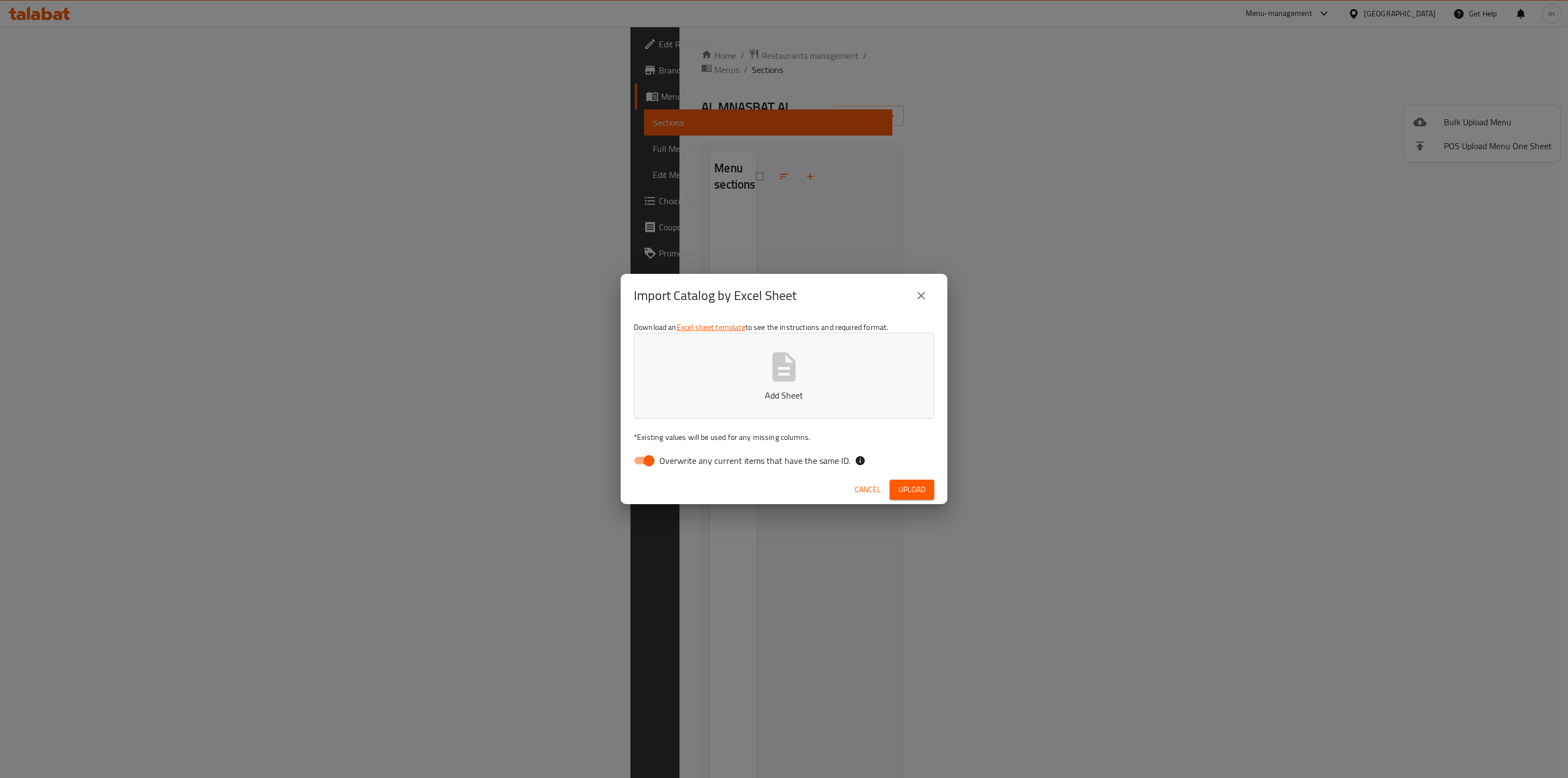
click at [821, 463] on span "Overwrite any current items that have the same ID." at bounding box center [754, 460] width 191 height 13
click at [680, 463] on input "Overwrite any current items that have the same ID." at bounding box center [648, 460] width 62 height 21
checkbox input "false"
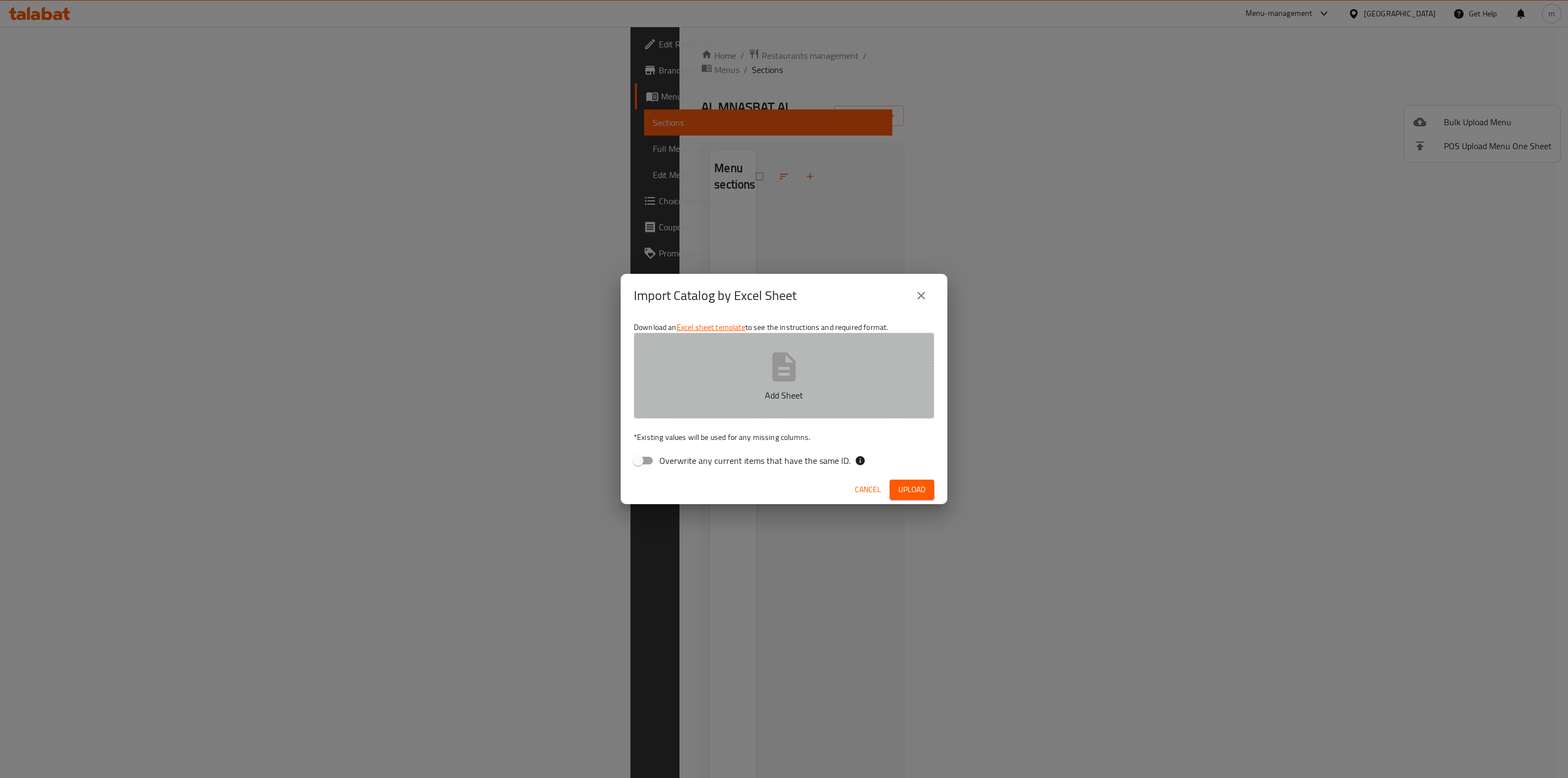
click at [744, 411] on button "Add Sheet" at bounding box center [784, 376] width 301 height 86
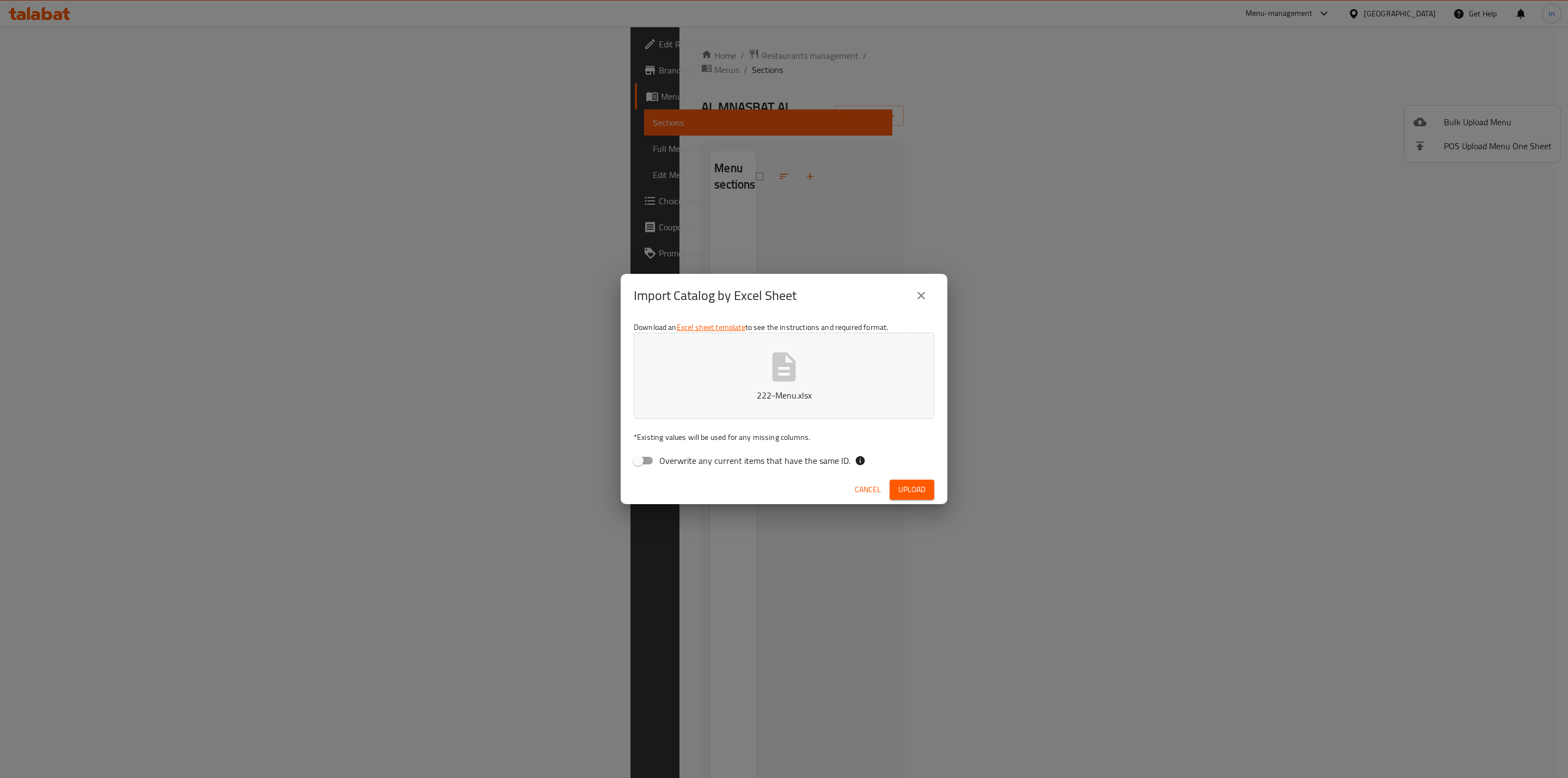
click at [907, 490] on span "Upload" at bounding box center [911, 489] width 27 height 14
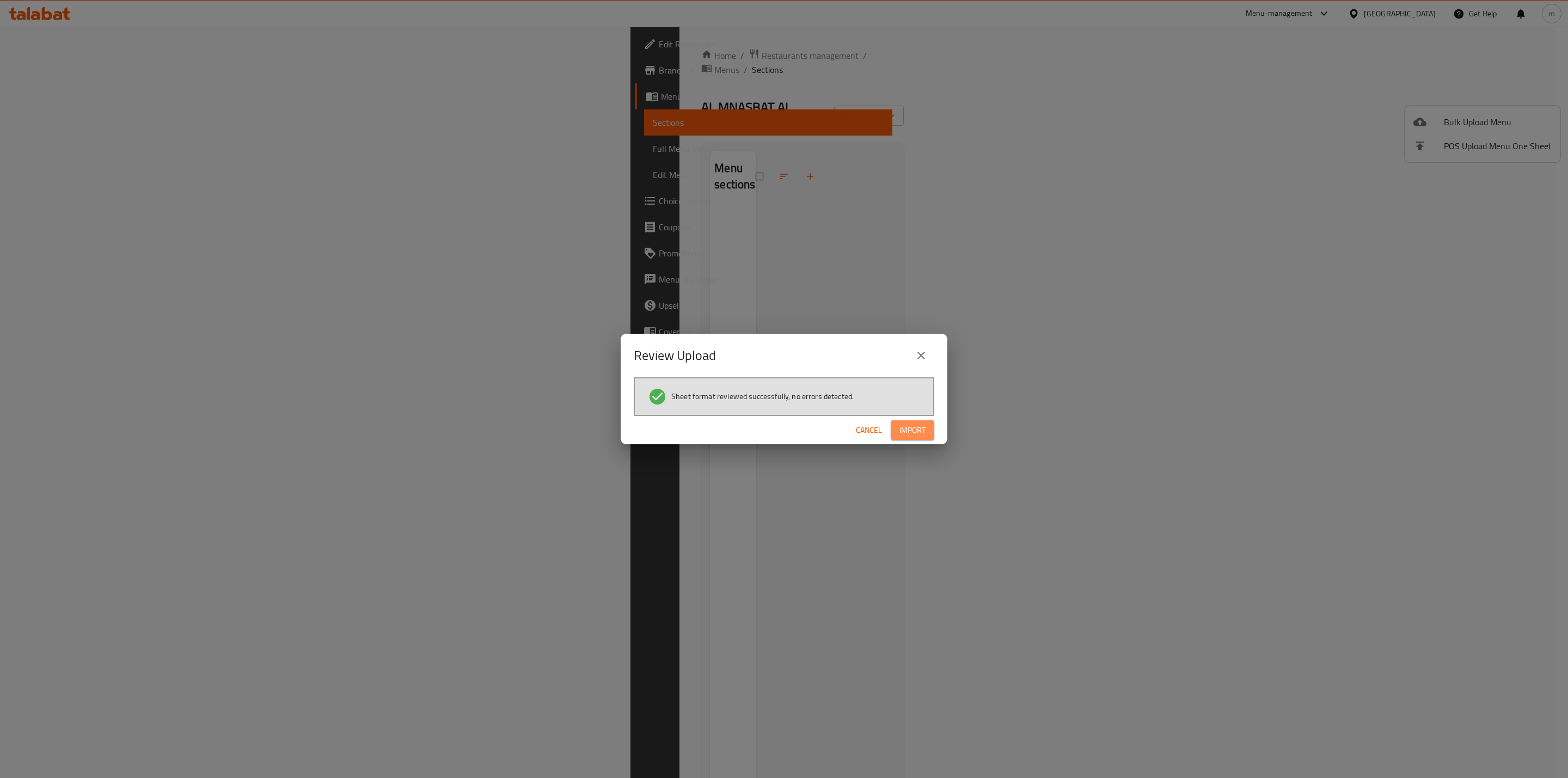
click at [918, 434] on span "Import" at bounding box center [912, 431] width 26 height 14
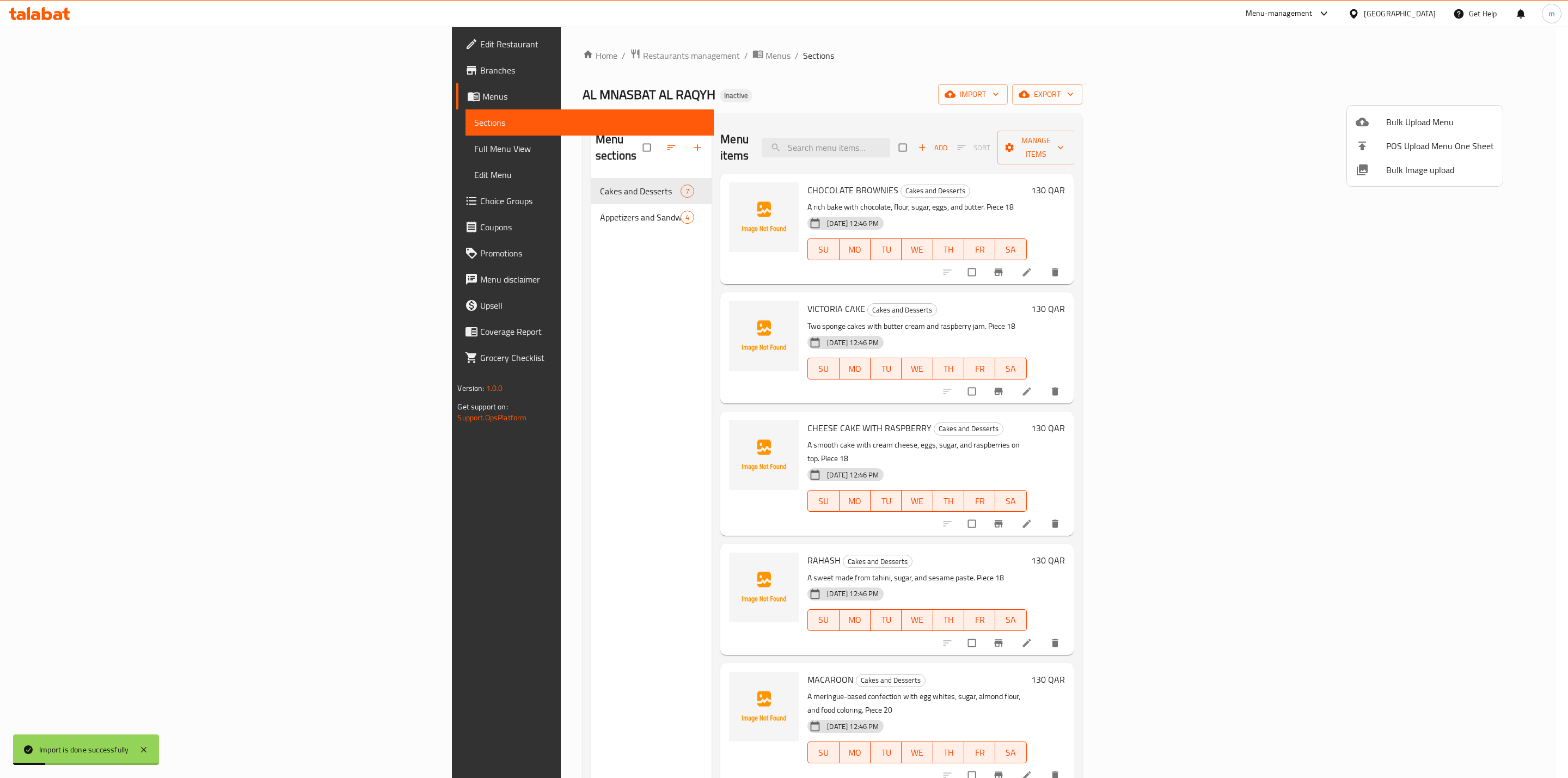
click at [75, 150] on div at bounding box center [784, 389] width 1568 height 778
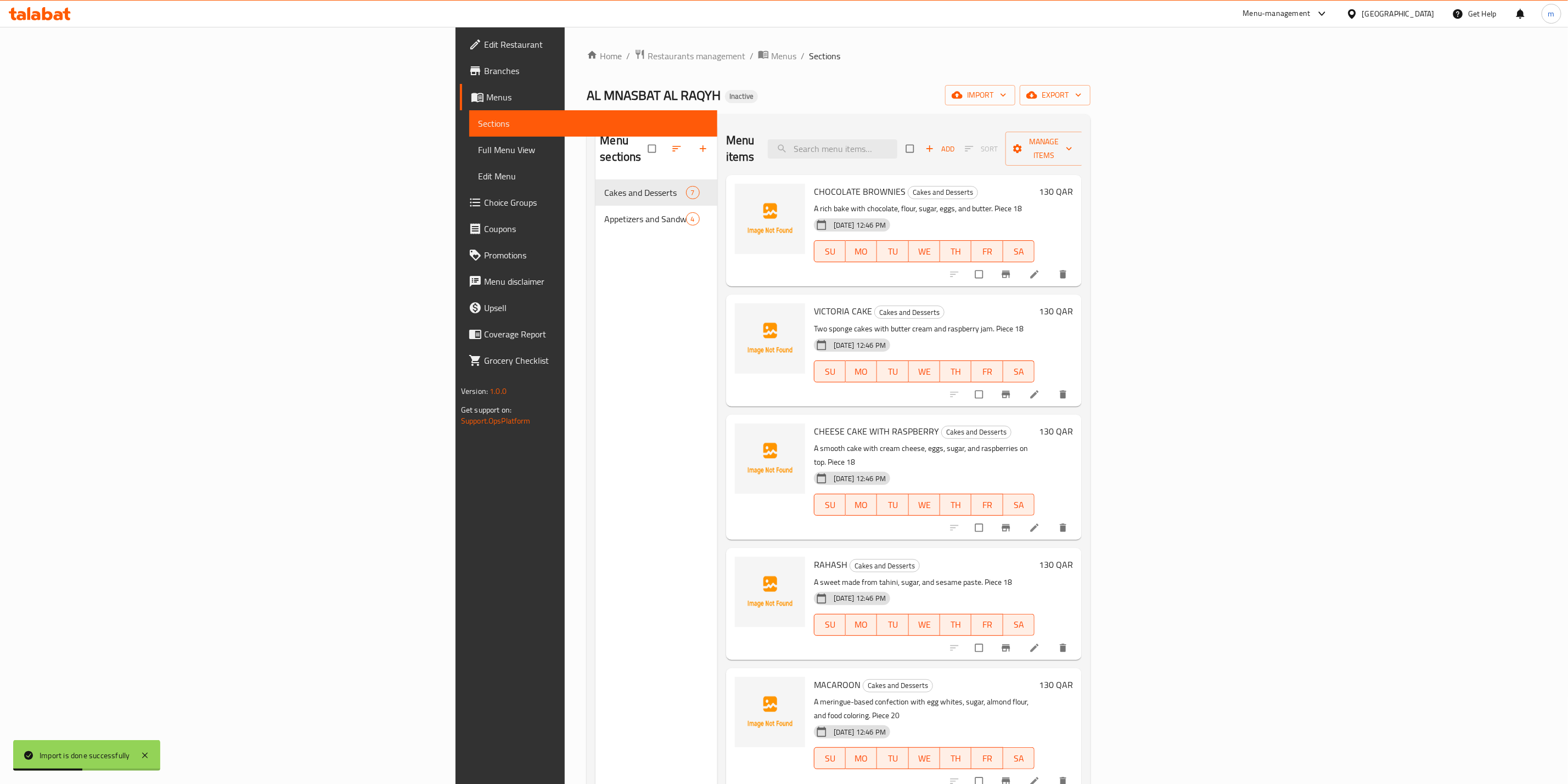
click at [478, 154] on span "Full Menu View" at bounding box center [593, 149] width 230 height 13
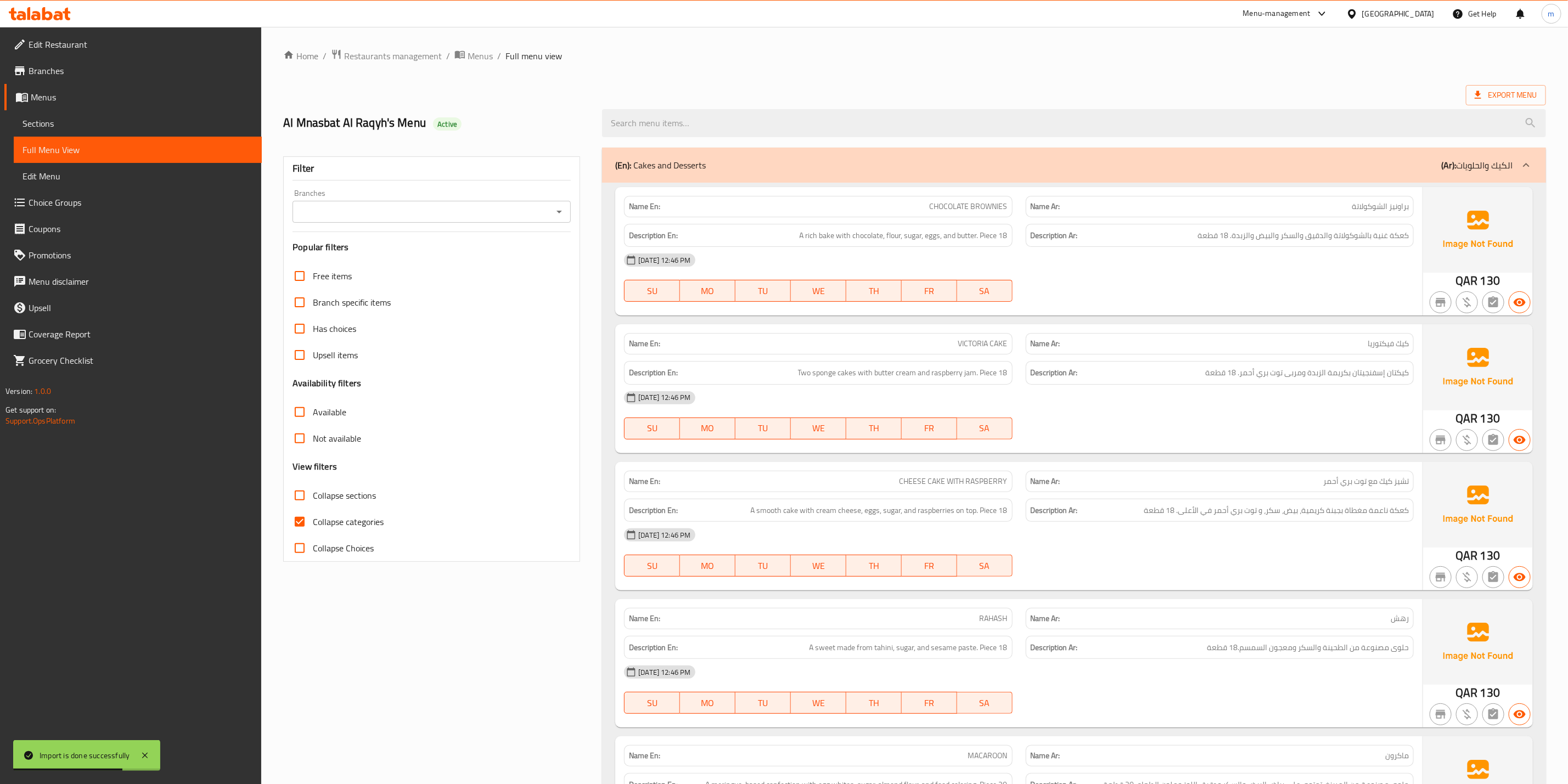
click at [343, 522] on span "Collapse categories" at bounding box center [348, 522] width 71 height 13
click at [313, 522] on input "Collapse categories" at bounding box center [299, 522] width 26 height 26
checkbox input "false"
click at [1496, 94] on span "Export Menu" at bounding box center [1506, 95] width 62 height 14
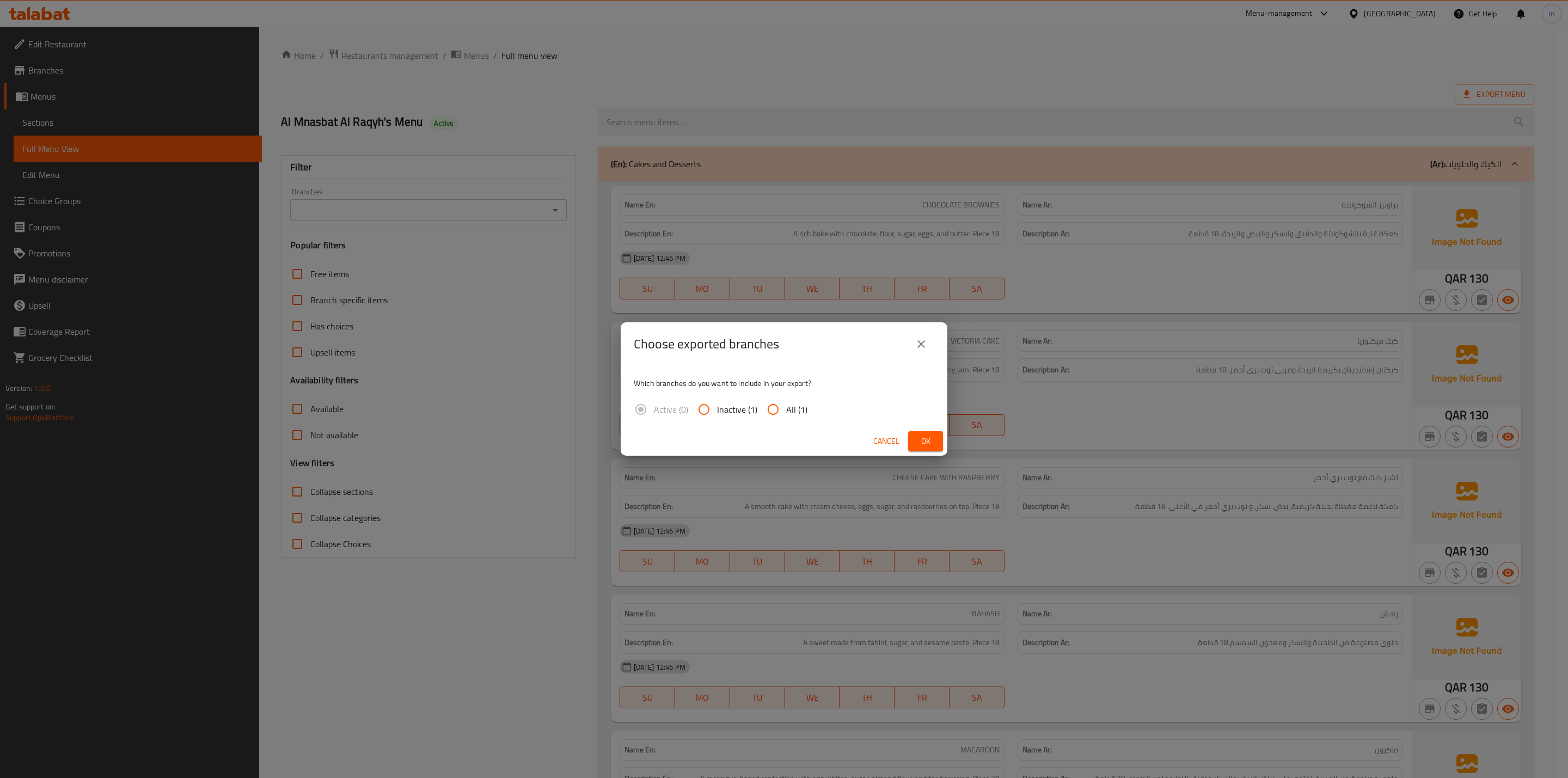
click at [766, 413] on input "All (1)" at bounding box center [773, 409] width 26 height 26
radio input "true"
click at [939, 440] on button "Ok" at bounding box center [925, 441] width 35 height 20
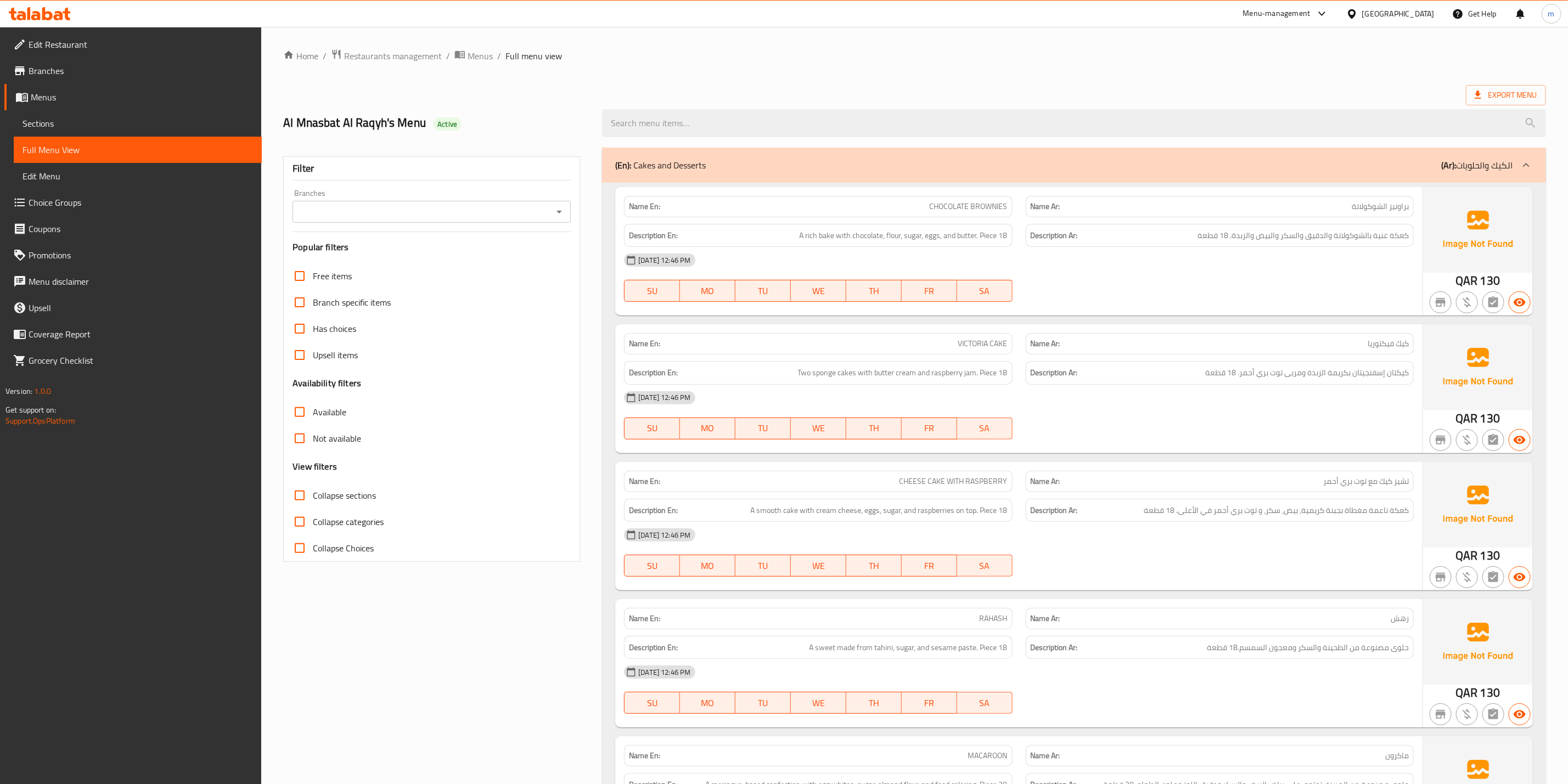
drag, startPoint x: 1093, startPoint y: 65, endPoint x: 1135, endPoint y: 58, distance: 42.6
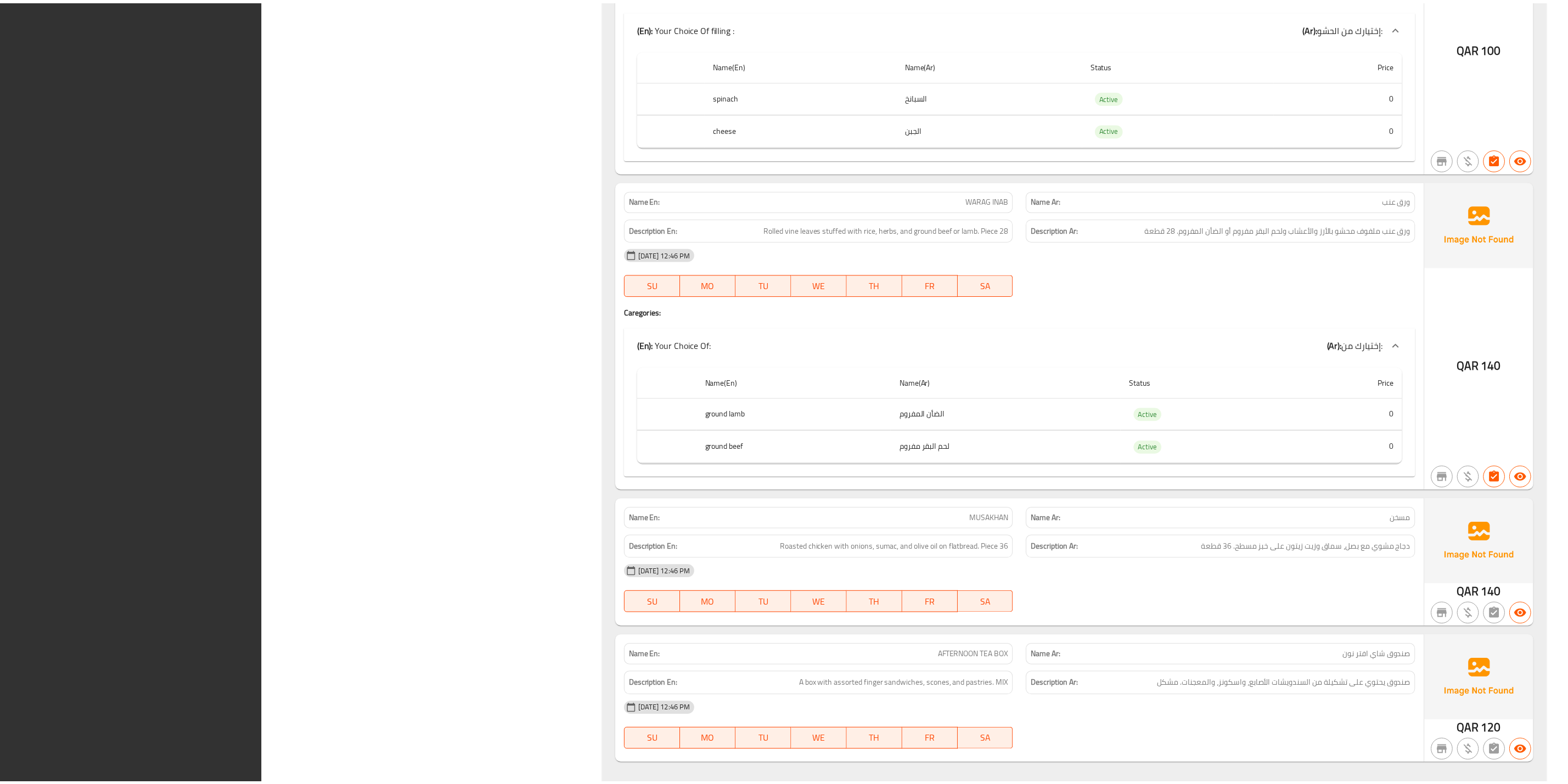
scroll to position [1380, 0]
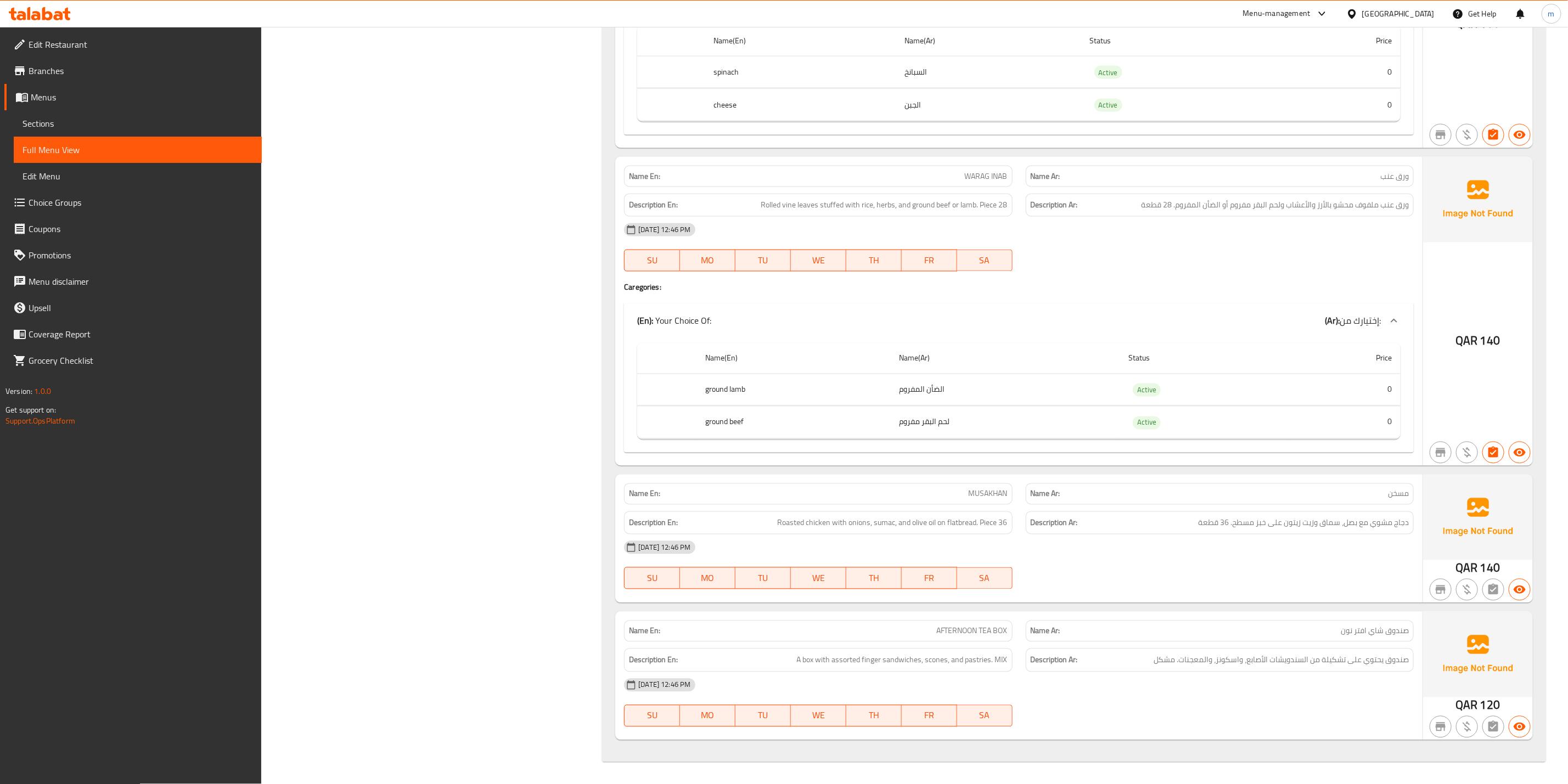
click at [66, 8] on icon at bounding box center [66, 14] width 8 height 12
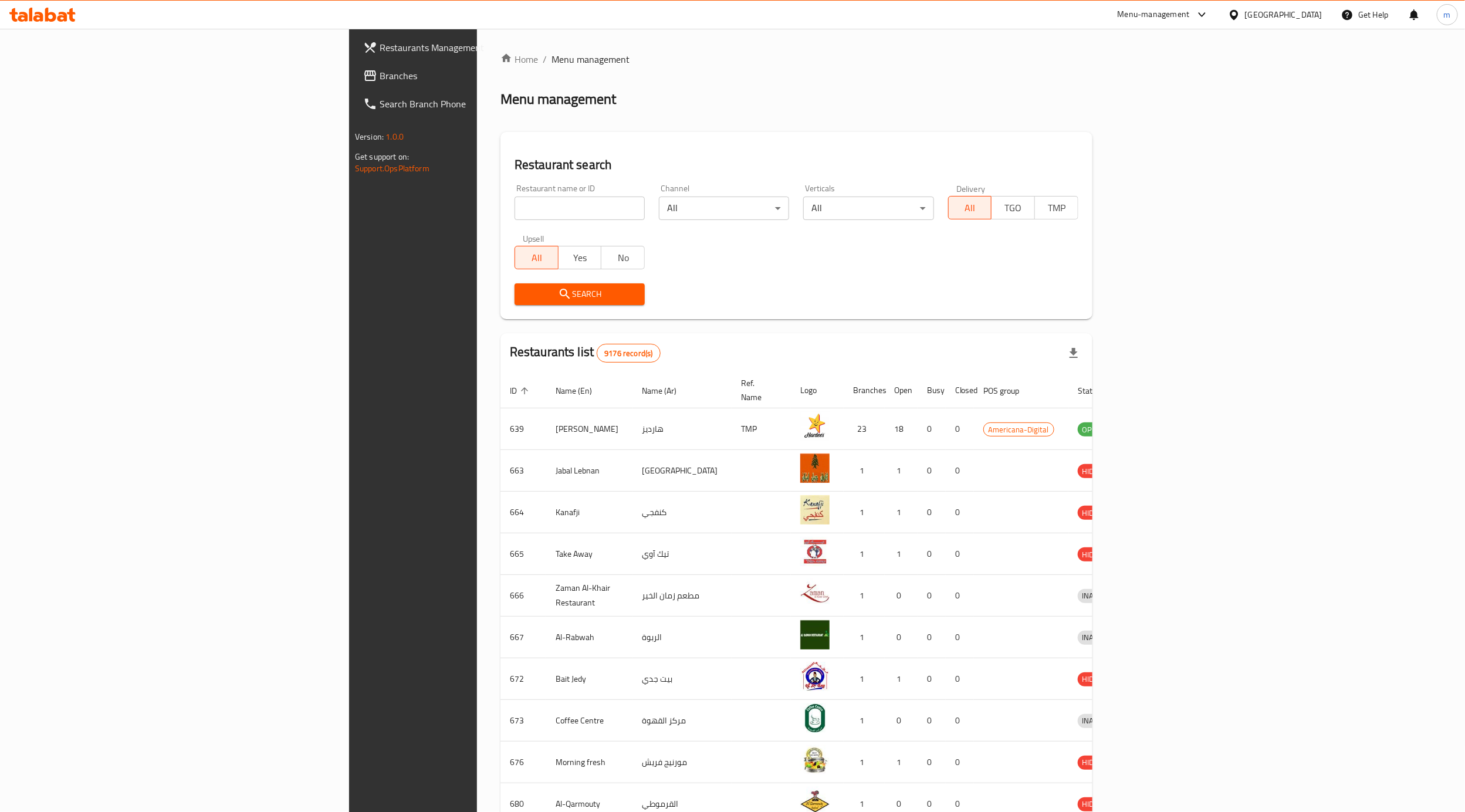
click at [379, 77] on span "Branches" at bounding box center [481, 75] width 205 height 14
